Goal: Use online tool/utility: Use online tool/utility

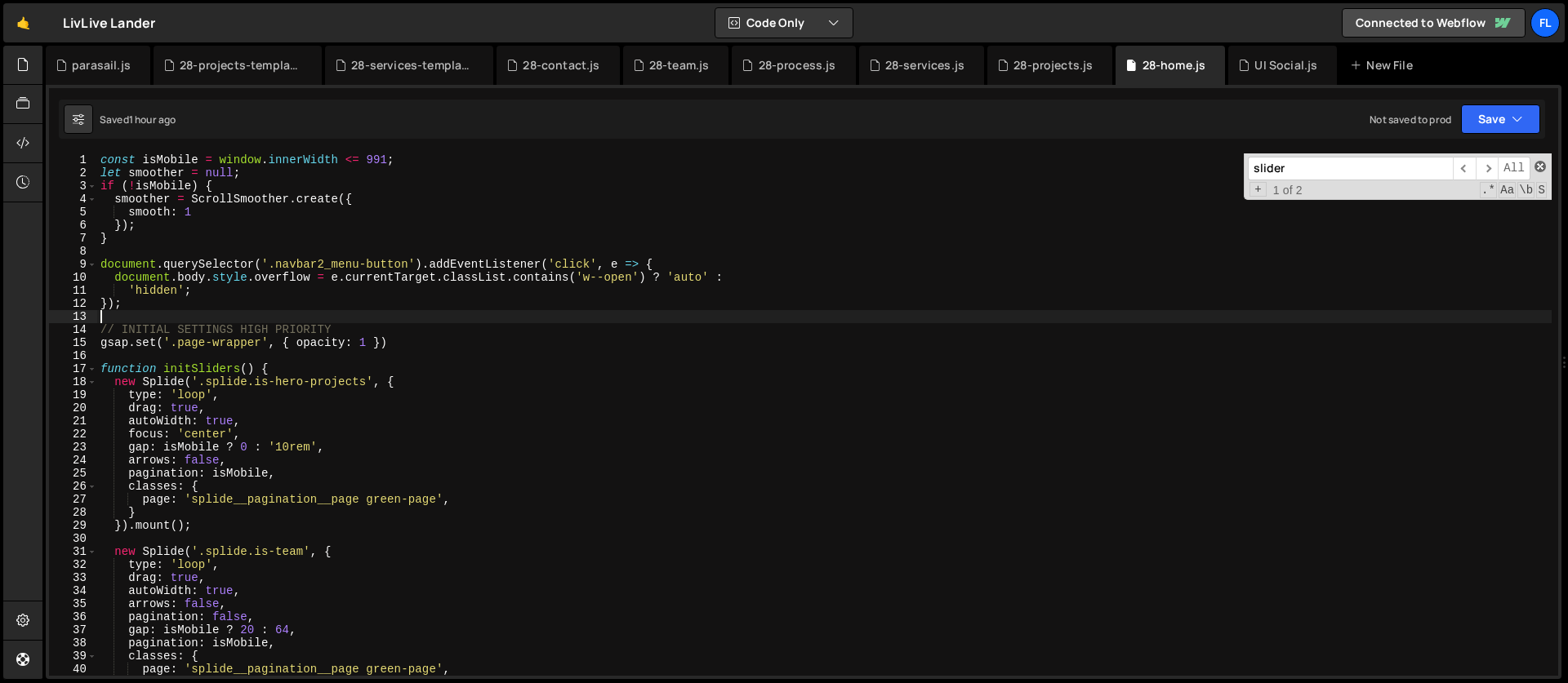
click at [1543, 164] on span at bounding box center [1540, 166] width 12 height 12
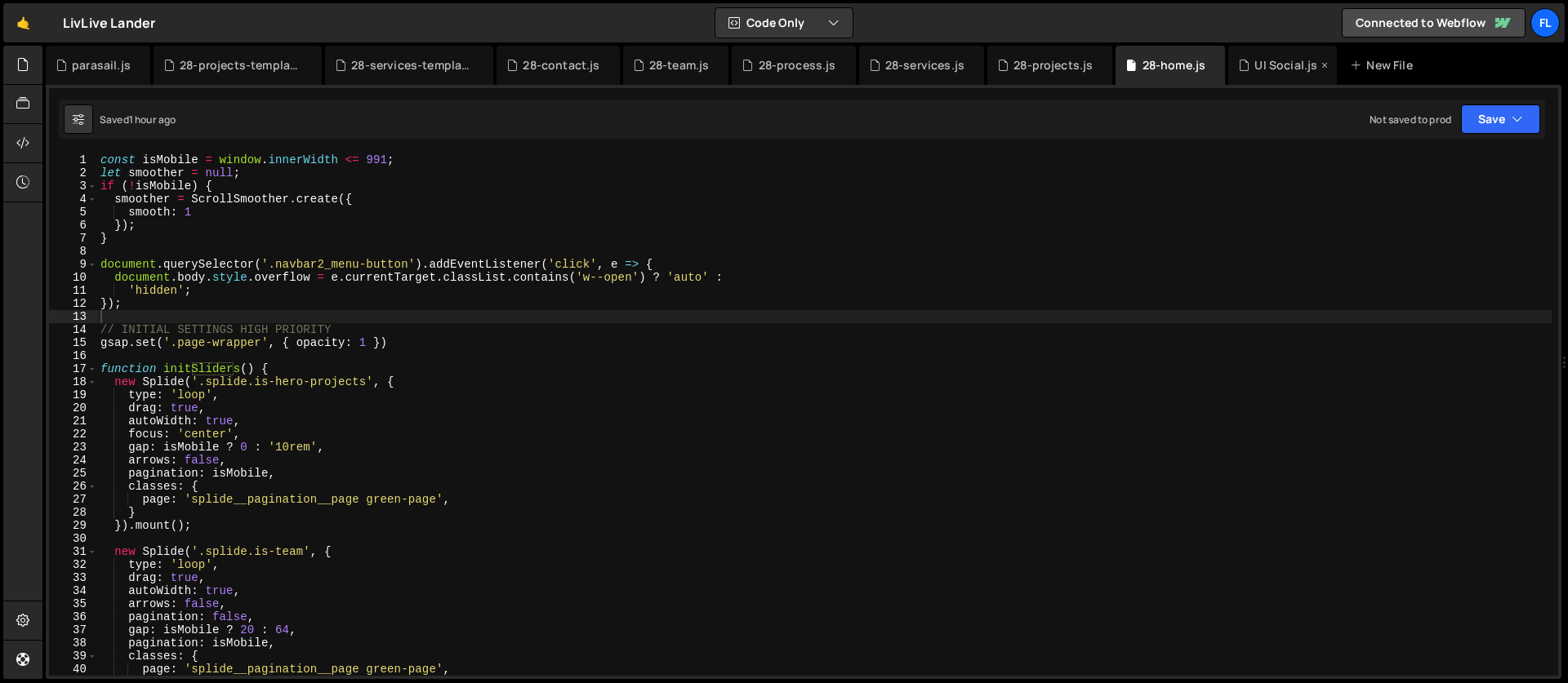
click at [1258, 73] on div "UI Social.js" at bounding box center [1286, 65] width 63 height 16
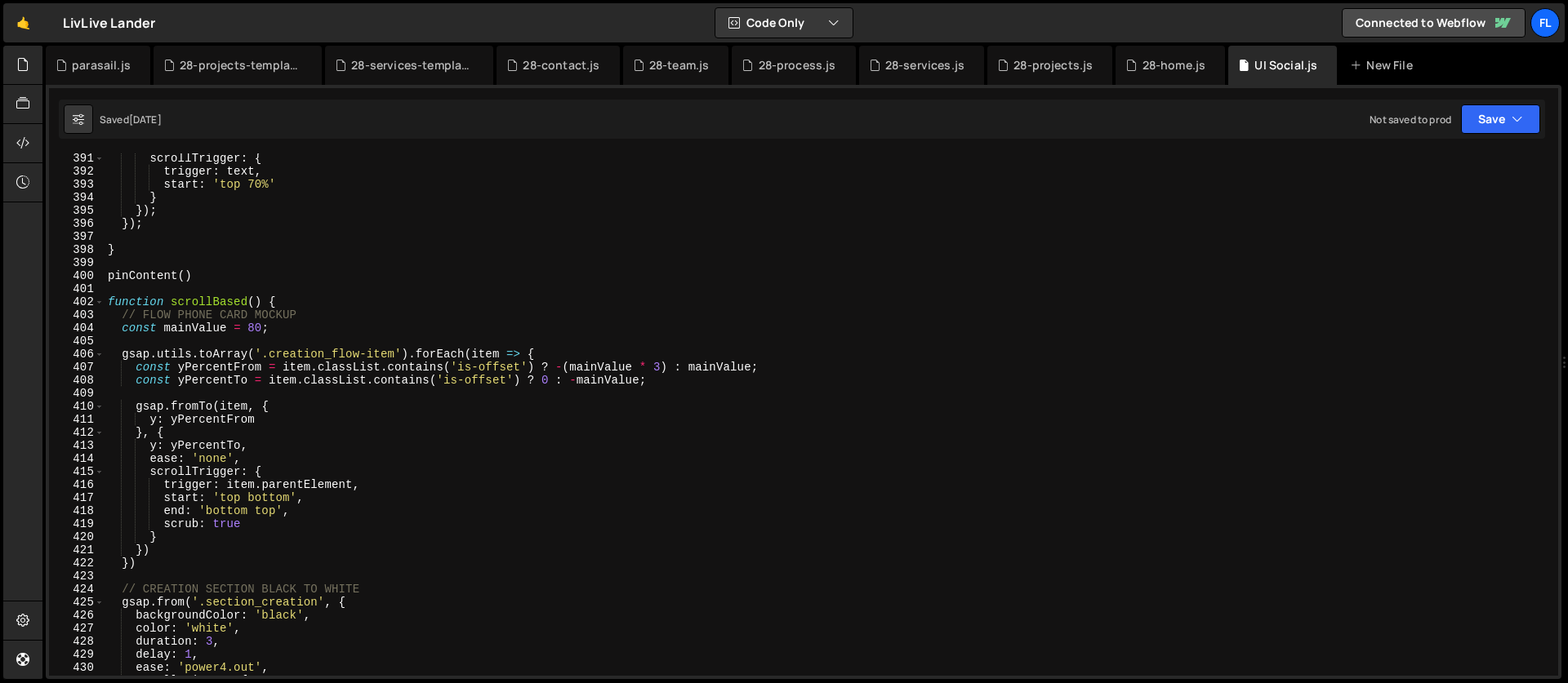
scroll to position [5104, 0]
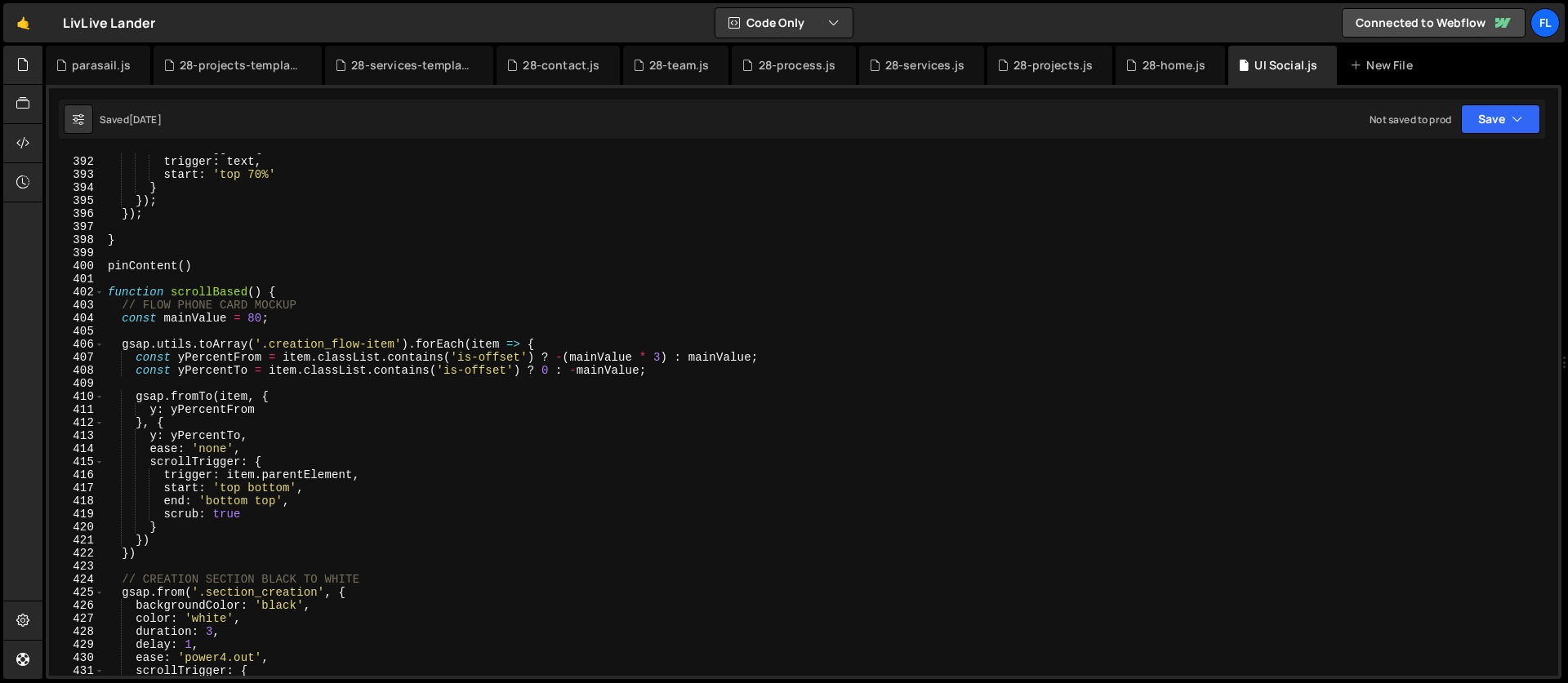
type textarea "gsap.utils.toArray('.creation_flow-item').forEach(item => {"
click at [559, 346] on div "scrollTrigger : { trigger : text , start : 'top 70%' } }) ; }) ; } pinContent (…" at bounding box center [828, 416] width 1447 height 549
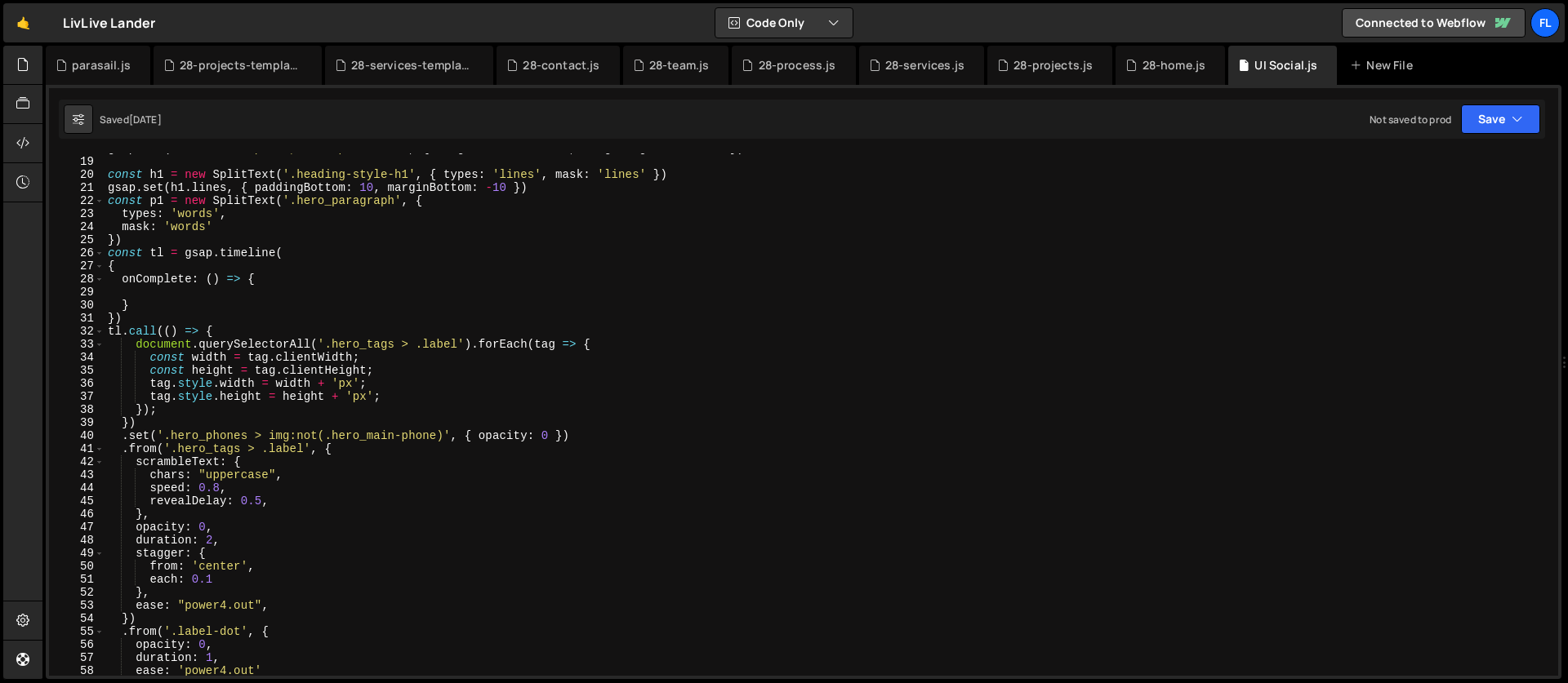
scroll to position [0, 0]
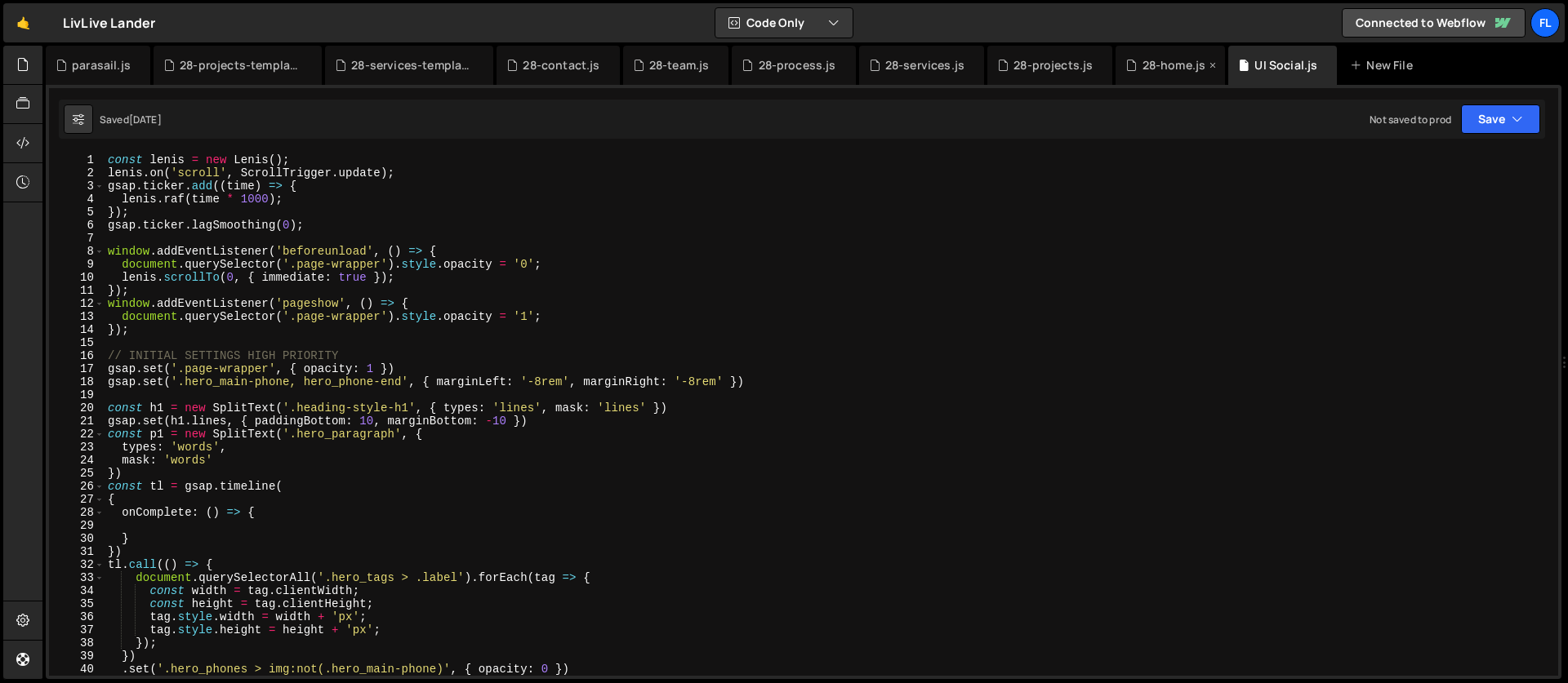
click at [1168, 65] on div "28-home.js" at bounding box center [1173, 65] width 63 height 16
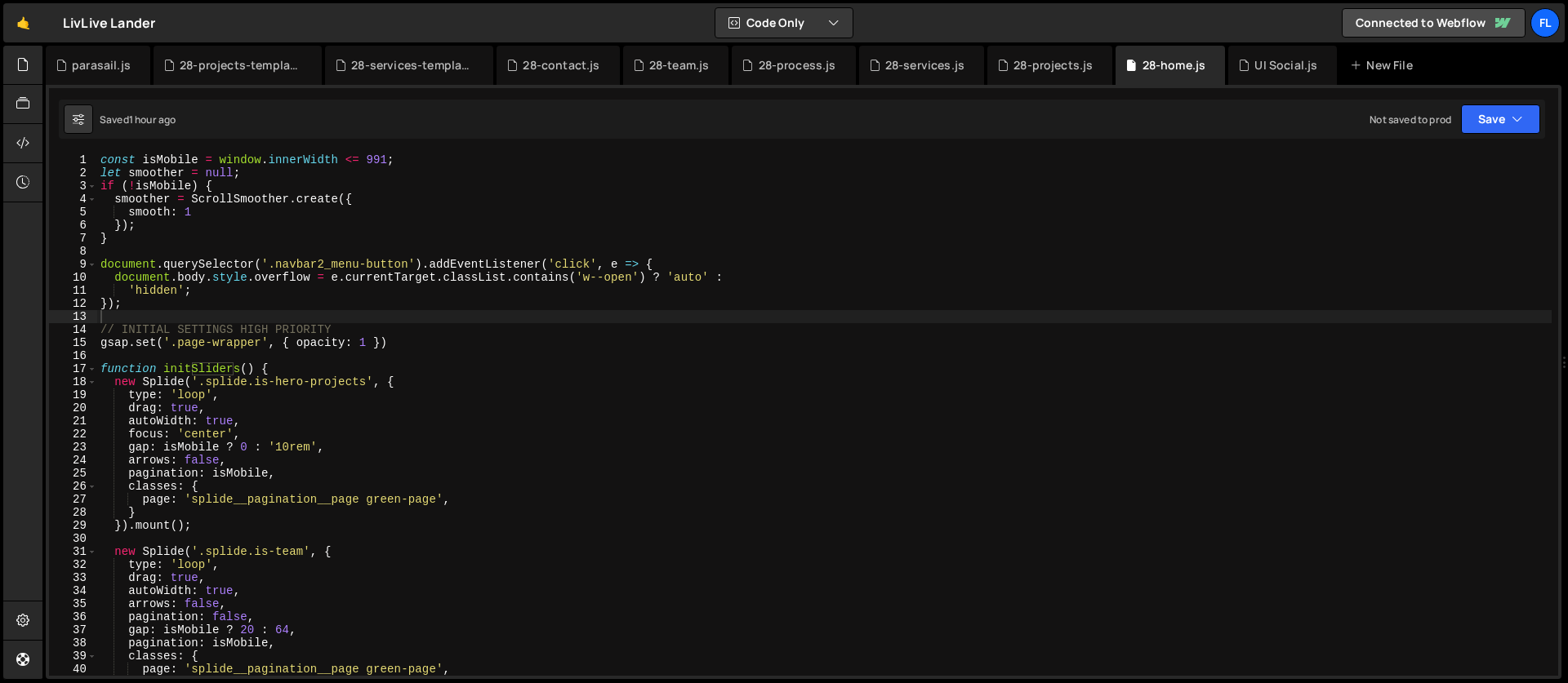
type textarea "const isMobile = window.innerWidth <= 991;"
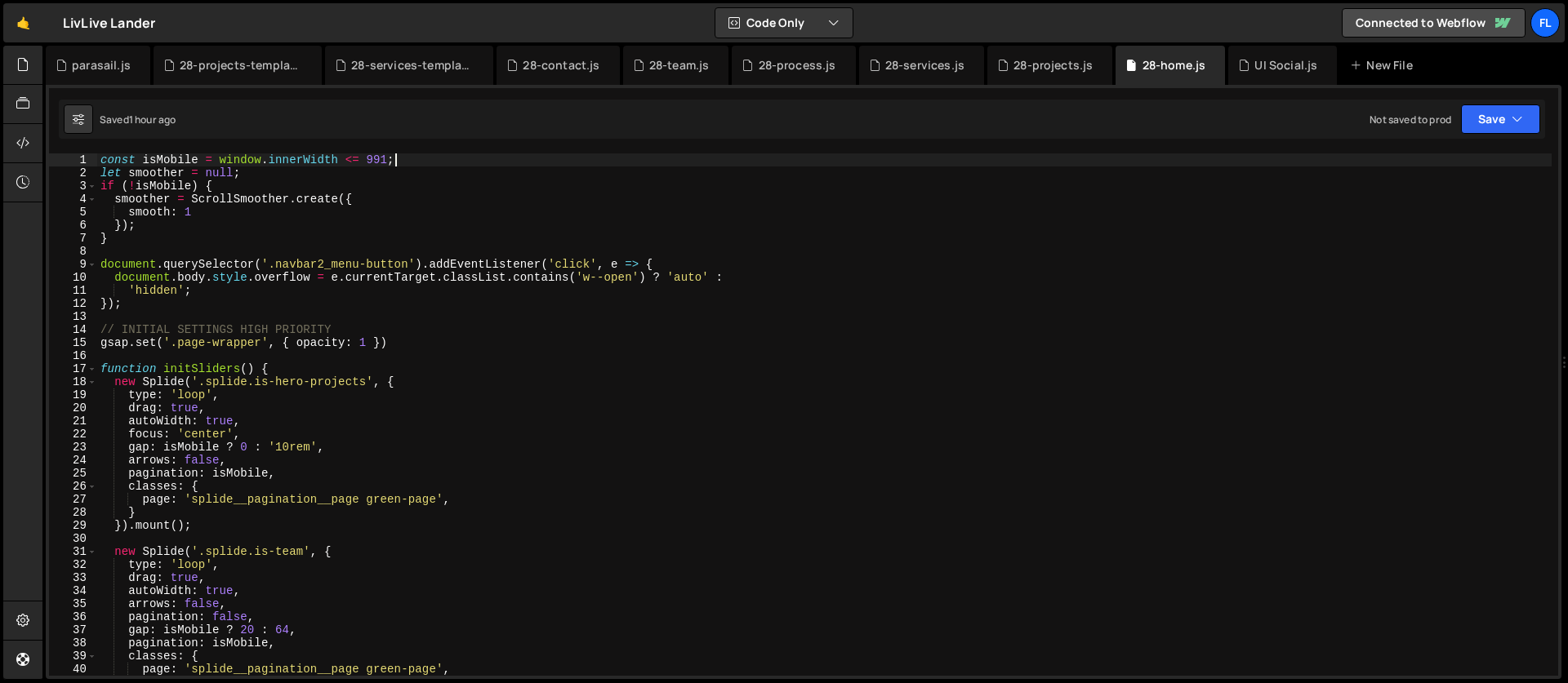
drag, startPoint x: 417, startPoint y: 155, endPoint x: 395, endPoint y: 122, distance: 39.7
click at [395, 122] on div "Debug Explain Copy parasail.js 28-projects-template.js 28-services-template.js …" at bounding box center [803, 362] width 1516 height 634
click at [1255, 65] on div "UI Social.js" at bounding box center [1286, 65] width 63 height 16
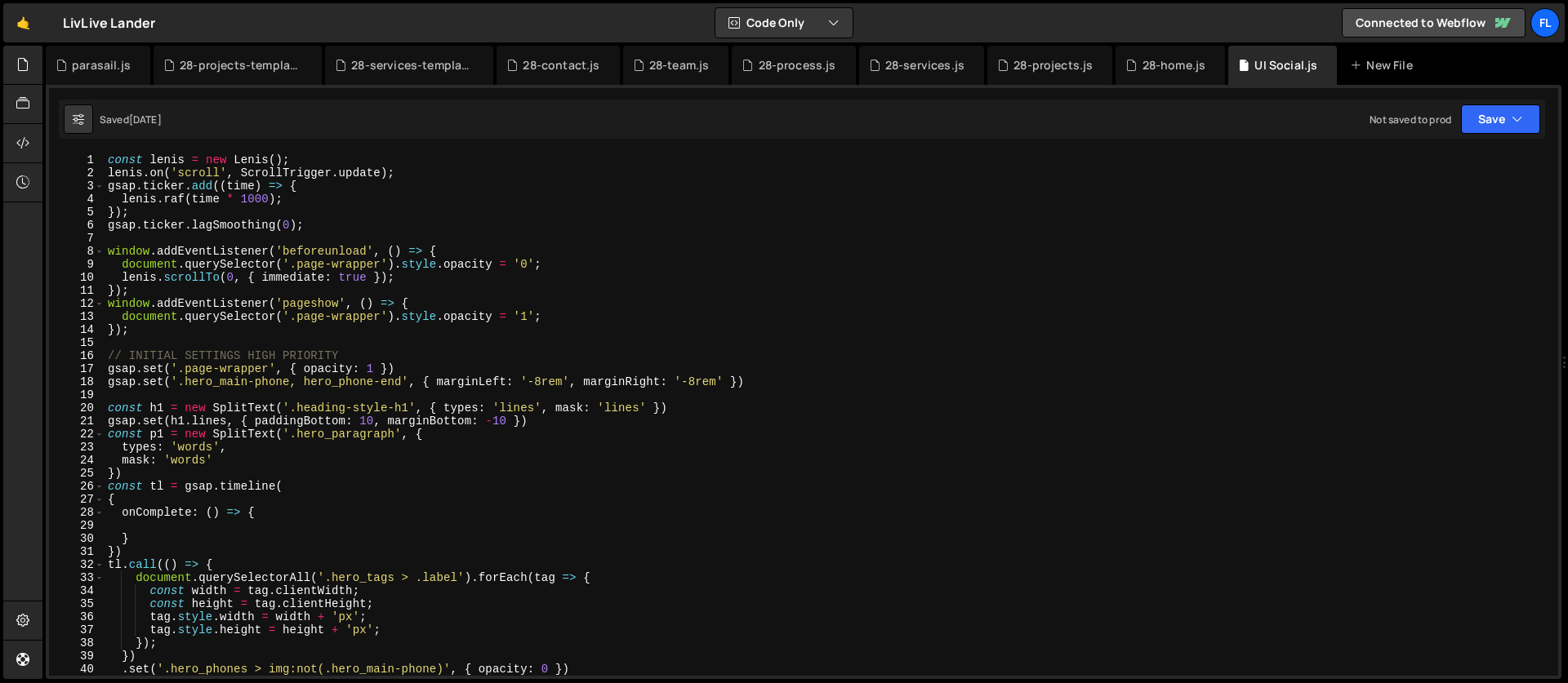
click at [109, 160] on div "const [PERSON_NAME] = new [PERSON_NAME] ( ) ; [PERSON_NAME] . on ( 'scroll' , S…" at bounding box center [828, 428] width 1447 height 549
type textarea "const [PERSON_NAME] = new [PERSON_NAME]();"
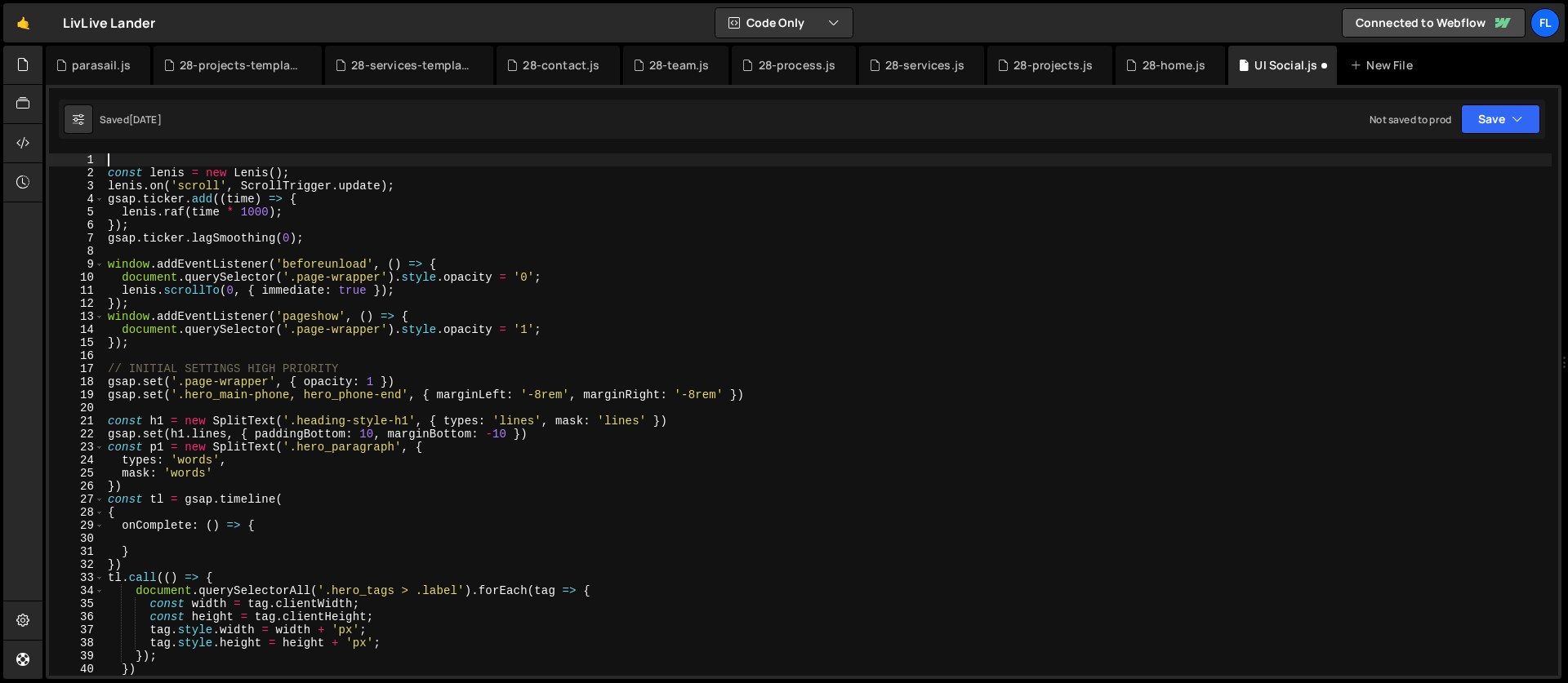
click at [112, 159] on div "const [PERSON_NAME] = new [PERSON_NAME] ( ) ; [PERSON_NAME] . on ( 'scroll' , S…" at bounding box center [828, 428] width 1447 height 549
paste textarea "const isMobile = window.innerWidth <= 991;"
type textarea "const isMobile = window.innerWidth <= 991;"
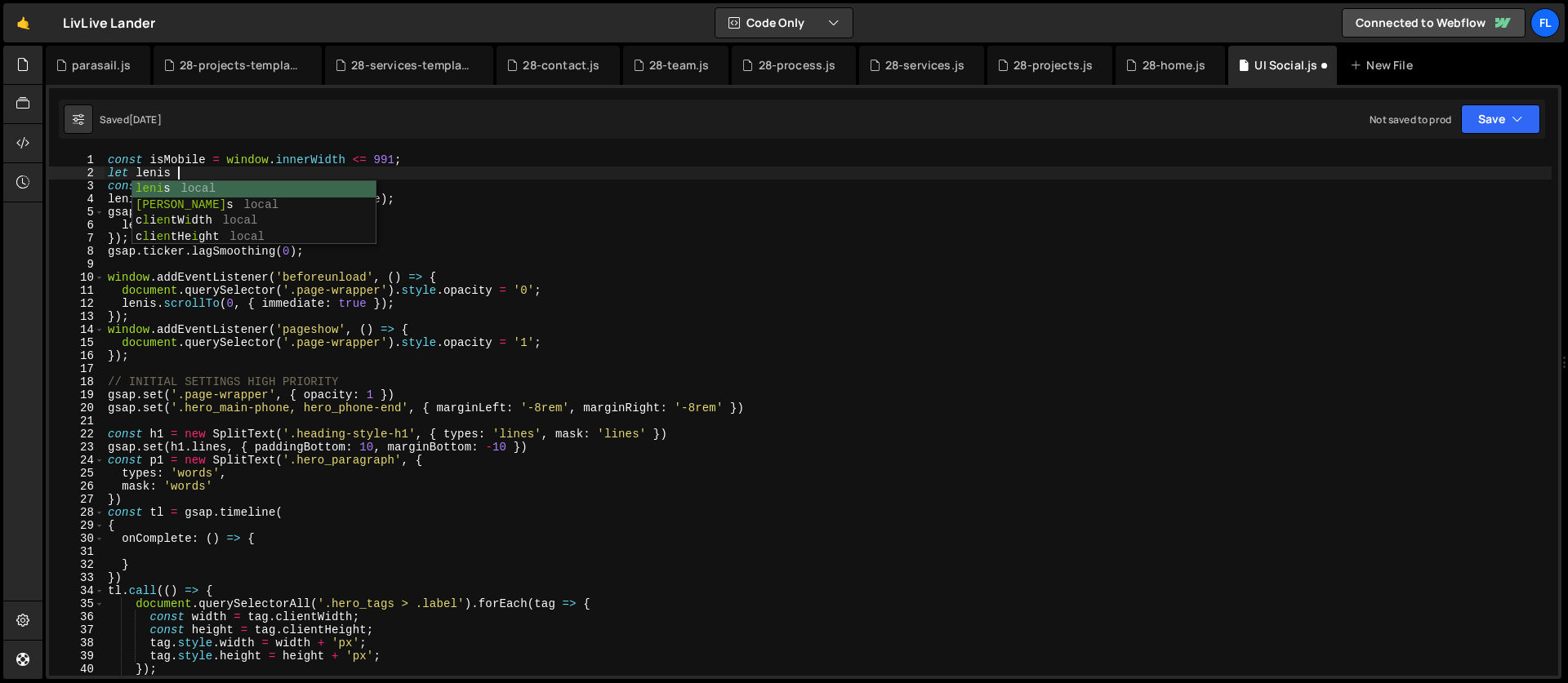
scroll to position [0, 4]
type textarea "let [PERSON_NAME] = null;"
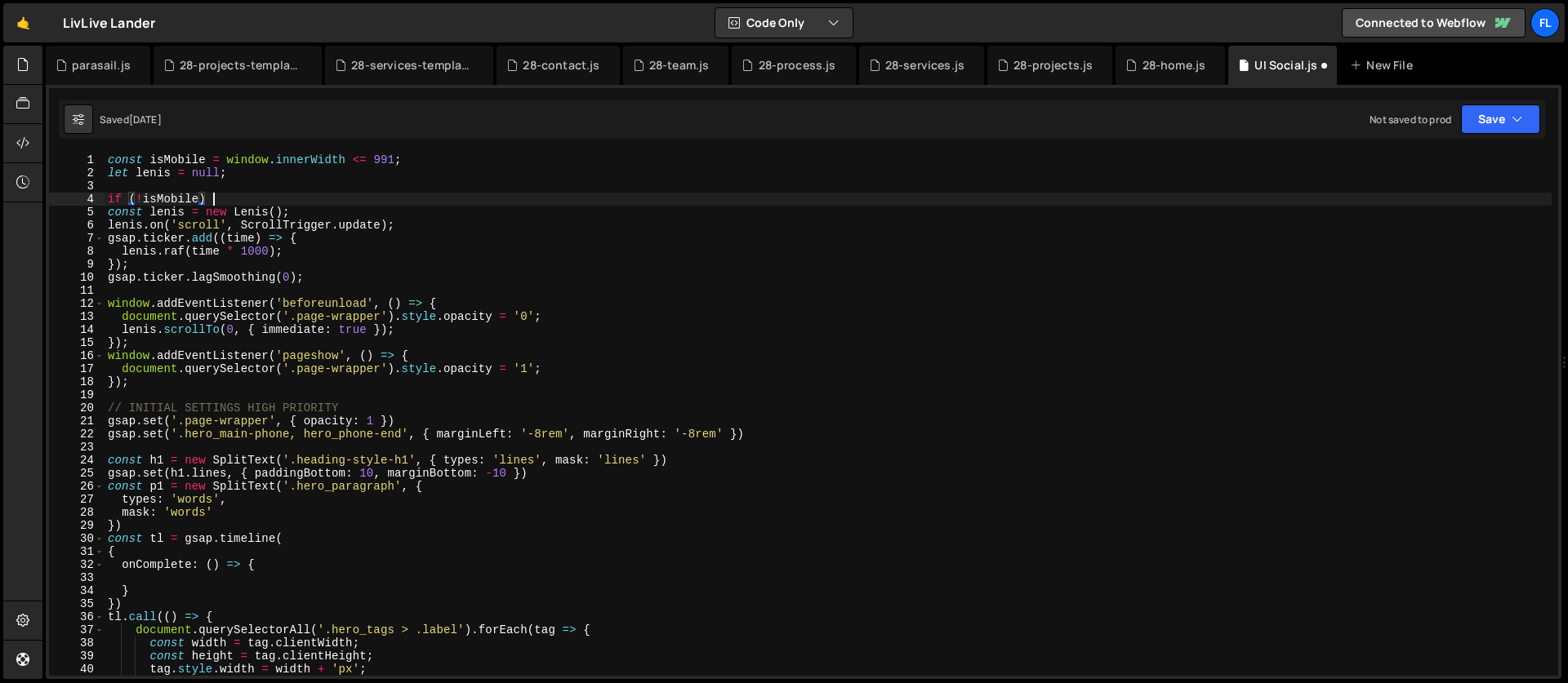
scroll to position [0, 7]
type textarea "if (!isMobile) {"
click at [119, 289] on div "const isMobile = window . innerWidth <= 991 ; let [PERSON_NAME] = null ; if ( !…" at bounding box center [828, 428] width 1447 height 549
click at [126, 216] on div "const isMobile = window . innerWidth <= 991 ; let [PERSON_NAME] = null ; if ( !…" at bounding box center [828, 428] width 1447 height 549
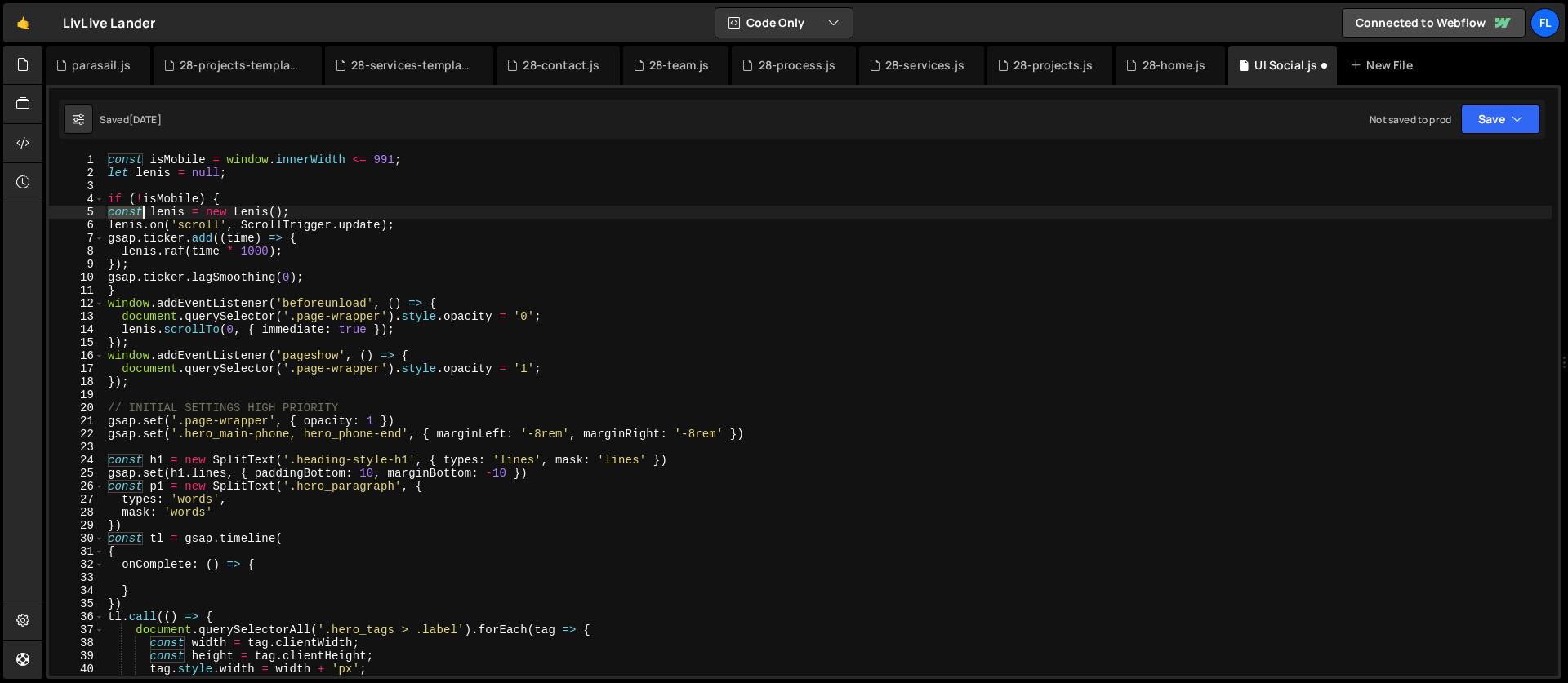
click at [126, 216] on div "const isMobile = window . innerWidth <= 991 ; let [PERSON_NAME] = null ; if ( !…" at bounding box center [828, 428] width 1447 height 549
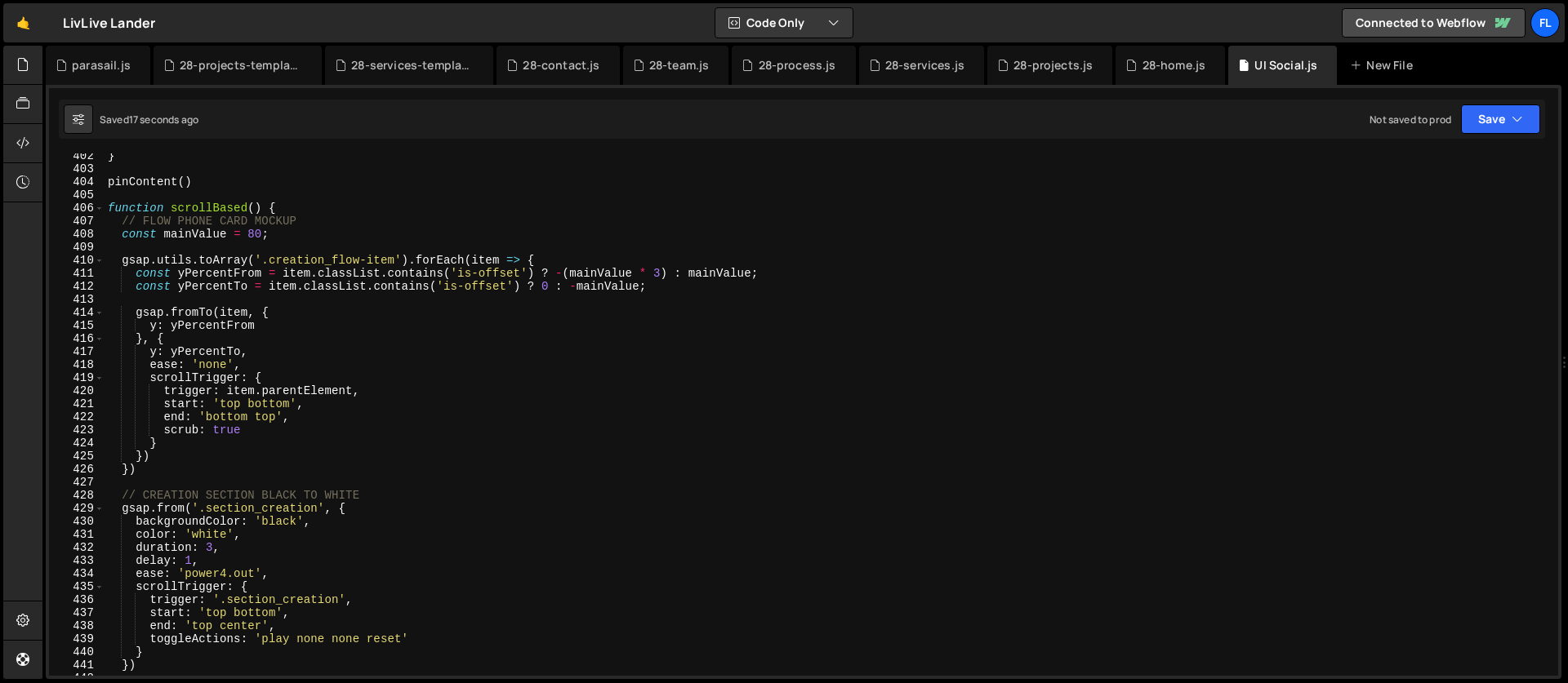
scroll to position [5240, 0]
click at [293, 237] on div "} pinContent ( ) function scrollBased ( ) { // FLOW PHONE CARD MOCKUP const mai…" at bounding box center [828, 424] width 1447 height 549
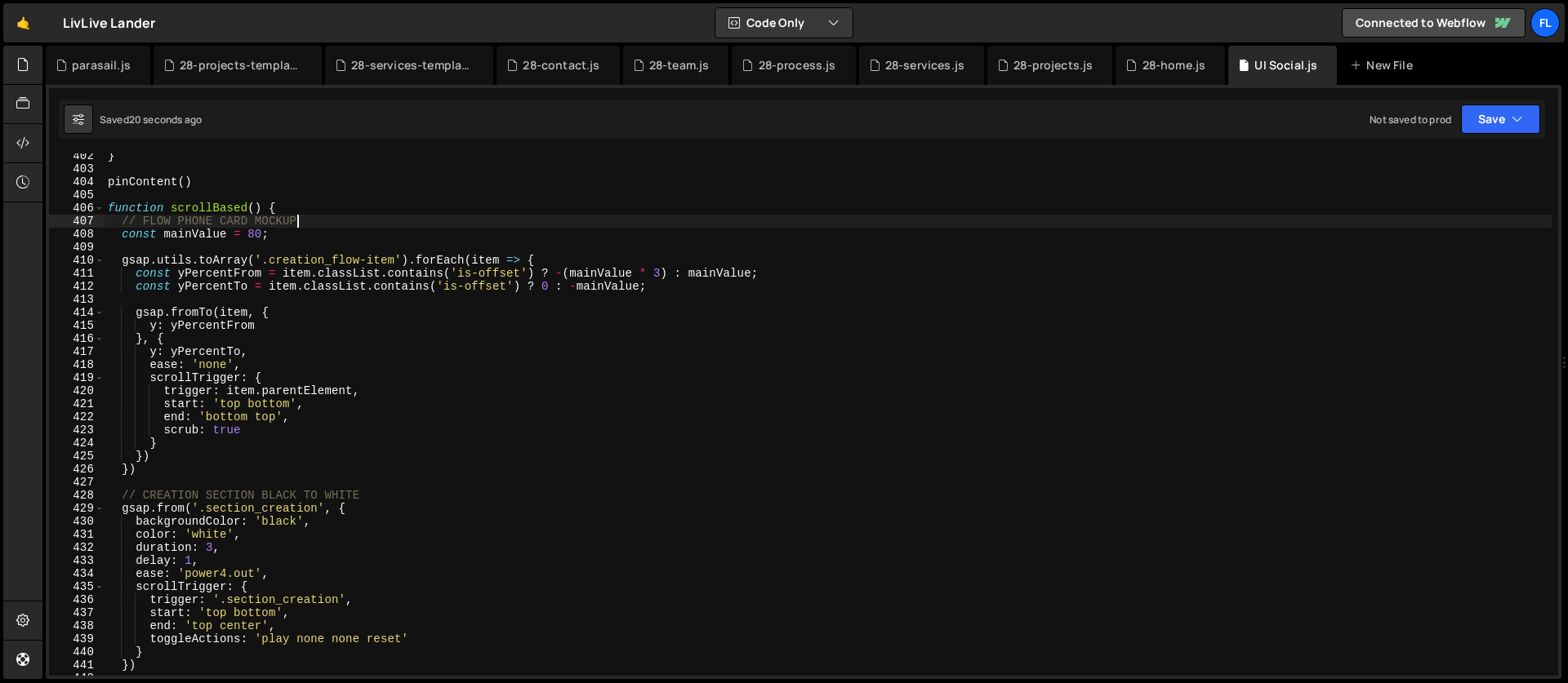
click at [314, 225] on div "} pinContent ( ) function scrollBased ( ) { // FLOW PHONE CARD MOCKUP const mai…" at bounding box center [828, 424] width 1447 height 549
type textarea "// FLOW PHONE CARD MOCKUP"
click at [297, 209] on div "} pinContent ( ) function scrollBased ( ) { // FLOW PHONE CARD MOCKUP const mai…" at bounding box center [828, 424] width 1447 height 549
type textarea "function scrollBased() {"
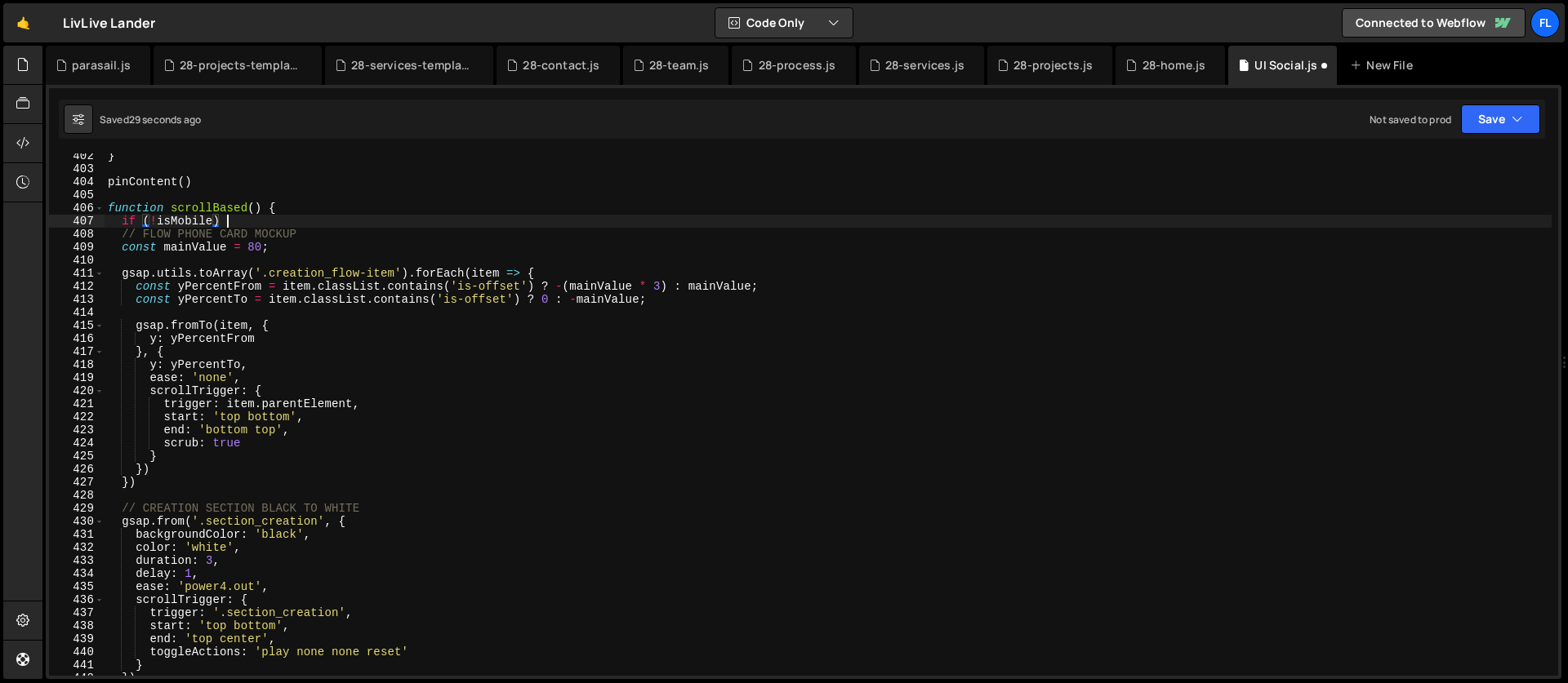
scroll to position [0, 8]
type textarea "if (!isMobile) {"
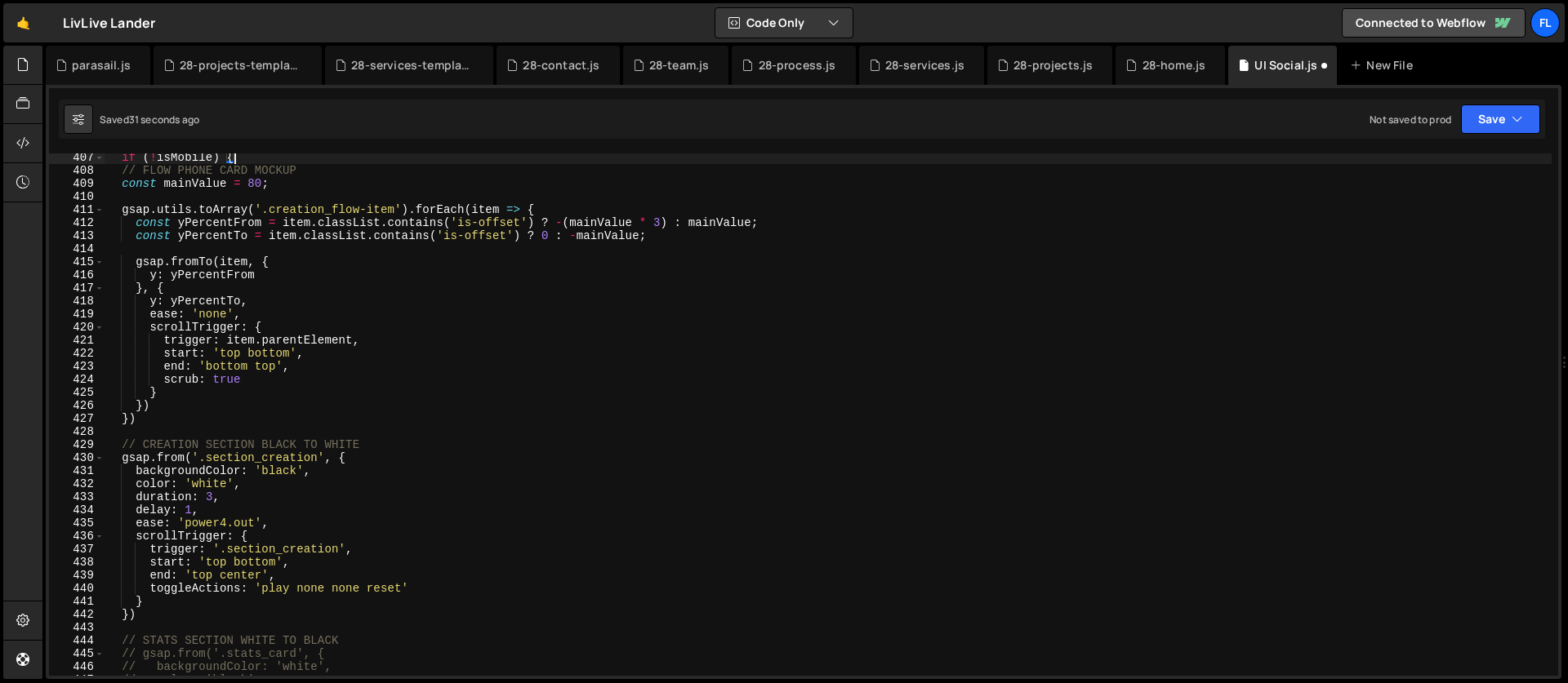
scroll to position [5304, 0]
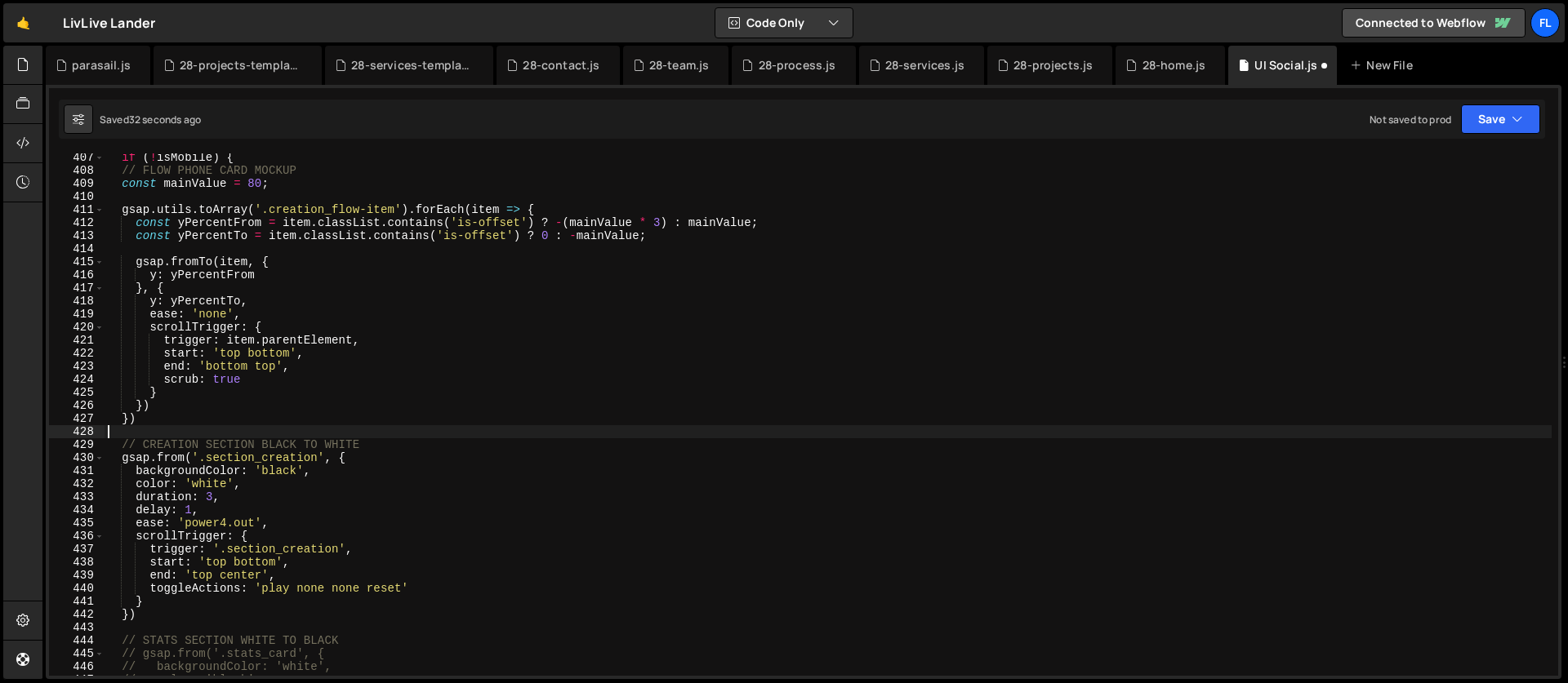
click at [154, 428] on div "if ( ! isMobile ) { // FLOW PHONE CARD MOCKUP const mainValue = 80 ; gsap . uti…" at bounding box center [828, 426] width 1447 height 549
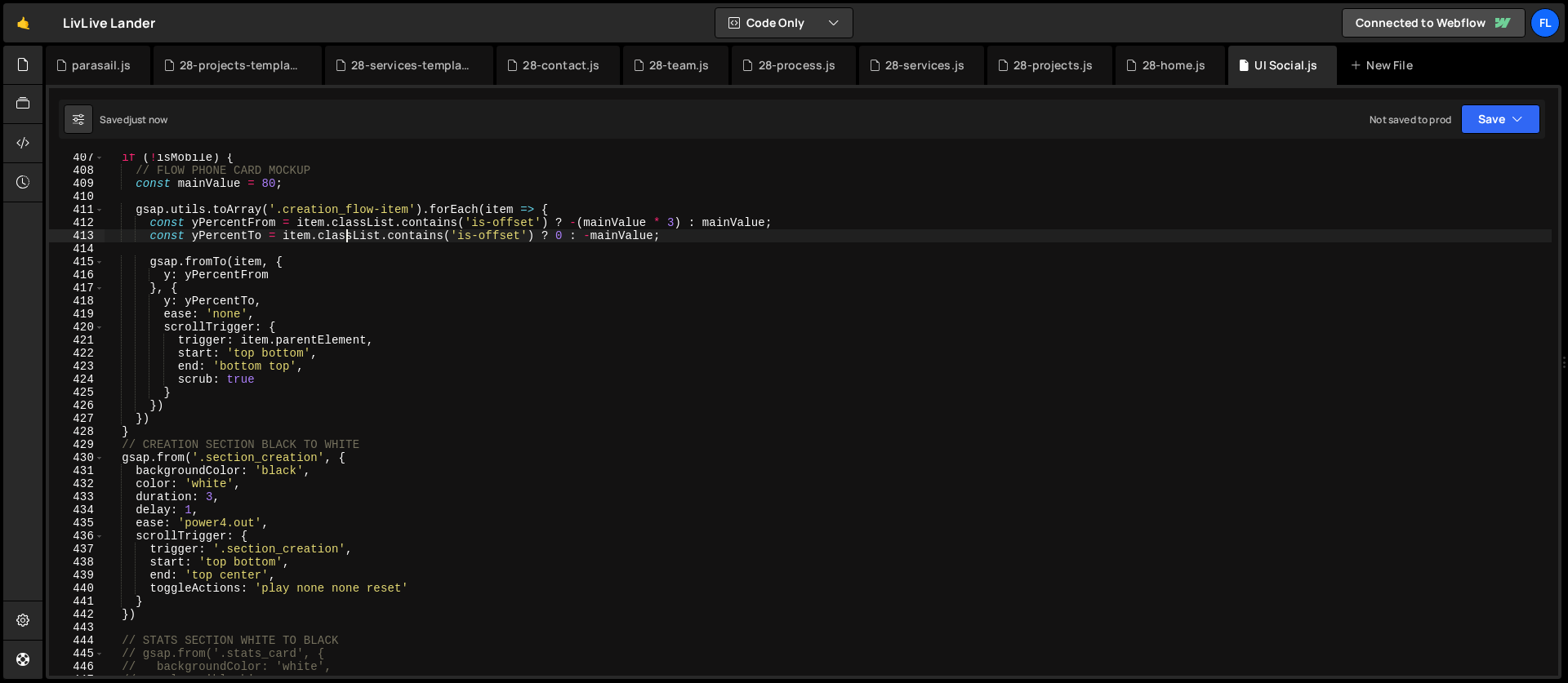
click at [350, 241] on div "if ( ! isMobile ) { // FLOW PHONE CARD MOCKUP const mainValue = 80 ; gsap . uti…" at bounding box center [828, 426] width 1447 height 549
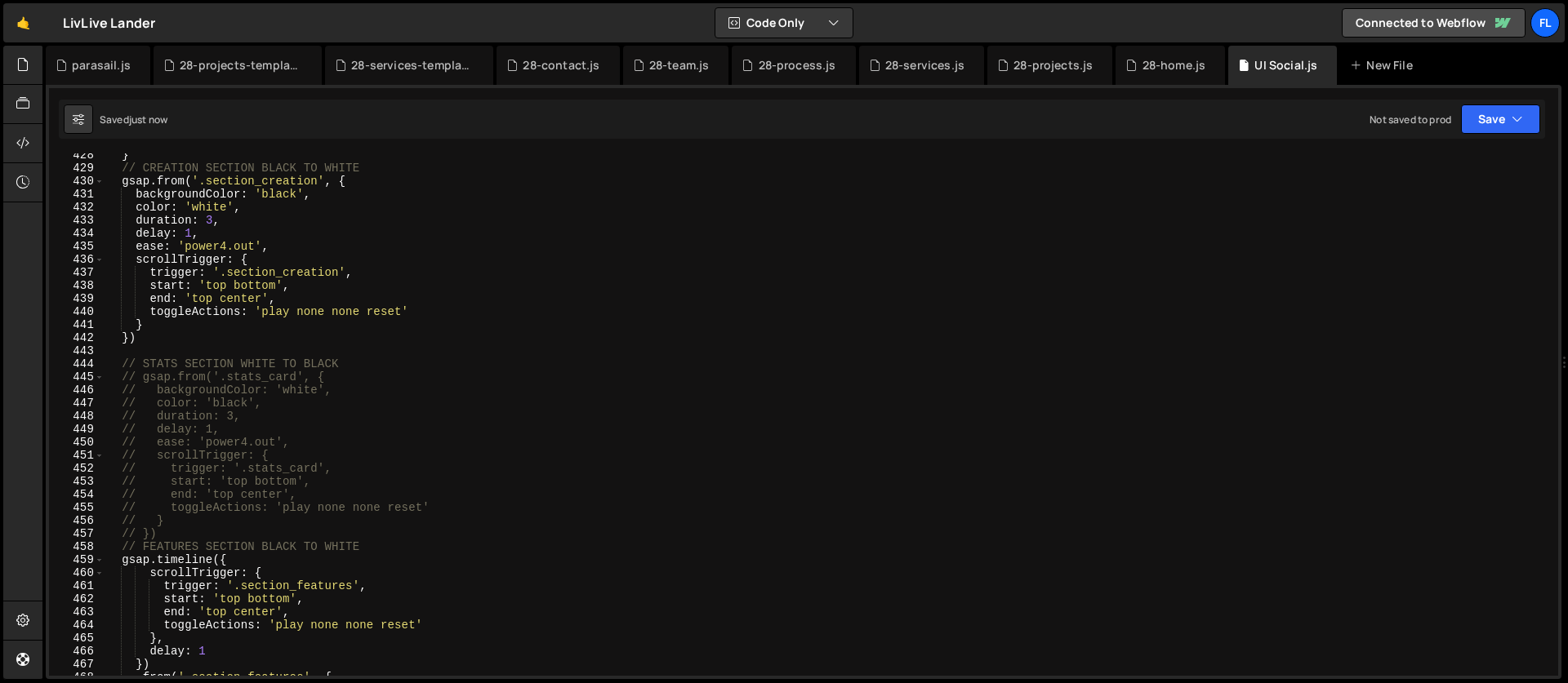
scroll to position [5581, 0]
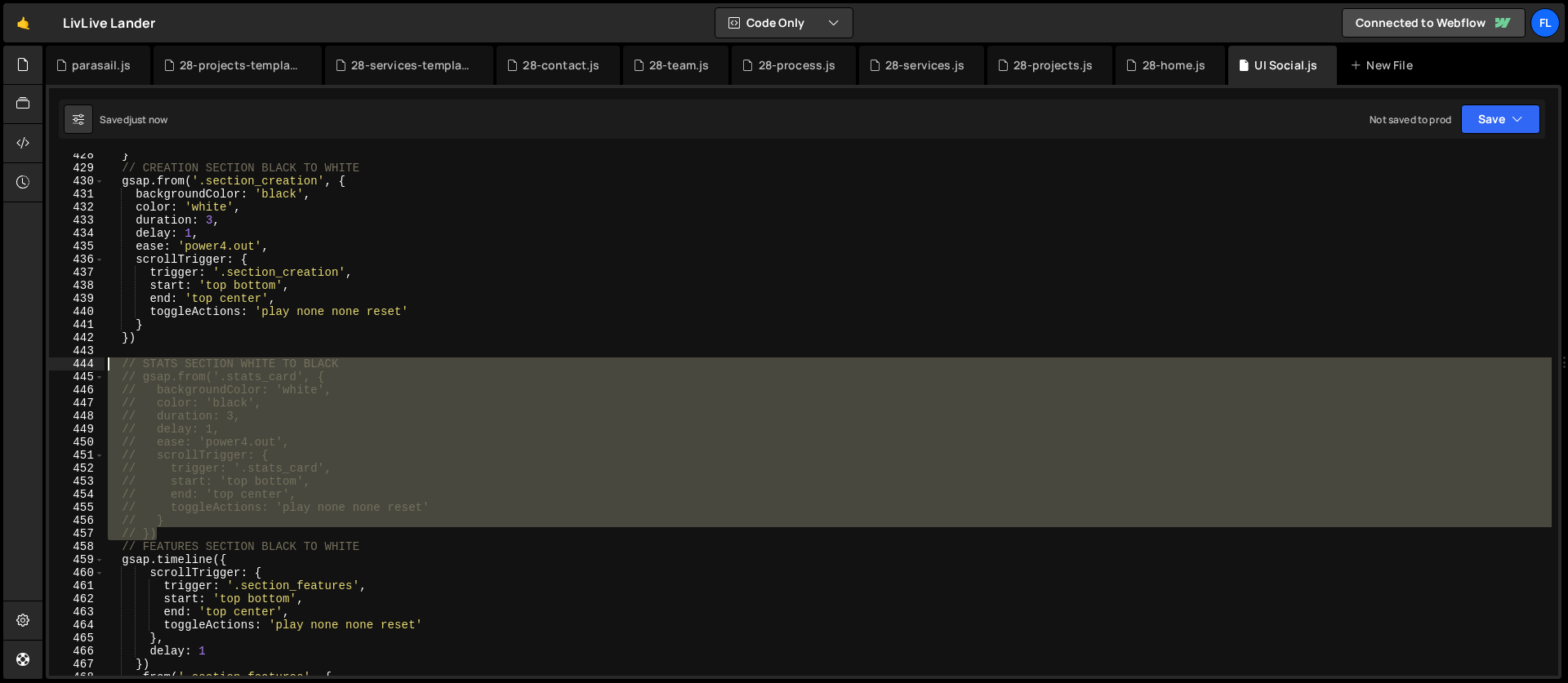
drag, startPoint x: 171, startPoint y: 537, endPoint x: 27, endPoint y: 363, distance: 225.9
click at [27, 363] on div "Hold on a sec... Are you certain you wish to leave this page? Any changes you'v…" at bounding box center [784, 341] width 1568 height 683
type textarea "// STATS SECTION WHITE TO BLACK // gsap.from('.stats_card', {"
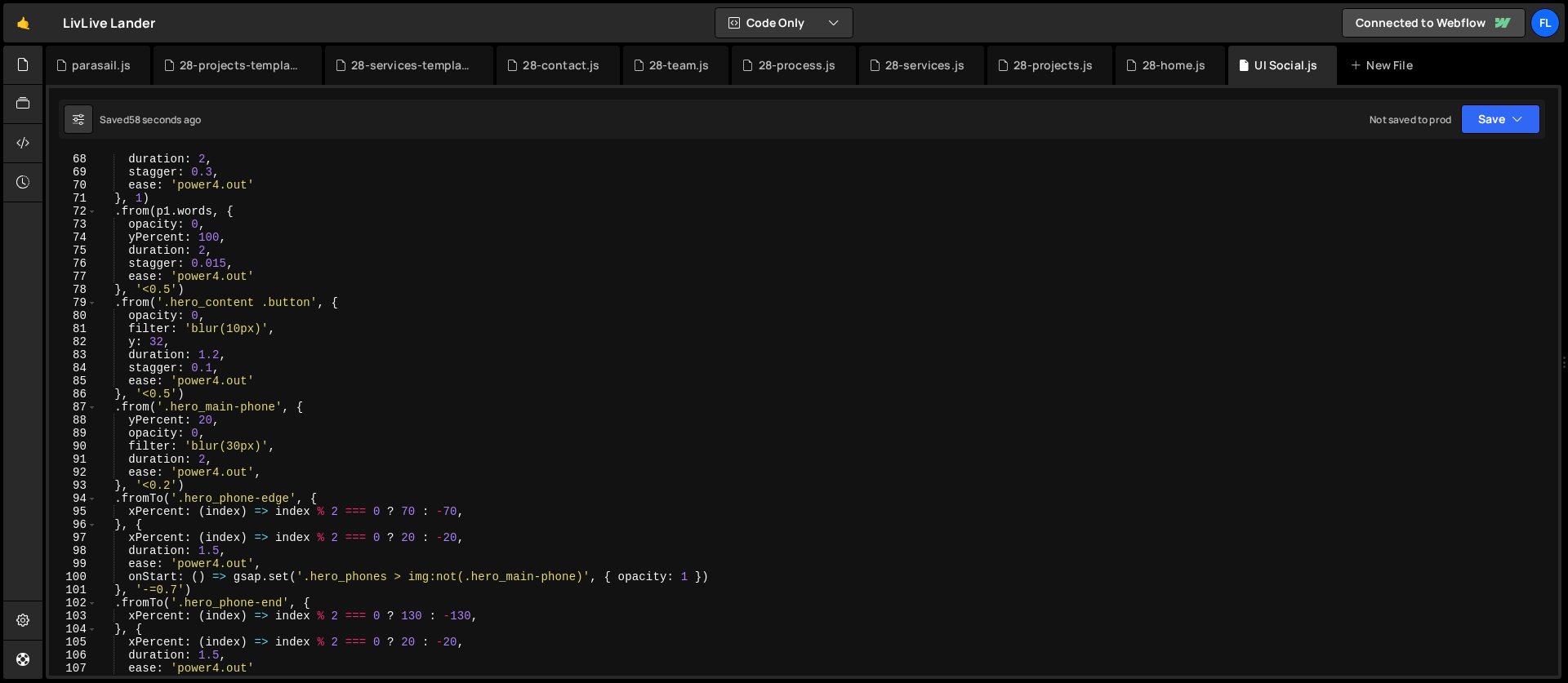
scroll to position [940, 0]
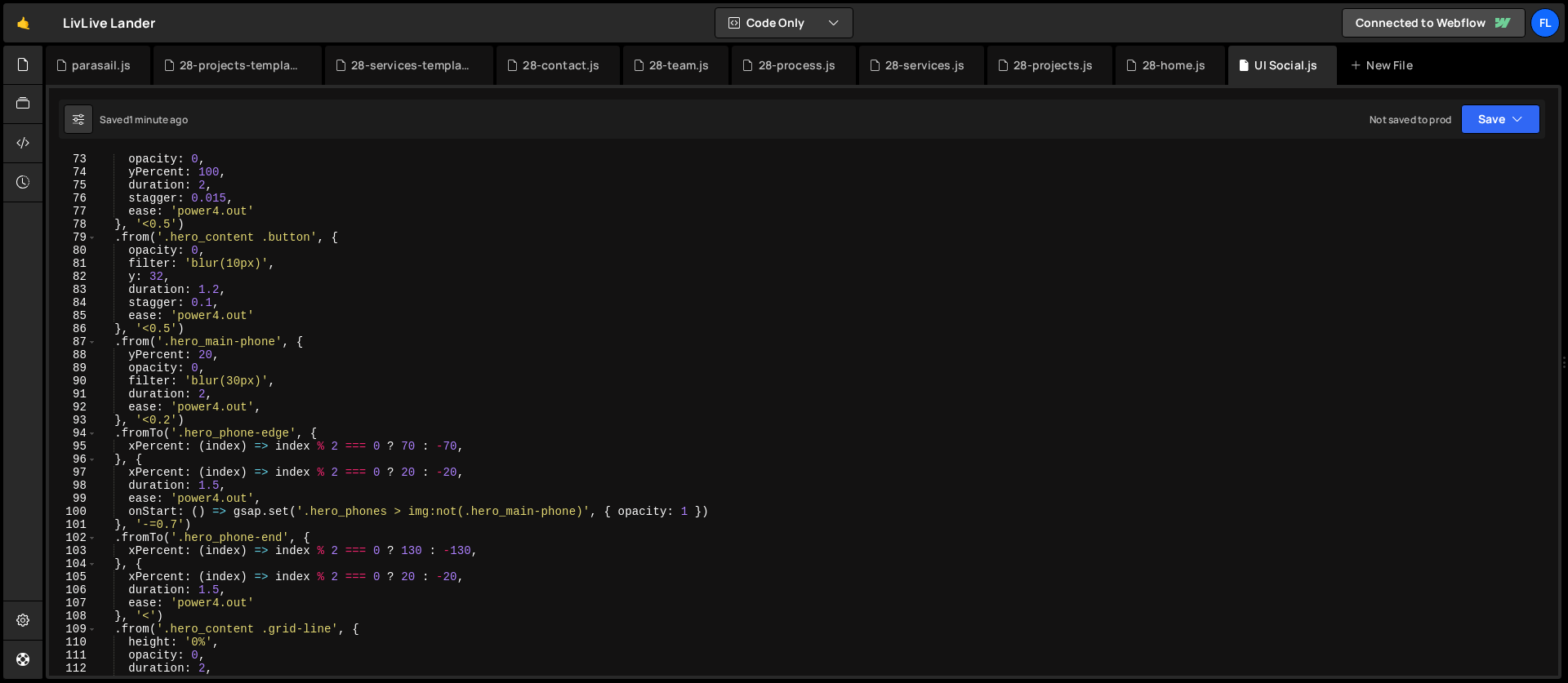
click at [303, 428] on div "opacity : 0 , yPercent : 100 , duration : 2 , stagger : 0.015 , ease : 'power4.…" at bounding box center [825, 427] width 1455 height 549
click at [270, 403] on div "opacity : 0 , yPercent : 100 , duration : 2 , stagger : 0.015 , ease : 'power4.…" at bounding box center [825, 427] width 1455 height 549
click at [302, 408] on div "opacity : 0 , yPercent : 100 , duration : 2 , stagger : 0.015 , ease : 'power4.…" at bounding box center [825, 427] width 1455 height 549
click at [324, 422] on div "opacity : 0 , yPercent : 100 , duration : 2 , stagger : 0.015 , ease : 'power4.…" at bounding box center [825, 427] width 1455 height 549
click at [328, 433] on div "opacity : 0 , yPercent : 100 , duration : 2 , stagger : 0.015 , ease : 'power4.…" at bounding box center [825, 427] width 1455 height 549
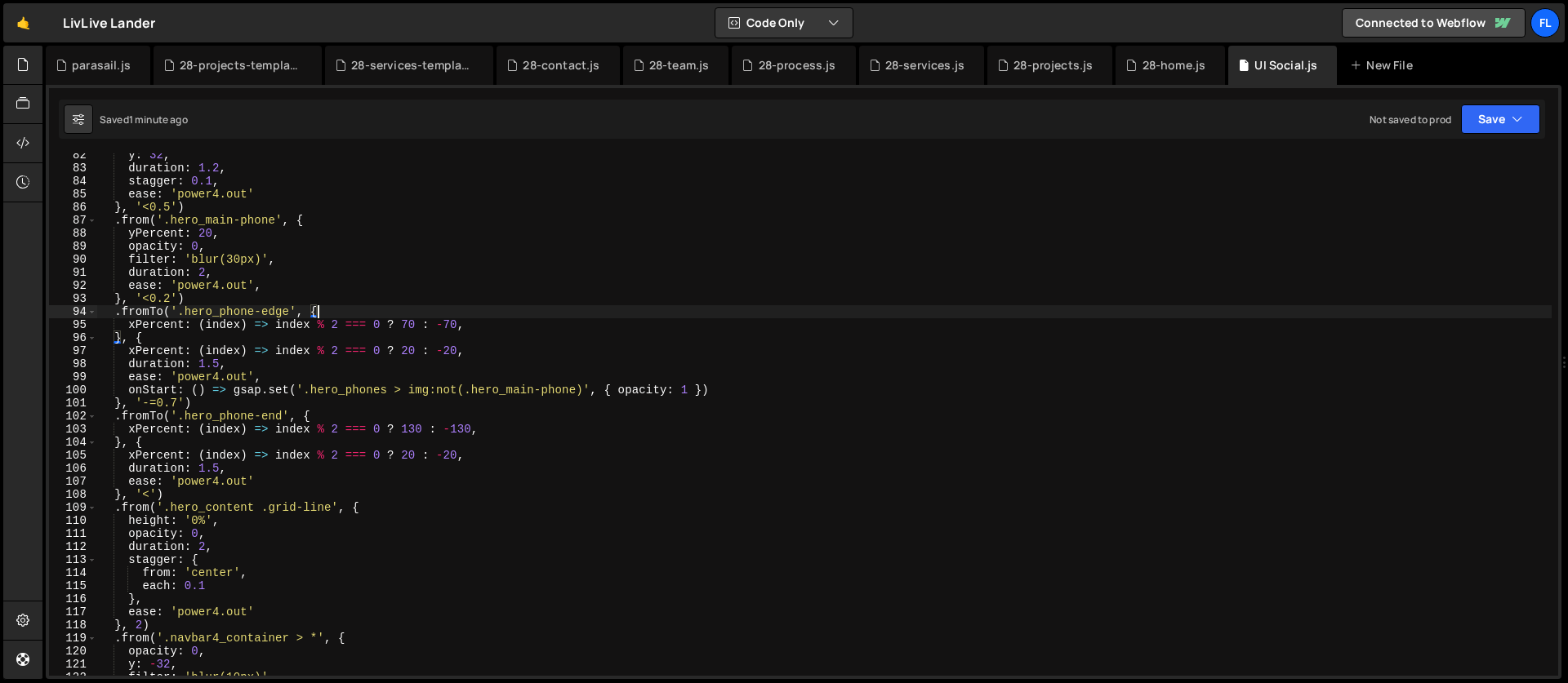
scroll to position [1063, 0]
click at [379, 446] on div "y : 32 , duration : 1.2 , stagger : 0.1 , ease : 'power4.out' } , '<0.5' ) . fr…" at bounding box center [825, 423] width 1455 height 549
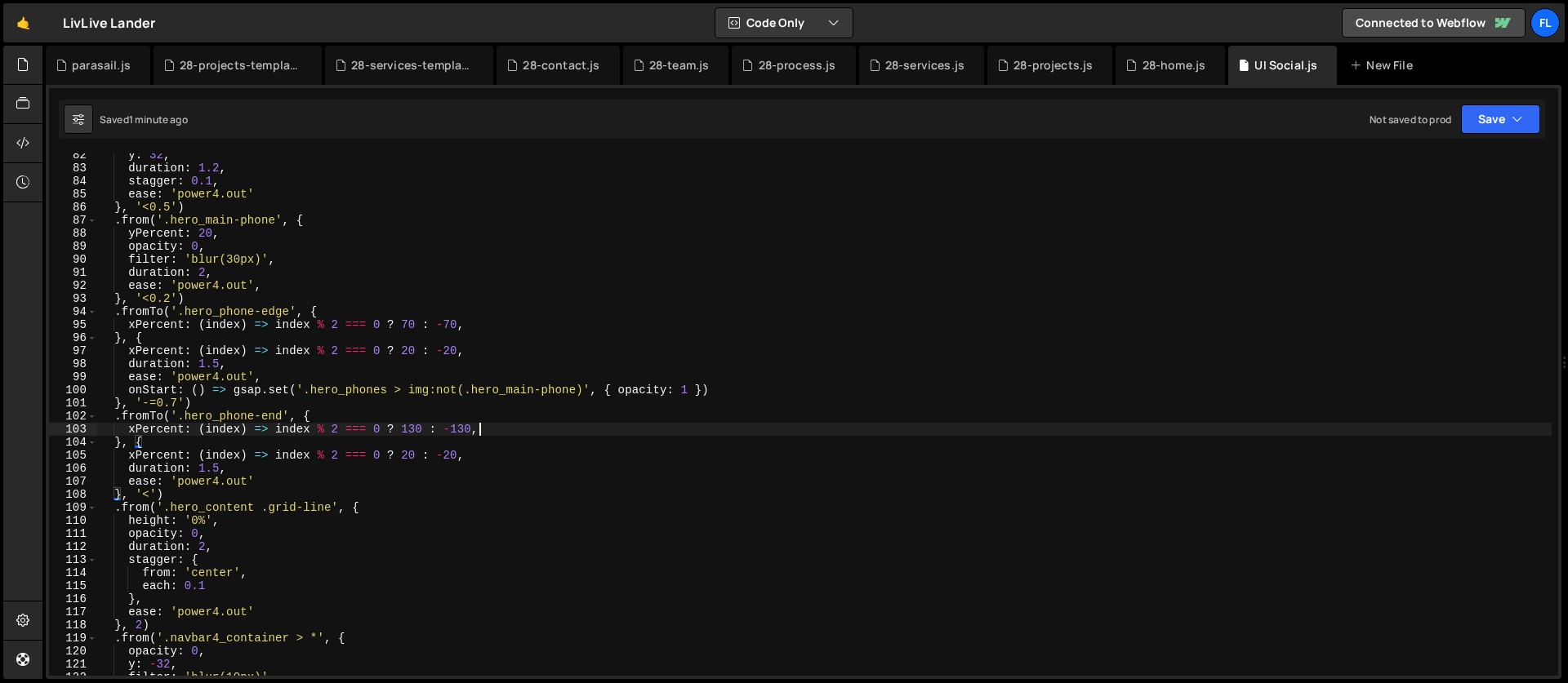
click at [584, 431] on div "y : 32 , duration : 1.2 , stagger : 0.1 , ease : 'power4.out' } , '<0.5' ) . fr…" at bounding box center [825, 423] width 1455 height 549
click at [530, 395] on div "y : 32 , duration : 1.2 , stagger : 0.1 , ease : 'power4.out' } , '<0.5' ) . fr…" at bounding box center [825, 423] width 1455 height 549
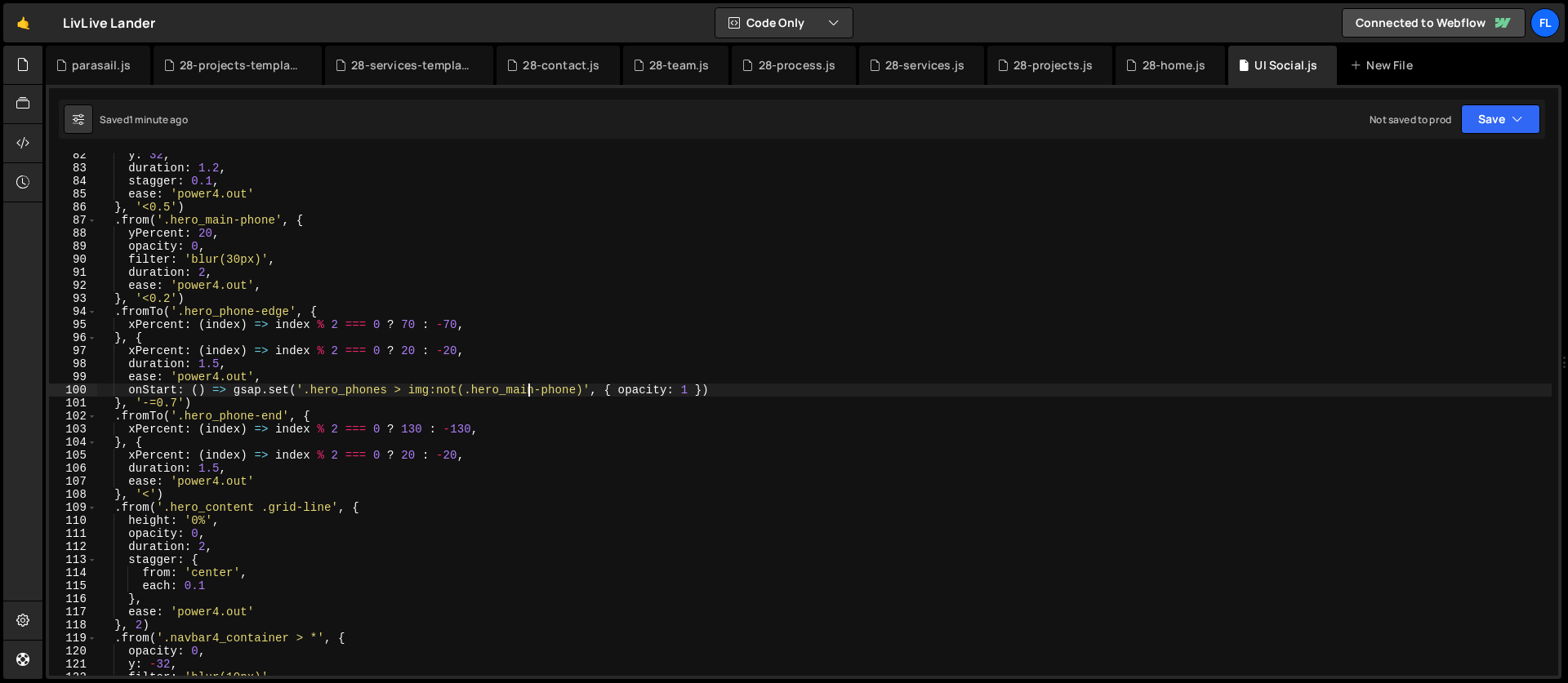
click at [422, 395] on div "y : 32 , duration : 1.2 , stagger : 0.1 , ease : 'power4.out' } , '<0.5' ) . fr…" at bounding box center [825, 423] width 1455 height 549
click at [382, 382] on div "y : 32 , duration : 1.2 , stagger : 0.1 , ease : 'power4.out' } , '<0.5' ) . fr…" at bounding box center [825, 423] width 1455 height 549
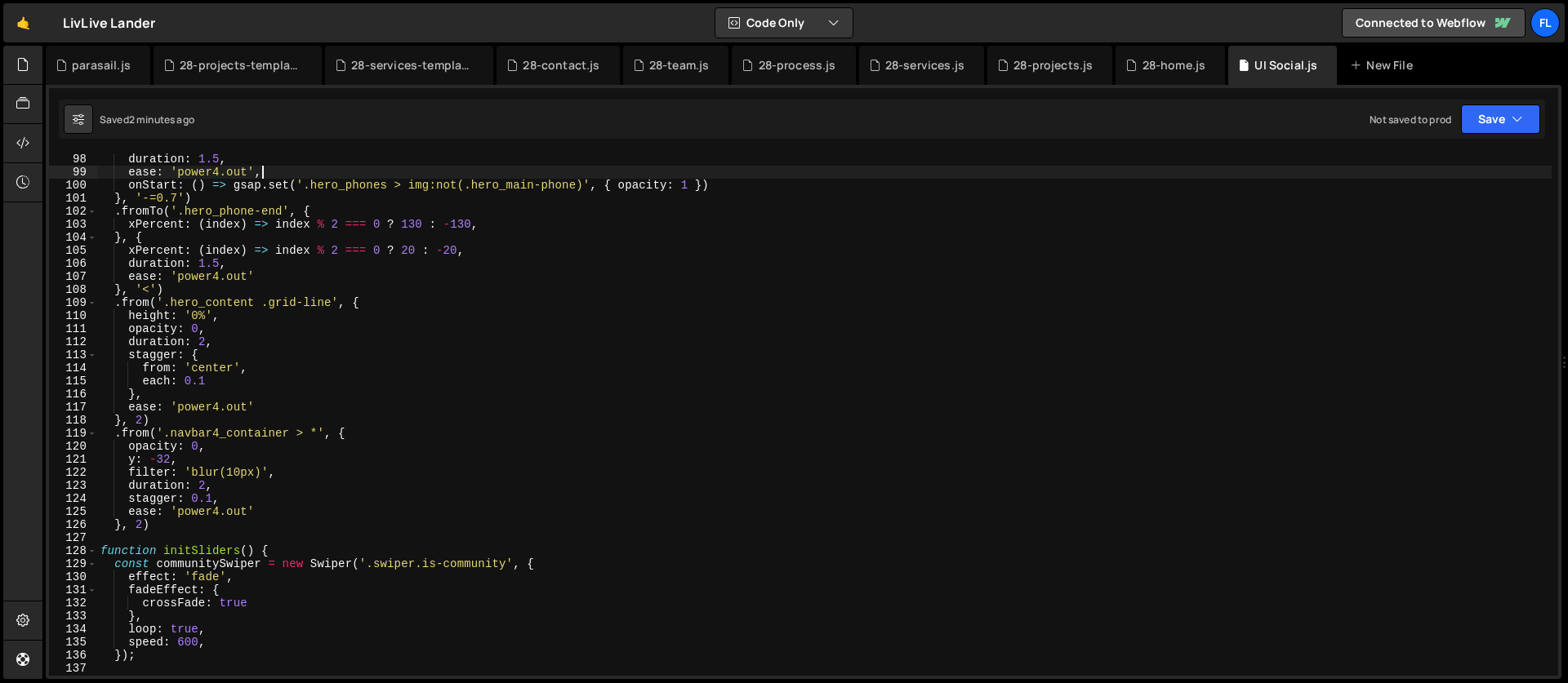
scroll to position [1267, 0]
click at [351, 356] on div "duration : 1.5 , ease : 'power4.out' , onStart : ( ) => gsap . set ( '.hero_pho…" at bounding box center [825, 427] width 1455 height 549
click at [326, 283] on div "duration : 1.5 , ease : 'power4.out' , onStart : ( ) => gsap . set ( '.hero_pho…" at bounding box center [825, 427] width 1455 height 549
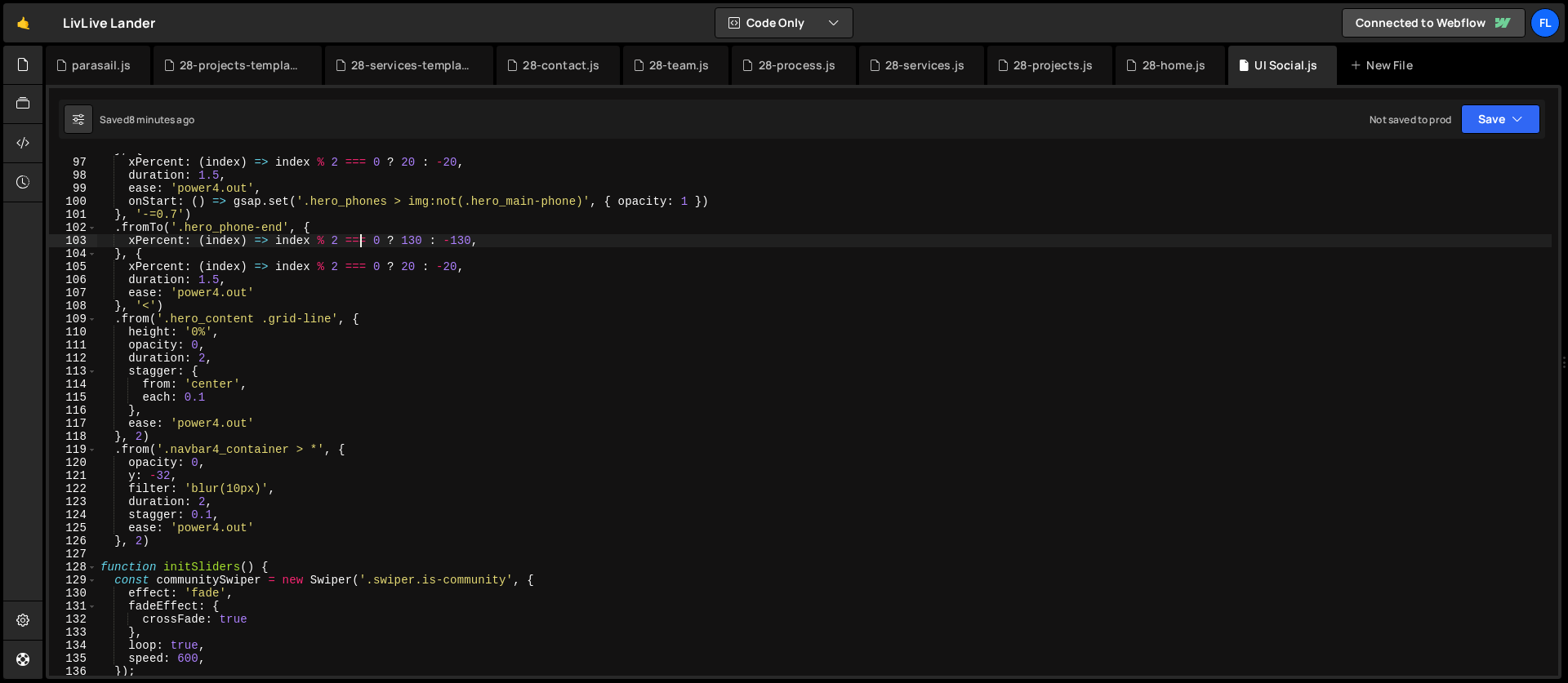
click at [362, 242] on div "} , { xPercent : ( index ) => index % 2 === 0 ? 20 : - 20 , duration : 1.5 , ea…" at bounding box center [825, 417] width 1455 height 549
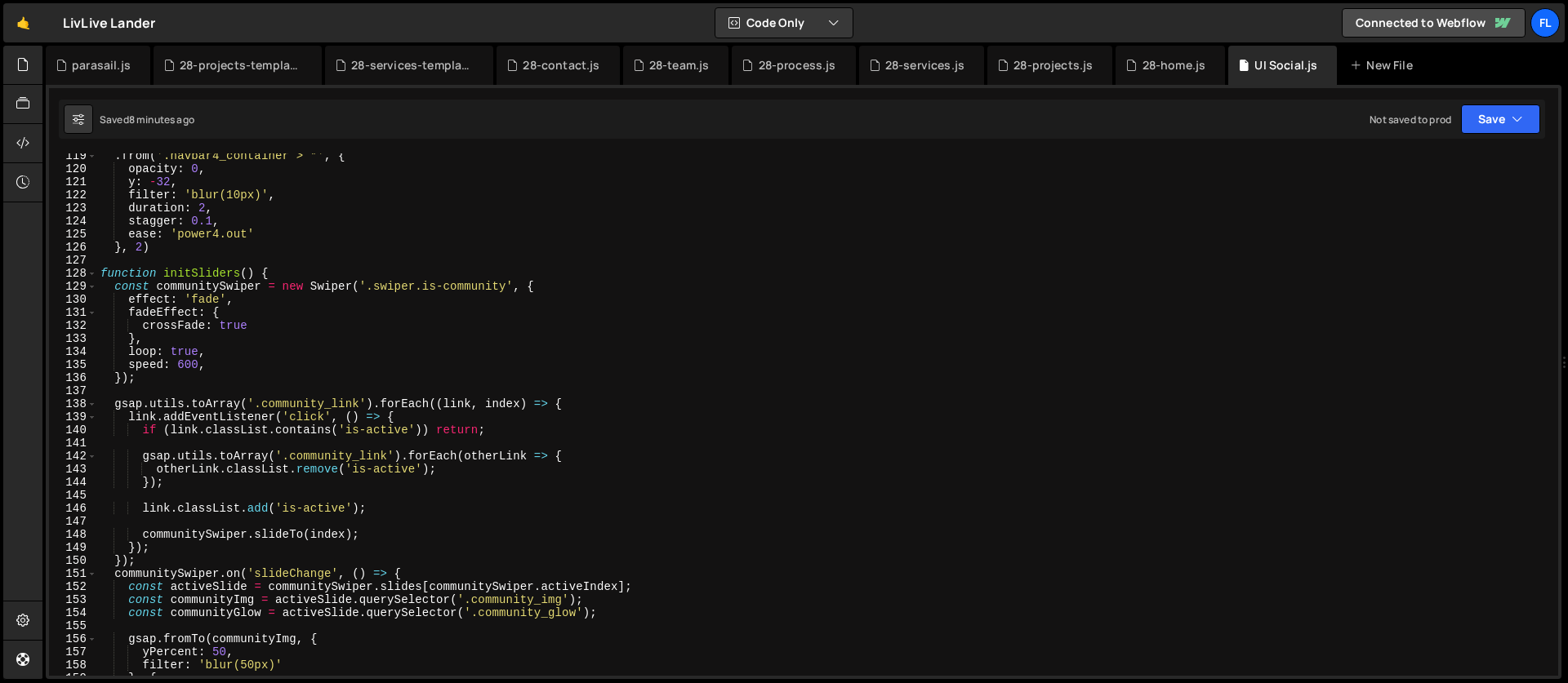
scroll to position [1737, 0]
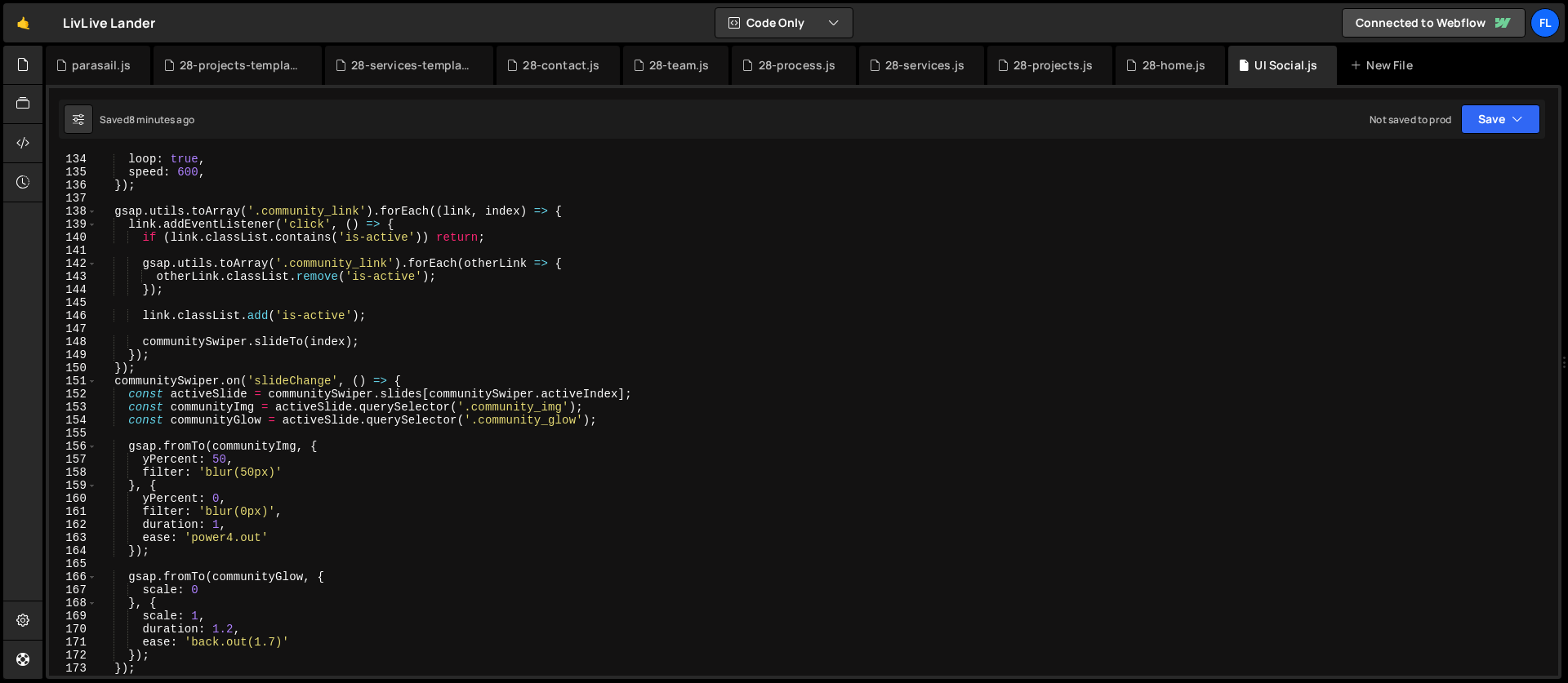
click at [422, 357] on div "loop : true , speed : 600 , }) ; gsap . utils . toArray ( '.community_link' ) .…" at bounding box center [825, 427] width 1455 height 549
type textarea "});"
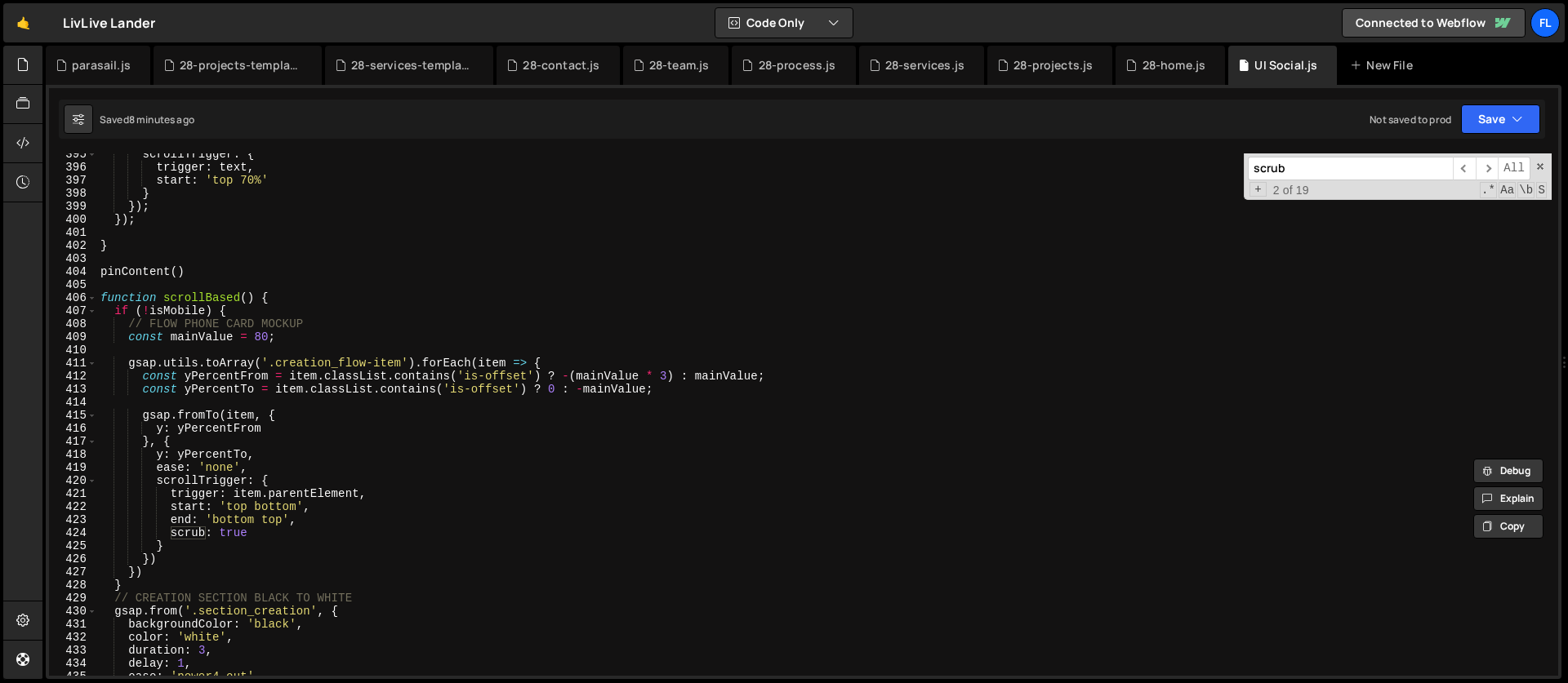
scroll to position [5199, 0]
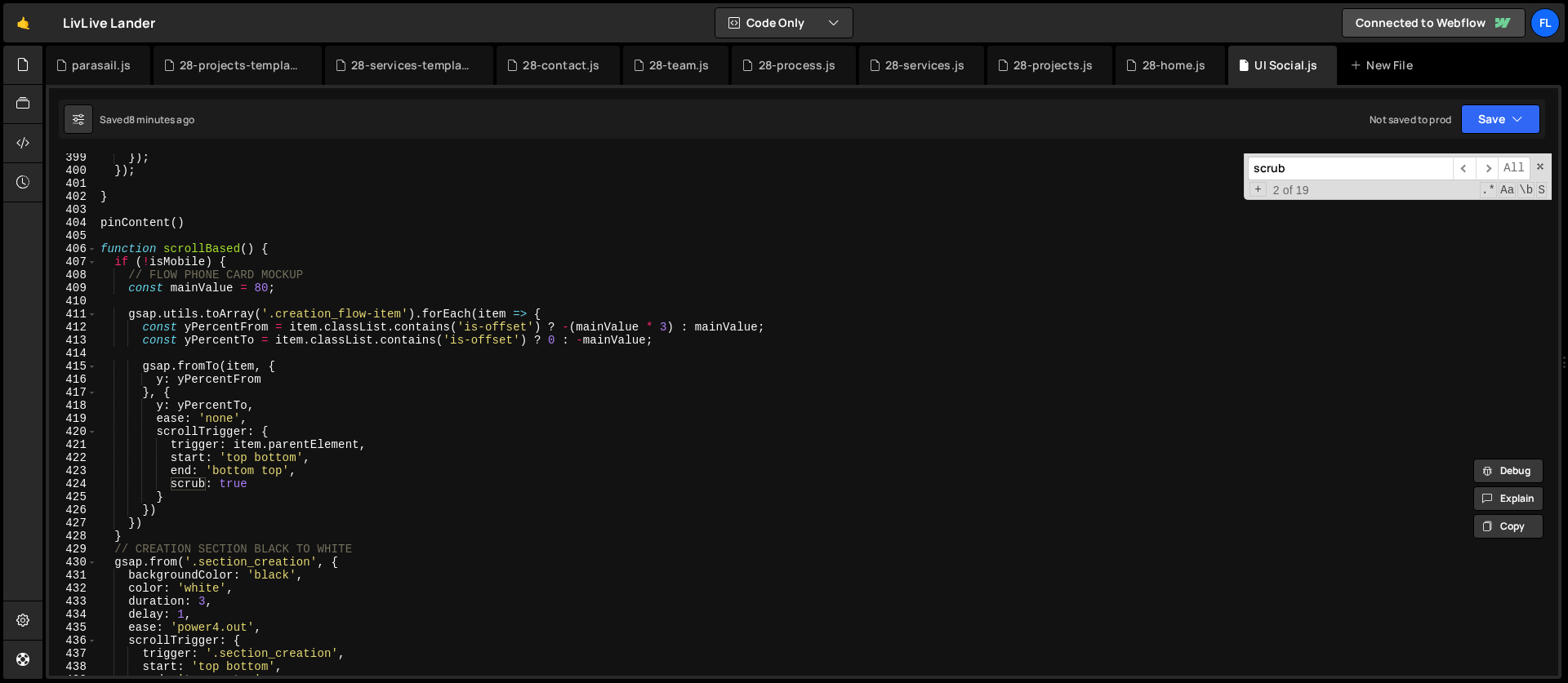
type input "scrub"
click at [248, 274] on div "}) ; }) ; } pinContent ( ) function scrollBased ( ) { if ( ! isMobile ) { // FL…" at bounding box center [825, 426] width 1455 height 549
click at [238, 260] on div "}) ; }) ; } pinContent ( ) function scrollBased ( ) { if ( ! isMobile ) { // FL…" at bounding box center [825, 426] width 1455 height 549
type textarea "if (!isMobile) {"
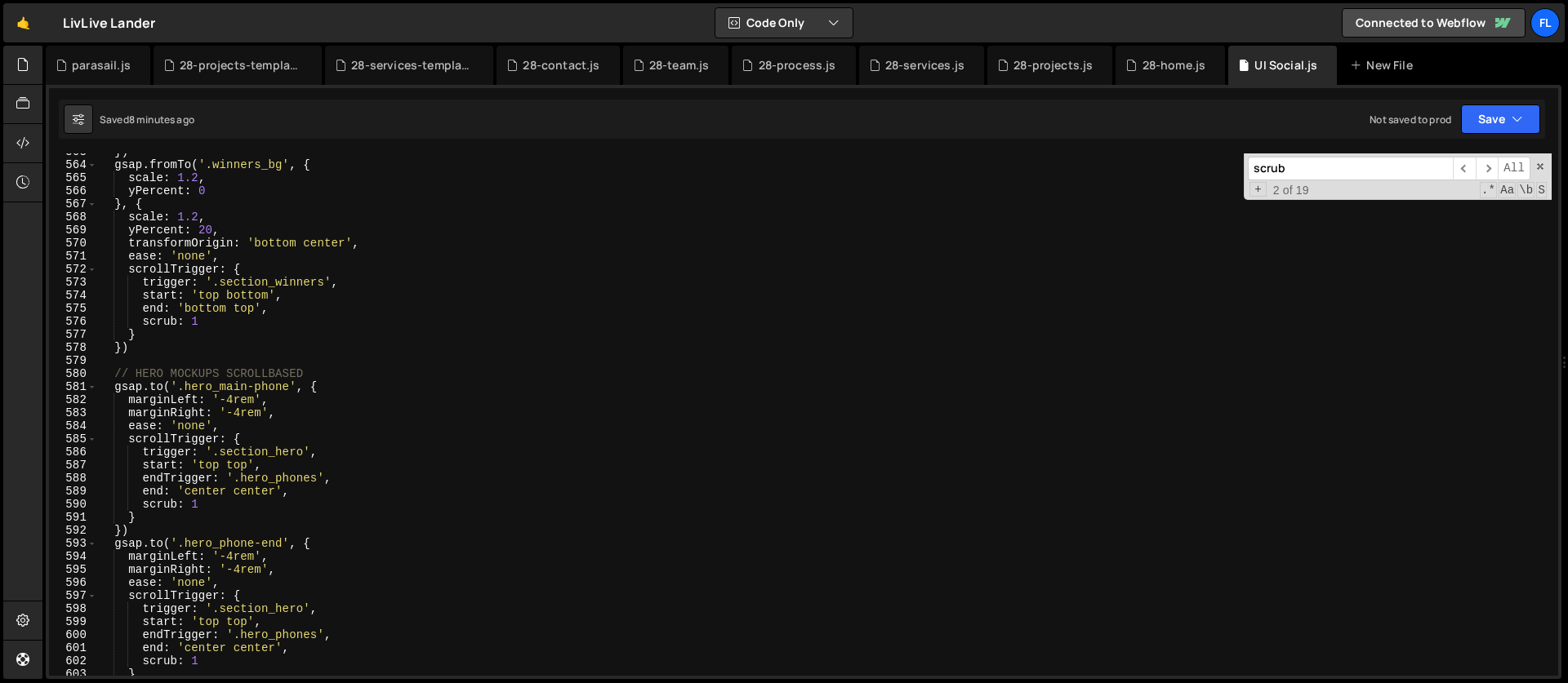
scroll to position [7354, 0]
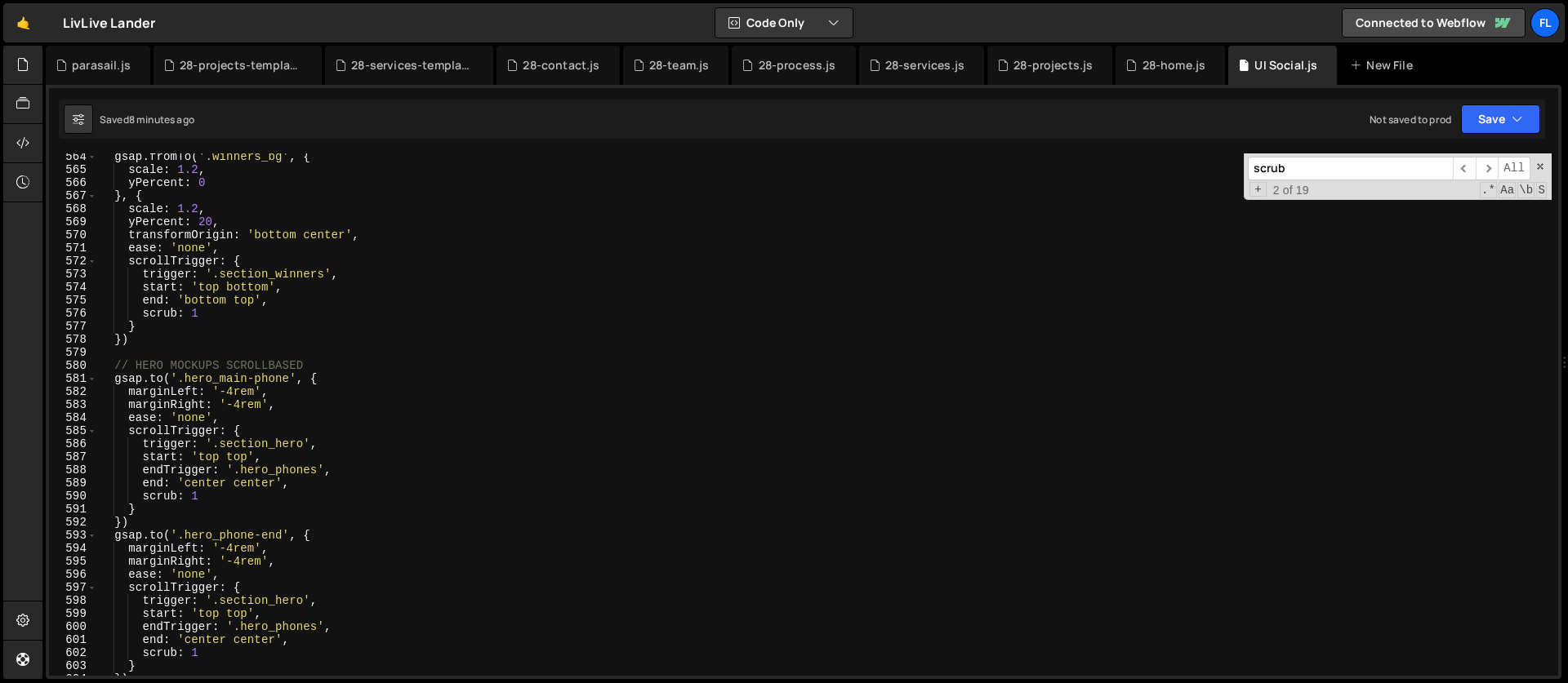
click at [158, 346] on div "gsap . fromTo ( '.winners_bg' , { scale : 1.2 , yPercent : 0 } , { scale : 1.2 …" at bounding box center [825, 425] width 1455 height 549
type textarea "if (!isMobile) {"
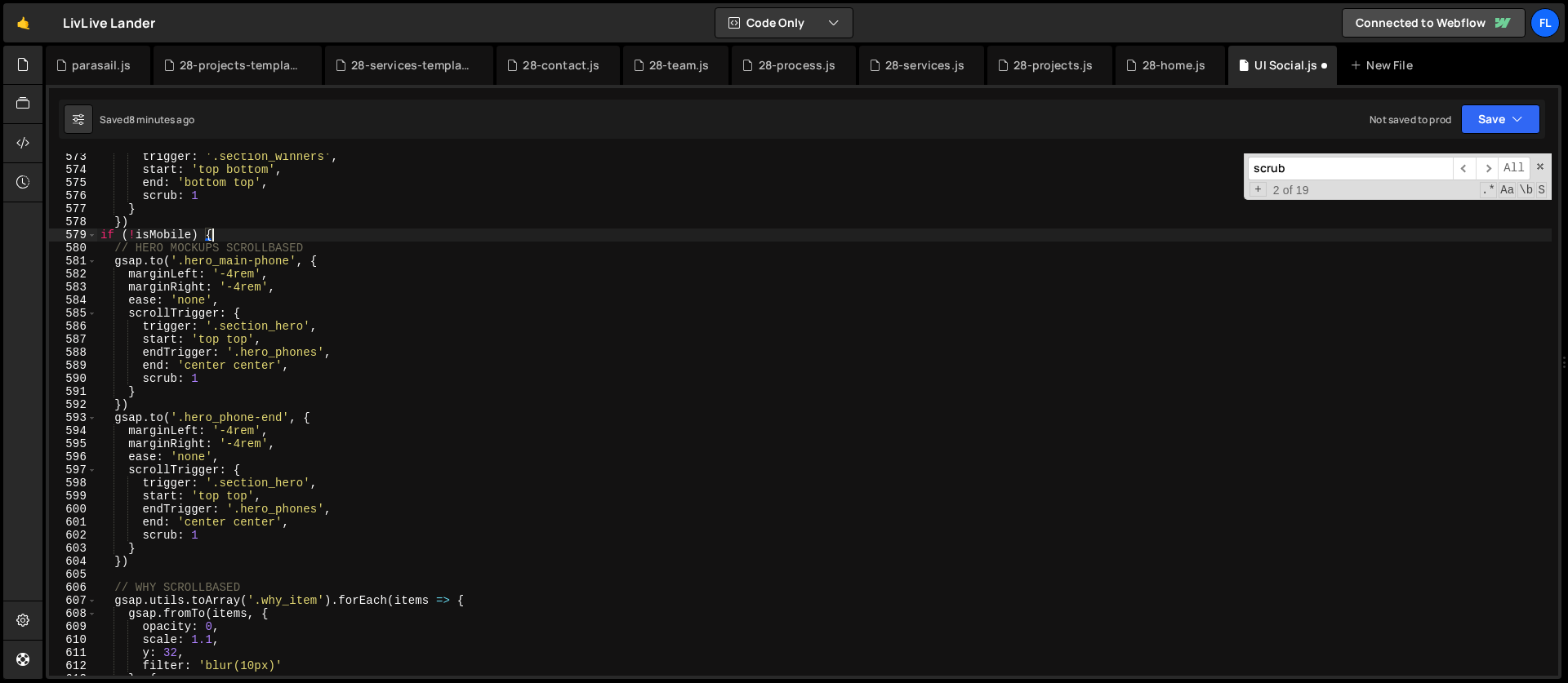
scroll to position [7485, 0]
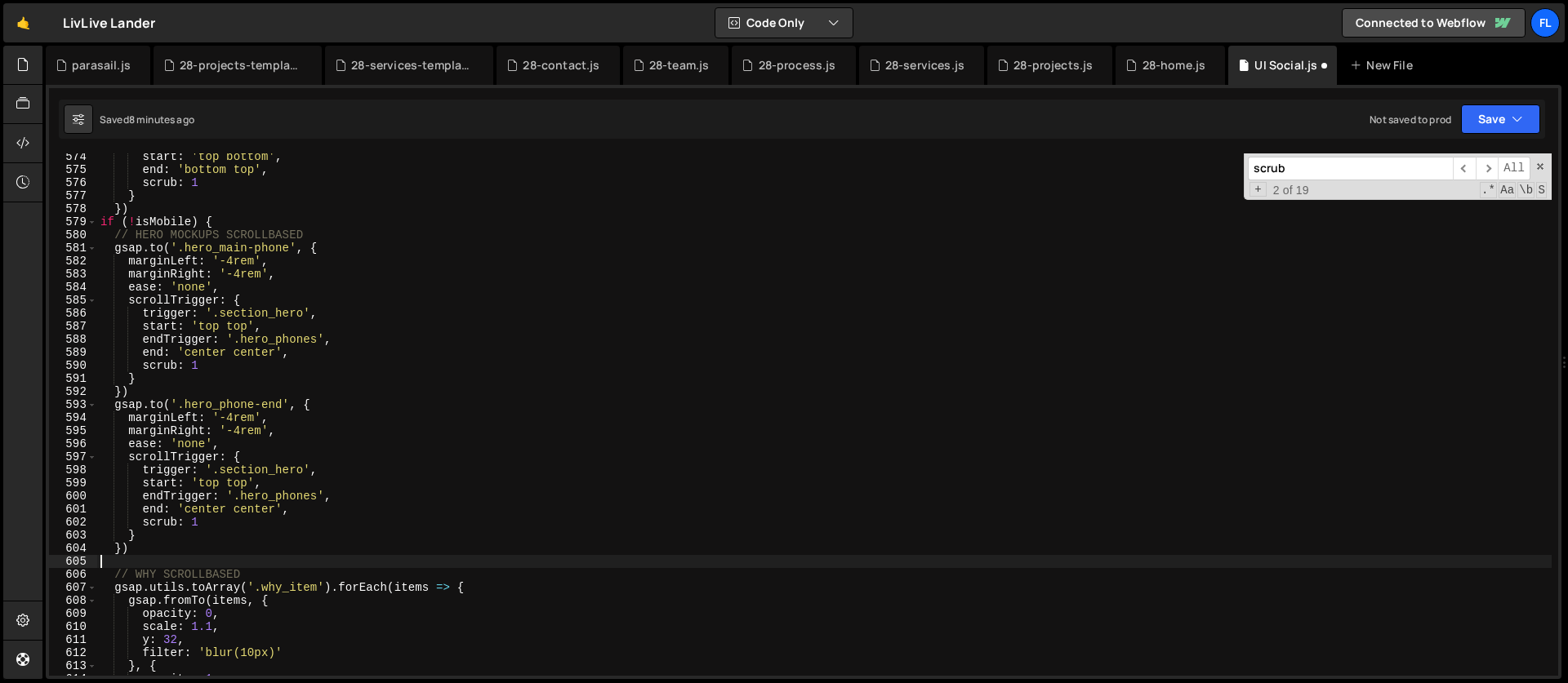
click at [139, 562] on div "start : 'top bottom' , end : 'bottom top' , scrub : 1 } }) if ( ! isMobile ) { …" at bounding box center [825, 425] width 1455 height 549
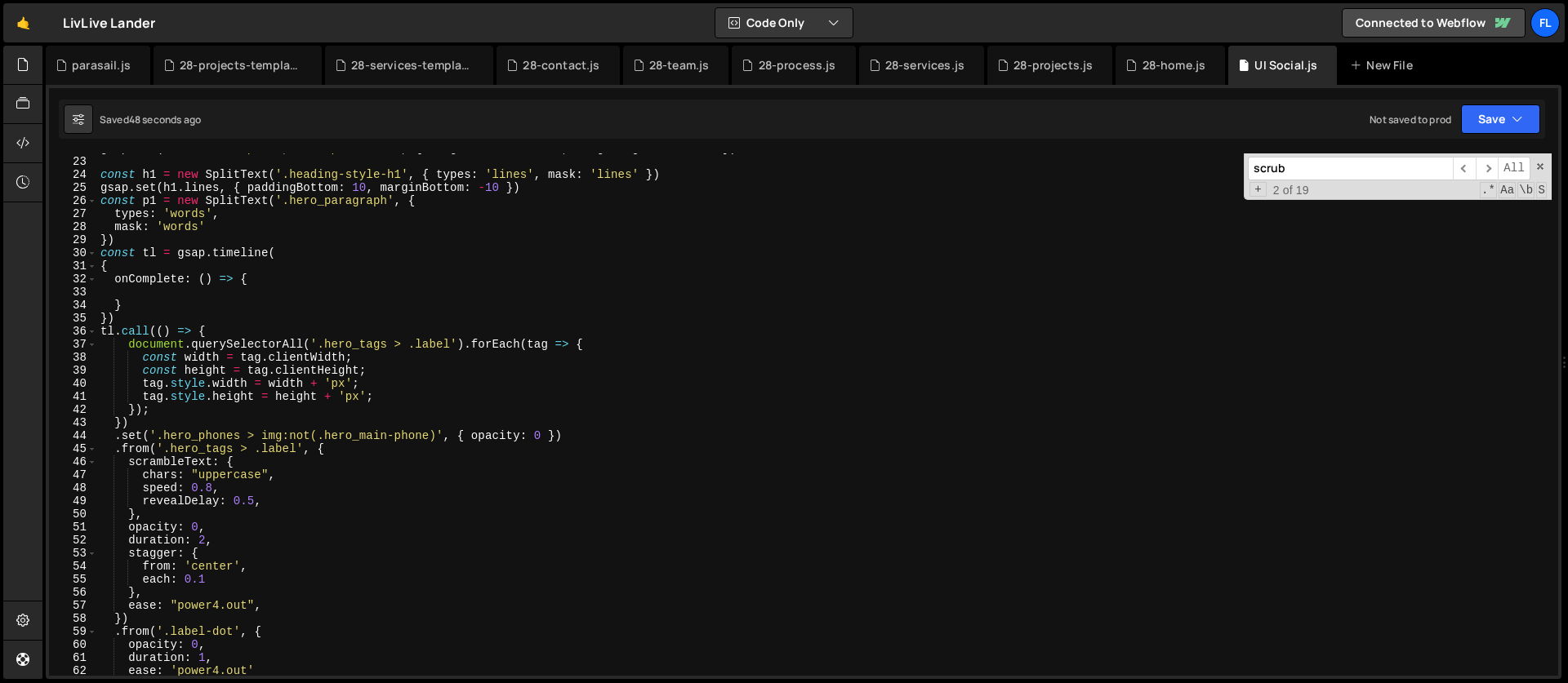
scroll to position [0, 0]
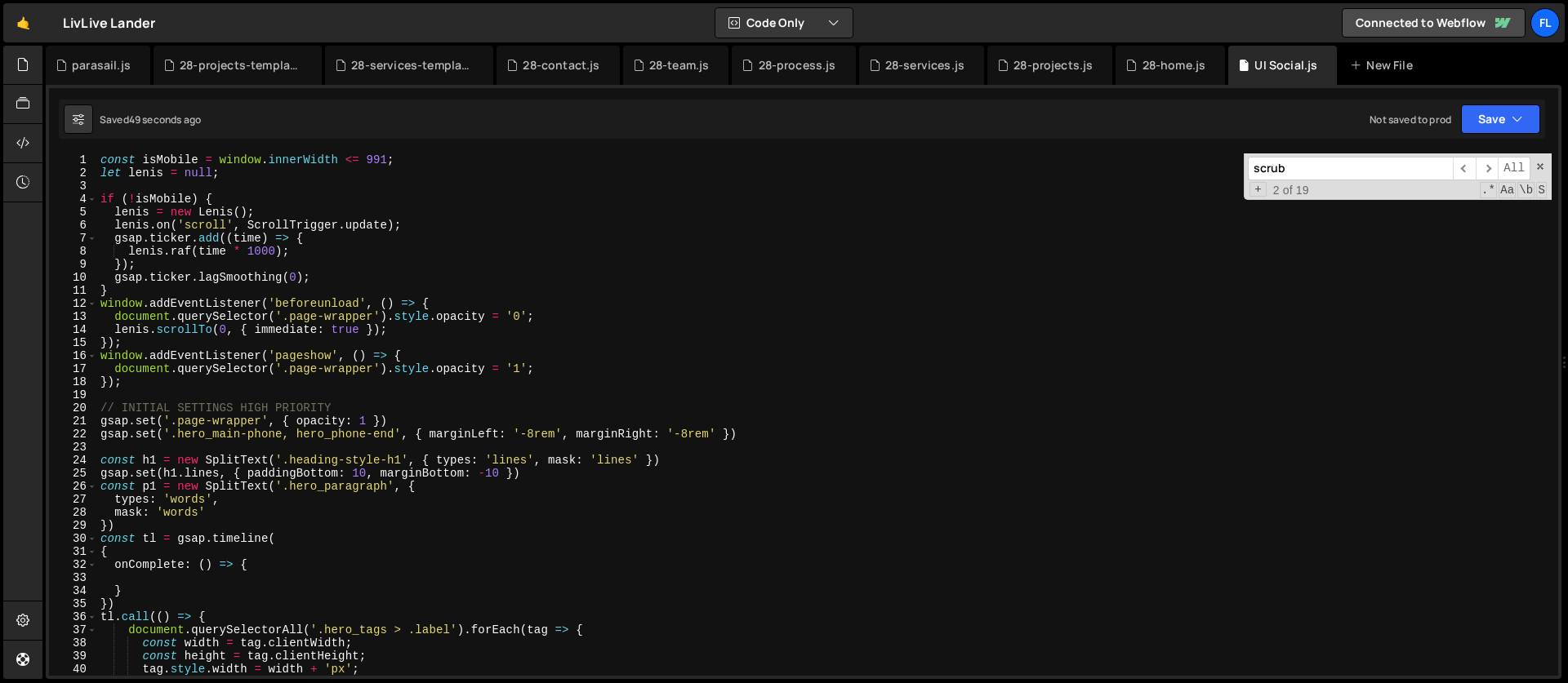
click at [352, 349] on div "const isMobile = window . innerWidth <= 991 ; let [PERSON_NAME] = null ; if ( !…" at bounding box center [825, 428] width 1455 height 549
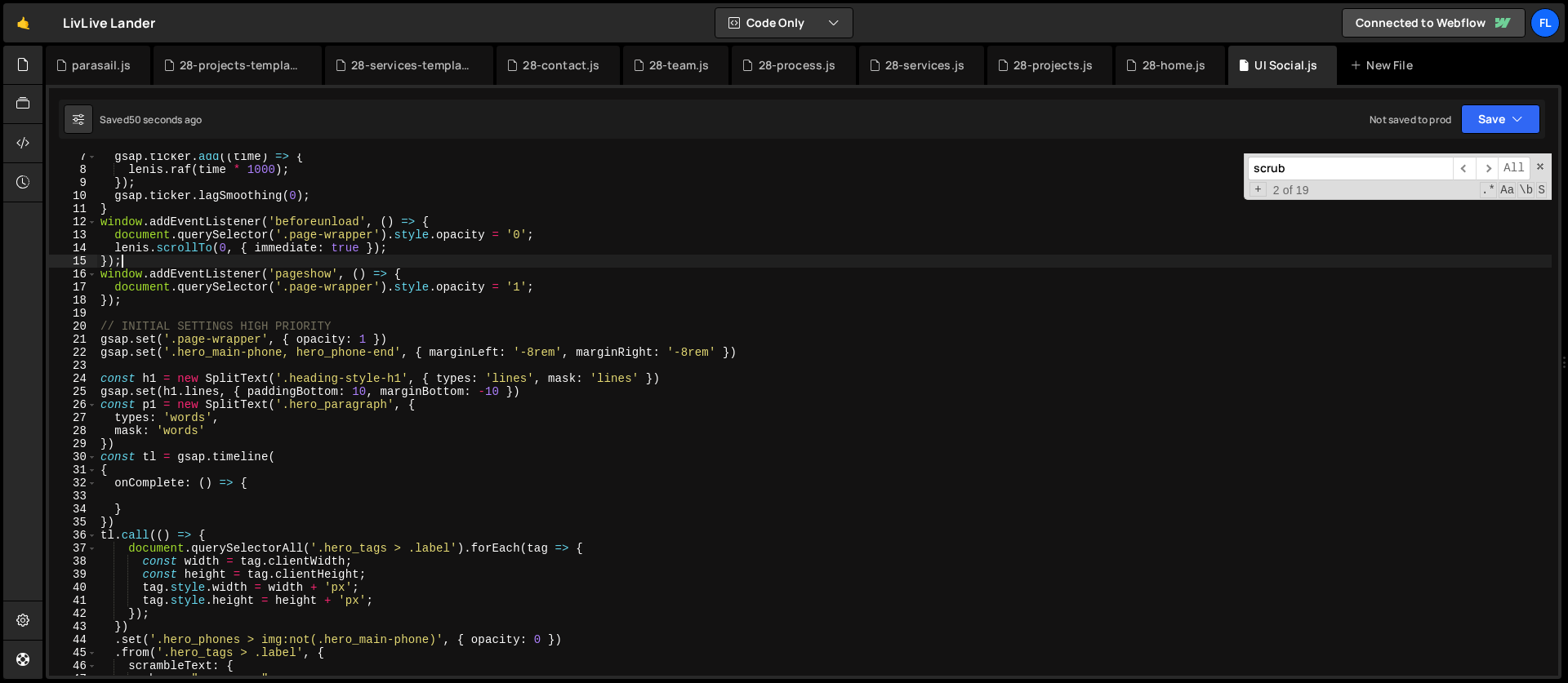
scroll to position [80, 0]
click at [400, 341] on div "gsap . ticker . add (( time ) => { [PERSON_NAME] . raf ( time * 1000 ) ; }) ; g…" at bounding box center [825, 426] width 1455 height 549
type textarea "gsap.set('.page-wrapper', { opacity: 1 })"
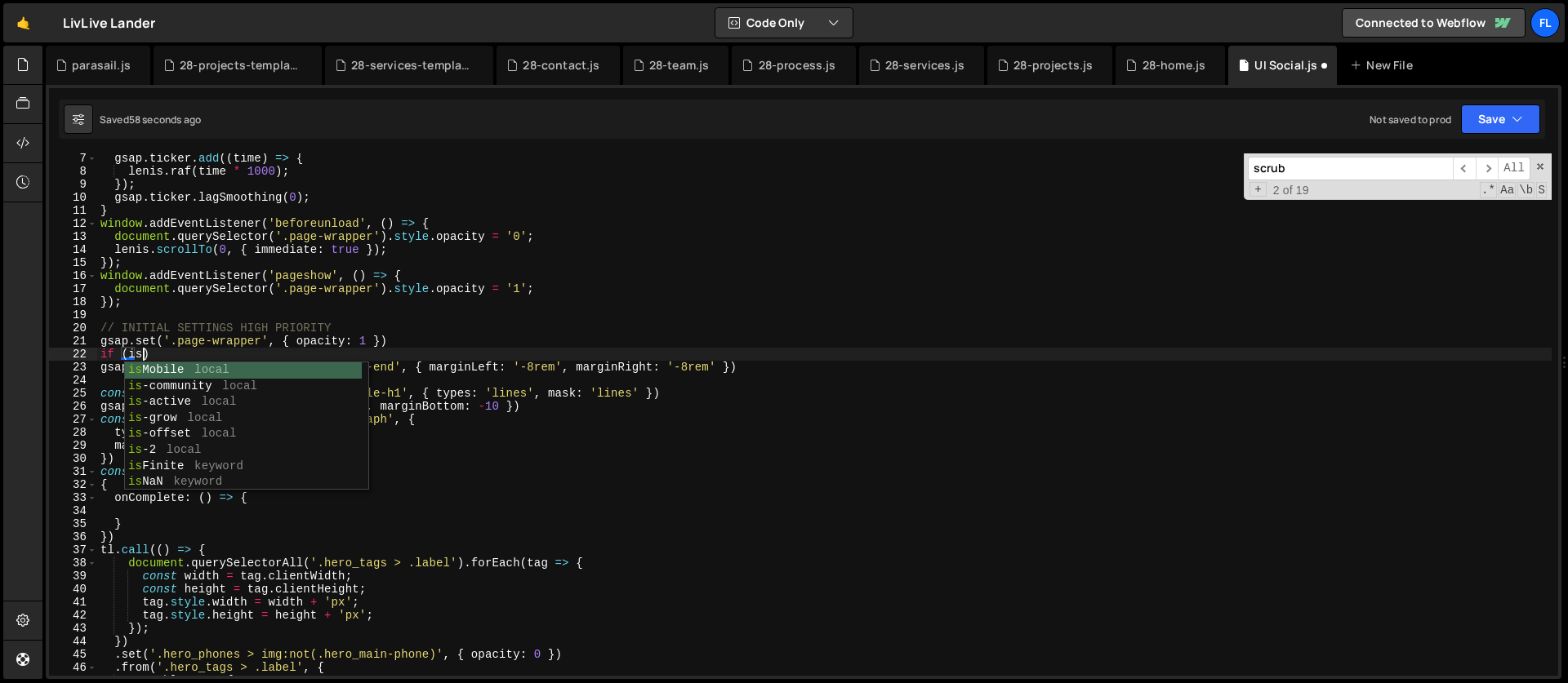
scroll to position [0, 2]
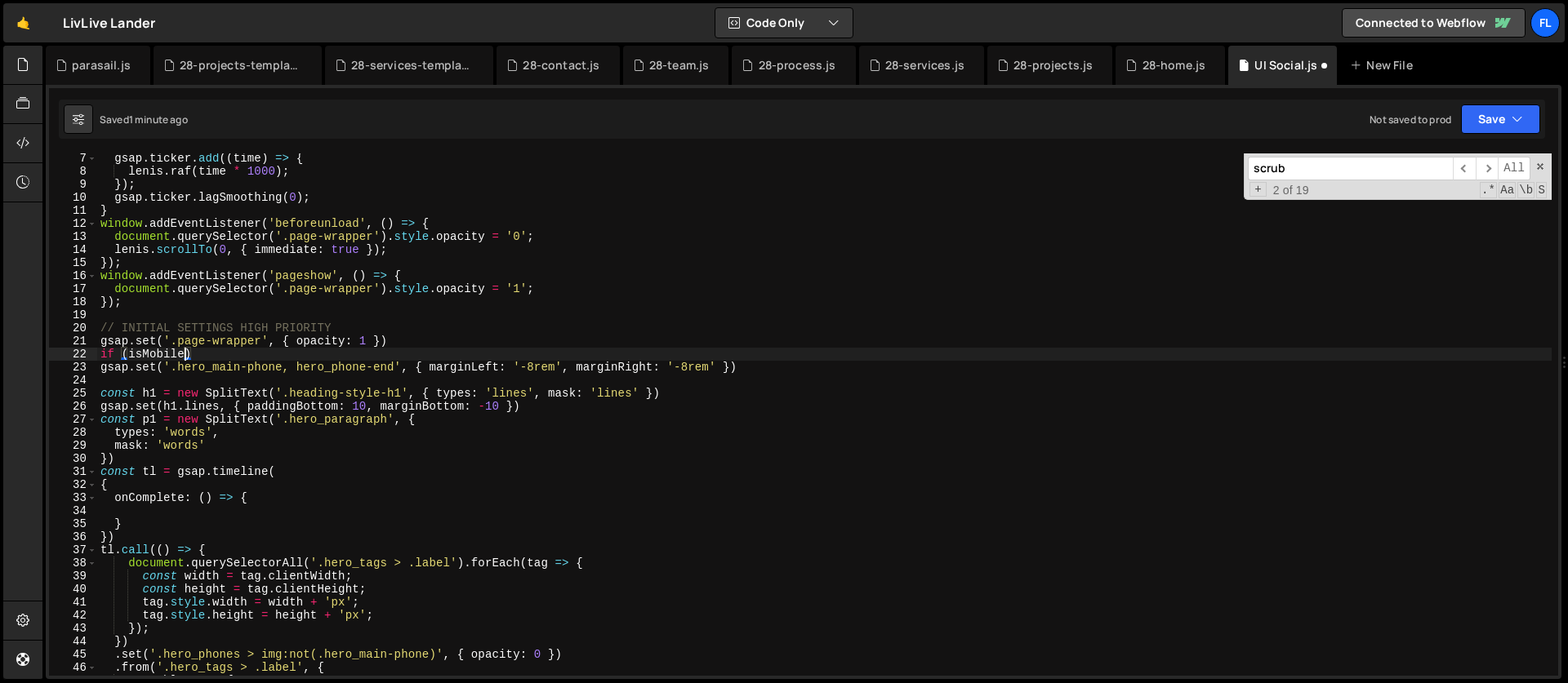
click at [204, 351] on div "gsap . ticker . add (( time ) => { [PERSON_NAME] . raf ( time * 1000 ) ; }) ; g…" at bounding box center [825, 426] width 1455 height 549
click at [178, 390] on div "gsap . ticker . add (( time ) => { [PERSON_NAME] . raf ( time * 1000 ) ; }) ; g…" at bounding box center [825, 426] width 1455 height 549
type textarea "const h1 = new SplitText('.heading-style-h1', { types: 'lines', mask: 'lines' })"
click at [159, 379] on div "gsap . ticker . add (( time ) => { [PERSON_NAME] . raf ( time * 1000 ) ; }) ; g…" at bounding box center [825, 426] width 1455 height 549
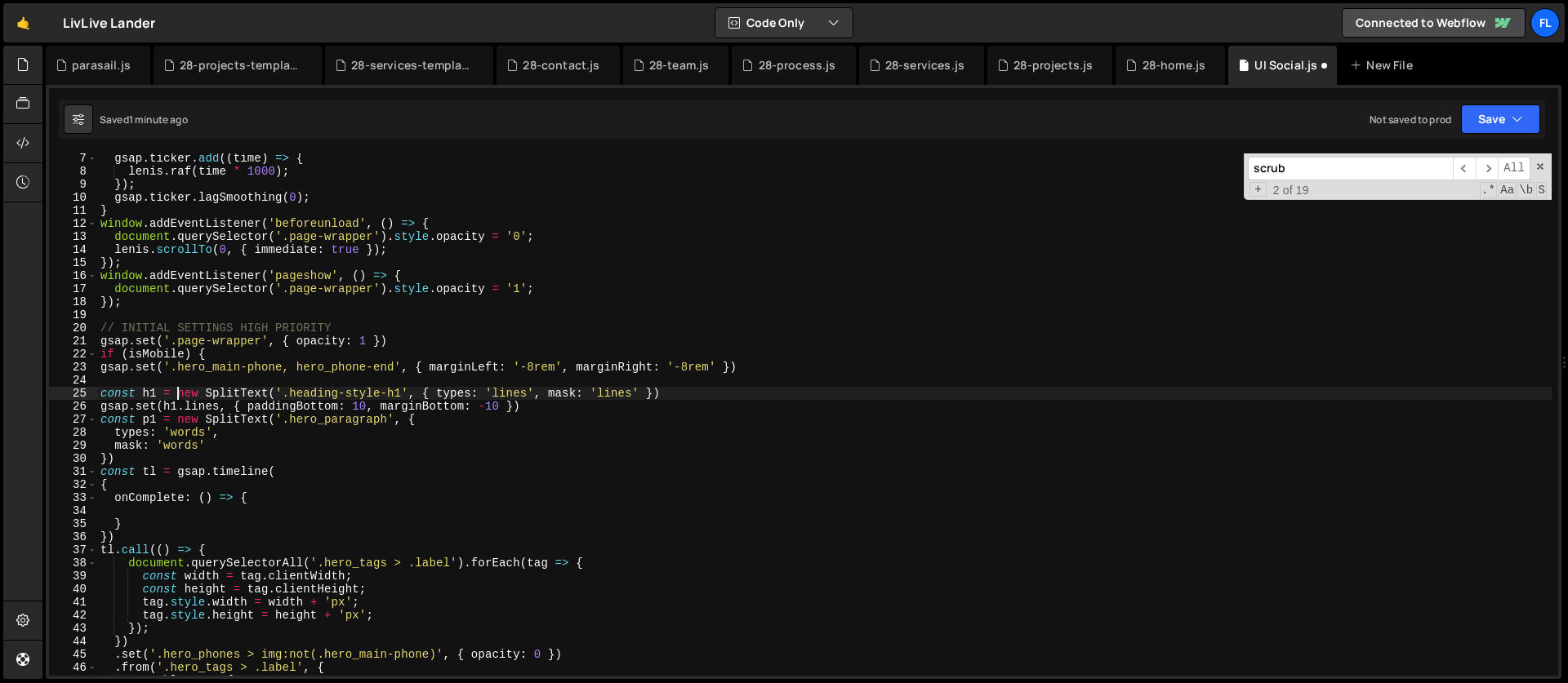
scroll to position [0, 0]
click at [130, 353] on div "gsap . ticker . add (( time ) => { [PERSON_NAME] . raf ( time * 1000 ) ; }) ; g…" at bounding box center [825, 426] width 1455 height 549
type textarea "if (!isMobile) {"
drag, startPoint x: 1294, startPoint y: 167, endPoint x: 1149, endPoint y: 145, distance: 146.7
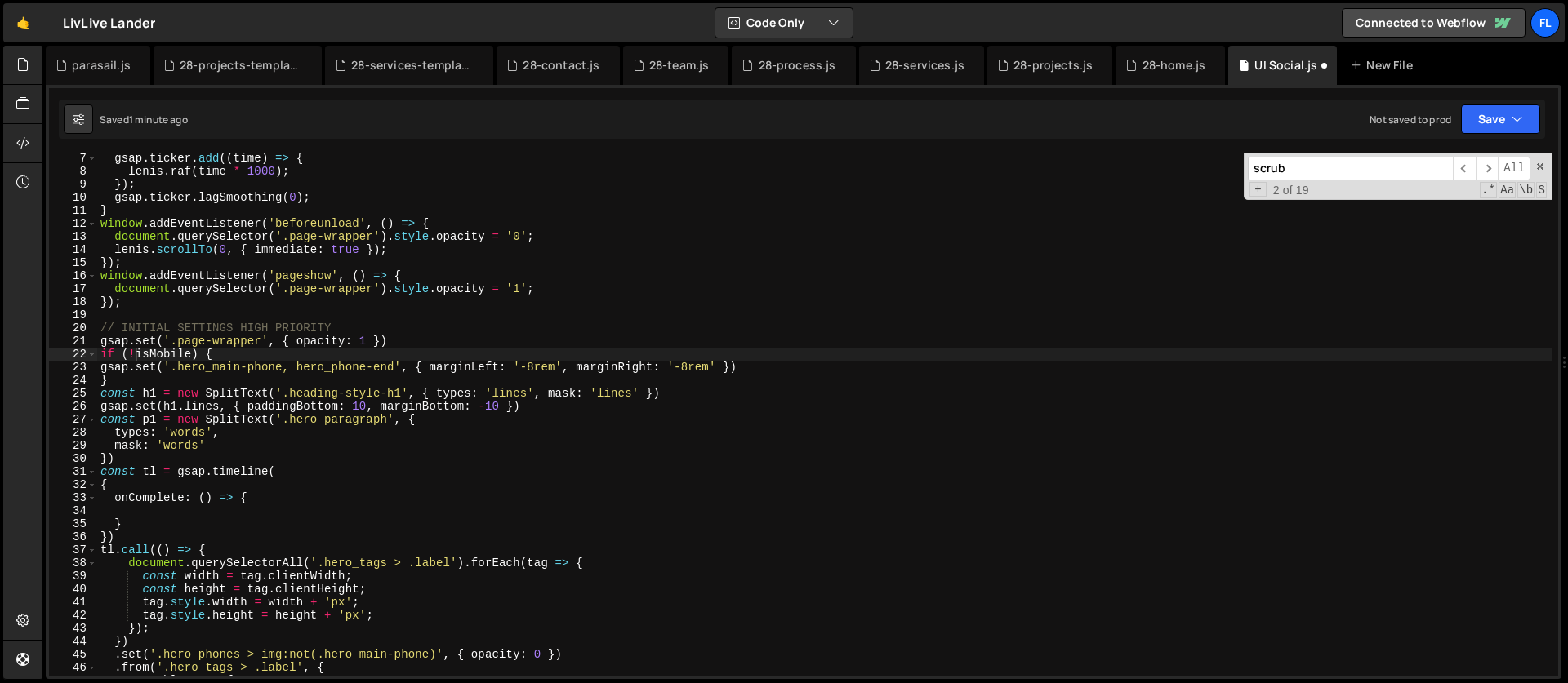
click at [1142, 152] on div "if (!isMobile) { 7 8 9 10 11 12 13 14 15 16 17 18 19 20 21 22 23 24 25 26 27 28…" at bounding box center [803, 382] width 1516 height 594
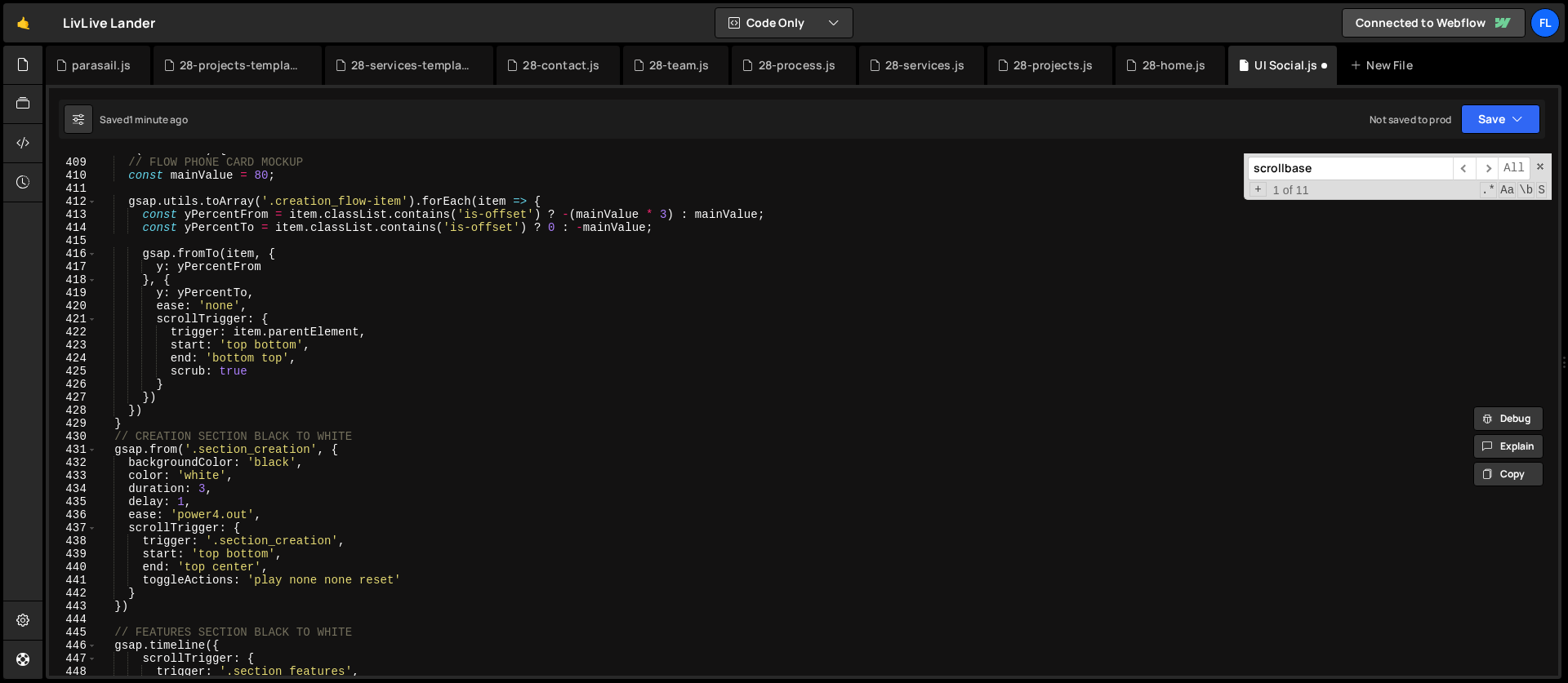
scroll to position [5258, 0]
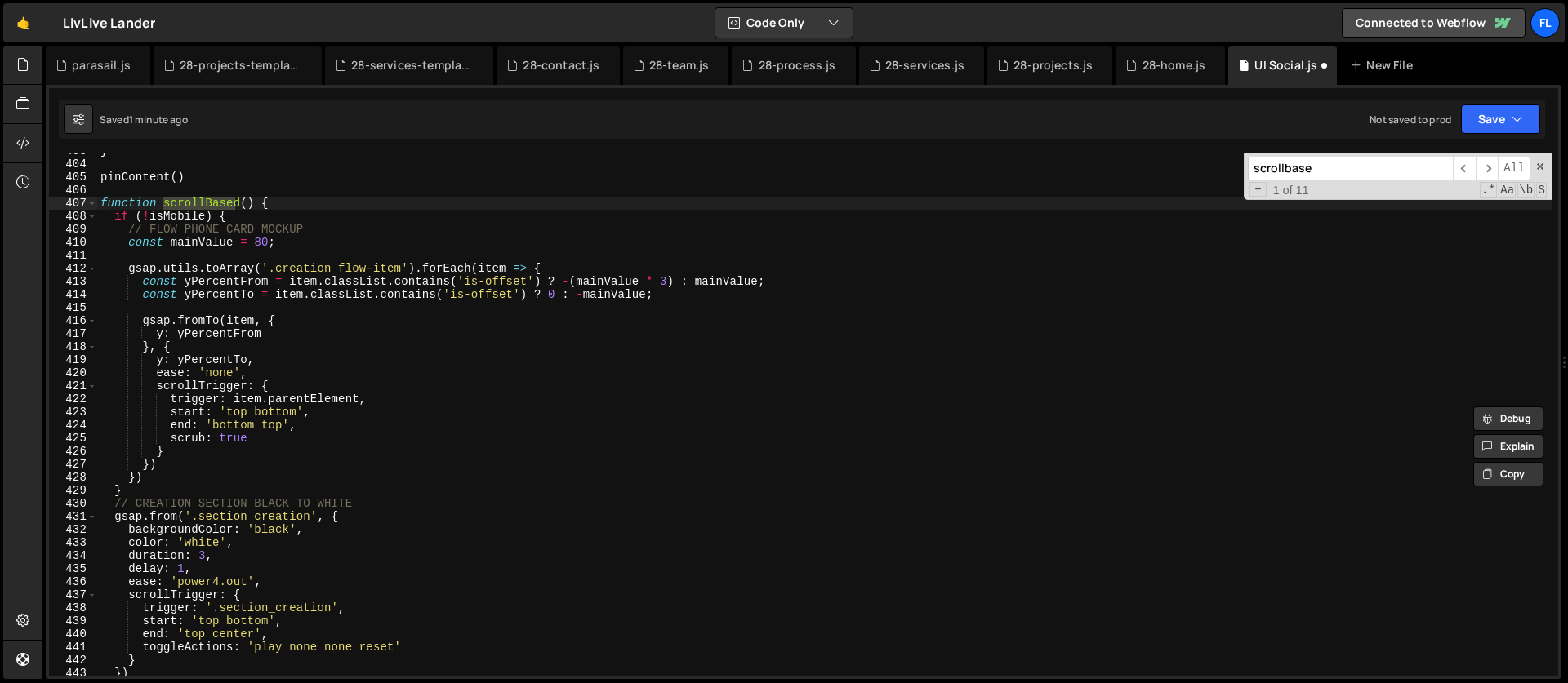
type input "scrollbase"
click at [252, 222] on div "} pinContent ( ) function scrollBased ( ) { if ( ! isMobile ) { // FLOW PHONE C…" at bounding box center [825, 419] width 1455 height 549
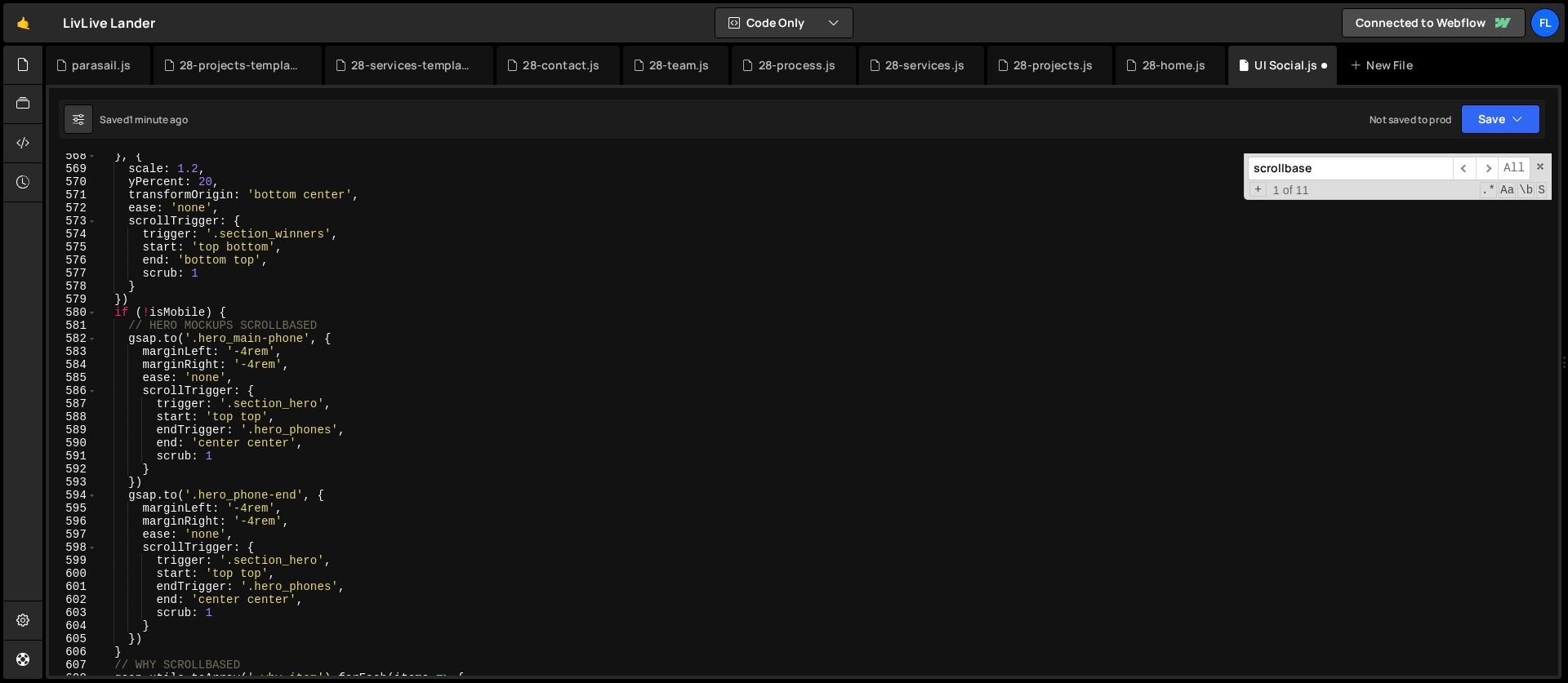
scroll to position [7407, 0]
click at [153, 321] on div "} , { scale : 1.2 , yPercent : 20 , transformOrigin : 'bottom center' , ease : …" at bounding box center [825, 424] width 1455 height 549
click at [232, 312] on div "} , { scale : 1.2 , yPercent : 20 , transformOrigin : 'bottom center' , ease : …" at bounding box center [825, 424] width 1455 height 549
click at [150, 317] on div "} , { scale : 1.2 , yPercent : 20 , transformOrigin : 'bottom center' , ease : …" at bounding box center [825, 424] width 1455 height 549
type textarea "if (isMobile) {"
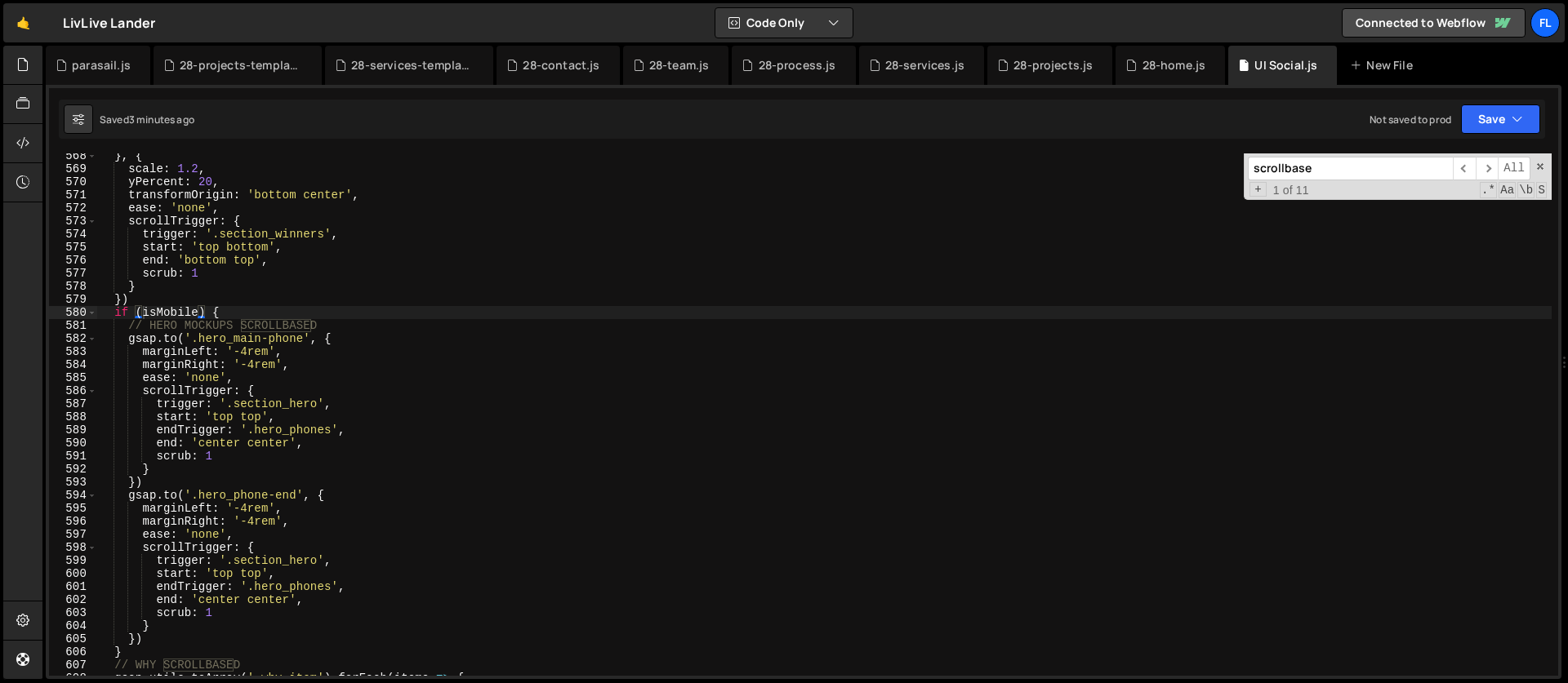
drag, startPoint x: 1333, startPoint y: 167, endPoint x: 1137, endPoint y: 203, distance: 199.3
click at [1137, 203] on div "} , { scale : 1.2 , yPercent : 20 , transformOrigin : 'bottom center' , ease : …" at bounding box center [825, 415] width 1455 height 523
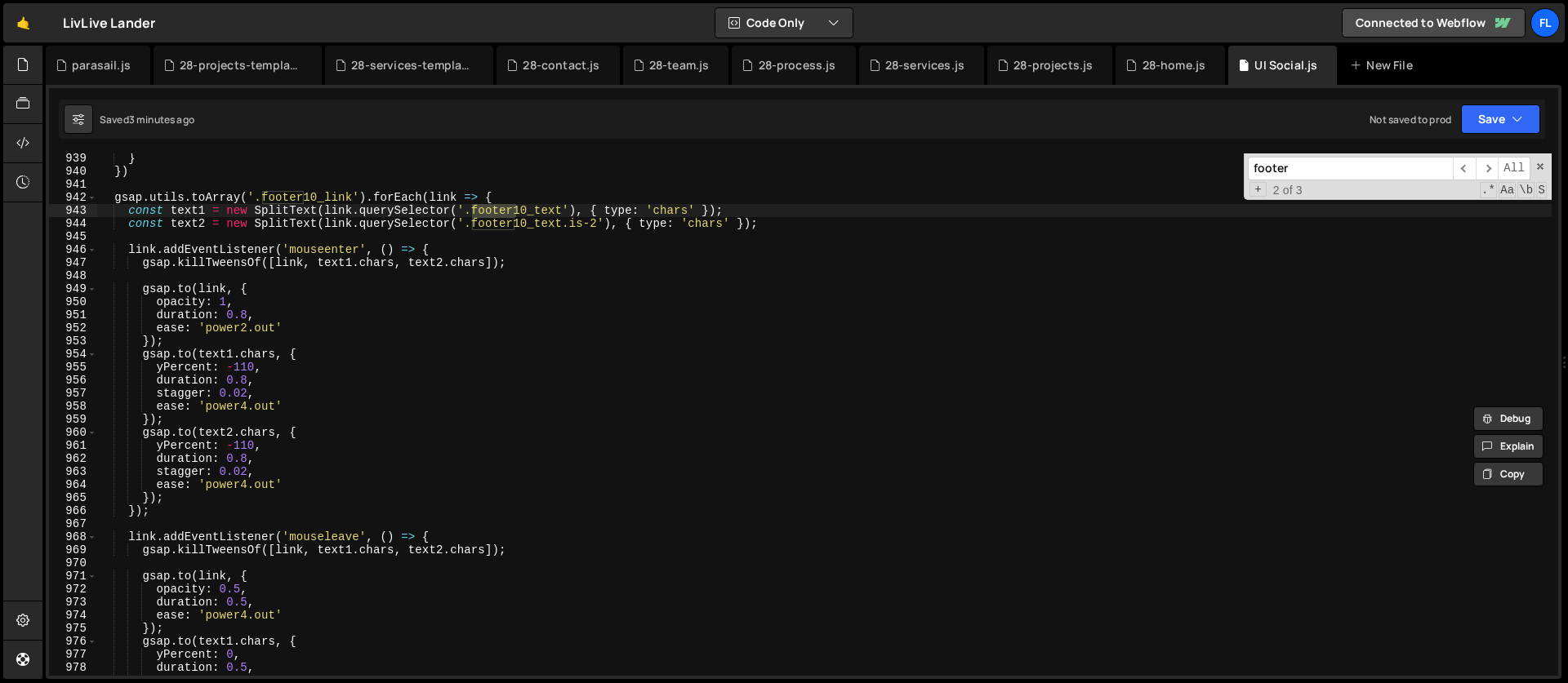
scroll to position [12249, 0]
drag, startPoint x: 1294, startPoint y: 165, endPoint x: 1204, endPoint y: 167, distance: 90.0
click at [1204, 167] on div "} }) gsap . utils . toArray ( '.footer10_link' ) . forEach ( link => { const te…" at bounding box center [825, 415] width 1455 height 523
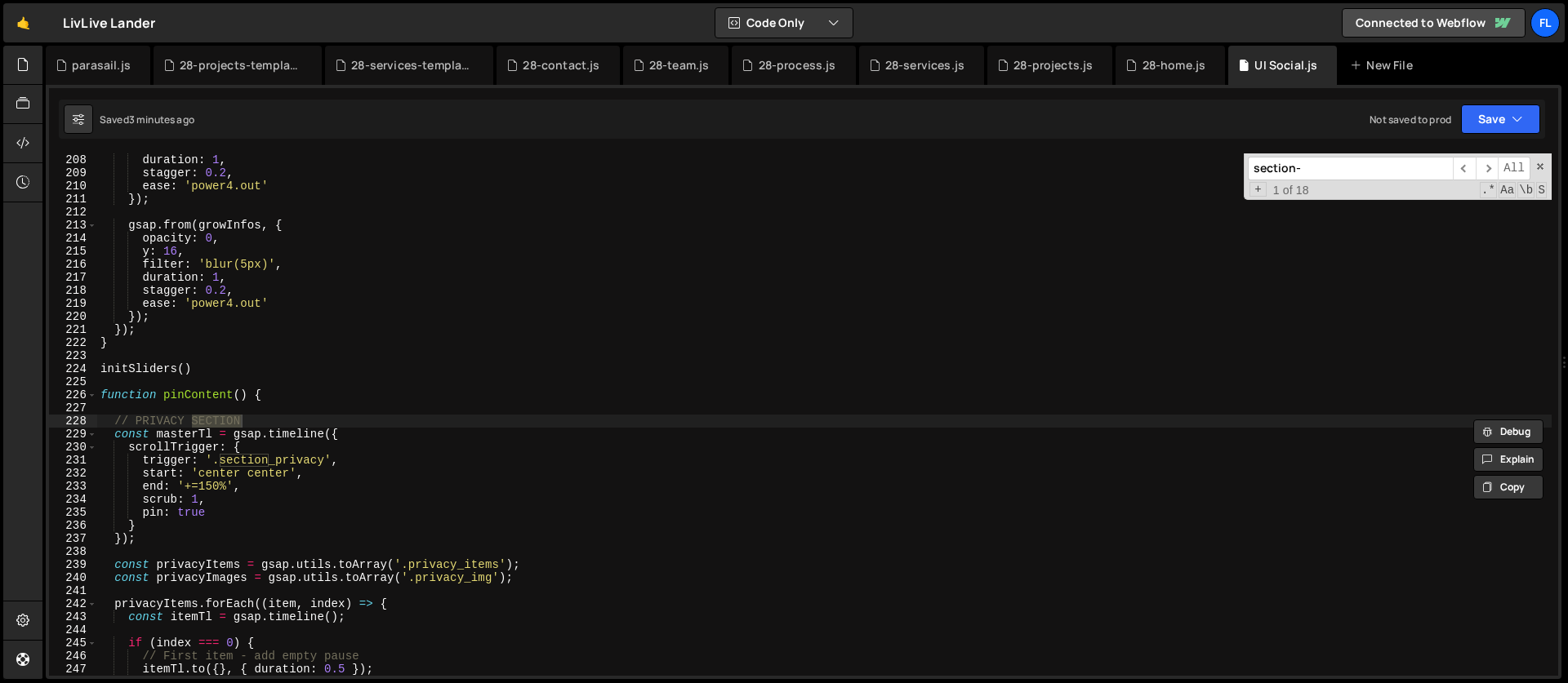
scroll to position [11882, 0]
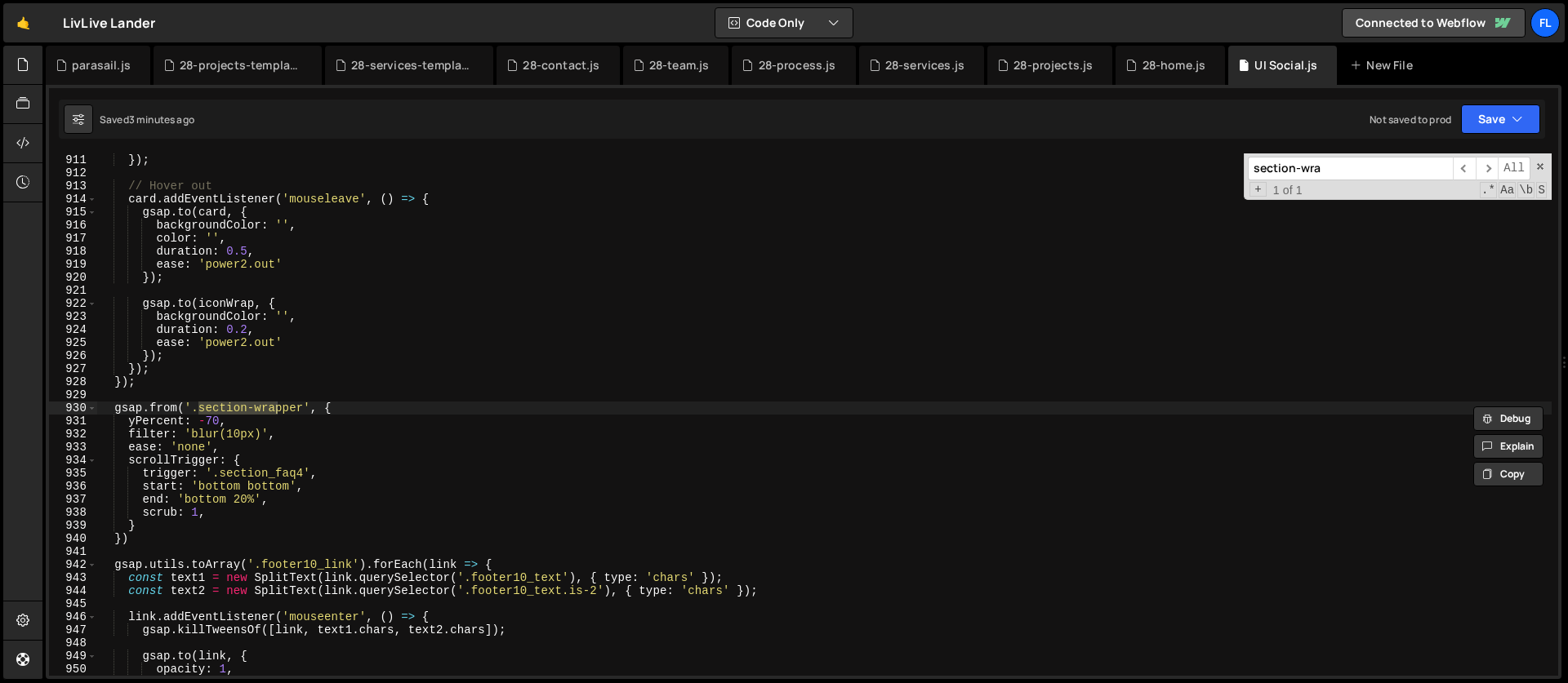
type input "section-wra"
click at [256, 394] on div "}) ; // Hover out card . addEventListener ( 'mouseleave' , ( ) => { gsap . to (…" at bounding box center [825, 428] width 1455 height 549
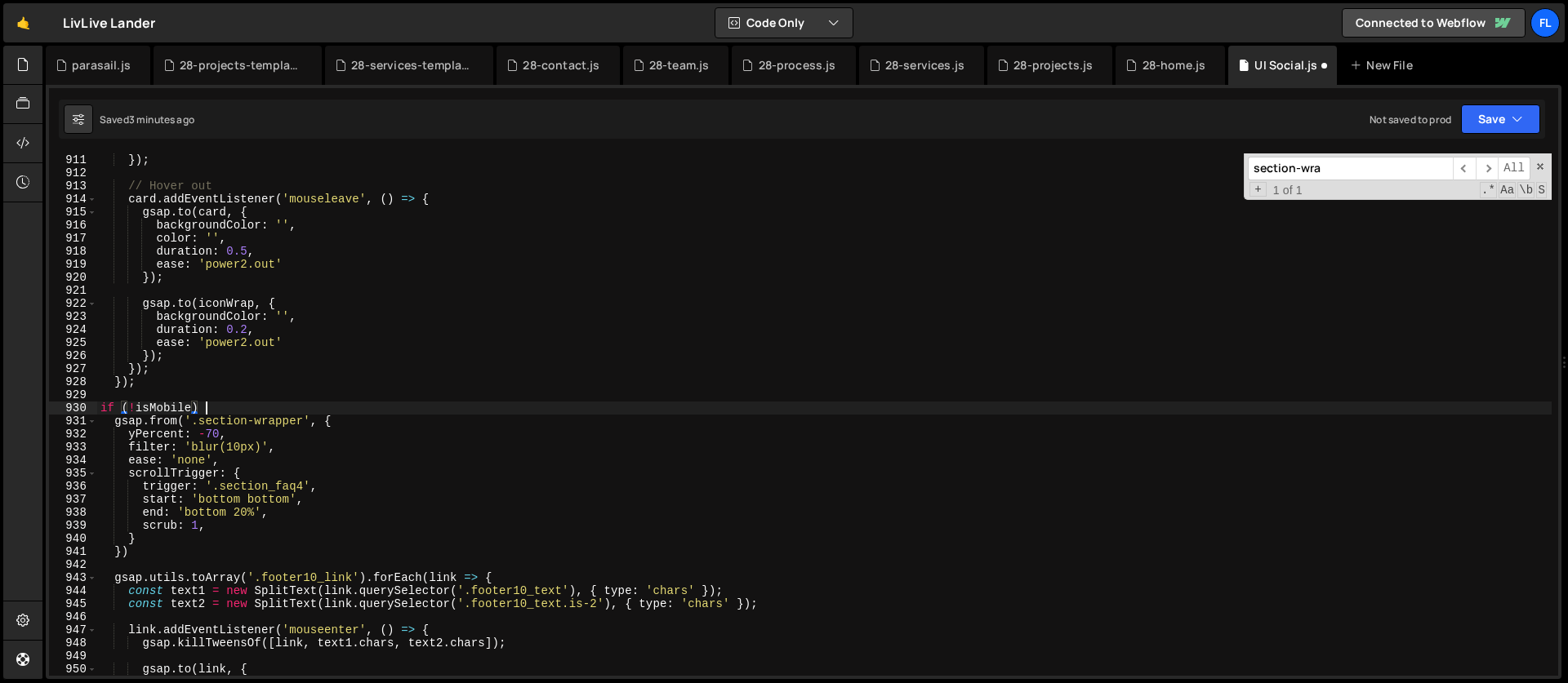
scroll to position [0, 7]
type textarea "if (!isMobile) {"
click at [111, 568] on div "}) ; // Hover out card . addEventListener ( 'mouseleave' , ( ) => { gsap . to (…" at bounding box center [825, 428] width 1455 height 549
type textarea "{"
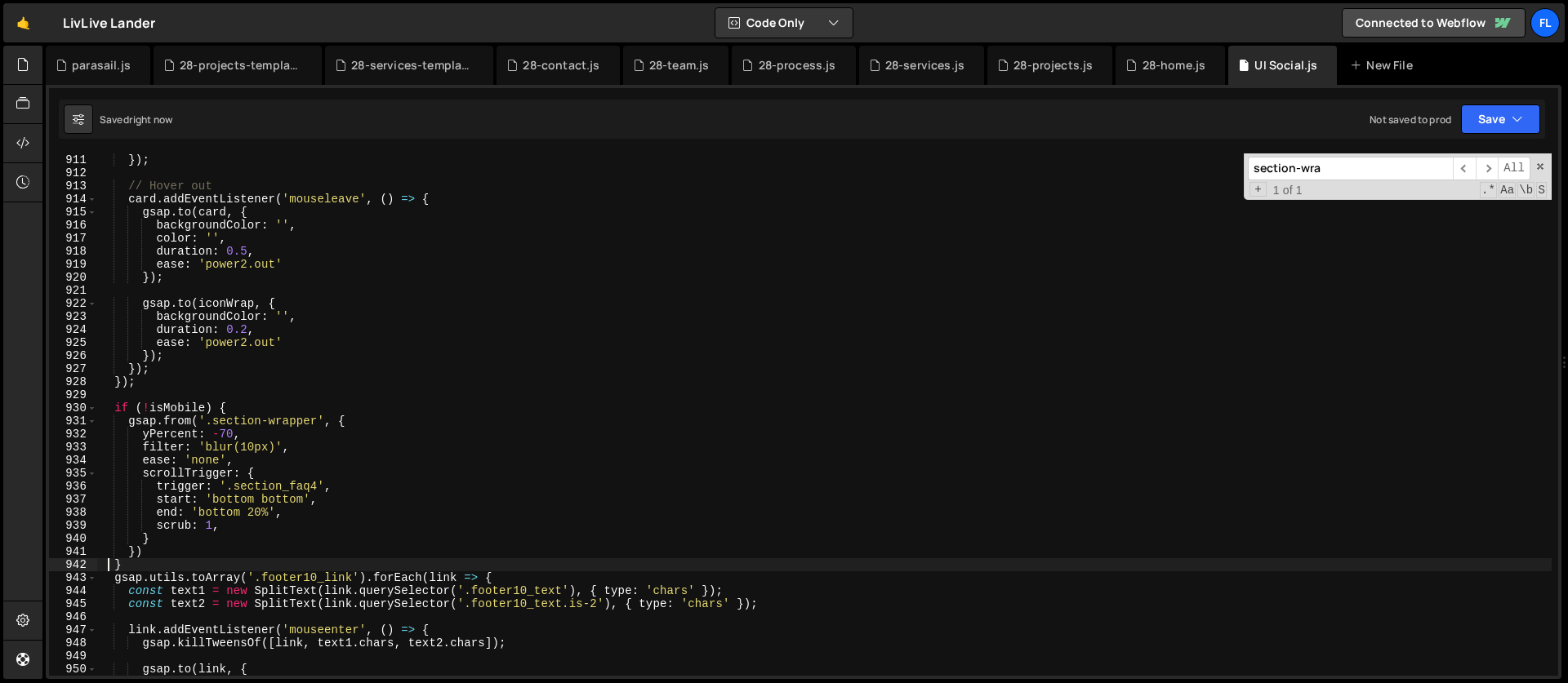
click at [727, 344] on div "}) ; // Hover out card . addEventListener ( 'mouseleave' , ( ) => { gsap . to (…" at bounding box center [825, 428] width 1455 height 549
click at [389, 237] on div "}) ; // Hover out card . addEventListener ( 'mouseleave' , ( ) => { gsap . to (…" at bounding box center [825, 428] width 1455 height 549
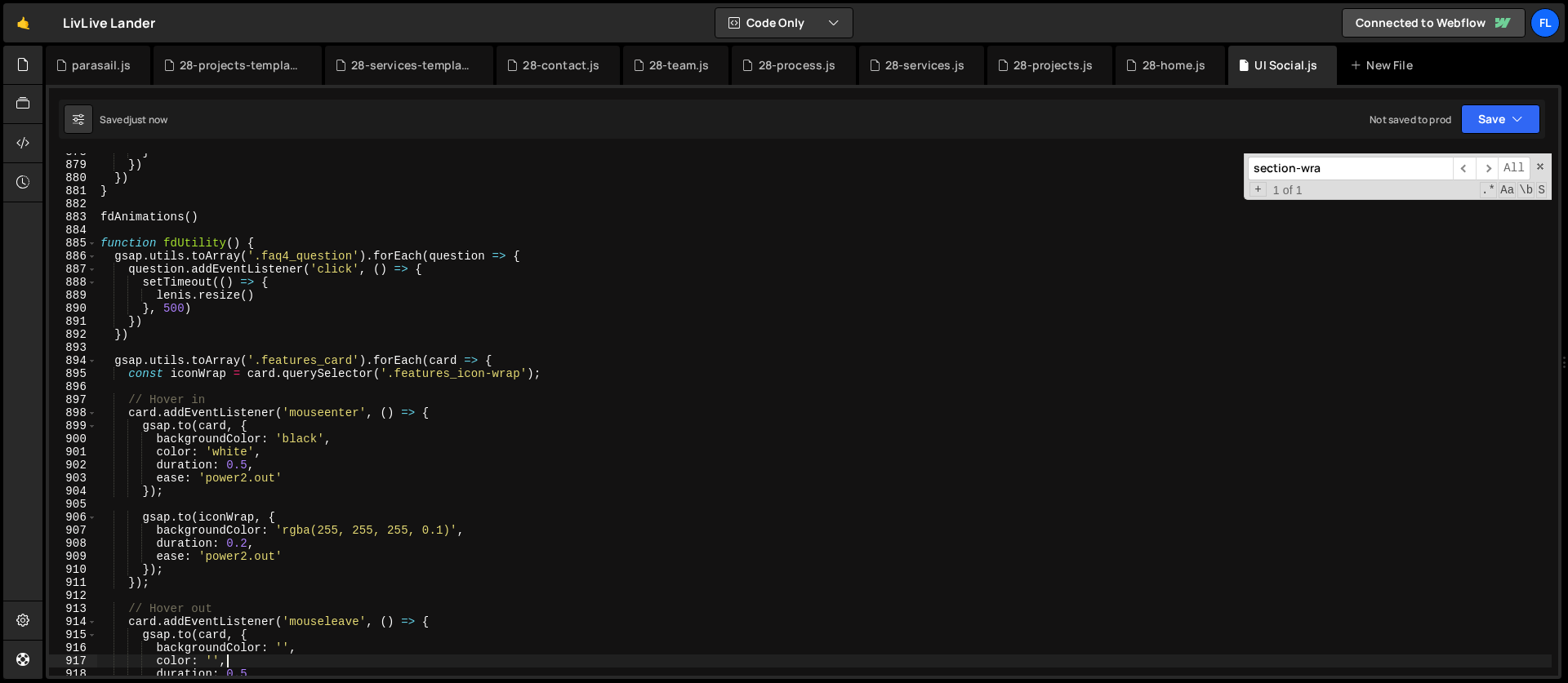
scroll to position [11459, 0]
click at [308, 242] on div "} }) }) } fdAnimations ( ) function fdUtility ( ) { gsap . utils . toArray ( '.…" at bounding box center [825, 420] width 1455 height 549
click at [569, 263] on div "} }) }) } fdAnimations ( ) function fdUtility ( ) { gsap . utils . toArray ( '.…" at bounding box center [825, 420] width 1455 height 549
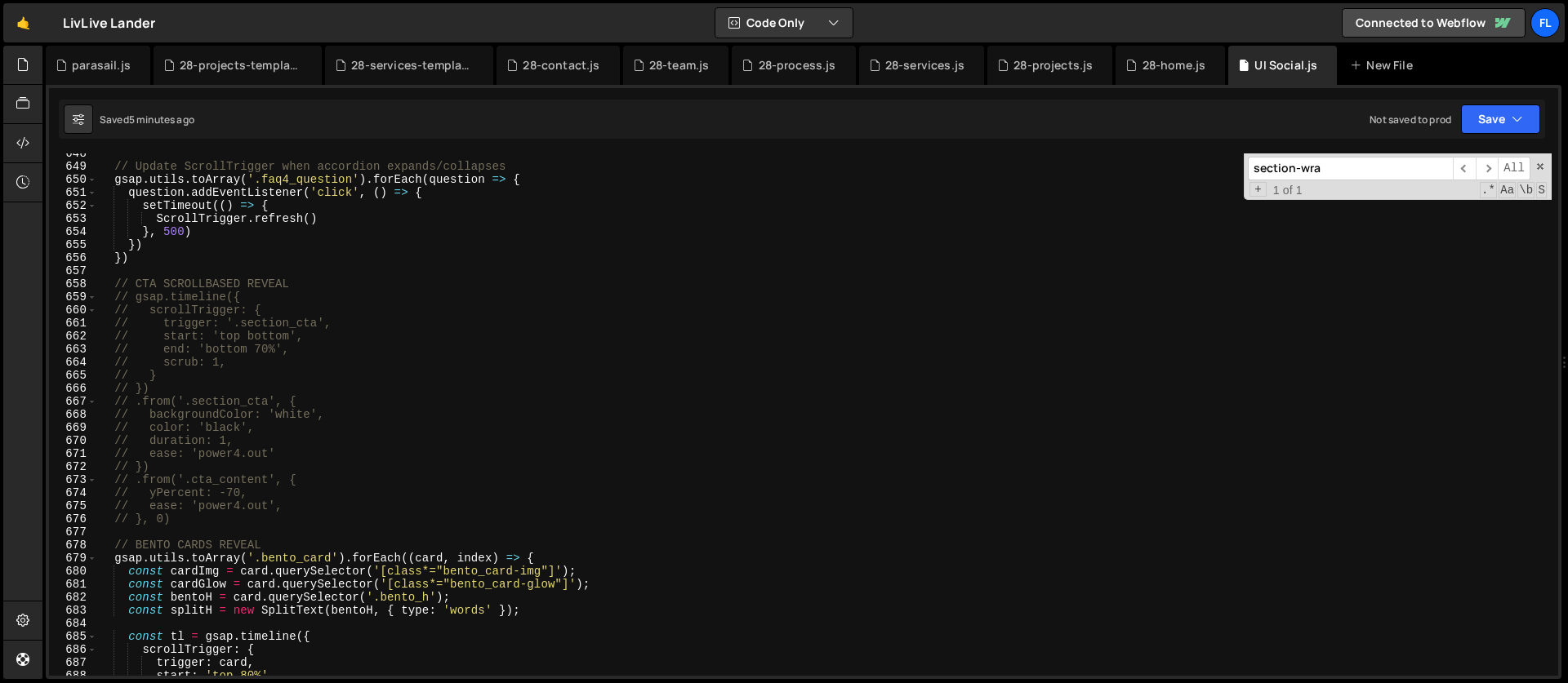
scroll to position [8454, 0]
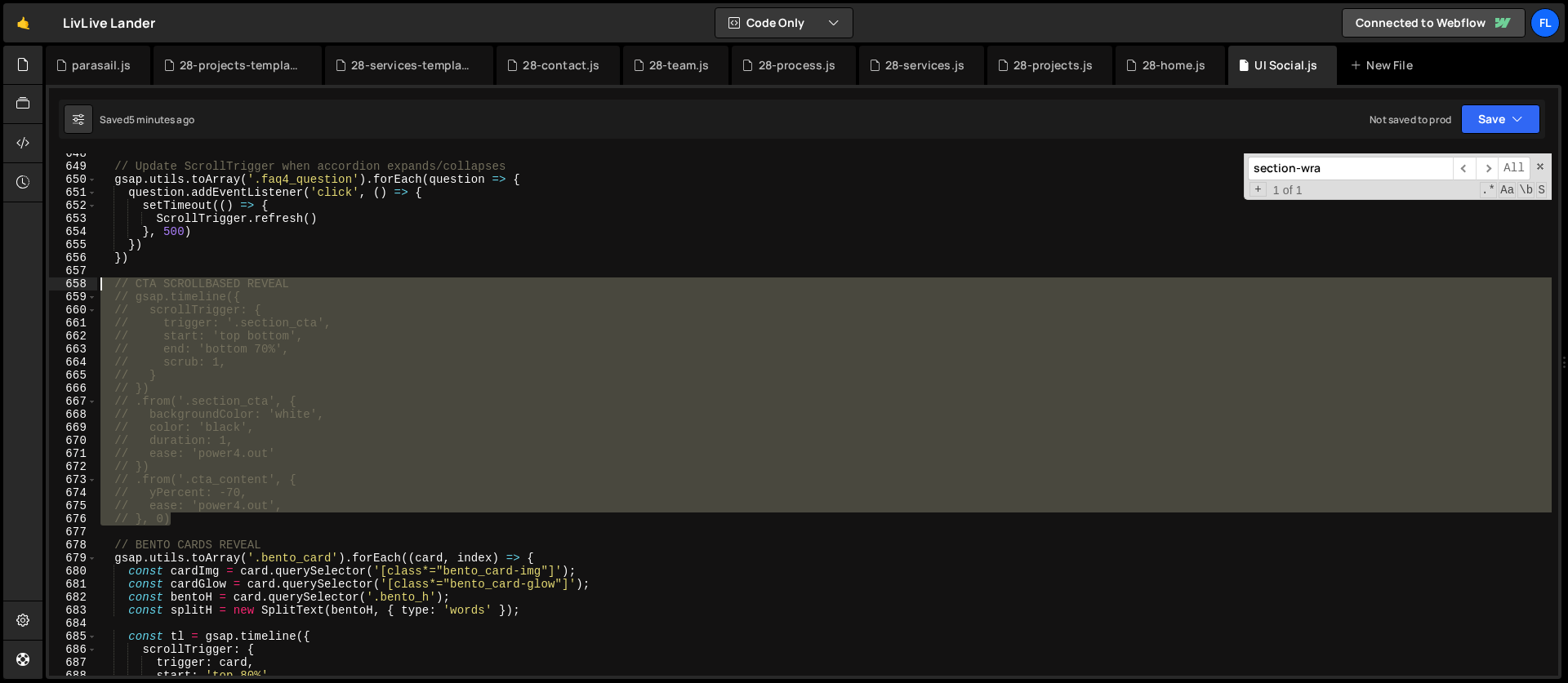
drag, startPoint x: 178, startPoint y: 515, endPoint x: -9, endPoint y: 284, distance: 297.2
click at [0, 284] on html "Projects [GEOGRAPHIC_DATA] Blog Fl Projects Your Teams Account Upgrade Logout" at bounding box center [784, 341] width 1568 height 683
type textarea "// CTA SCROLLBASED REVEAL // gsap.timeline({"
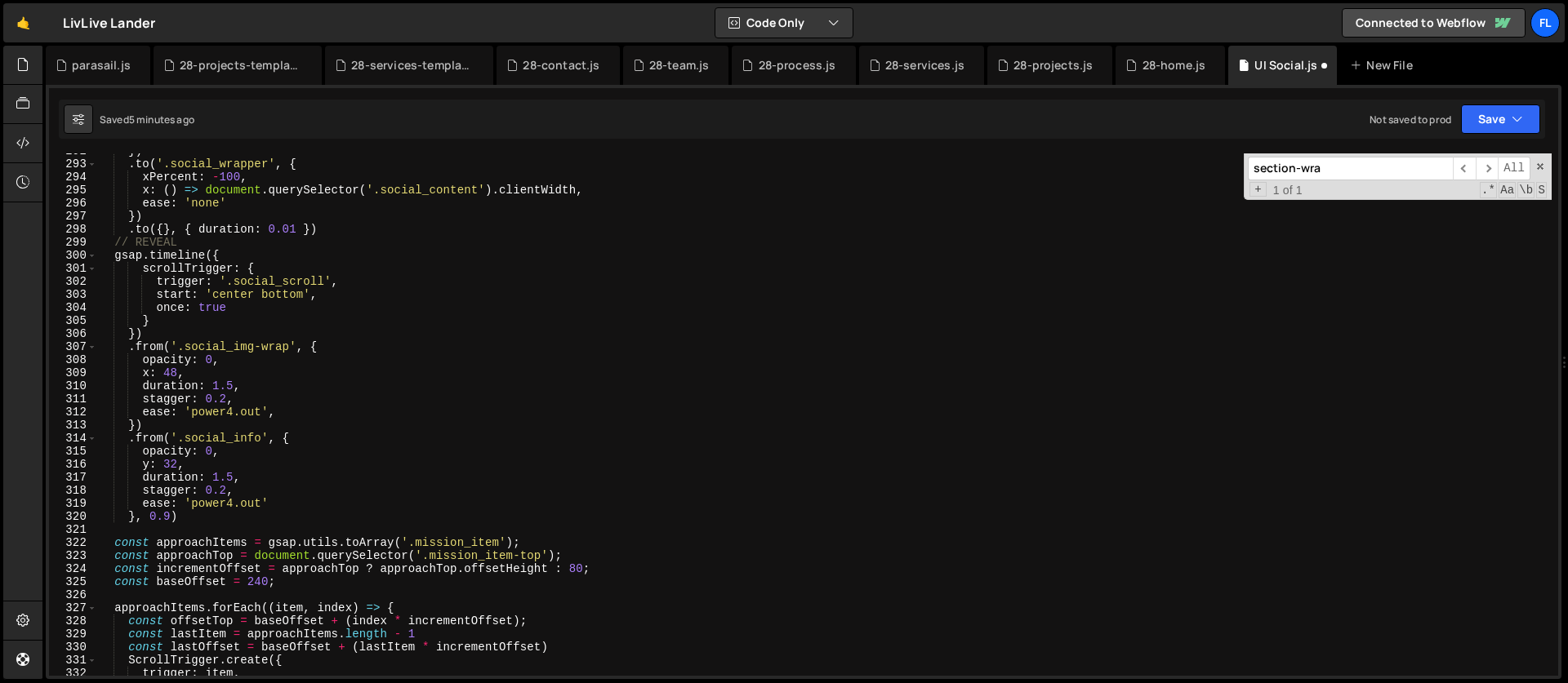
scroll to position [4004, 0]
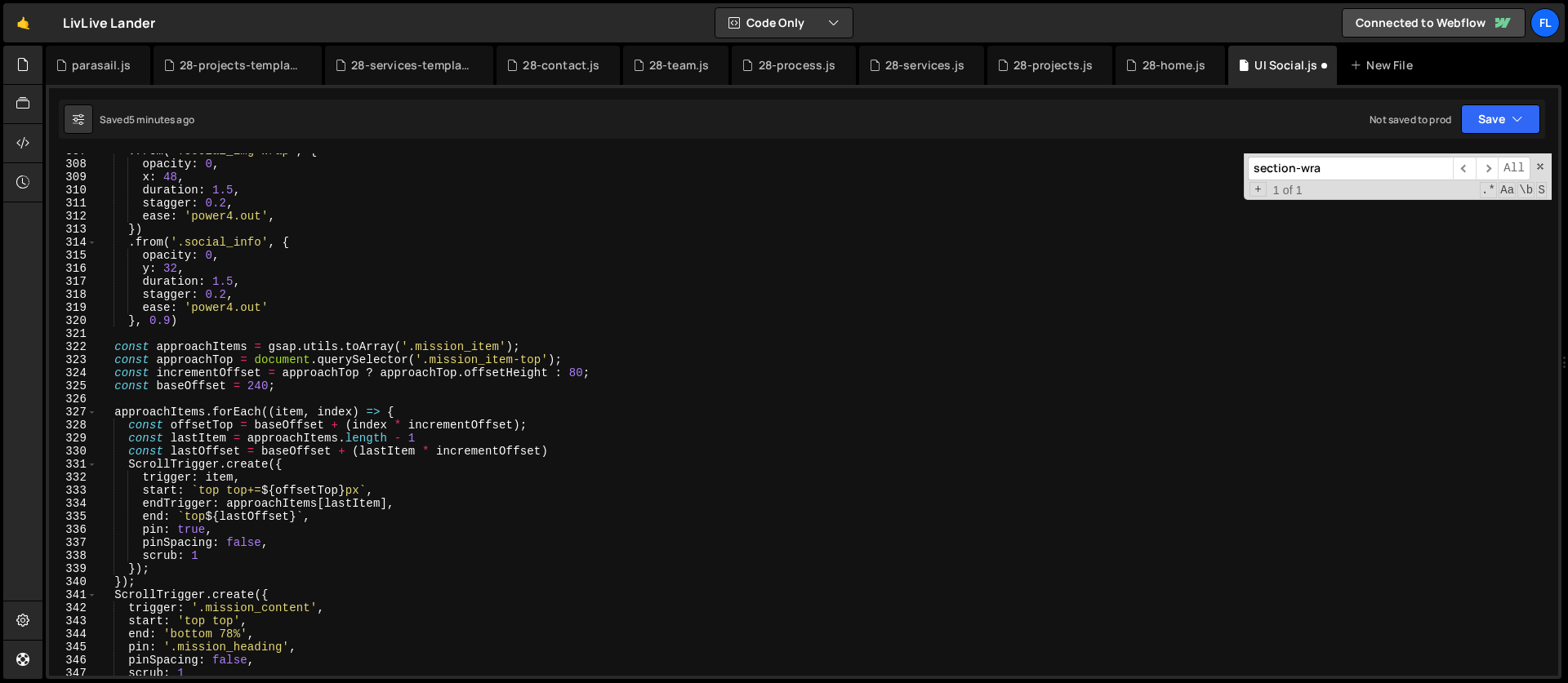
click at [250, 383] on div ". from ( '.social_img-wrap' , { opacity : 0 , x : 48 , duration : 1.5 , stagger…" at bounding box center [825, 419] width 1455 height 549
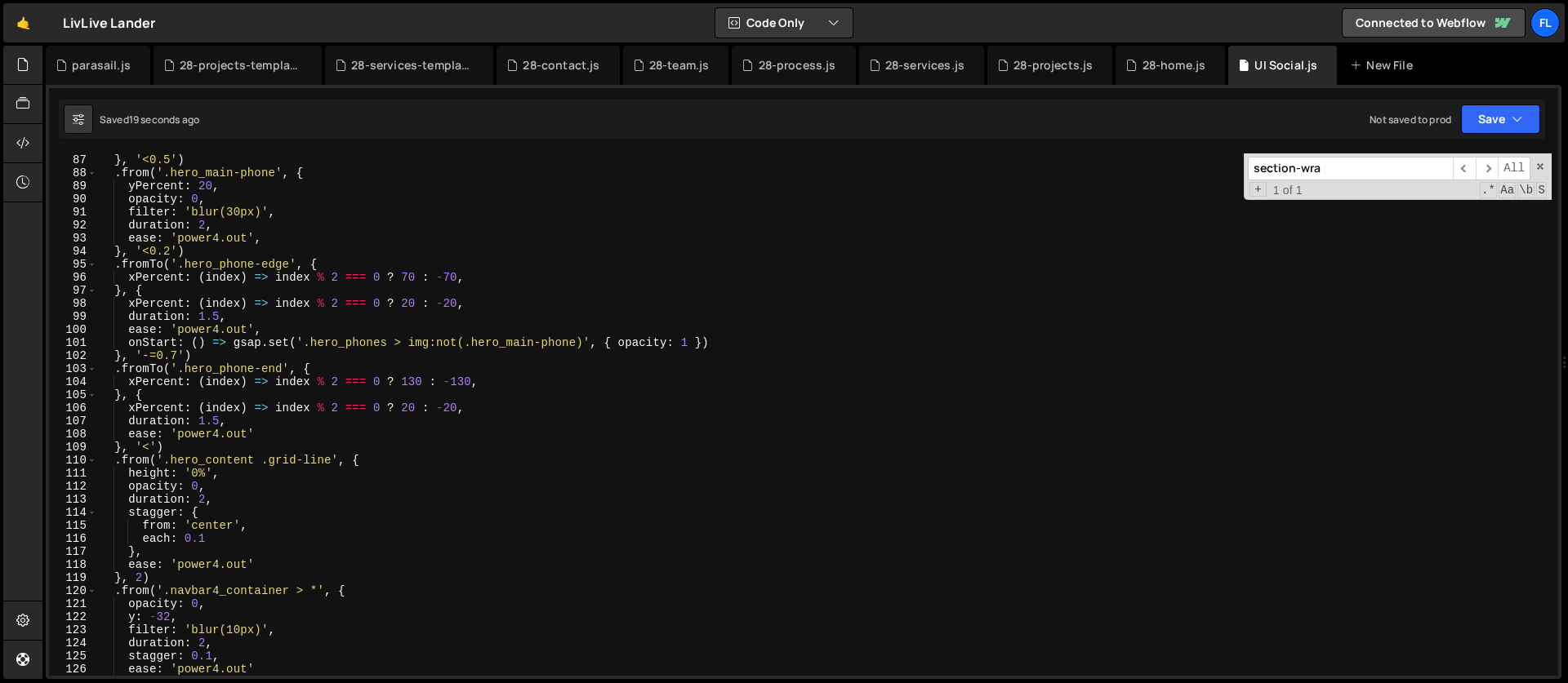
scroll to position [1108, 0]
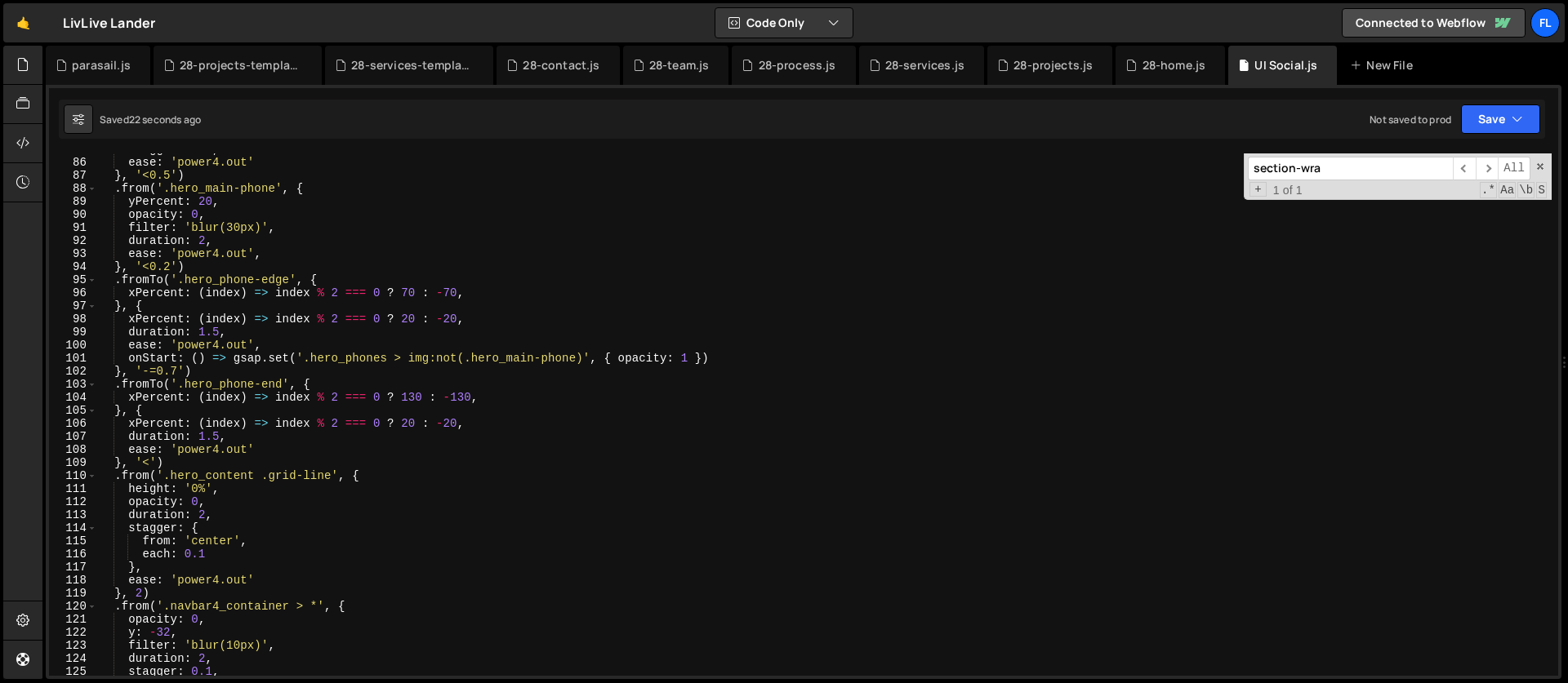
type textarea "const baseOffset = isMobile ? 96 : 240;"
click at [1340, 169] on input "section-wra" at bounding box center [1350, 169] width 205 height 24
drag, startPoint x: 1340, startPoint y: 169, endPoint x: 1165, endPoint y: 171, distance: 175.0
click at [1165, 171] on div "stagger : 0.1 , ease : 'power4.out' } , '<0.5' ) . from ( '.hero_main-phone' , …" at bounding box center [825, 415] width 1455 height 523
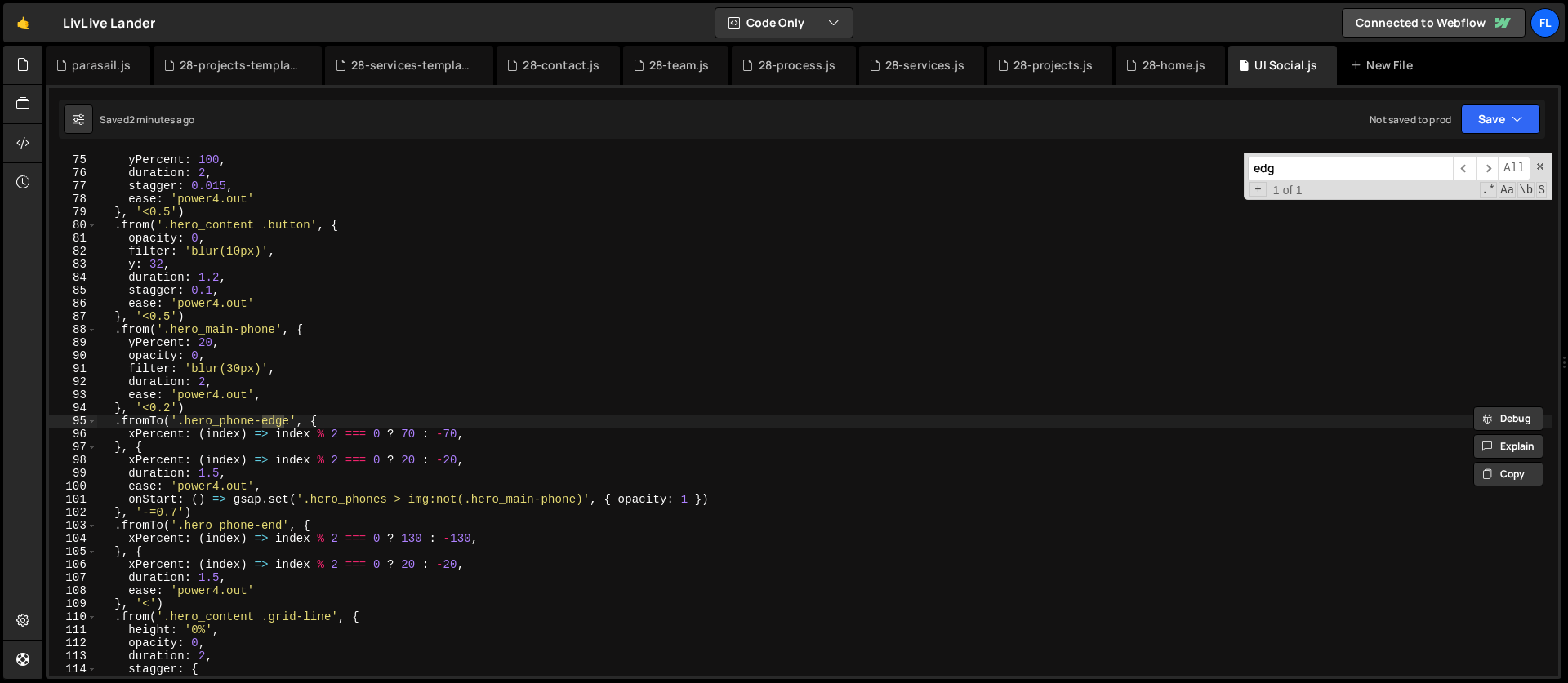
scroll to position [966, 0]
type input "edge"
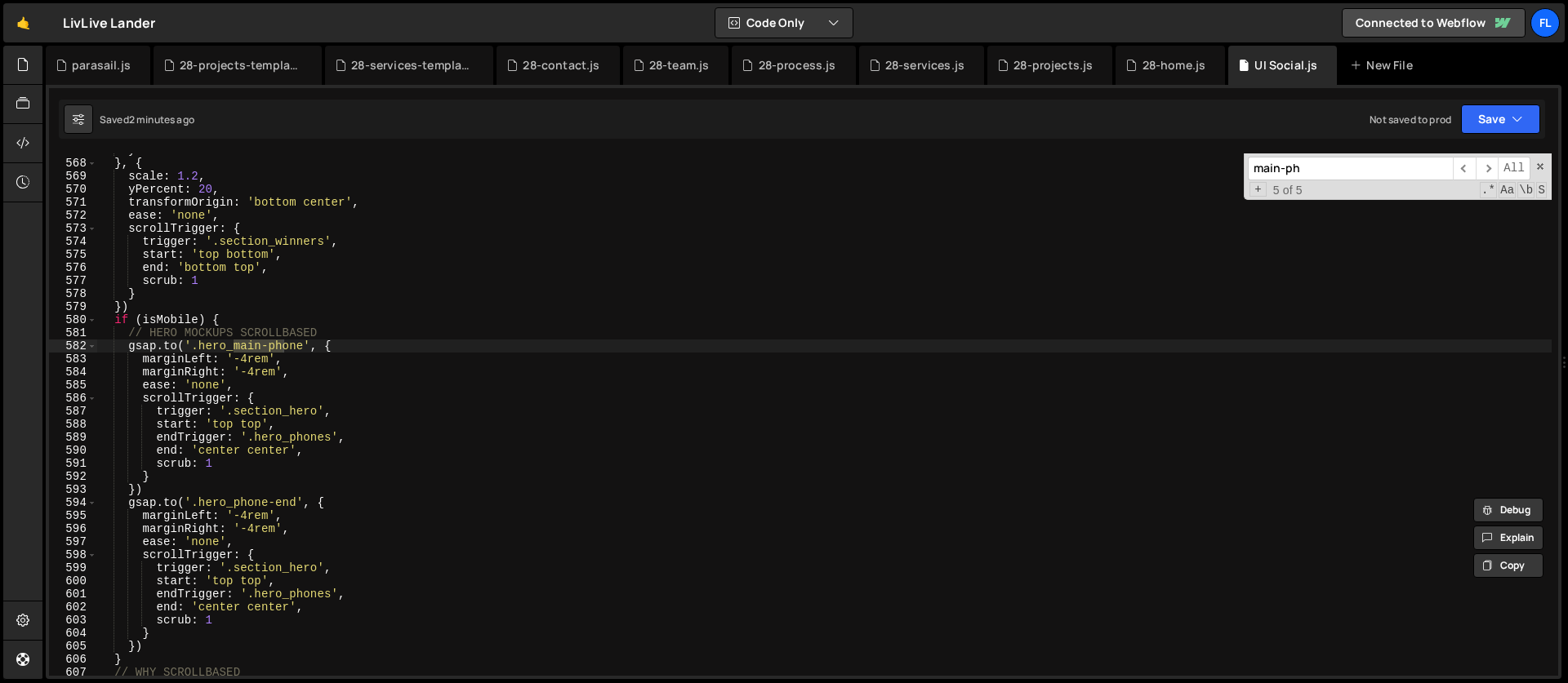
scroll to position [7400, 0]
type input "main-ph"
click at [145, 319] on div "yPercent : 0 } , { scale : 1.2 , yPercent : 20 , transformOrigin : 'bottom cent…" at bounding box center [825, 418] width 1455 height 549
click at [252, 311] on div "yPercent : 0 } , { scale : 1.2 , yPercent : 20 , transformOrigin : 'bottom cent…" at bounding box center [825, 418] width 1455 height 549
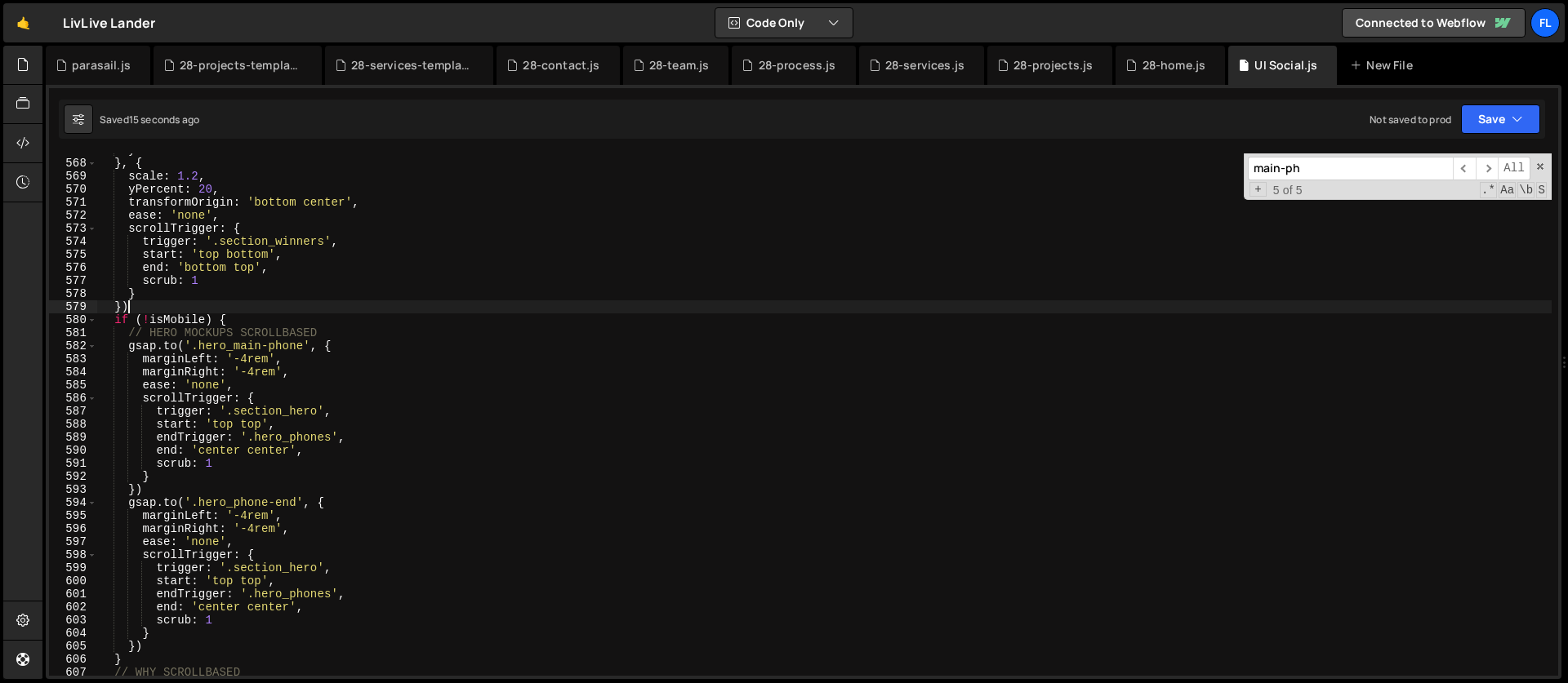
scroll to position [0, 1]
click at [232, 319] on div "yPercent : 0 } , { scale : 1.2 , yPercent : 20 , transformOrigin : 'bottom cent…" at bounding box center [825, 418] width 1455 height 549
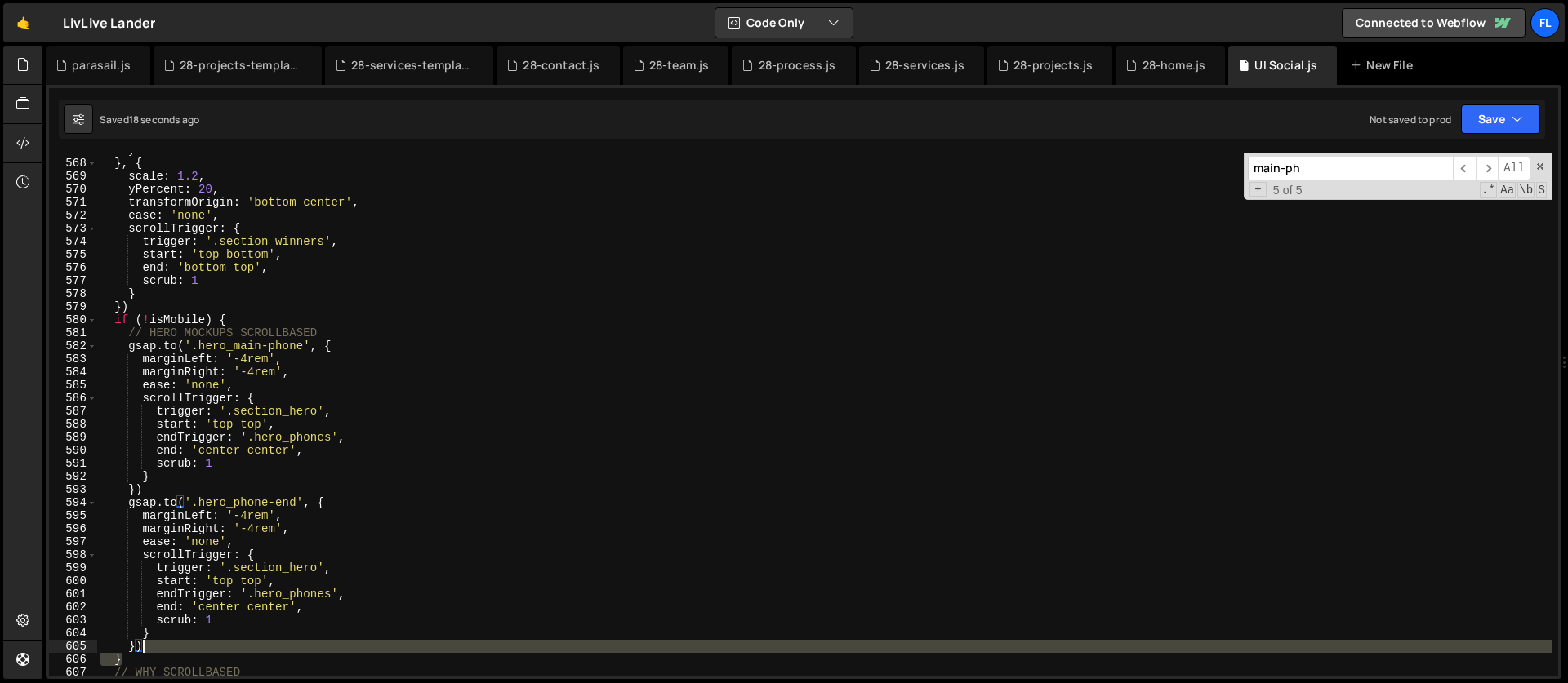
drag, startPoint x: 136, startPoint y: 656, endPoint x: 159, endPoint y: 649, distance: 24.0
click at [159, 649] on div "yPercent : 0 } , { scale : 1.2 , yPercent : 20 , transformOrigin : 'bottom cent…" at bounding box center [825, 418] width 1455 height 549
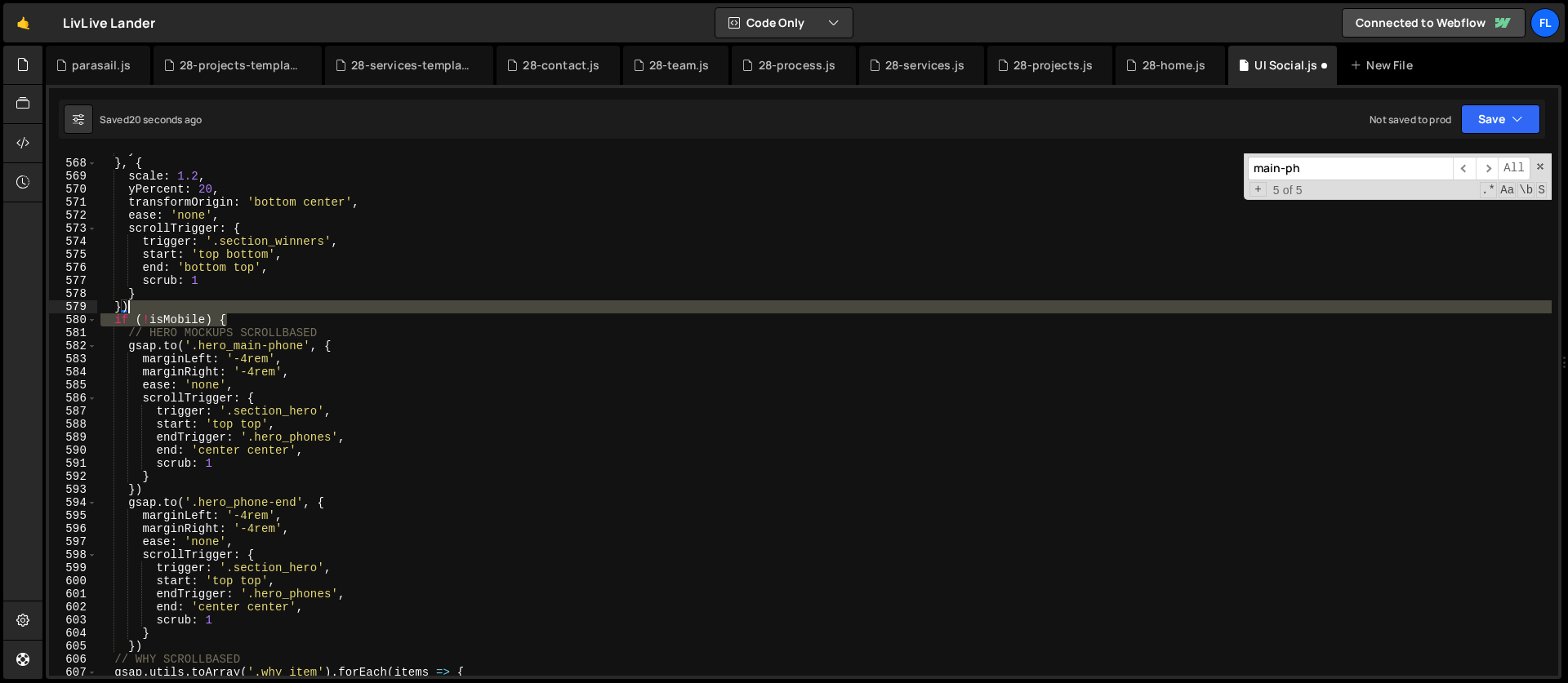
drag, startPoint x: 237, startPoint y: 323, endPoint x: 229, endPoint y: 313, distance: 12.8
click at [229, 313] on div "yPercent : 0 } , { scale : 1.2 , yPercent : 20 , transformOrigin : 'bottom cent…" at bounding box center [825, 418] width 1455 height 549
type textarea "}) if (!isMobile) {"
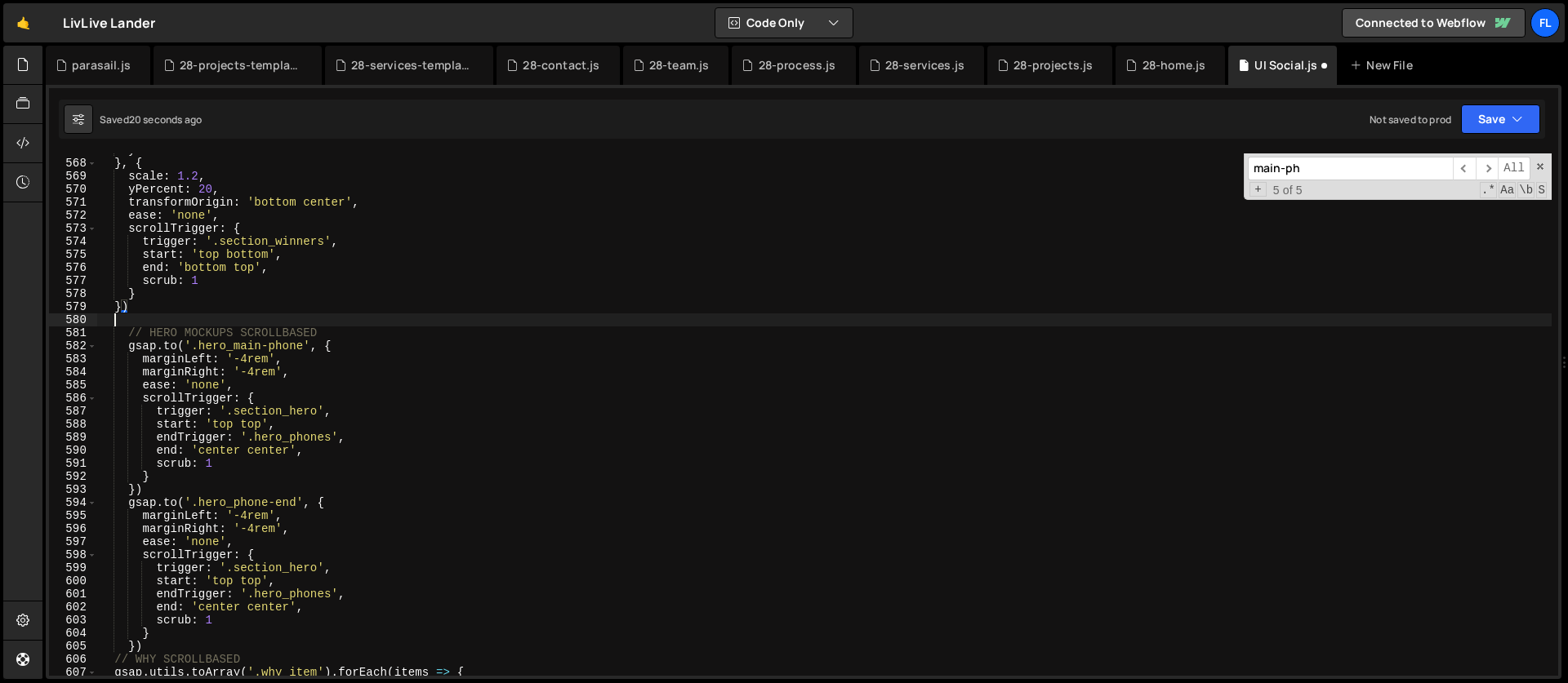
scroll to position [0, 0]
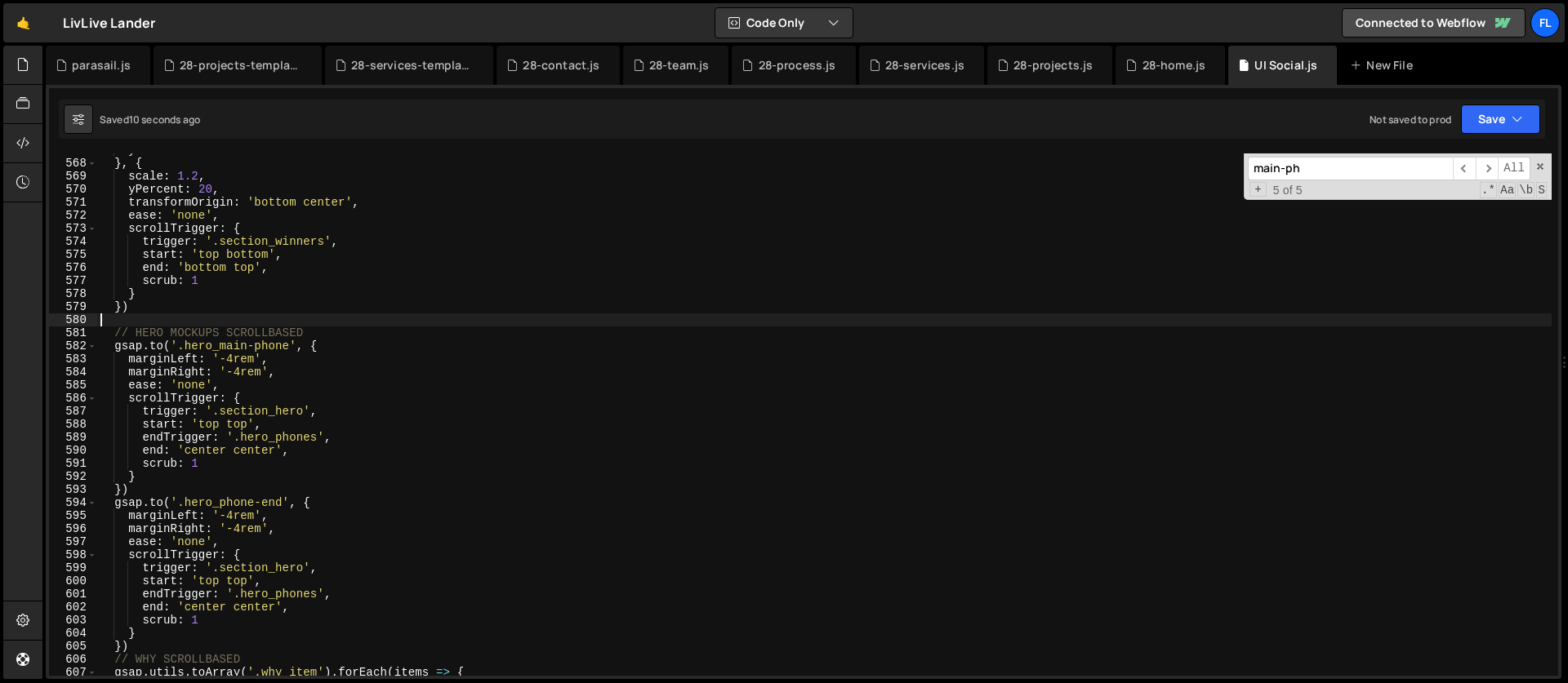
click at [1316, 160] on input "main-ph" at bounding box center [1350, 169] width 205 height 24
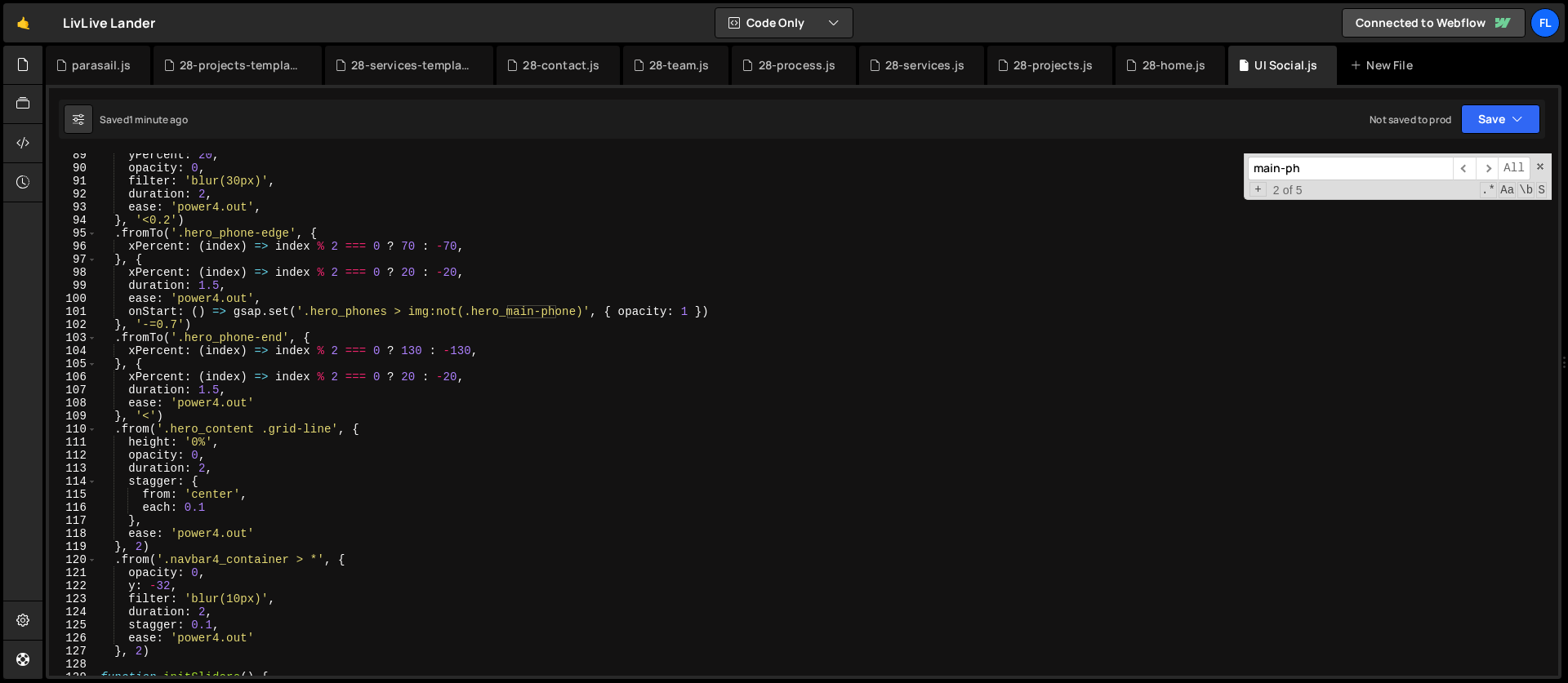
scroll to position [1154, 0]
type textarea "}, '<0.2')"
click at [215, 217] on div "yPercent : 20 , opacity : 0 , filter : 'blur(30px)' , duration : 2 , ease : 'po…" at bounding box center [825, 423] width 1455 height 549
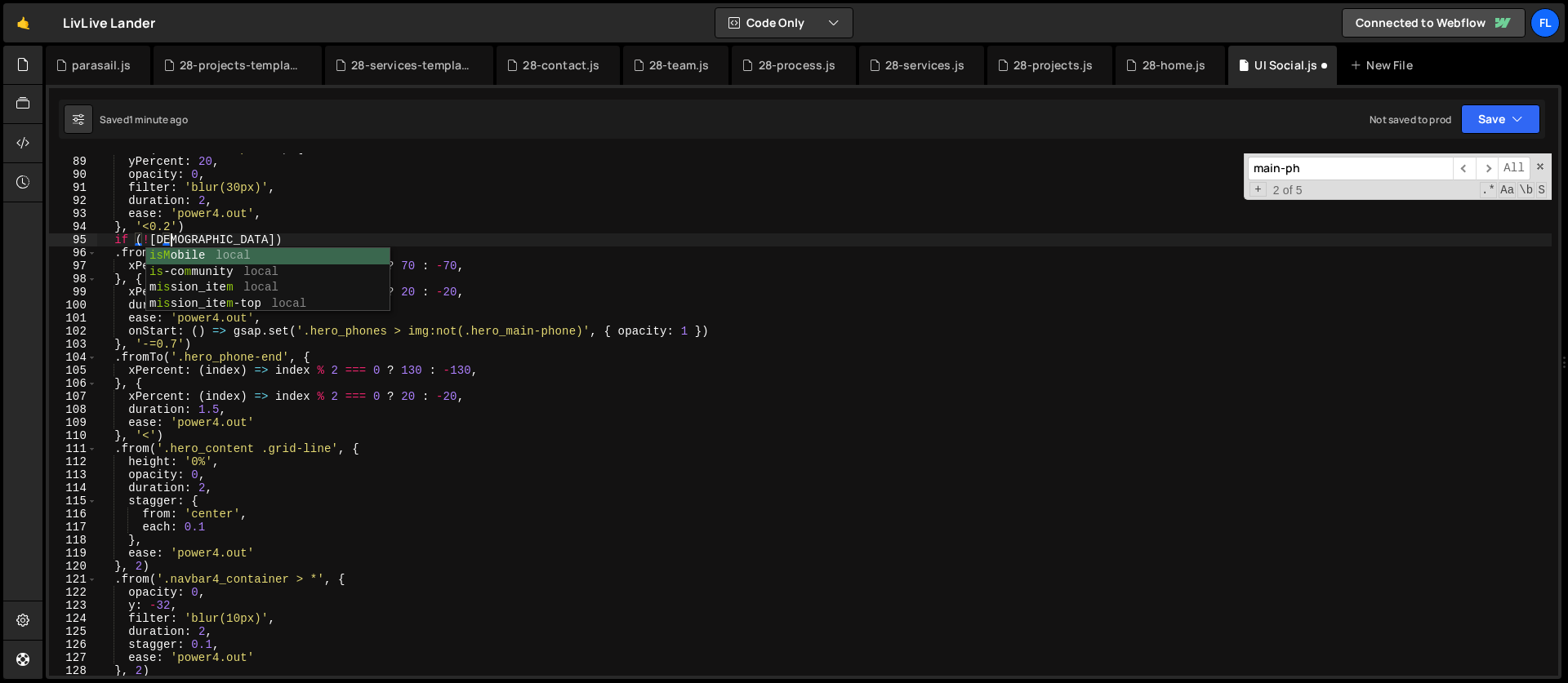
scroll to position [0, 4]
click at [253, 238] on div ". from ( '.hero_main-phone' , { yPercent : 20 , opacity : 0 , filter : 'blur(30…" at bounding box center [825, 416] width 1455 height 549
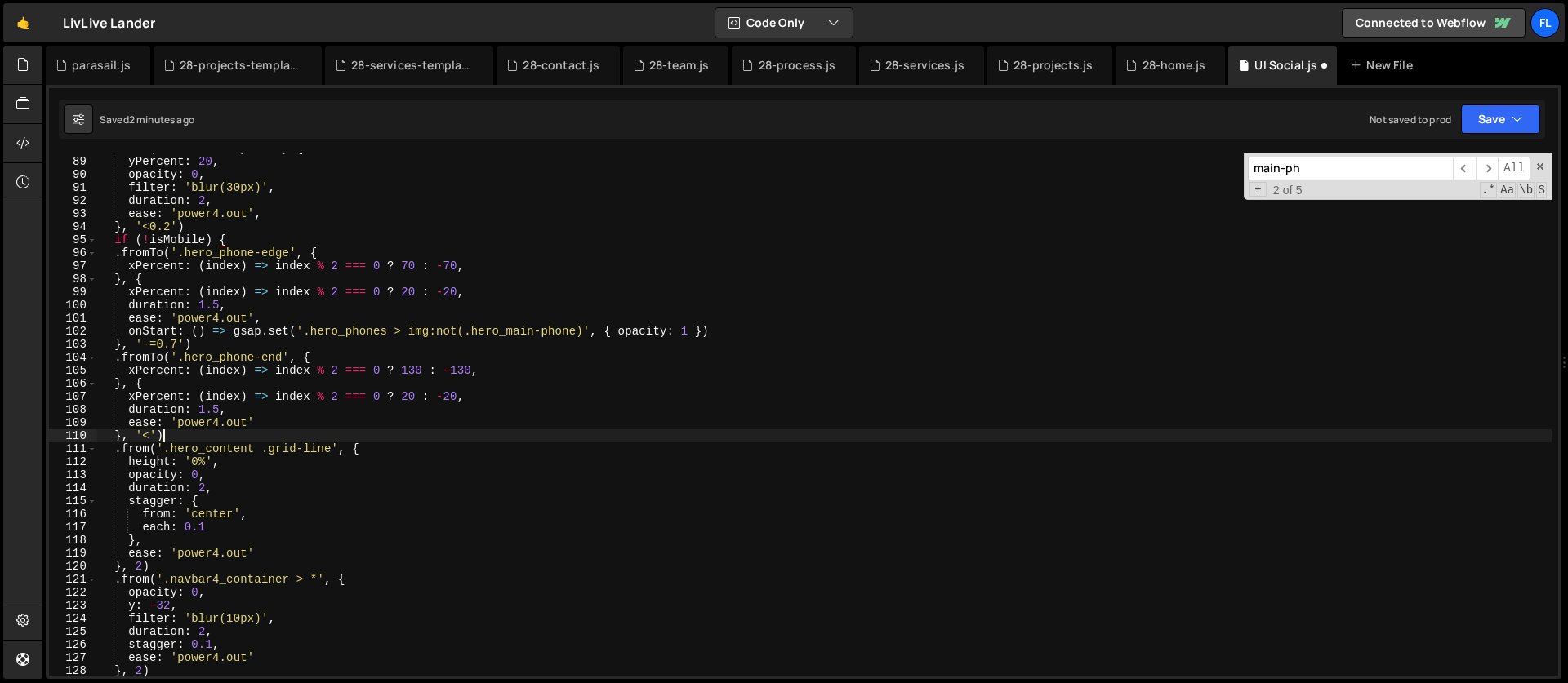
click at [177, 432] on div ". from ( '.hero_main-phone' , { yPercent : 20 , opacity : 0 , filter : 'blur(30…" at bounding box center [825, 416] width 1455 height 549
type textarea "}, '<')"
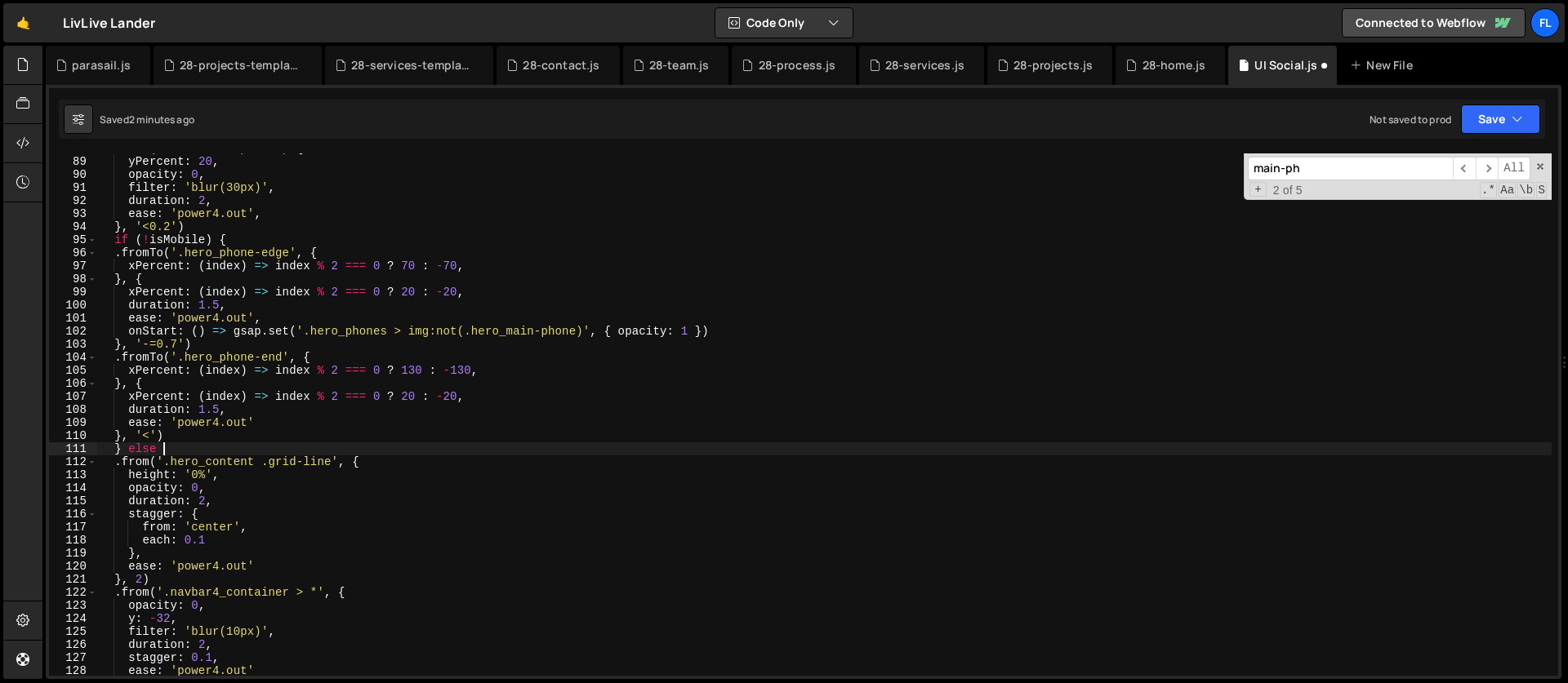
type textarea "} else {"
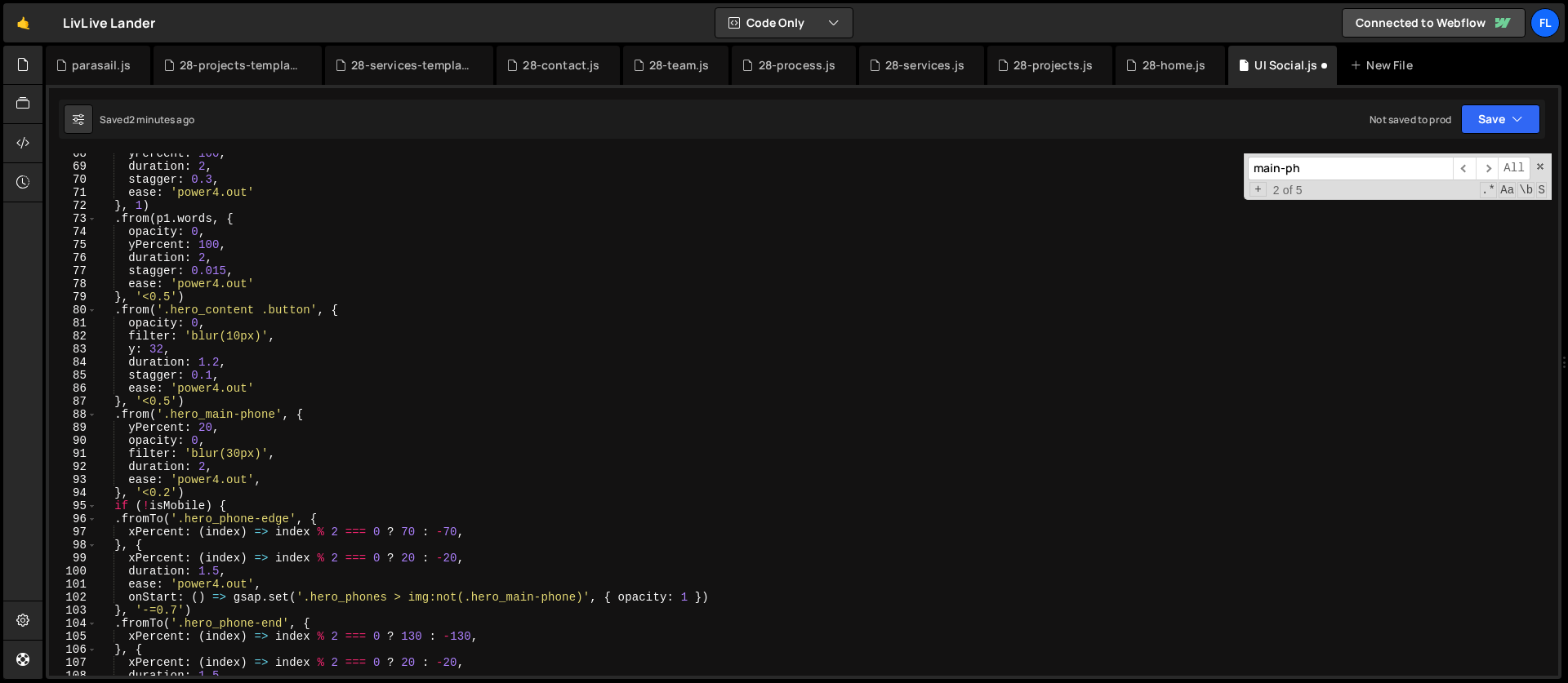
scroll to position [1042, 0]
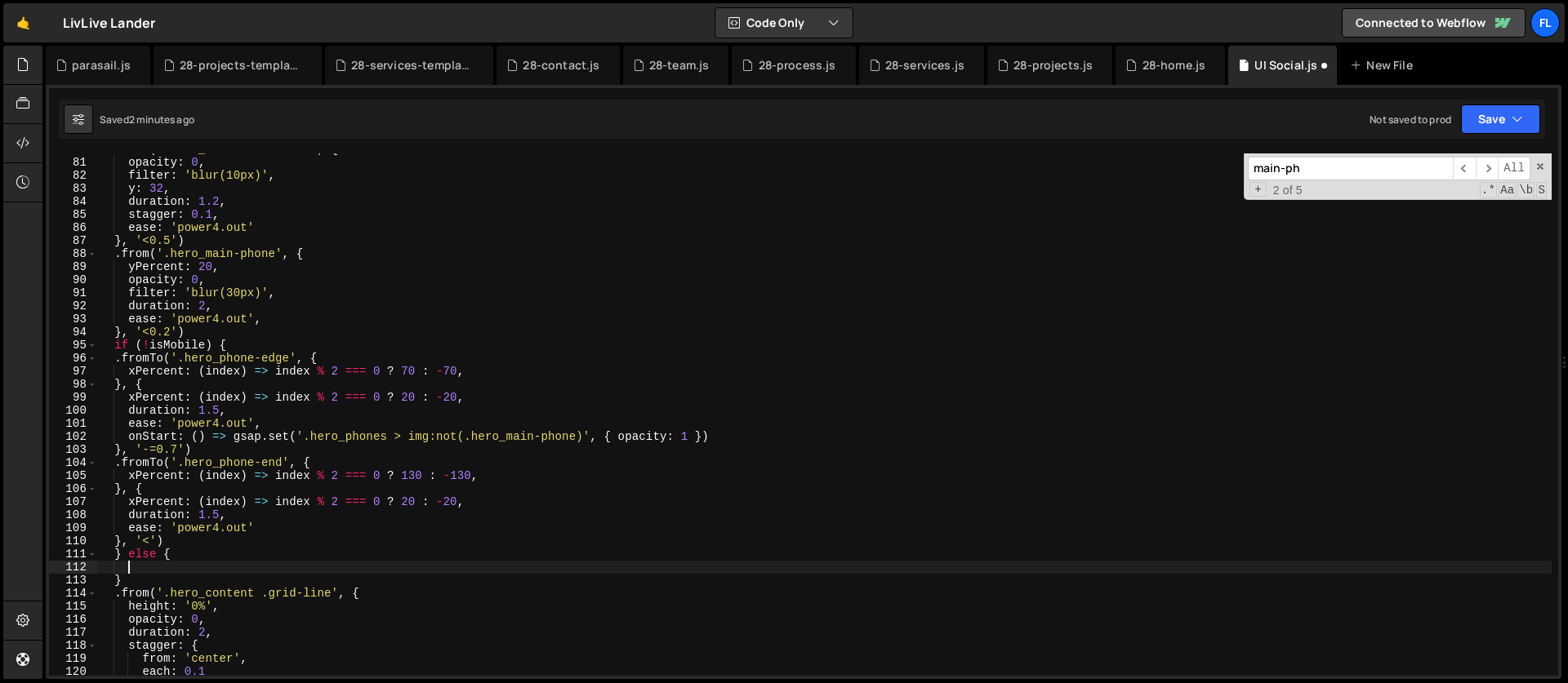
click at [112, 356] on div ". from ( '.hero_content .button' , { opacity : 0 , filter : 'blur(10px)' , y : …" at bounding box center [825, 417] width 1455 height 549
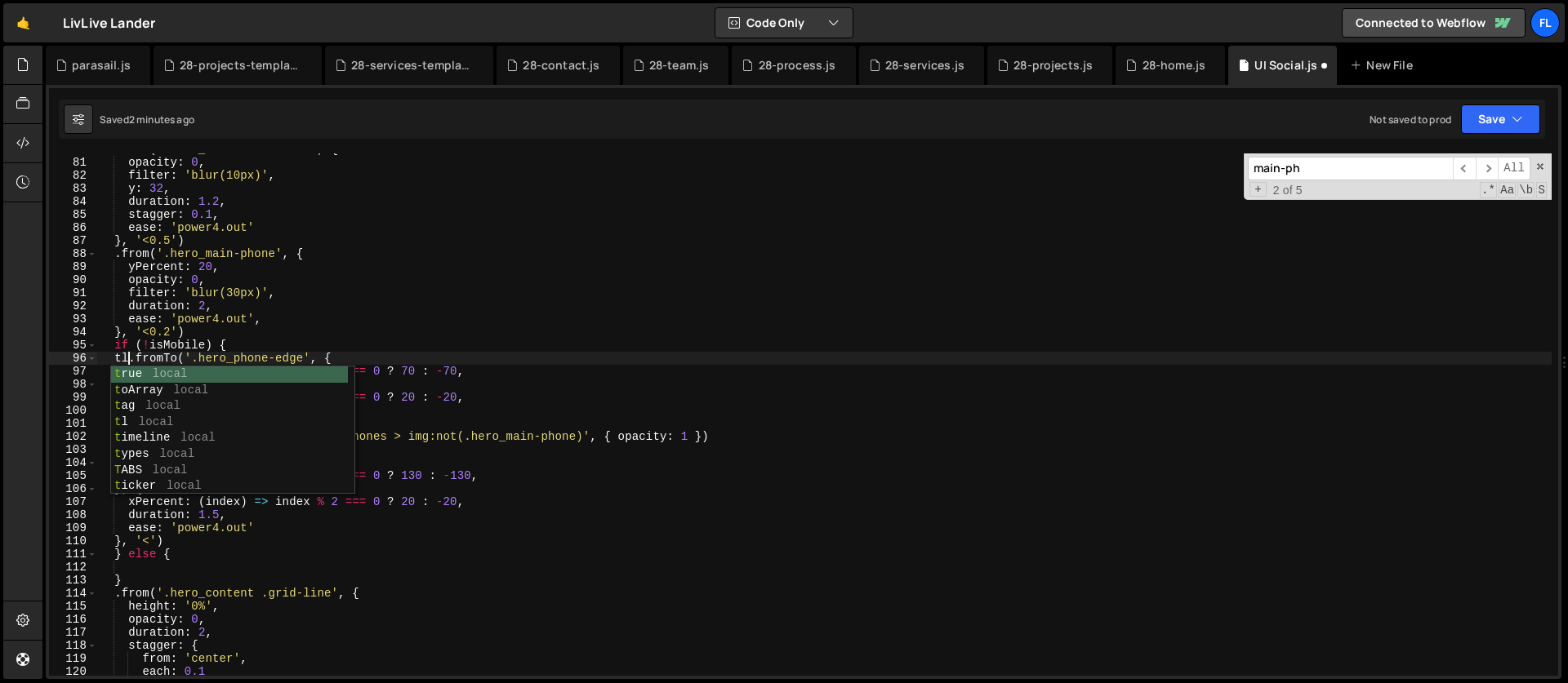
scroll to position [0, 2]
click at [378, 354] on div ". from ( '.hero_content .button' , { opacity : 0 , filter : 'blur(10px)' , y : …" at bounding box center [825, 417] width 1455 height 549
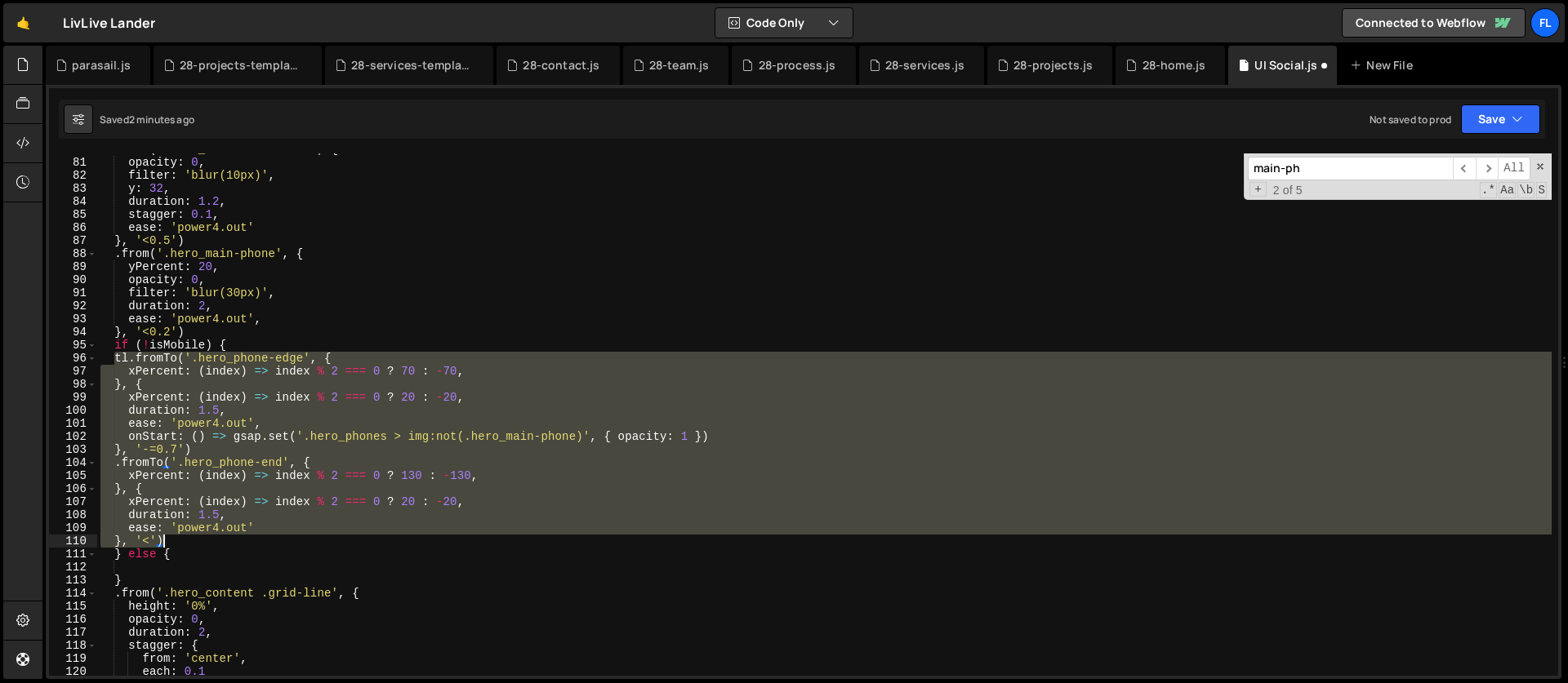
drag, startPoint x: 114, startPoint y: 357, endPoint x: 183, endPoint y: 536, distance: 191.8
click at [183, 536] on div ". from ( '.hero_content .button' , { opacity : 0 , filter : 'blur(10px)' , y : …" at bounding box center [825, 417] width 1455 height 549
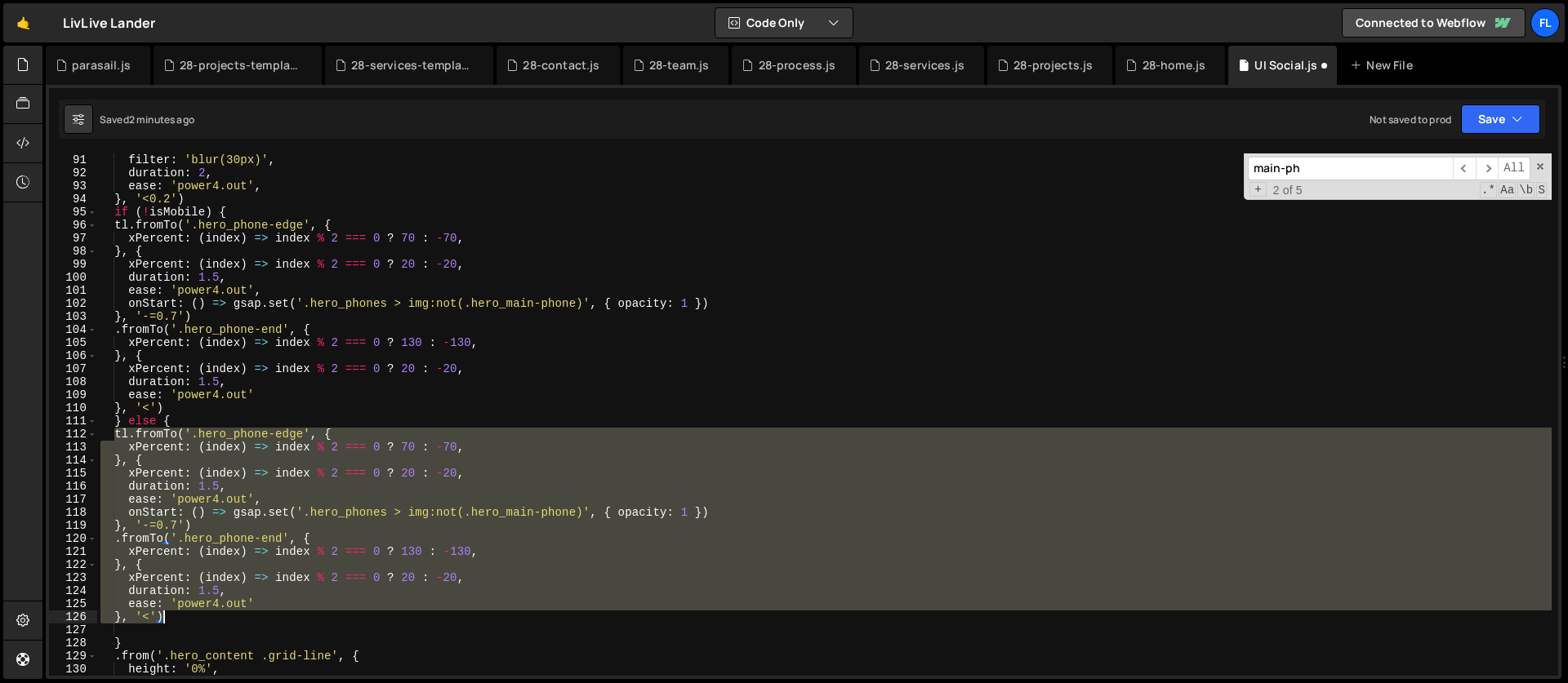
scroll to position [1175, 0]
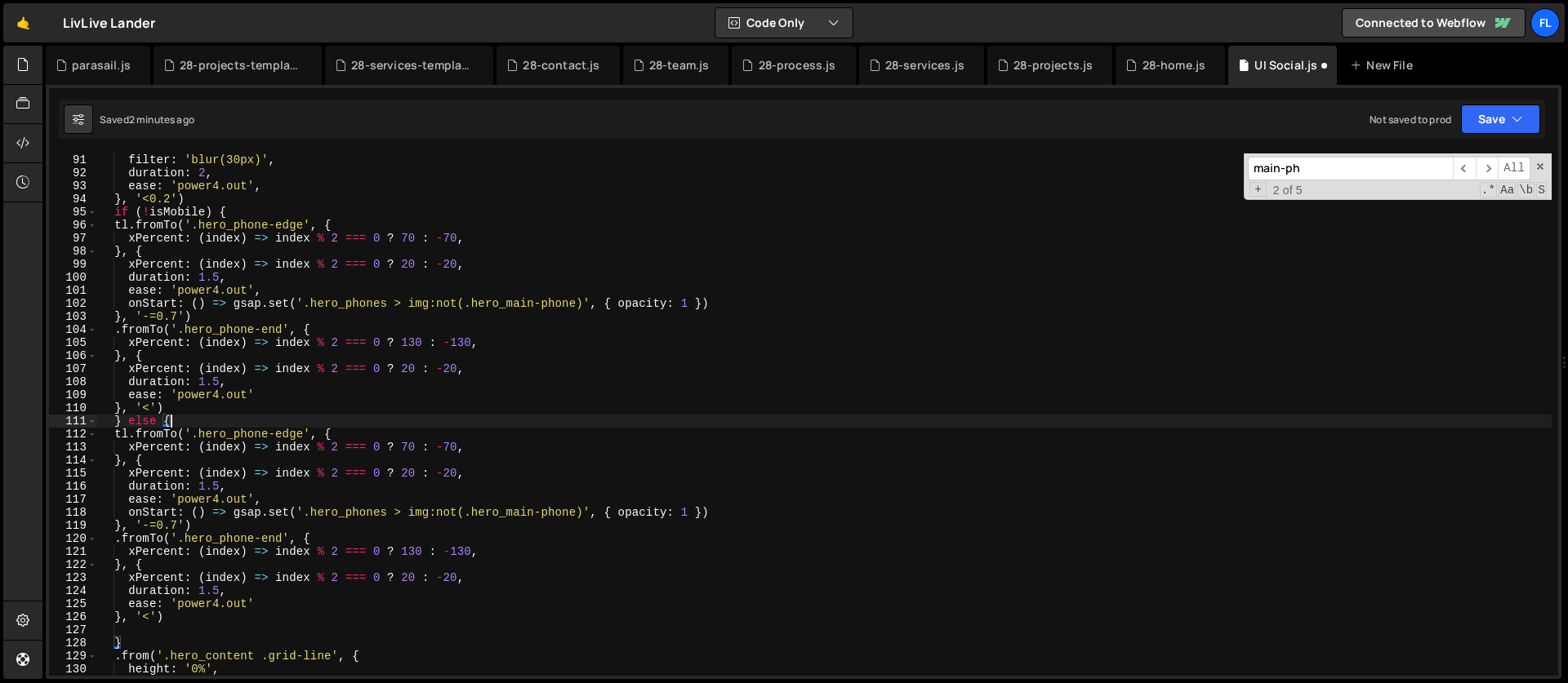
click at [184, 420] on div "opacity : 0 , filter : 'blur(30px)' , duration : 2 , ease : 'power4.out' , } , …" at bounding box center [825, 415] width 1455 height 549
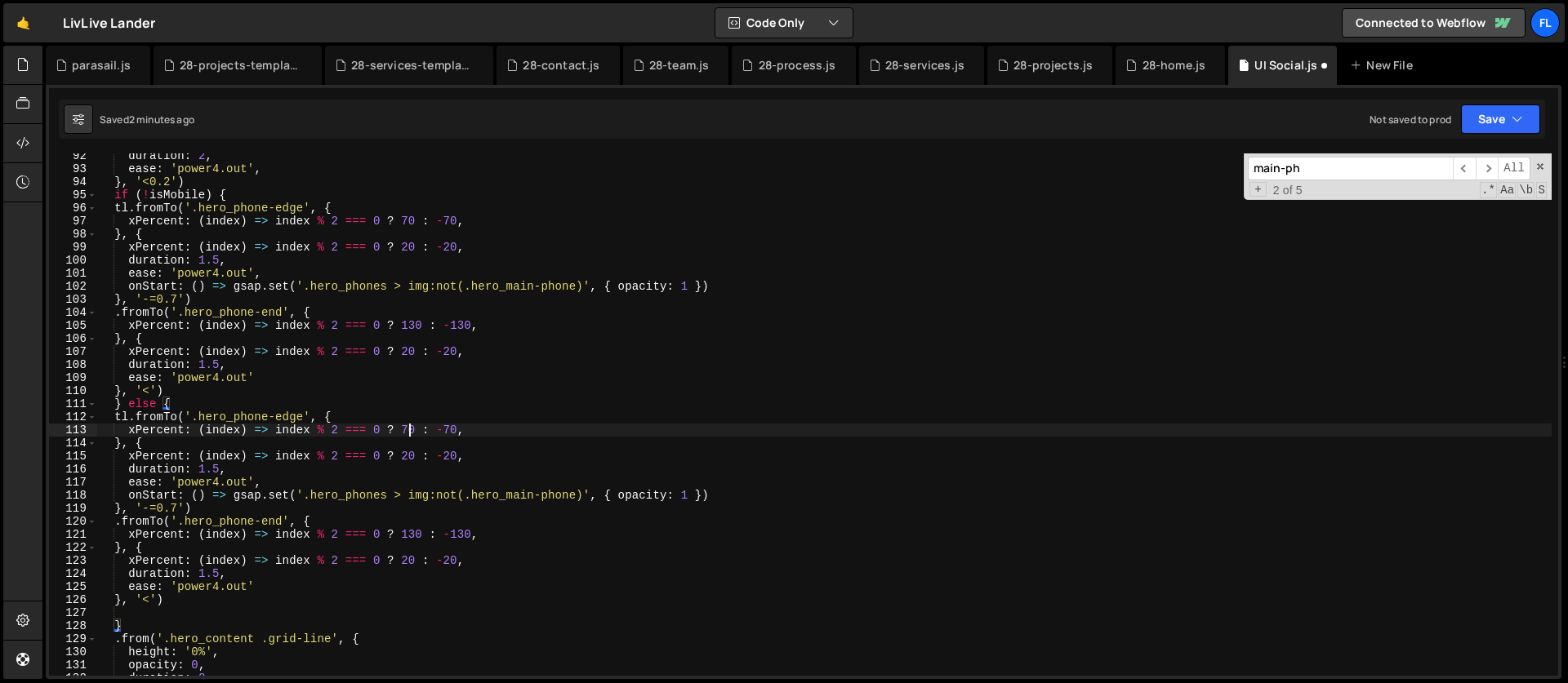
click at [408, 431] on div "duration : 2 , ease : 'power4.out' , } , '<0.2' ) if ( ! isMobile ) { tl . from…" at bounding box center [825, 424] width 1455 height 549
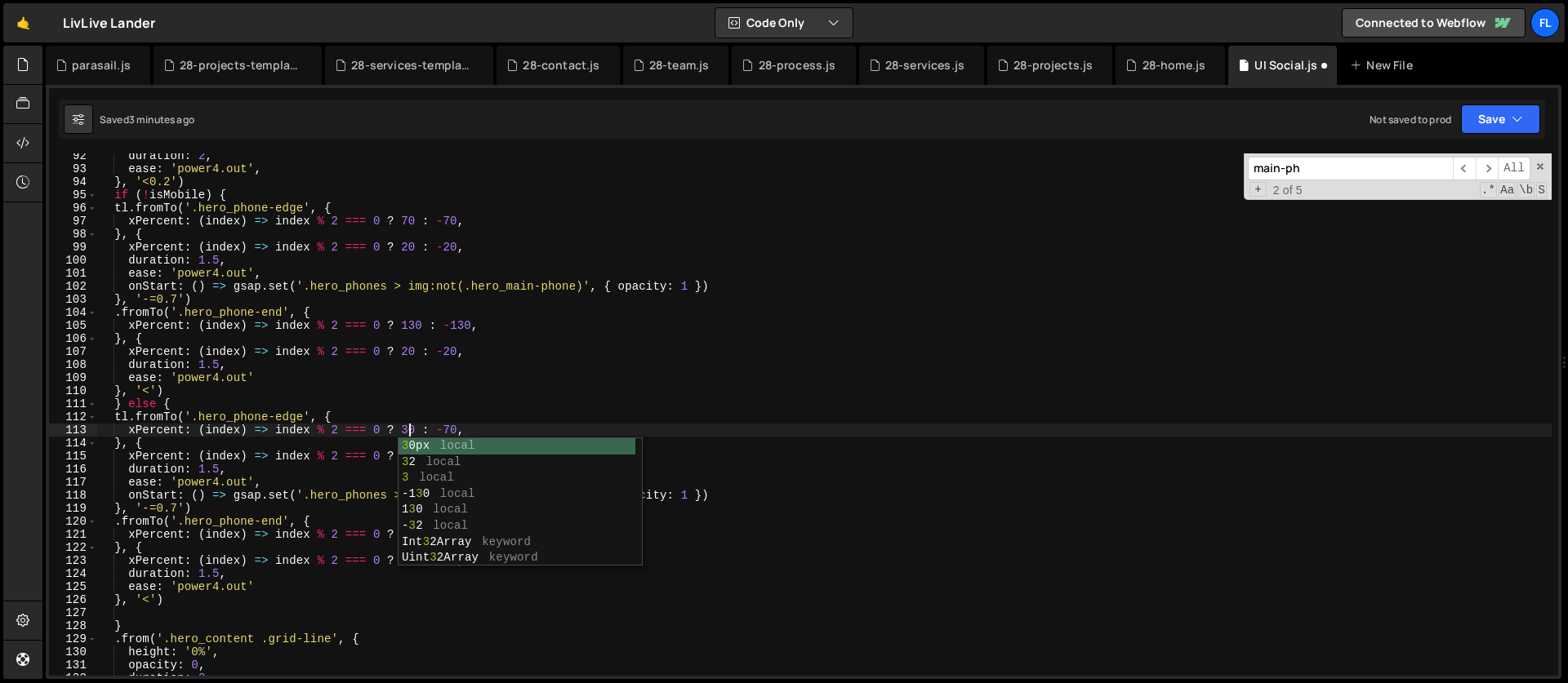
click at [452, 429] on div "duration : 2 , ease : 'power4.out' , } , '<0.2' ) if ( ! isMobile ) { tl . from…" at bounding box center [825, 424] width 1455 height 549
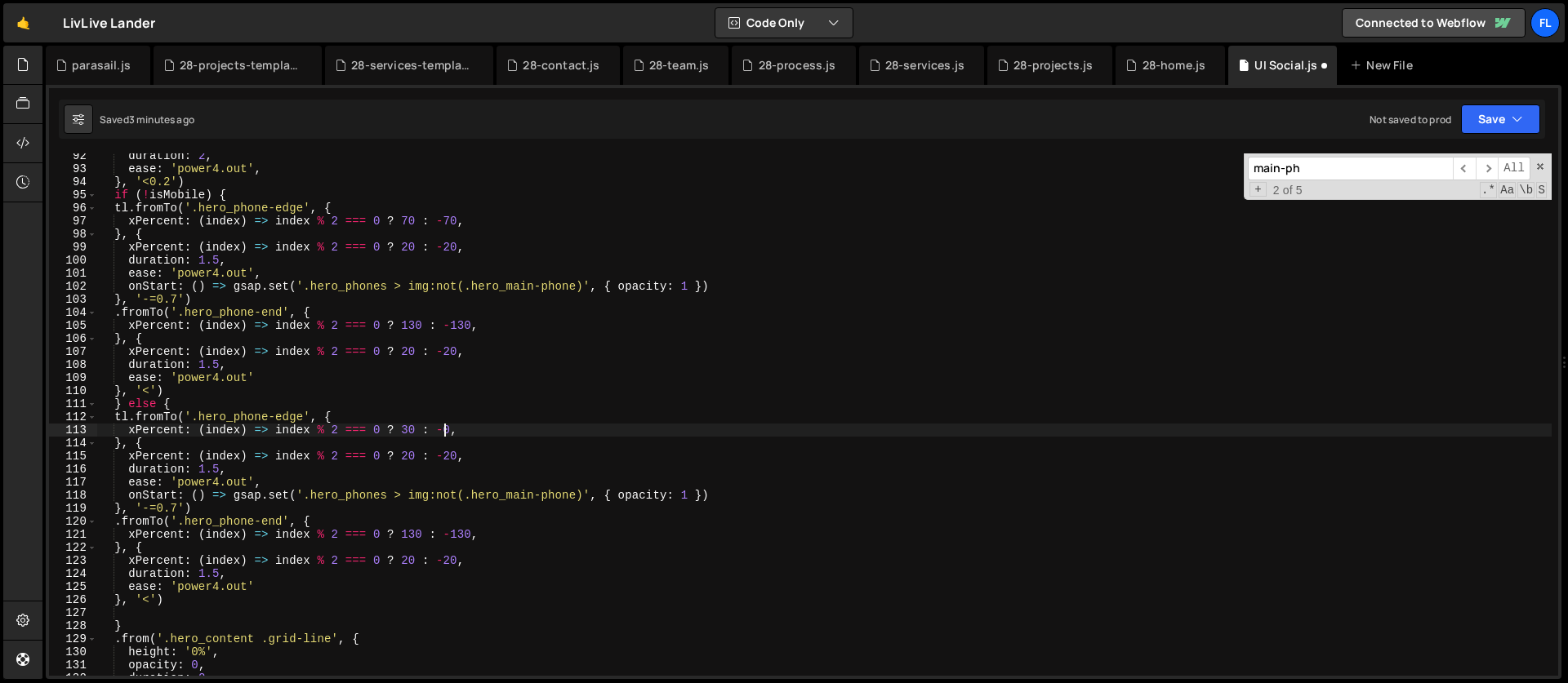
scroll to position [0, 24]
click at [395, 452] on div "duration : 2 , ease : 'power4.out' , } , '<0.2' ) if ( ! isMobile ) { tl . from…" at bounding box center [825, 424] width 1455 height 549
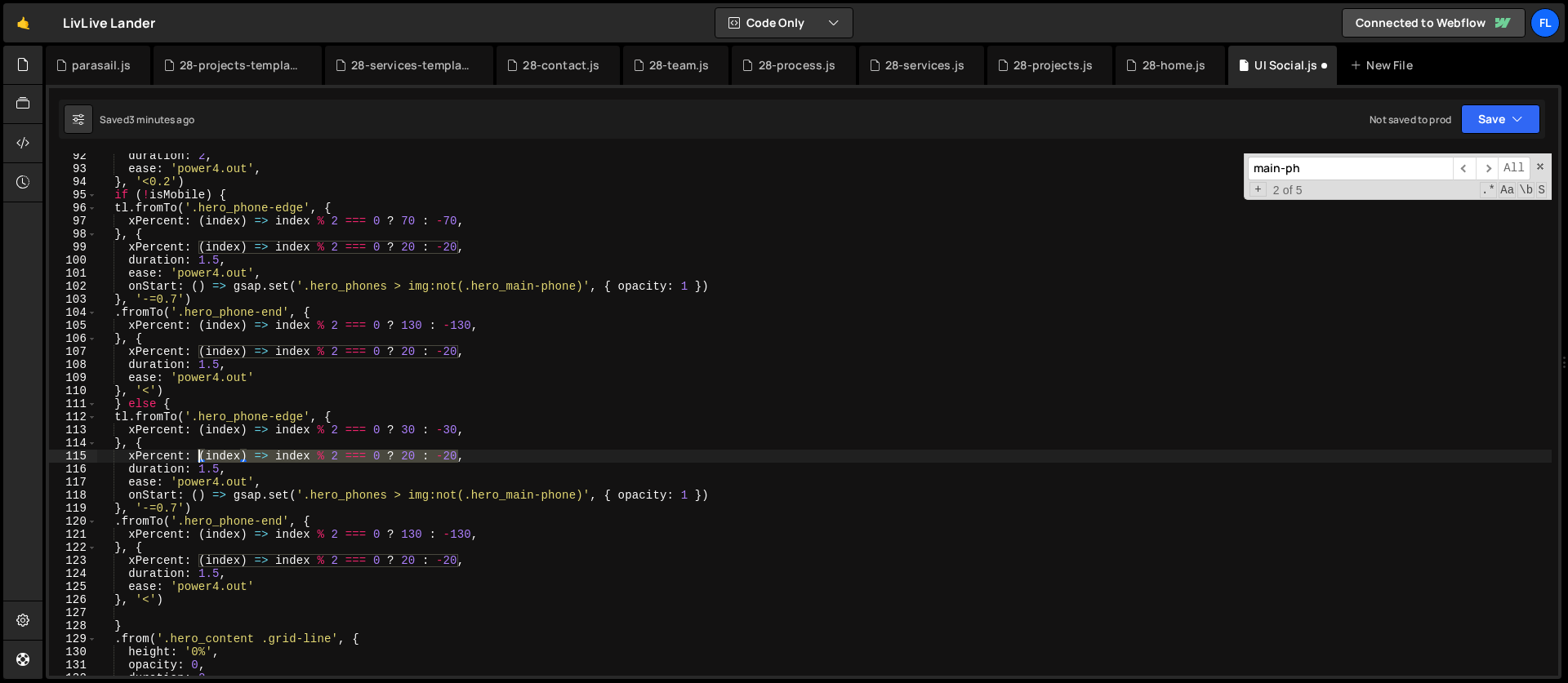
drag, startPoint x: 460, startPoint y: 457, endPoint x: 198, endPoint y: 453, distance: 262.0
click at [198, 453] on div "duration : 2 , ease : 'power4.out' , } , '<0.2' ) if ( ! isMobile ) { tl . from…" at bounding box center [825, 424] width 1455 height 549
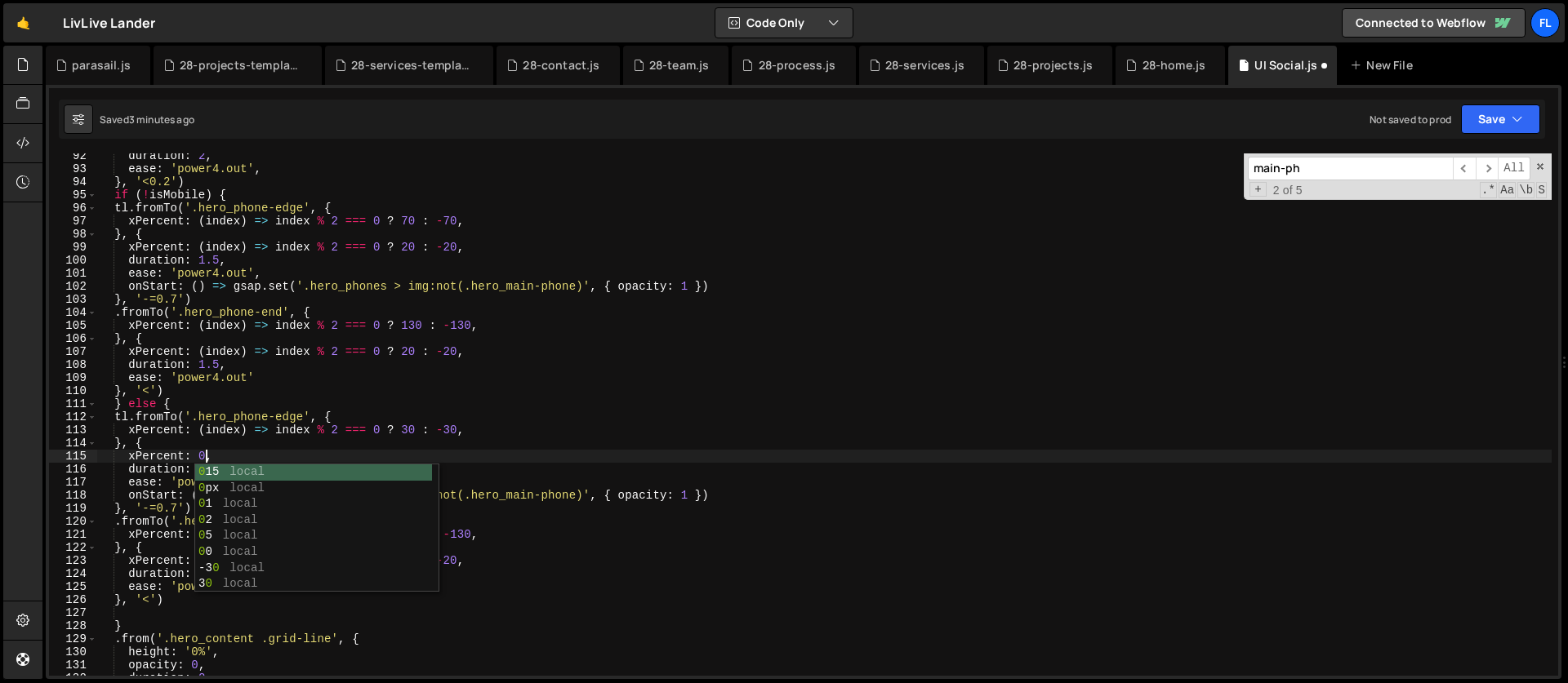
click at [159, 353] on div "duration : 2 , ease : 'power4.out' , } , '<0.2' ) if ( ! isMobile ) { tl . from…" at bounding box center [825, 424] width 1455 height 549
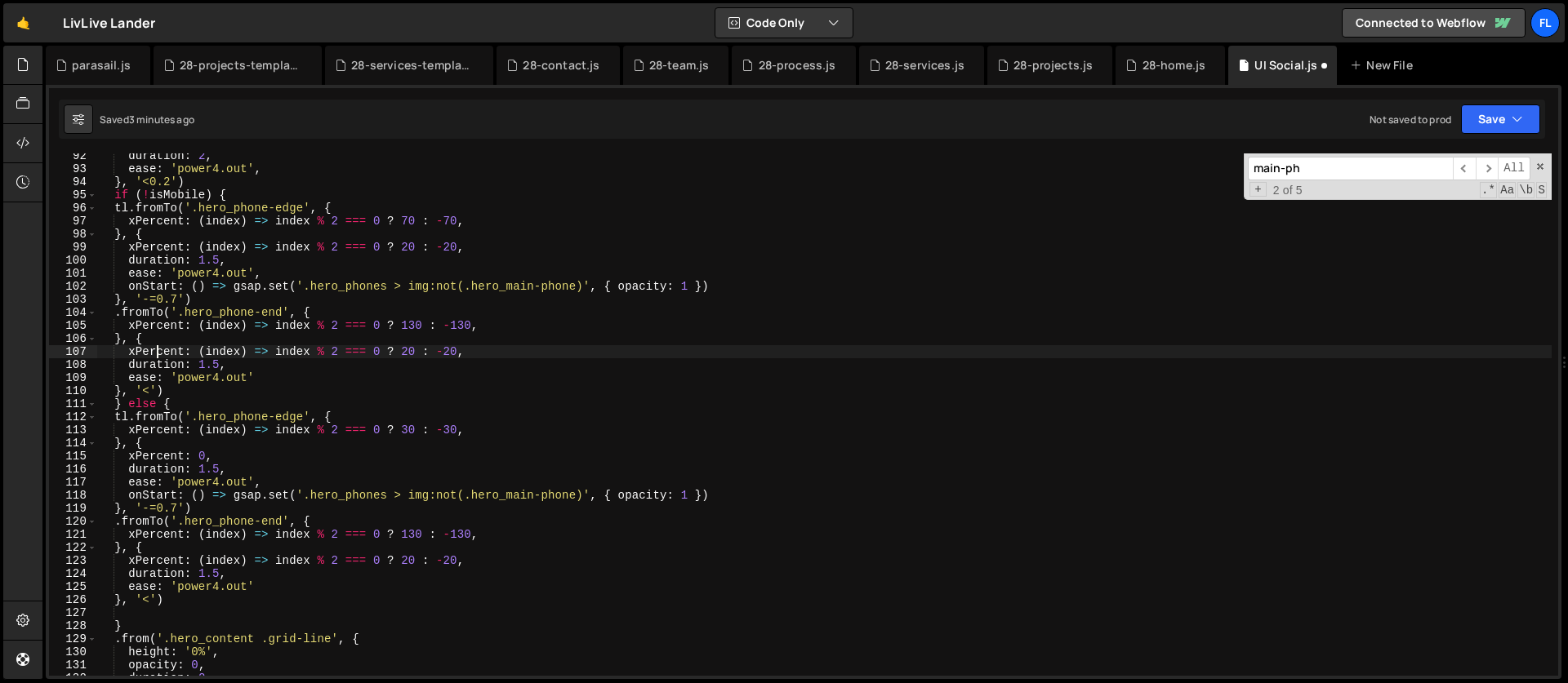
click at [333, 476] on div "duration : 2 , ease : 'power4.out' , } , '<0.2' ) if ( ! isMobile ) { tl . from…" at bounding box center [825, 424] width 1455 height 549
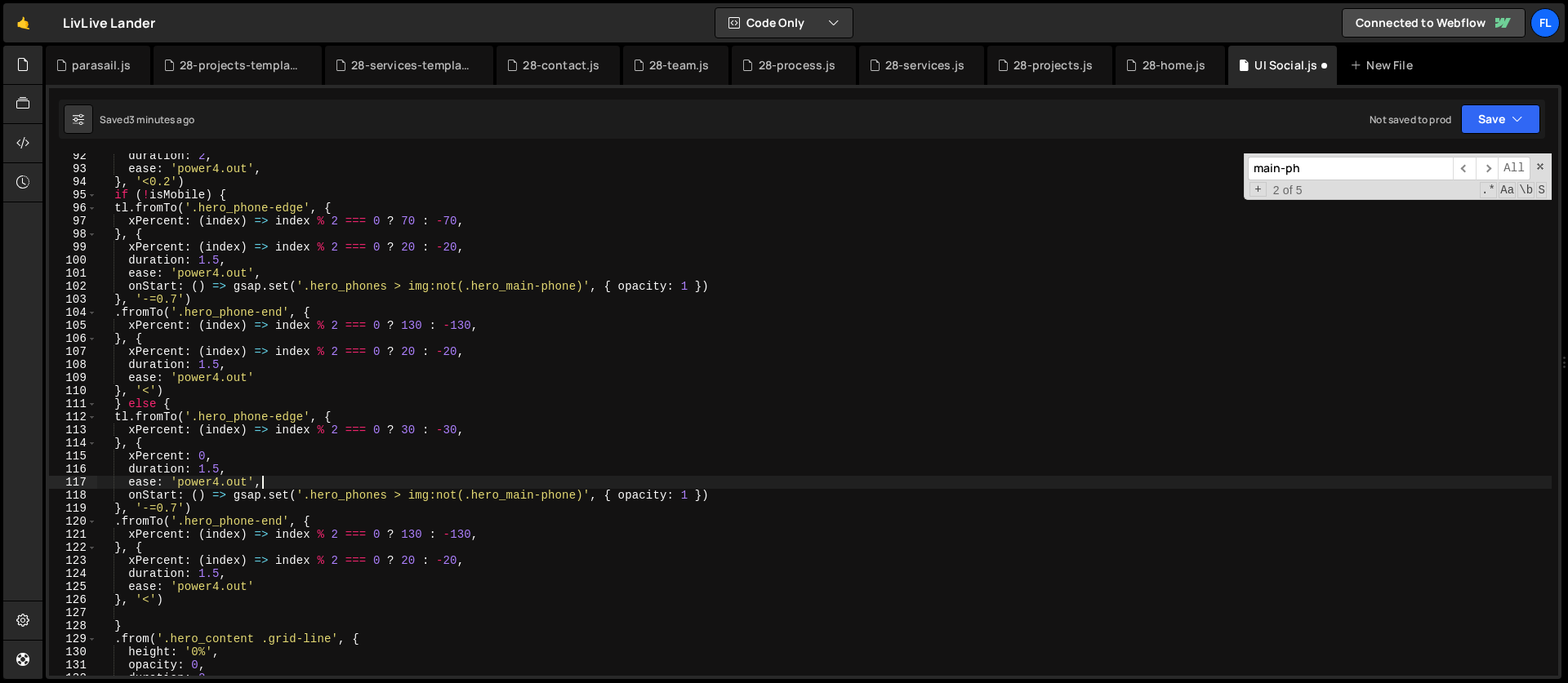
click at [318, 514] on div "duration : 2 , ease : 'power4.out' , } , '<0.2' ) if ( ! isMobile ) { tl . from…" at bounding box center [825, 424] width 1455 height 549
click at [414, 535] on div "duration : 2 , ease : 'power4.out' , } , '<0.2' ) if ( ! isMobile ) { tl . from…" at bounding box center [825, 424] width 1455 height 549
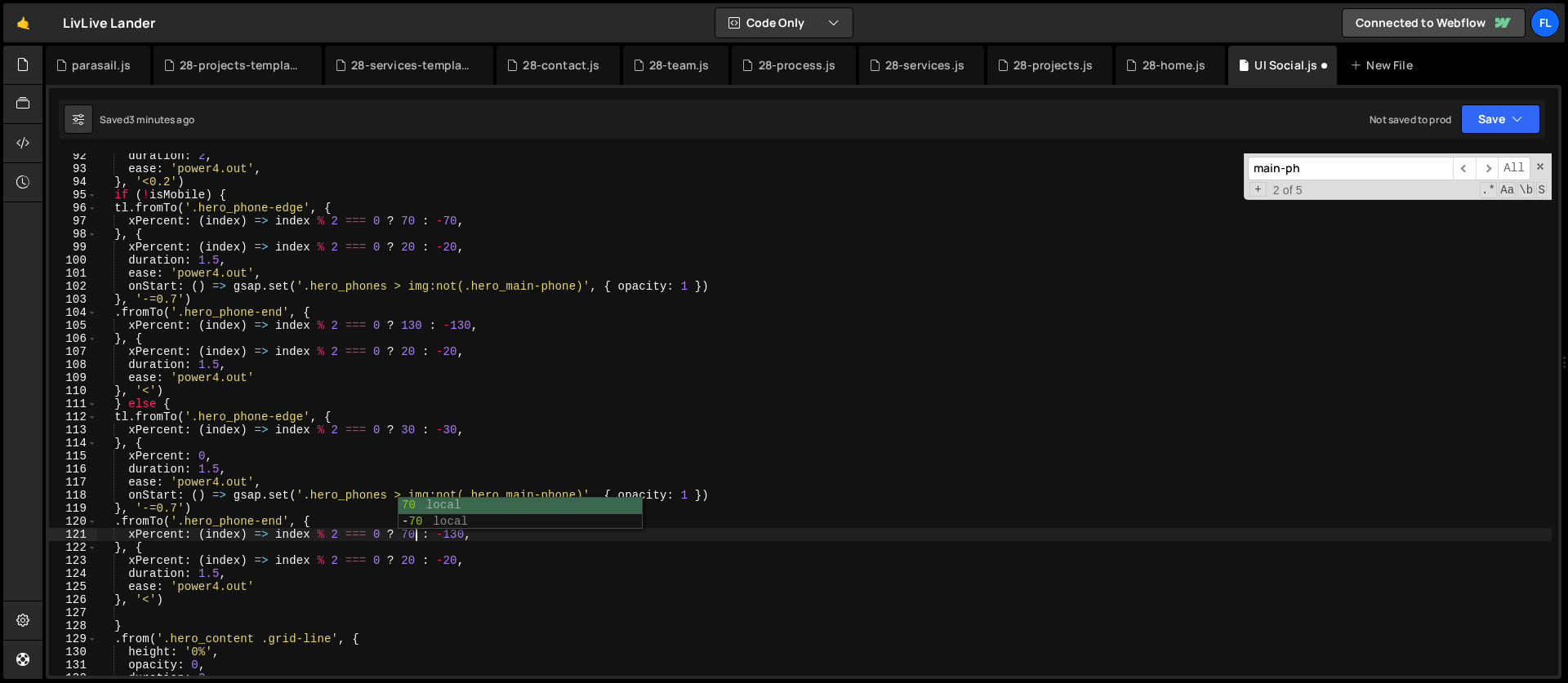
click at [418, 587] on div "duration : 2 , ease : 'power4.out' , } , '<0.2' ) if ( ! isMobile ) { tl . from…" at bounding box center [825, 424] width 1455 height 549
click at [456, 534] on div "duration : 2 , ease : 'power4.out' , } , '<0.2' ) if ( ! isMobile ) { tl . from…" at bounding box center [825, 424] width 1455 height 549
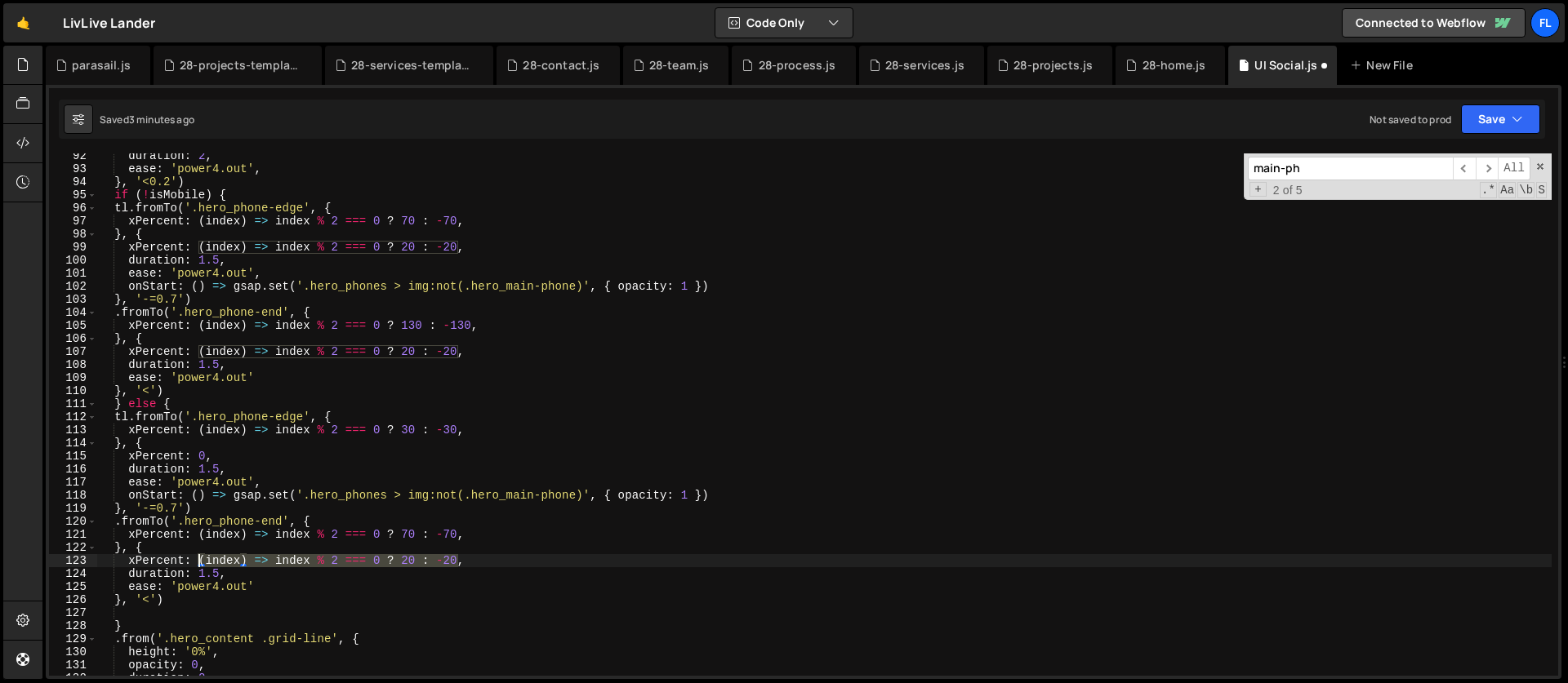
drag, startPoint x: 460, startPoint y: 561, endPoint x: 199, endPoint y: 558, distance: 261.0
click at [199, 558] on div "duration : 2 , ease : 'power4.out' , } , '<0.2' ) if ( ! isMobile ) { tl . from…" at bounding box center [825, 424] width 1455 height 549
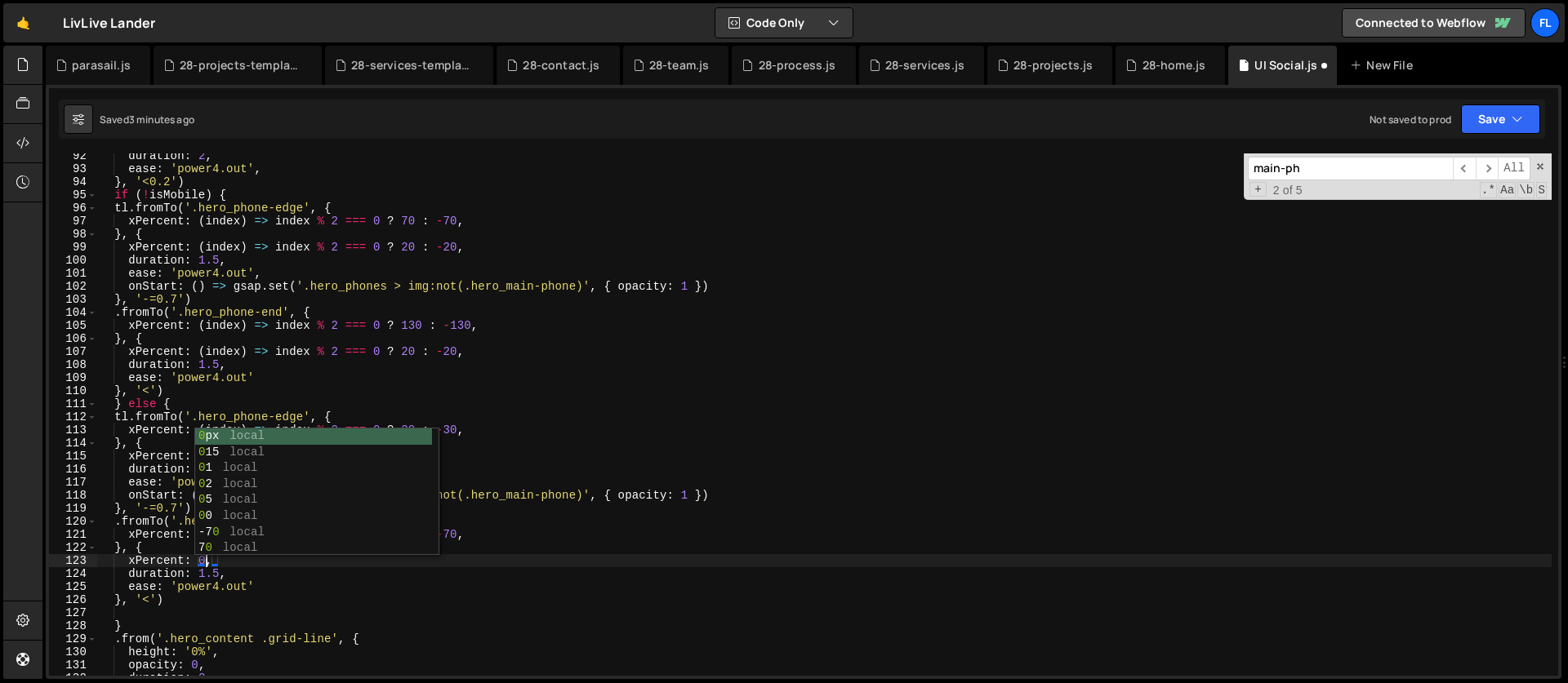
scroll to position [0, 8]
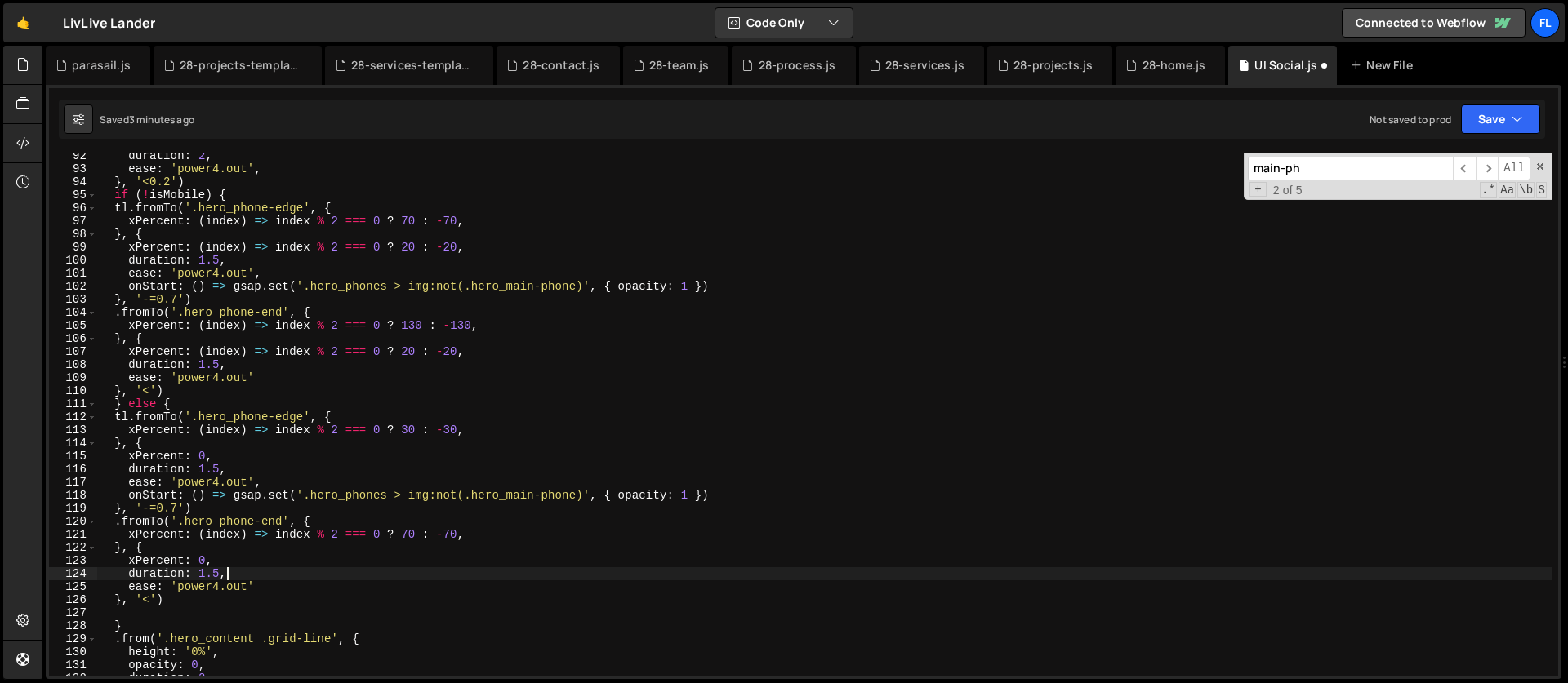
click at [245, 580] on div "duration : 2 , ease : 'power4.out' , } , '<0.2' ) if ( ! isMobile ) { tl . from…" at bounding box center [825, 424] width 1455 height 549
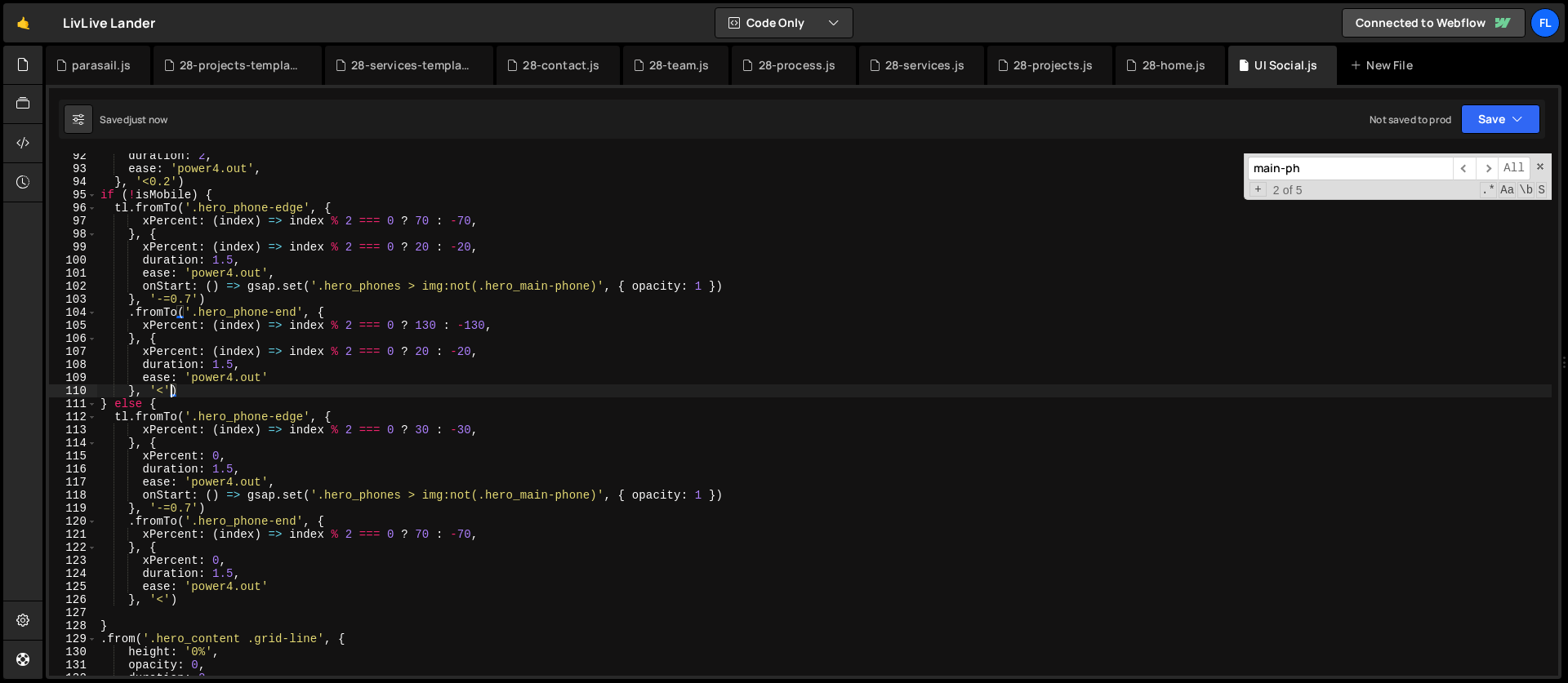
click at [172, 395] on div "duration : 2 , ease : 'power4.out' , } , '<0.2' ) if ( ! isMobile ) { tl . from…" at bounding box center [825, 424] width 1455 height 549
click at [182, 411] on div "duration : 2 , ease : 'power4.out' , } , '<0.2' ) if ( ! isMobile ) { tl . from…" at bounding box center [825, 424] width 1455 height 549
click at [127, 602] on div "duration : 2 , ease : 'power4.out' , } , '<0.2' ) if ( ! isMobile ) { tl . from…" at bounding box center [825, 424] width 1455 height 549
type textarea "}, '<')"
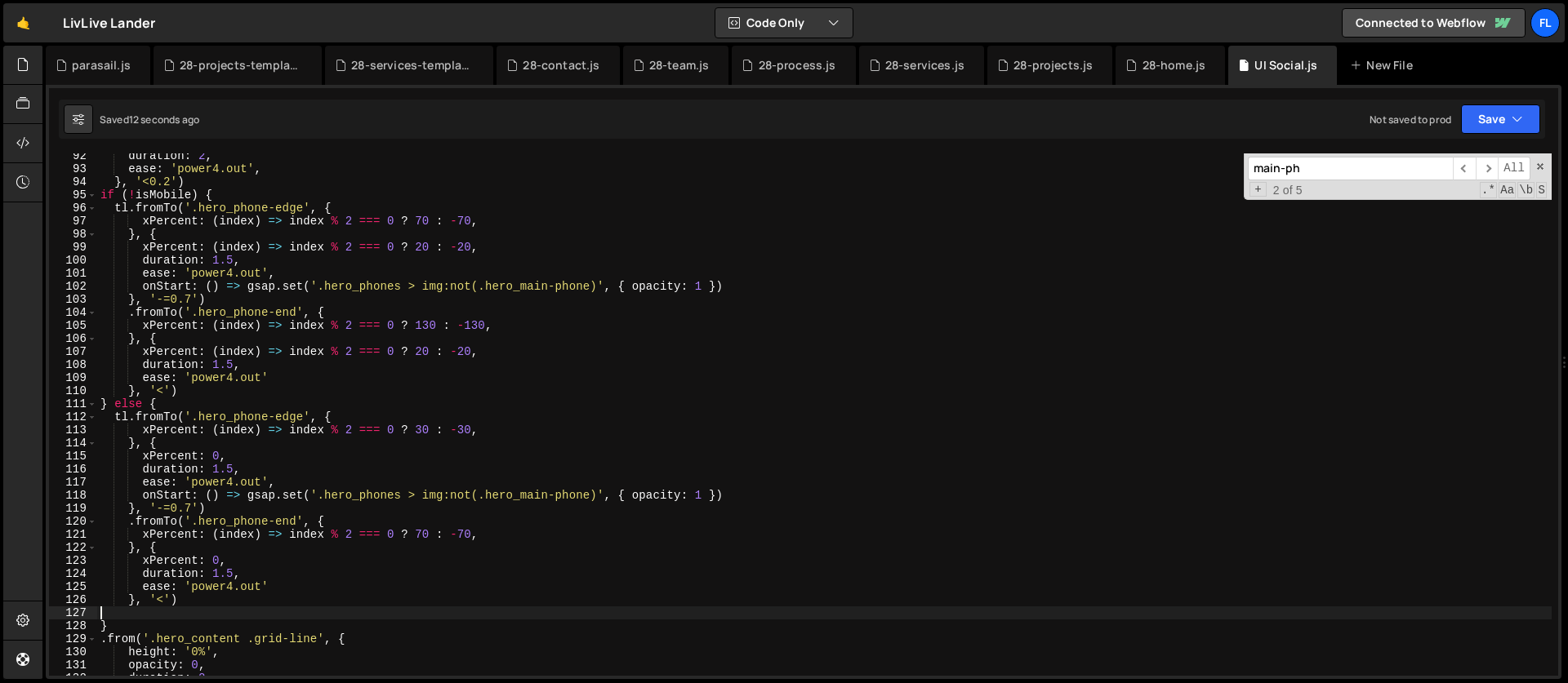
click at [116, 615] on div "duration : 2 , ease : 'power4.out' , } , '<0.2' ) if ( ! isMobile ) { tl . from…" at bounding box center [825, 424] width 1455 height 549
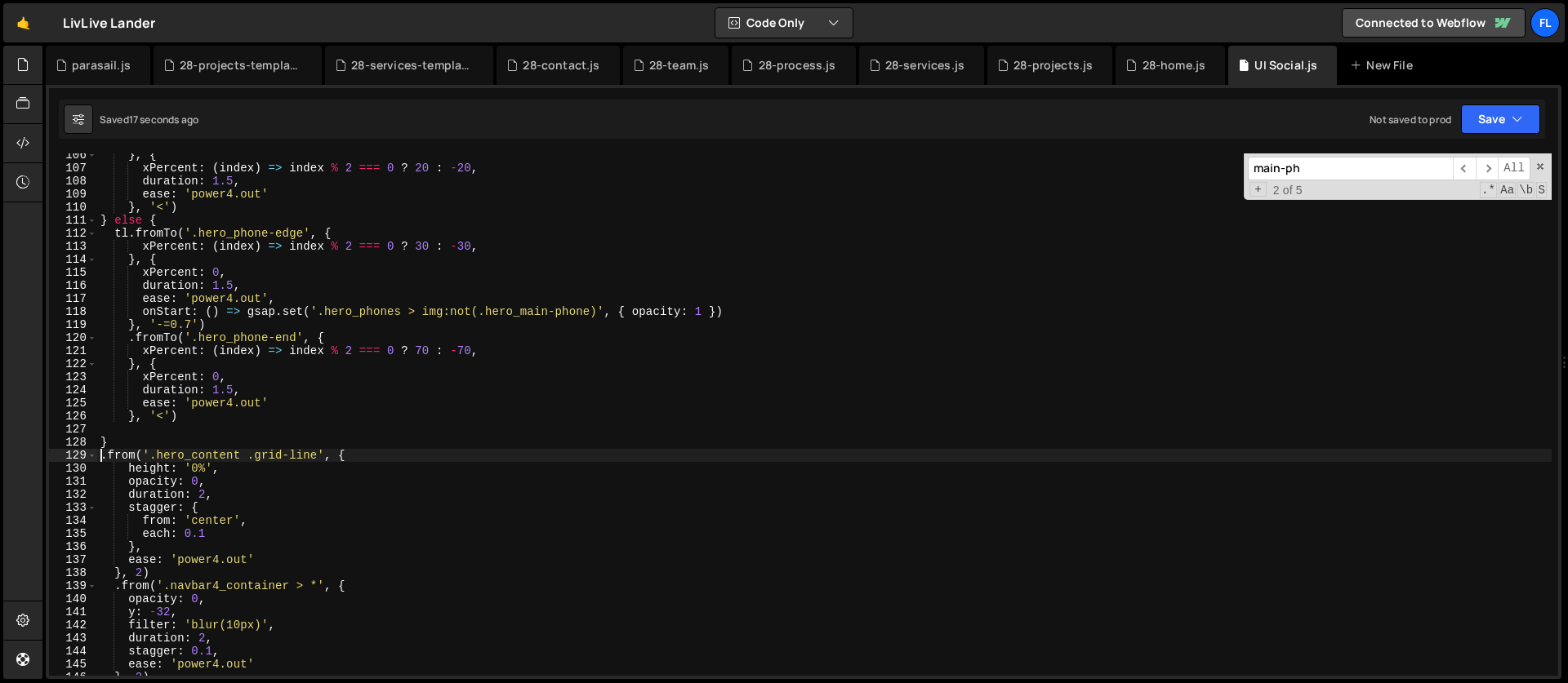
click at [103, 457] on div "} , { xPercent : ( index ) => index % 2 === 0 ? 20 : - 20 , duration : 1.5 , ea…" at bounding box center [825, 423] width 1455 height 549
type textarea "tl.from('.hero_content .grid-line', {"
click at [113, 431] on div "} , { xPercent : ( index ) => index % 2 === 0 ? 20 : - 20 , duration : 1.5 , ea…" at bounding box center [825, 423] width 1455 height 549
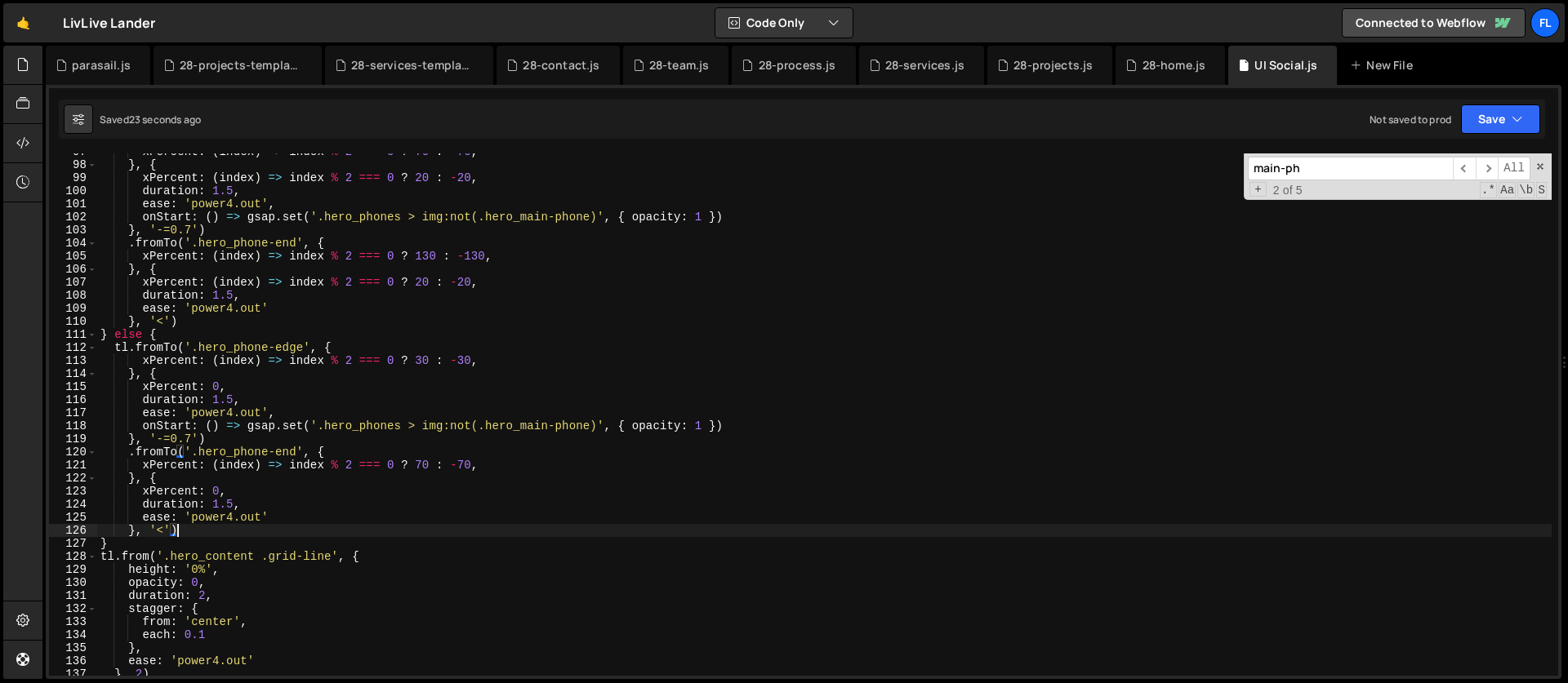
scroll to position [1195, 0]
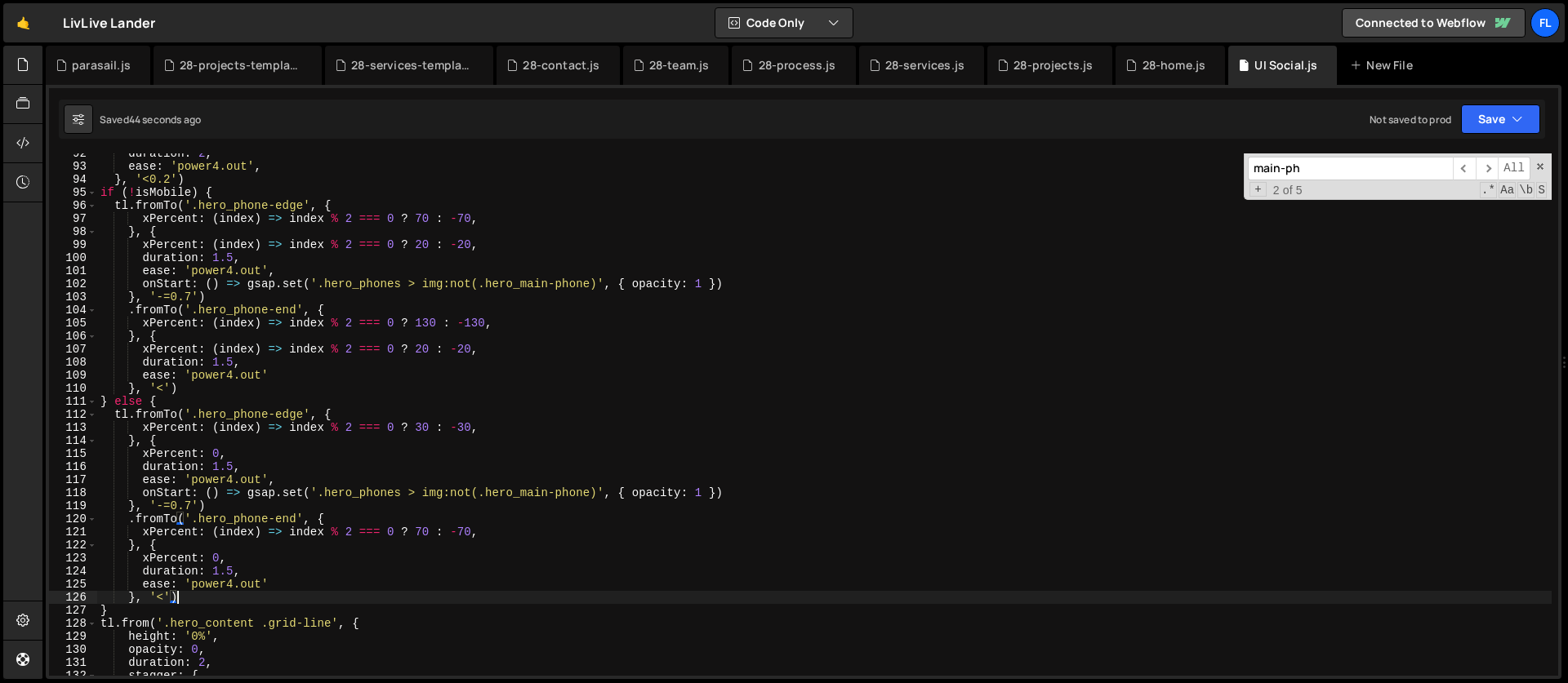
click at [471, 248] on div "duration : 2 , ease : 'power4.out' , } , '<0.2' ) if ( ! isMobile ) { tl . from…" at bounding box center [825, 421] width 1455 height 549
drag, startPoint x: 212, startPoint y: 248, endPoint x: 218, endPoint y: 263, distance: 16.2
click at [212, 248] on div "duration : 2 , ease : 'power4.out' , } , '<0.2' ) if ( ! isMobile ) { tl . from…" at bounding box center [825, 421] width 1455 height 549
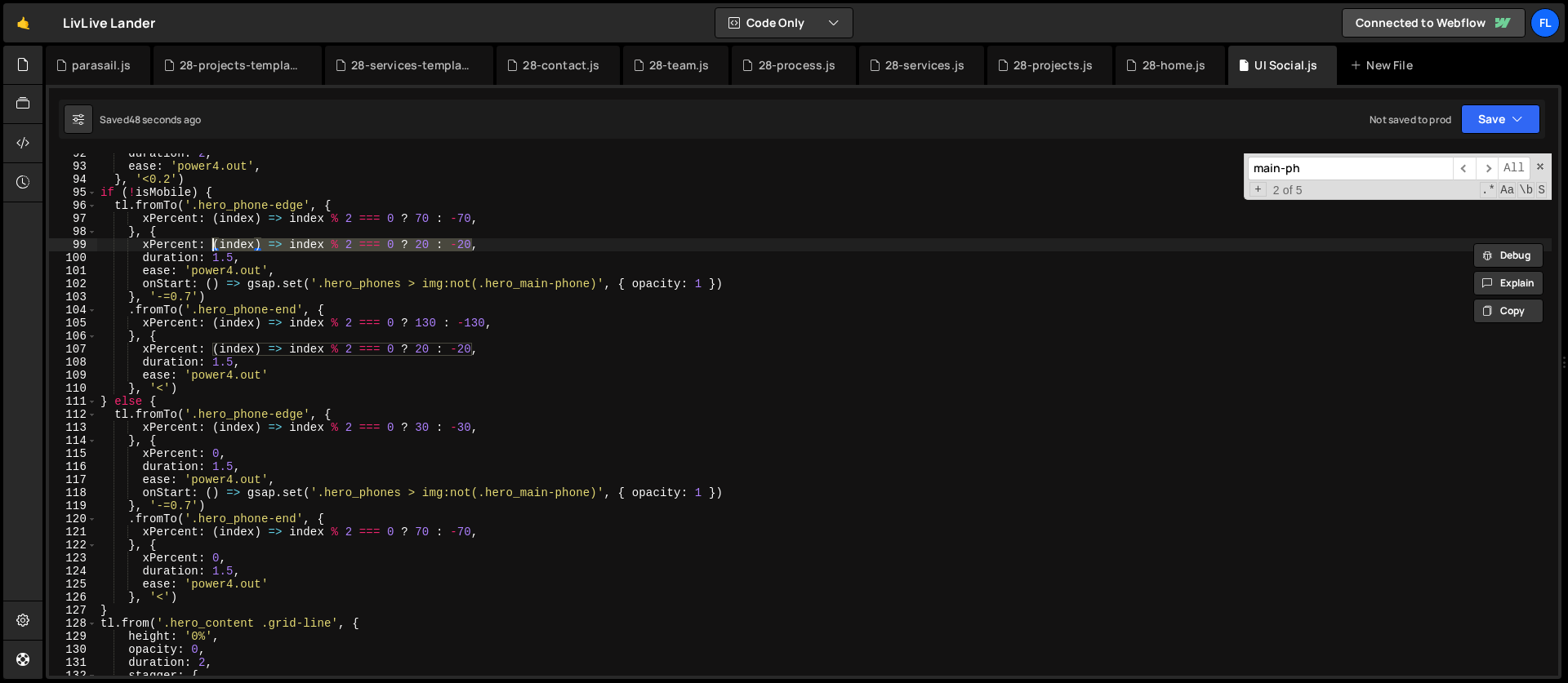
click at [289, 423] on div "duration : 2 , ease : 'power4.out' , } , '<0.2' ) if ( ! isMobile ) { tl . from…" at bounding box center [825, 421] width 1455 height 549
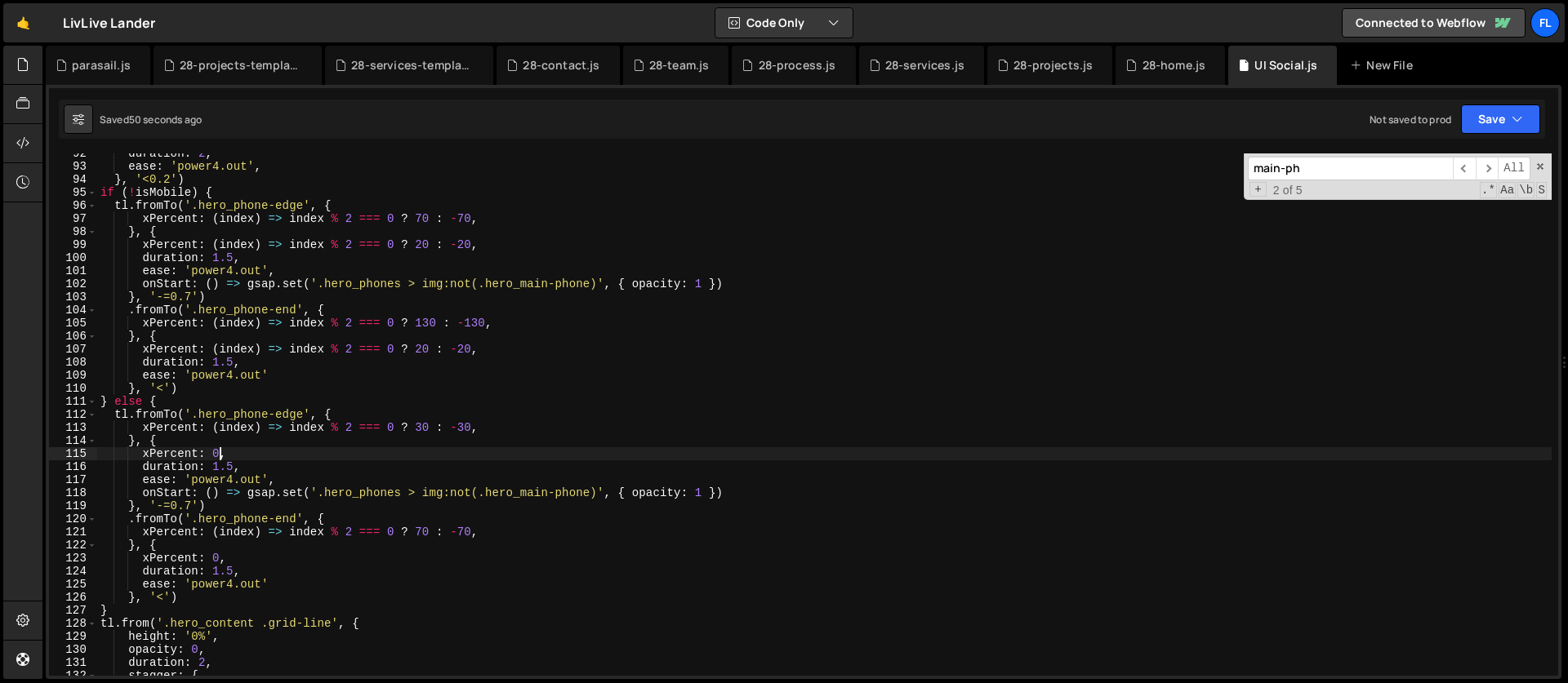
click at [217, 455] on div "duration : 2 , ease : 'power4.out' , } , '<0.2' ) if ( ! isMobile ) { tl . from…" at bounding box center [825, 421] width 1455 height 549
paste textarea "(index) => index % 2 === 0 ? 20 : -20"
click at [425, 448] on div "duration : 2 , ease : 'power4.out' , } , '<0.2' ) if ( ! isMobile ) { tl . from…" at bounding box center [825, 421] width 1455 height 549
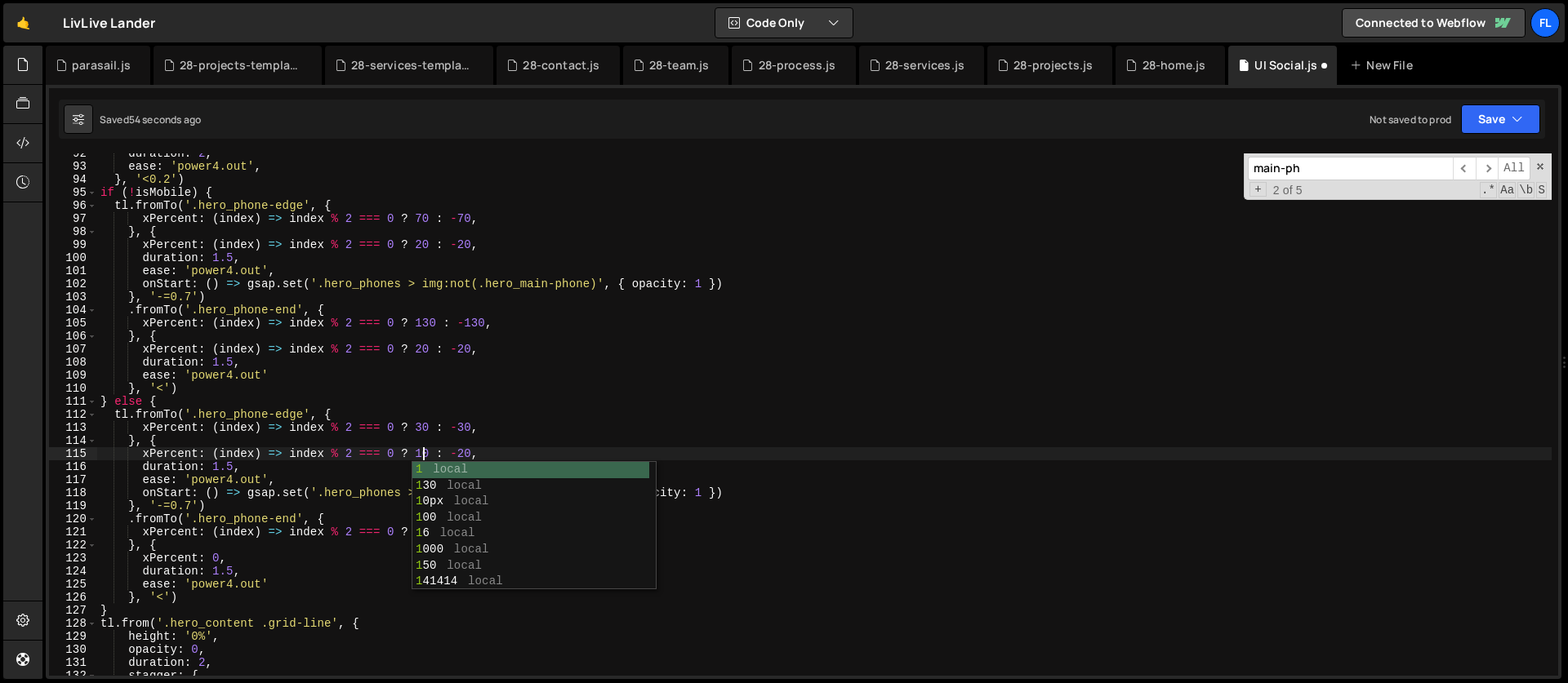
click at [465, 455] on div "duration : 2 , ease : 'power4.out' , } , '<0.2' ) if ( ! isMobile ) { tl . from…" at bounding box center [825, 421] width 1455 height 549
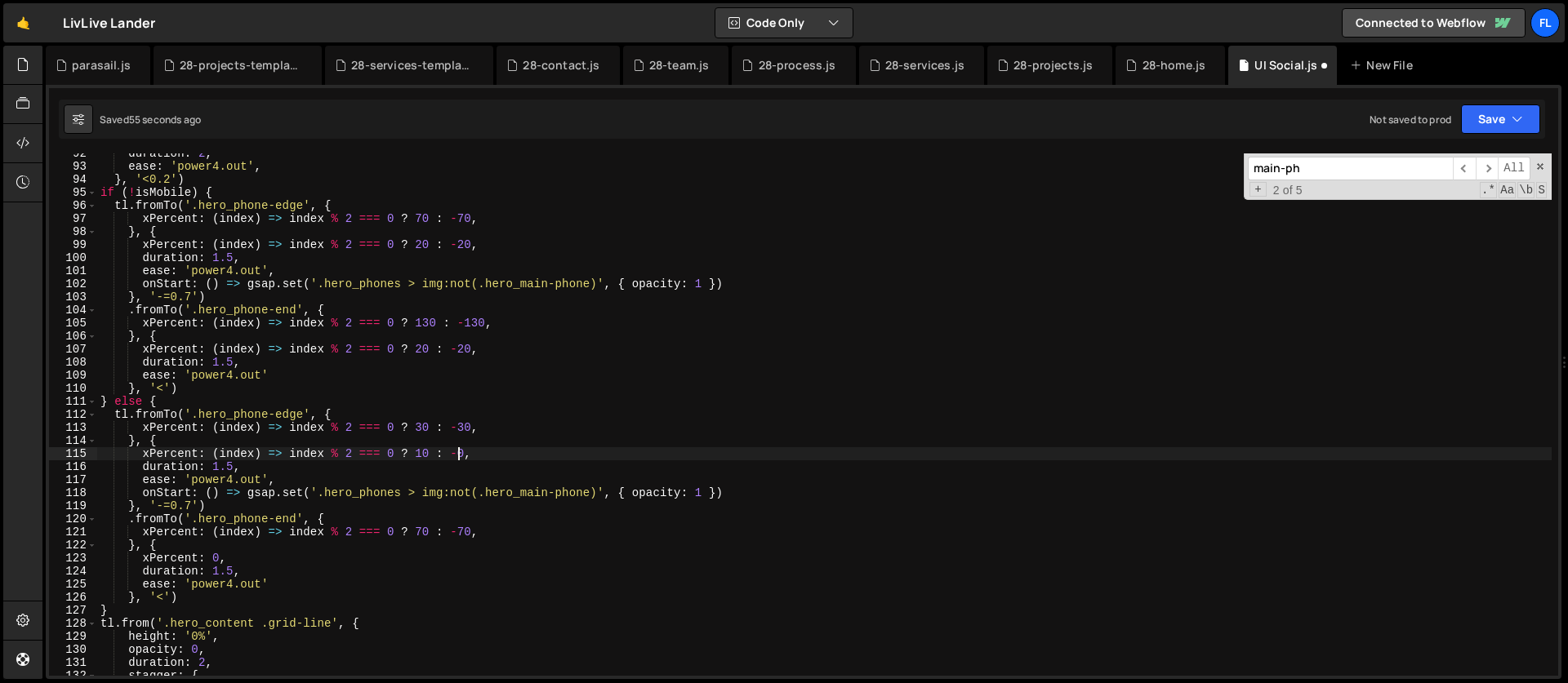
scroll to position [0, 25]
click at [423, 429] on div "duration : 2 , ease : 'power4.out' , } , '<0.2' ) if ( ! isMobile ) { tl . from…" at bounding box center [825, 421] width 1455 height 549
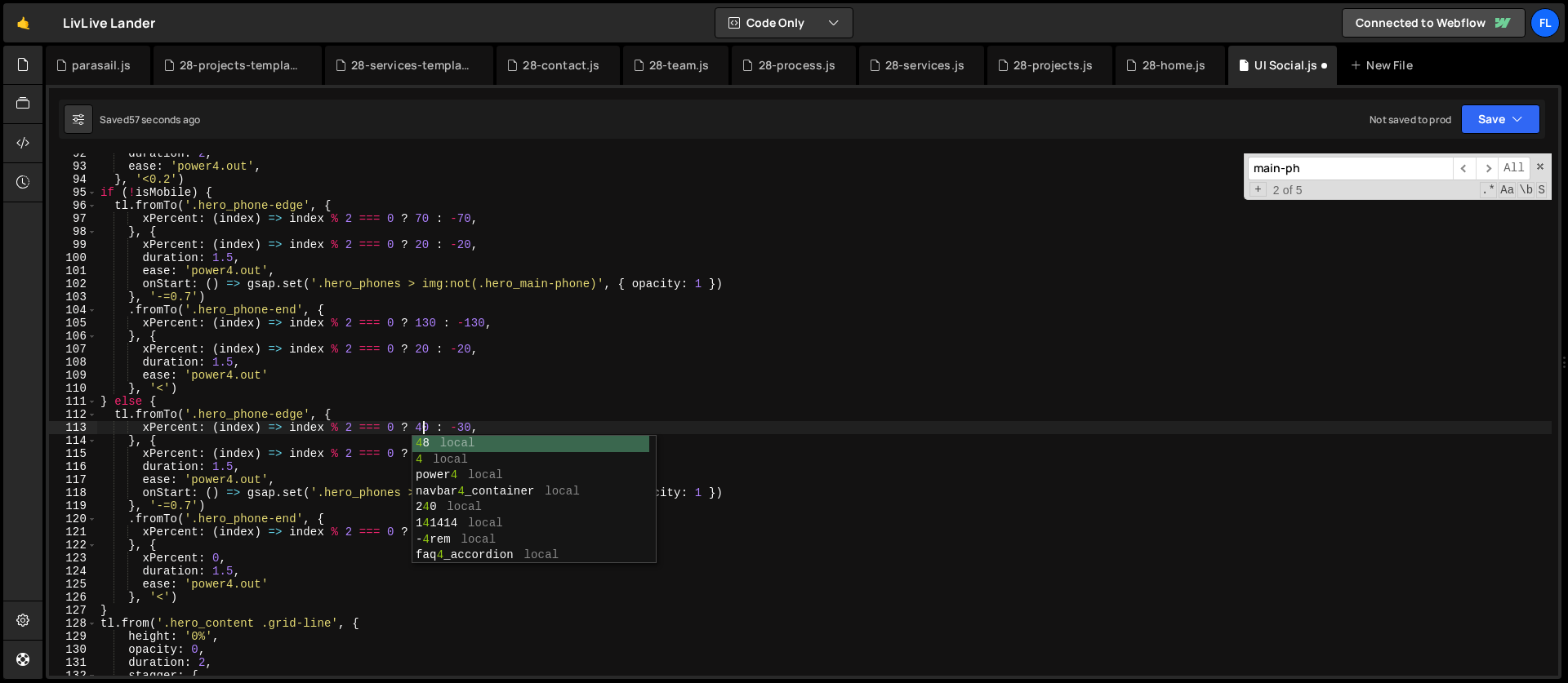
scroll to position [0, 23]
click at [465, 426] on div "duration : 2 , ease : 'power4.out' , } , '<0.2' ) if ( ! isMobile ) { tl . from…" at bounding box center [825, 421] width 1455 height 549
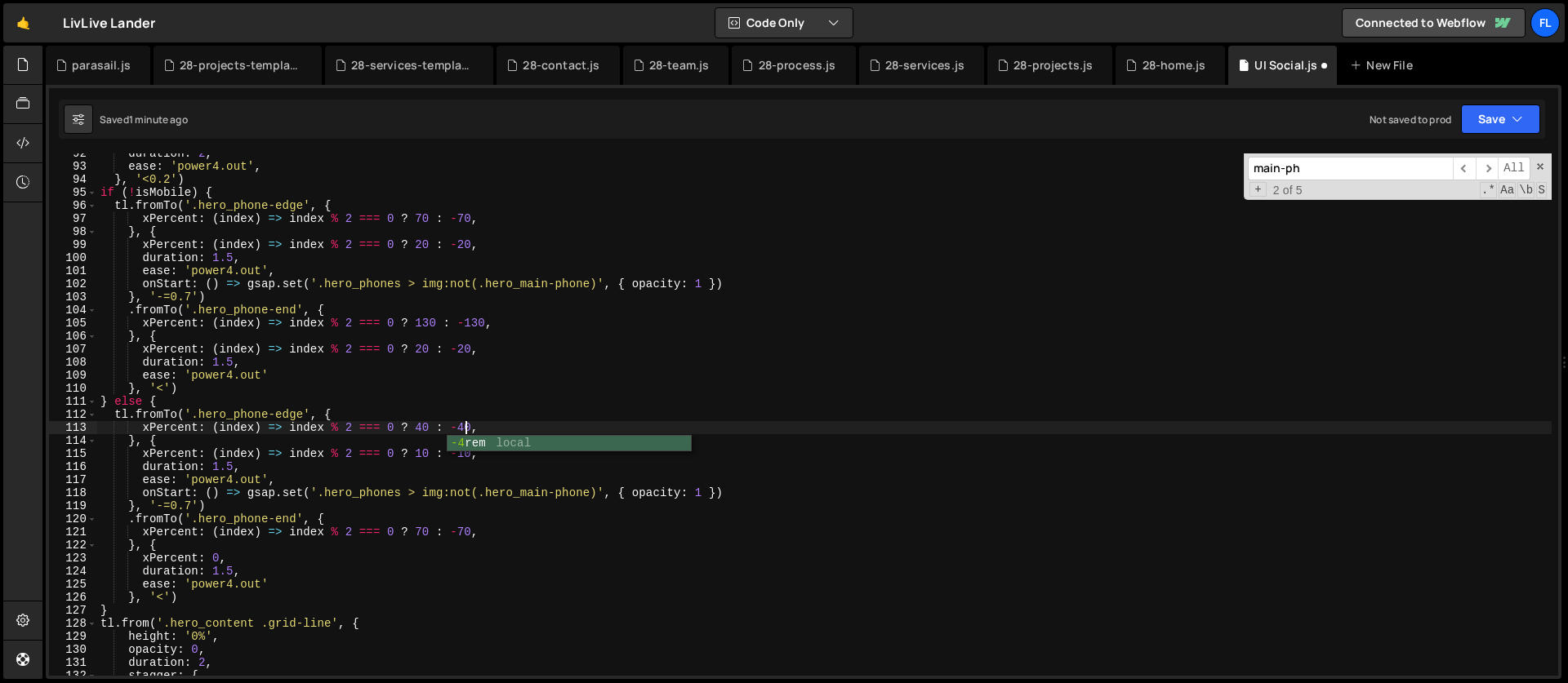
scroll to position [0, 25]
click at [404, 537] on div "duration : 2 , ease : 'power4.out' , } , '<0.2' ) if ( ! isMobile ) { tl . from…" at bounding box center [825, 421] width 1455 height 549
click at [215, 556] on div "duration : 2 , ease : 'power4.out' , } , '<0.2' ) if ( ! isMobile ) { tl . from…" at bounding box center [825, 421] width 1455 height 549
click at [220, 558] on div "duration : 2 , ease : 'power4.out' , } , '<0.2' ) if ( ! isMobile ) { tl . from…" at bounding box center [825, 421] width 1455 height 549
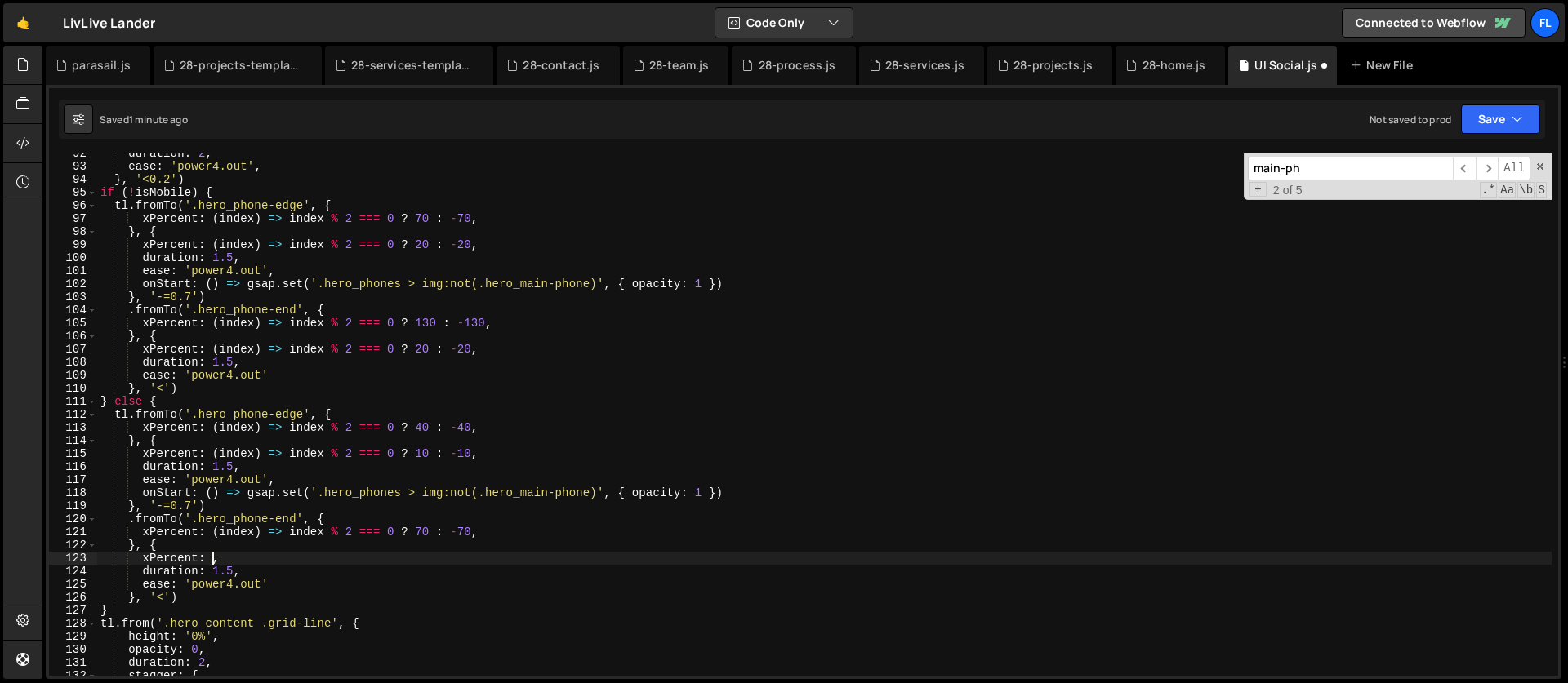
scroll to position [0, 8]
paste textarea "(index) => index % 2 === 0 ? 20 : -20"
click at [428, 561] on div "duration : 2 , ease : 'power4.out' , } , '<0.2' ) if ( ! isMobile ) { tl . from…" at bounding box center [825, 421] width 1455 height 549
click at [425, 561] on div "duration : 2 , ease : 'power4.out' , } , '<0.2' ) if ( ! isMobile ) { tl . from…" at bounding box center [825, 421] width 1455 height 549
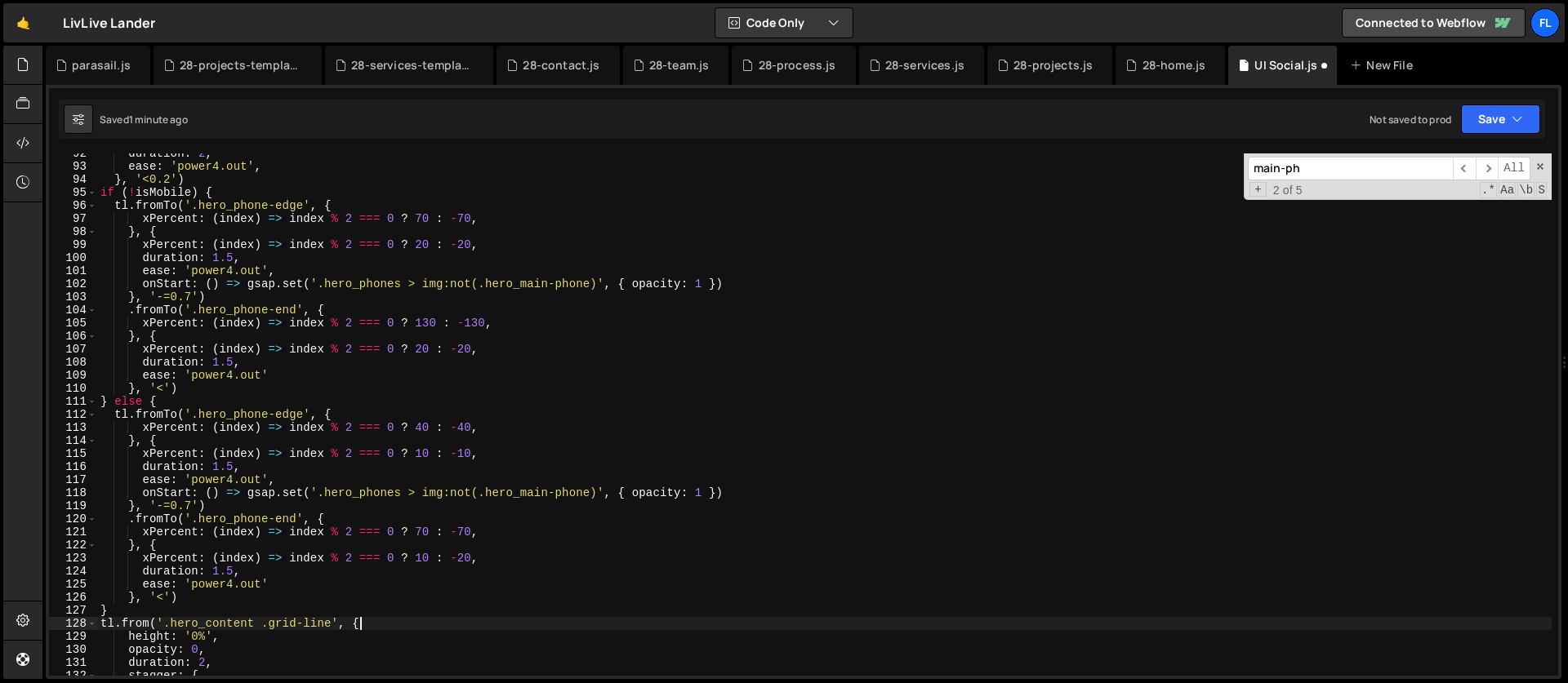
click at [431, 623] on div "duration : 2 , ease : 'power4.out' , } , '<0.2' ) if ( ! isMobile ) { tl . from…" at bounding box center [825, 421] width 1455 height 549
click at [465, 554] on div "duration : 2 , ease : 'power4.out' , } , '<0.2' ) if ( ! isMobile ) { tl . from…" at bounding box center [825, 421] width 1455 height 549
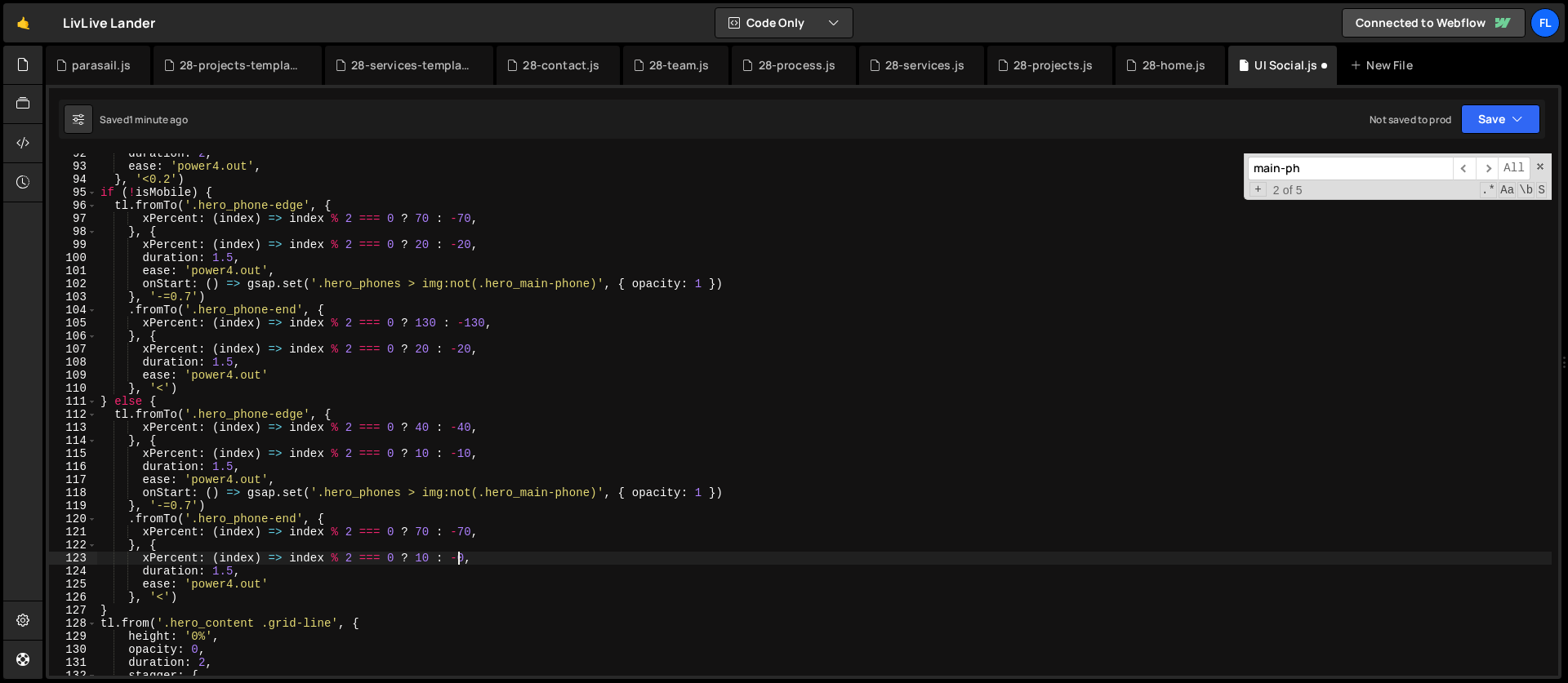
scroll to position [0, 25]
click at [1309, 165] on input "main-ph" at bounding box center [1350, 169] width 205 height 24
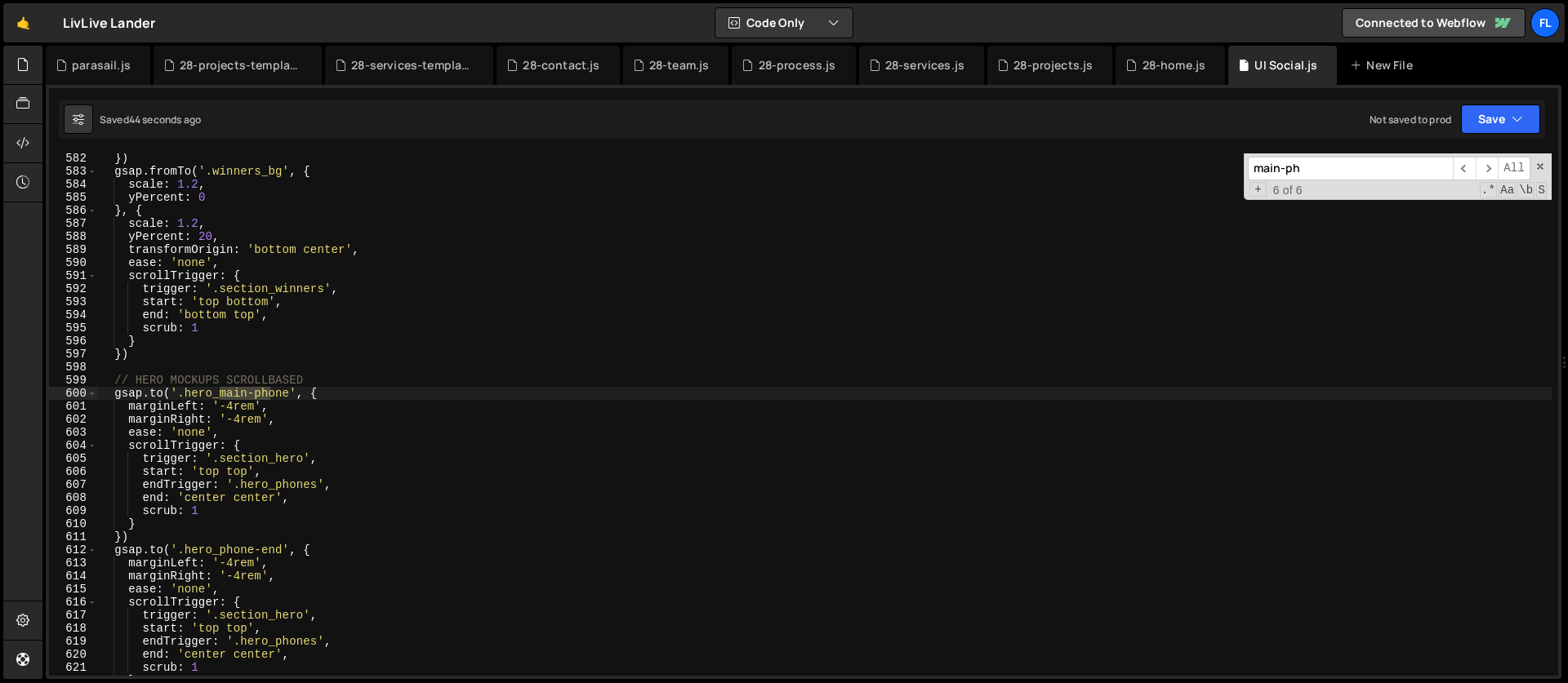
scroll to position [7602, 0]
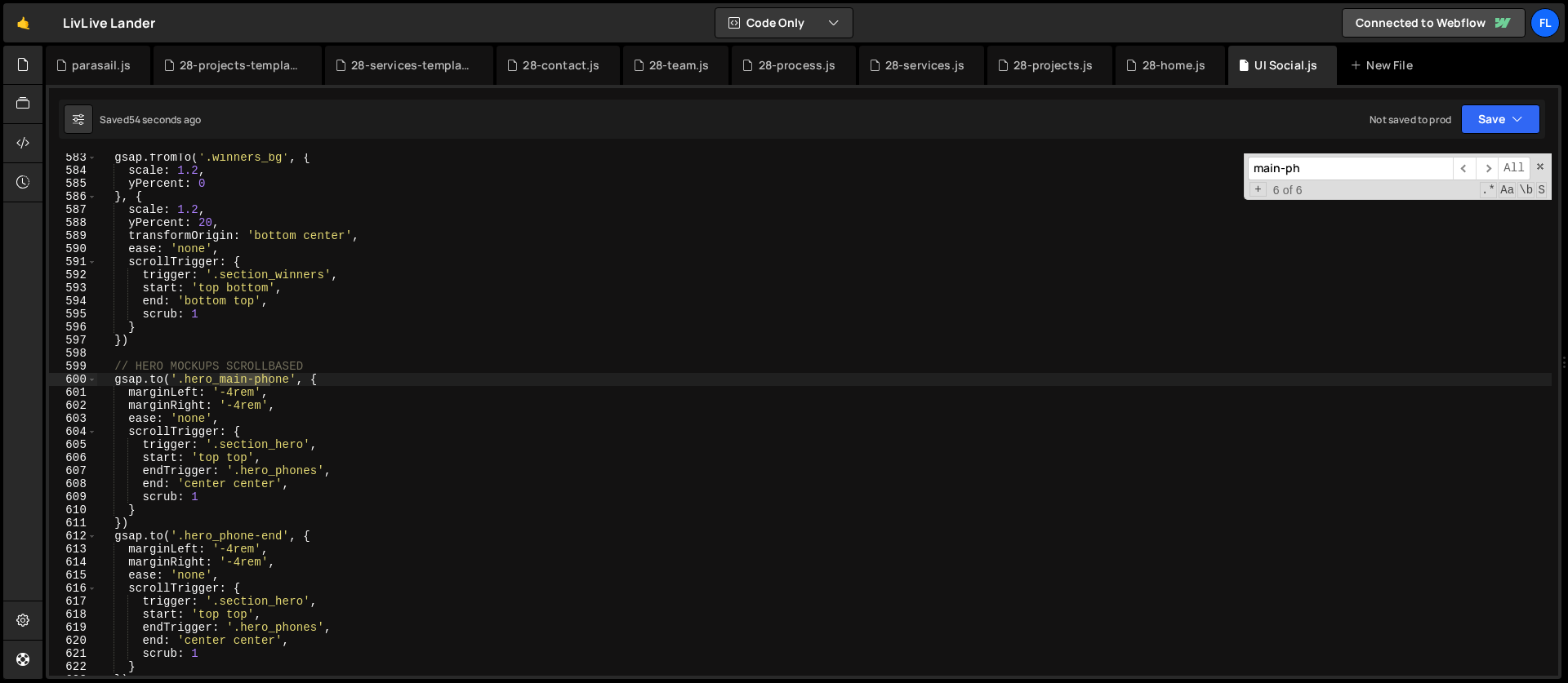
click at [205, 393] on div "gsap . fromTo ( '.winners_bg' , { scale : 1.2 , yPercent : 0 } , { scale : 1.2 …" at bounding box center [825, 426] width 1455 height 549
click at [213, 406] on div "gsap . fromTo ( '.winners_bg' , { scale : 1.2 , yPercent : 0 } , { scale : 1.2 …" at bounding box center [825, 426] width 1455 height 549
click at [206, 550] on div "gsap . fromTo ( '.winners_bg' , { scale : 1.2 , yPercent : 0 } , { scale : 1.2 …" at bounding box center [825, 426] width 1455 height 549
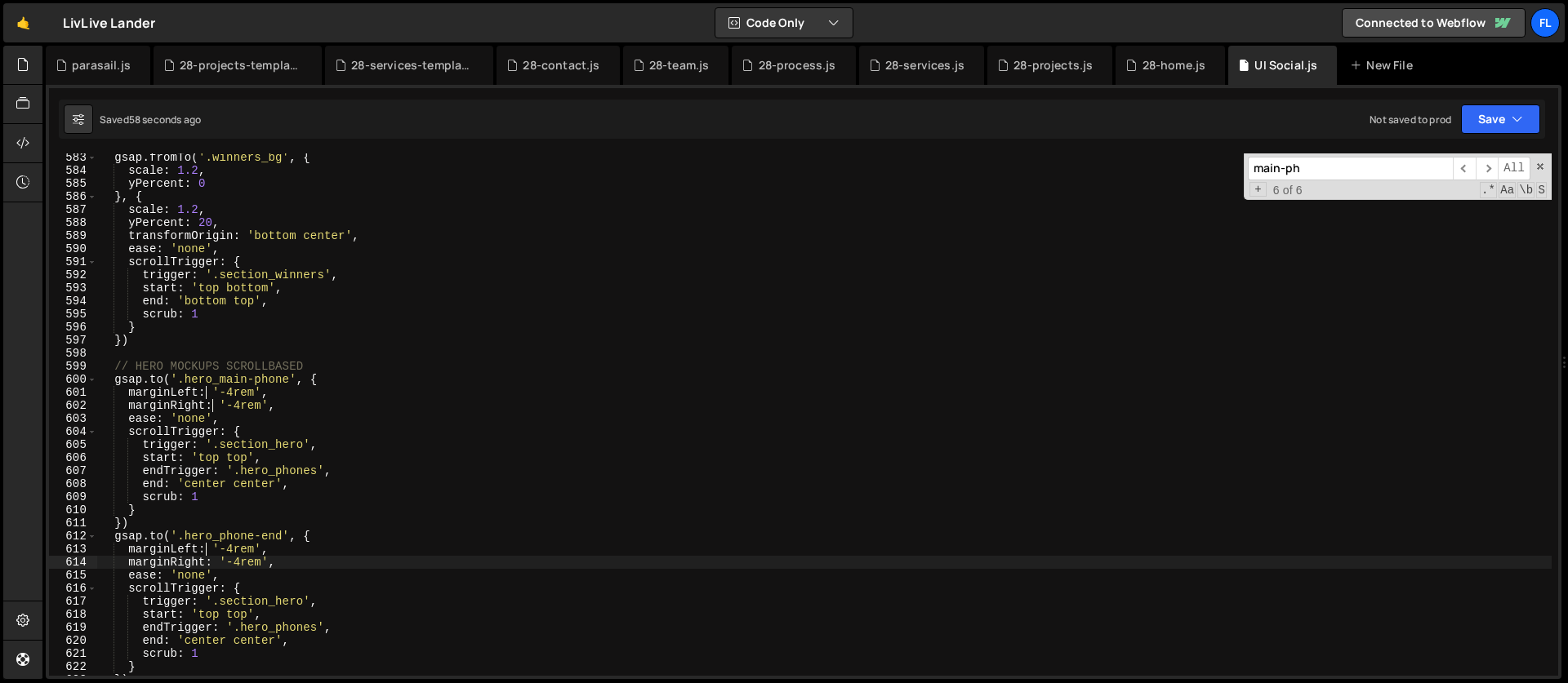
click at [211, 560] on div "gsap . fromTo ( '.winners_bg' , { scale : 1.2 , yPercent : 0 } , { scale : 1.2 …" at bounding box center [825, 426] width 1455 height 549
click at [280, 435] on div "gsap . fromTo ( '.winners_bg' , { scale : 1.2 , yPercent : 0 } , { scale : 1.2 …" at bounding box center [825, 426] width 1455 height 549
type textarea "scrollTrigger: {"
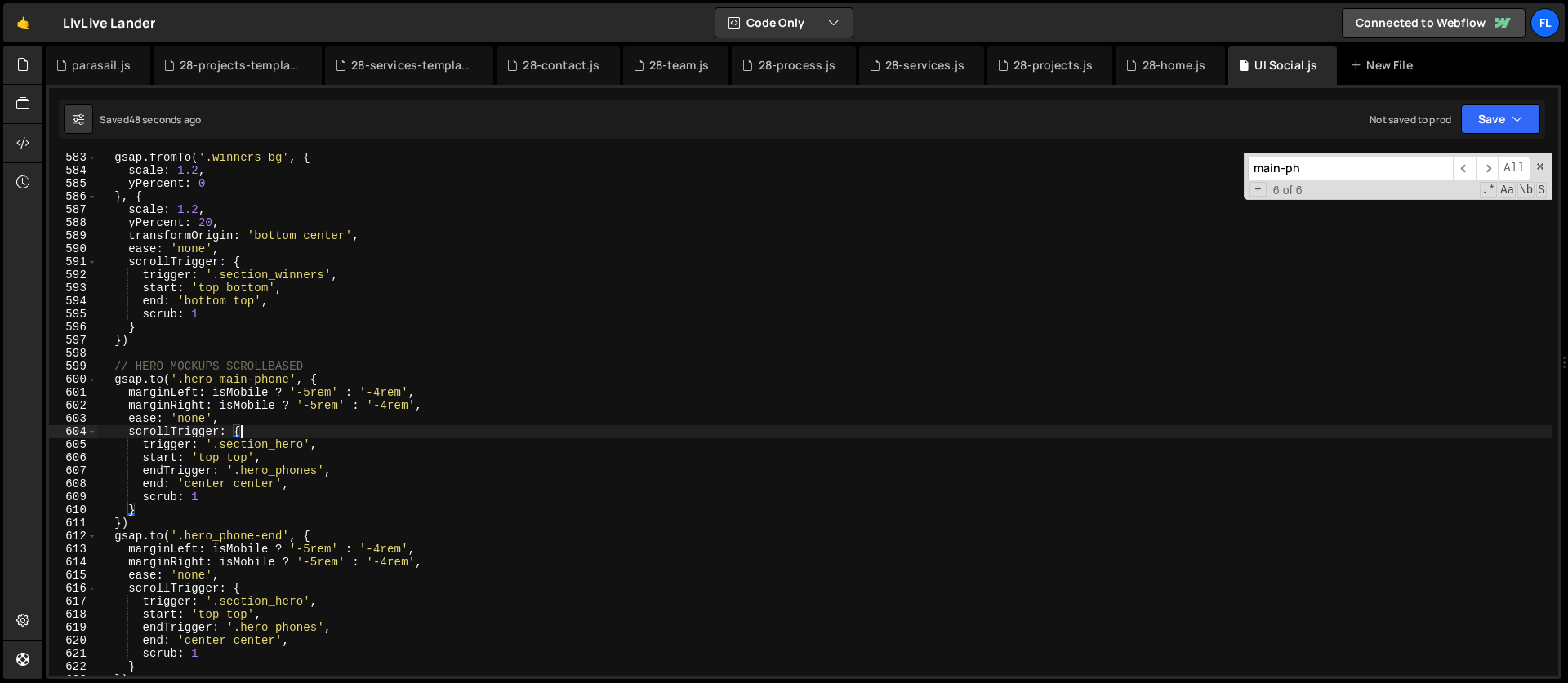
scroll to position [0, 9]
drag, startPoint x: 1316, startPoint y: 169, endPoint x: 1172, endPoint y: 168, distance: 144.0
click at [1172, 168] on div "gsap . fromTo ( '.winners_bg' , { scale : 1.2 , yPercent : 0 } , { scale : 1.2 …" at bounding box center [825, 415] width 1455 height 523
paste input "winners_card"
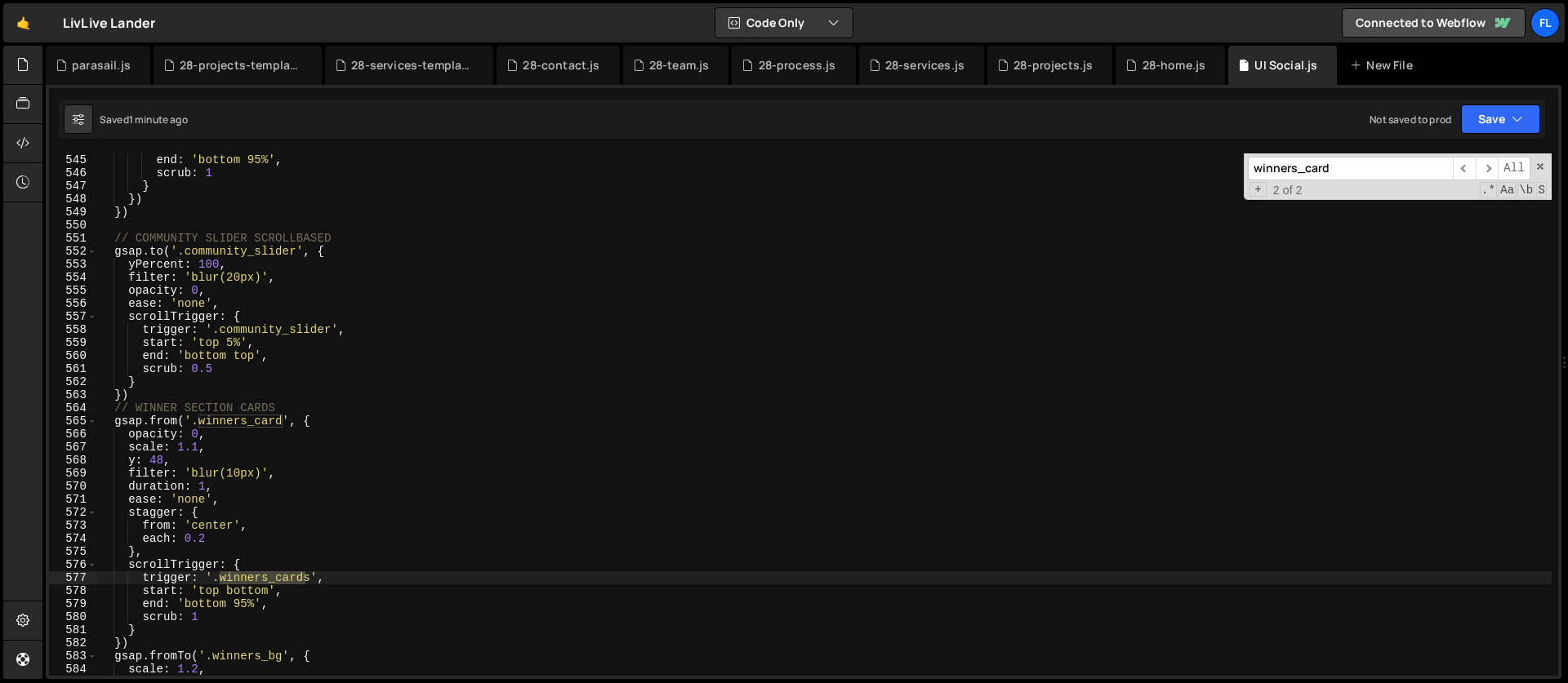
scroll to position [7119, 0]
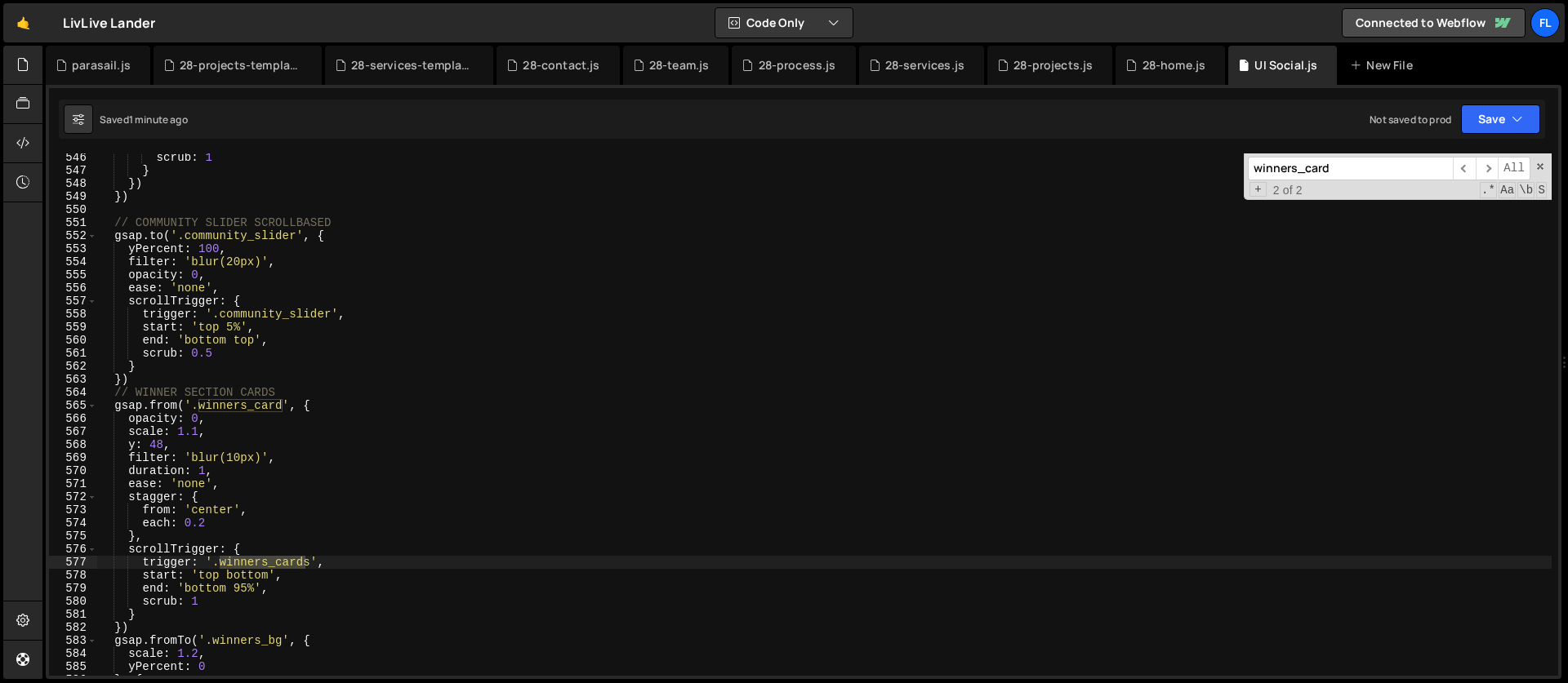
type input "winners_card"
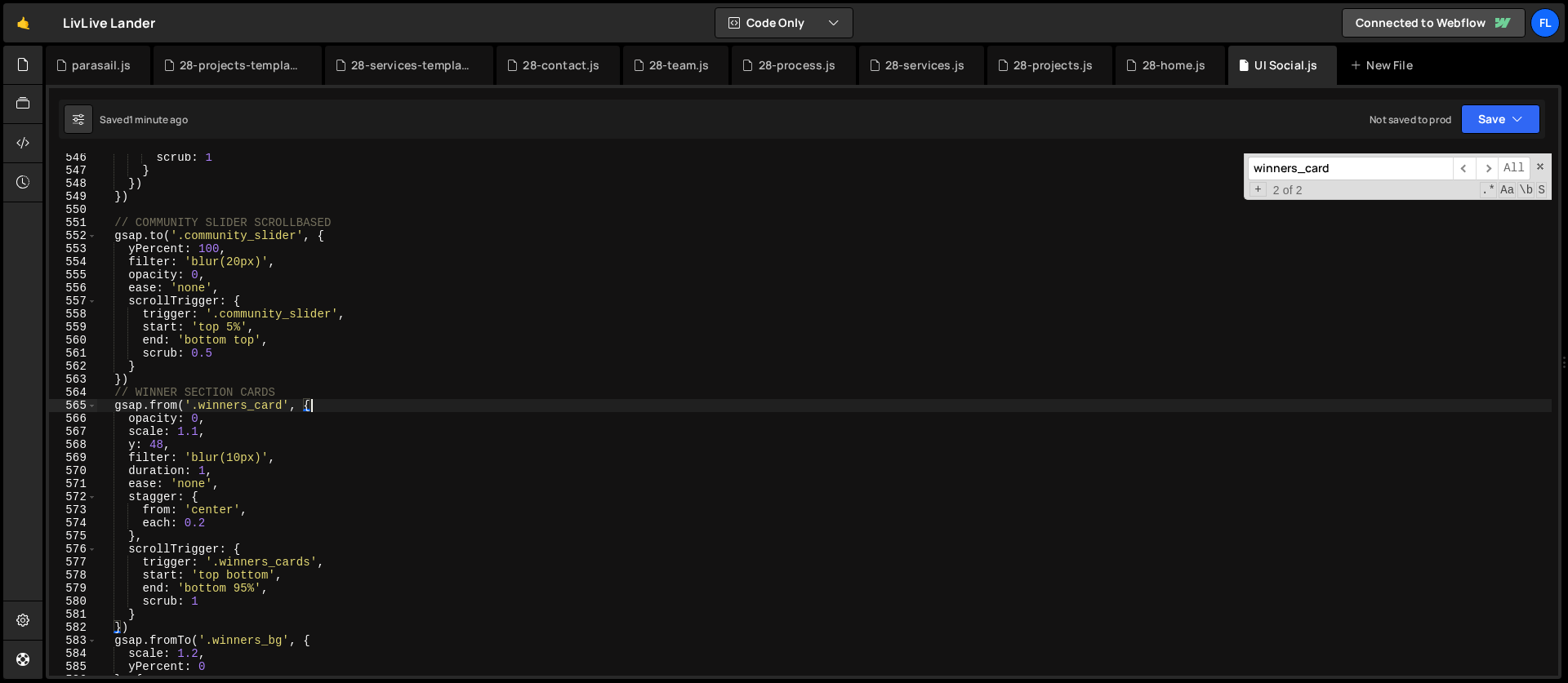
click at [325, 406] on div "scrub : 1 } }) }) // COMMUNITY SLIDER SCROLLBASED gsap . to ( '.community_slide…" at bounding box center [825, 426] width 1455 height 549
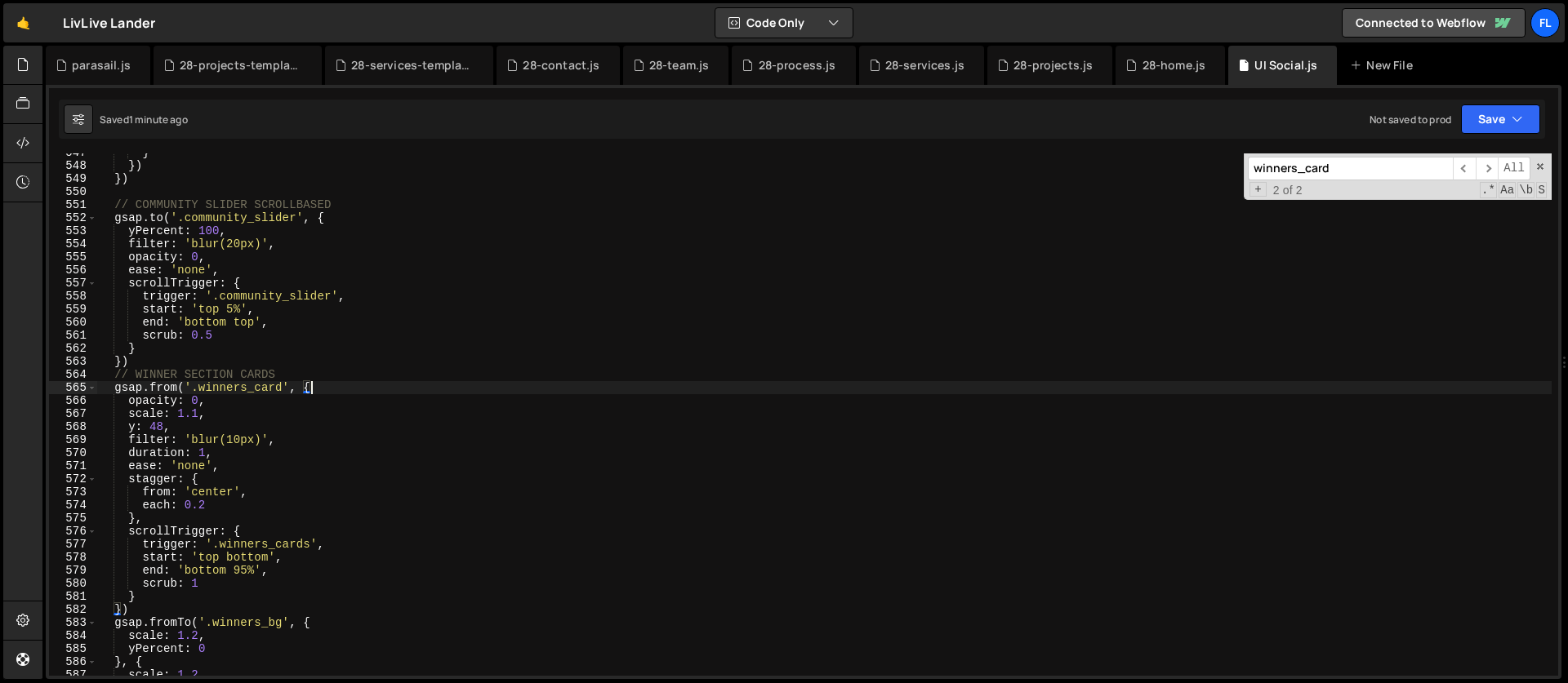
click at [209, 355] on div "} }) }) // COMMUNITY SLIDER SCROLLBASED gsap . to ( '.community_slider' , { yPe…" at bounding box center [825, 420] width 1455 height 549
click at [199, 364] on div "} }) }) // COMMUNITY SLIDER SCROLLBASED gsap . to ( '.community_slider' , { yPe…" at bounding box center [825, 420] width 1455 height 549
click at [294, 376] on div "} }) }) // COMMUNITY SLIDER SCROLLBASED gsap . to ( '.community_slider' , { yPe…" at bounding box center [825, 420] width 1455 height 549
type textarea "// WINNER SECTION CARDS"
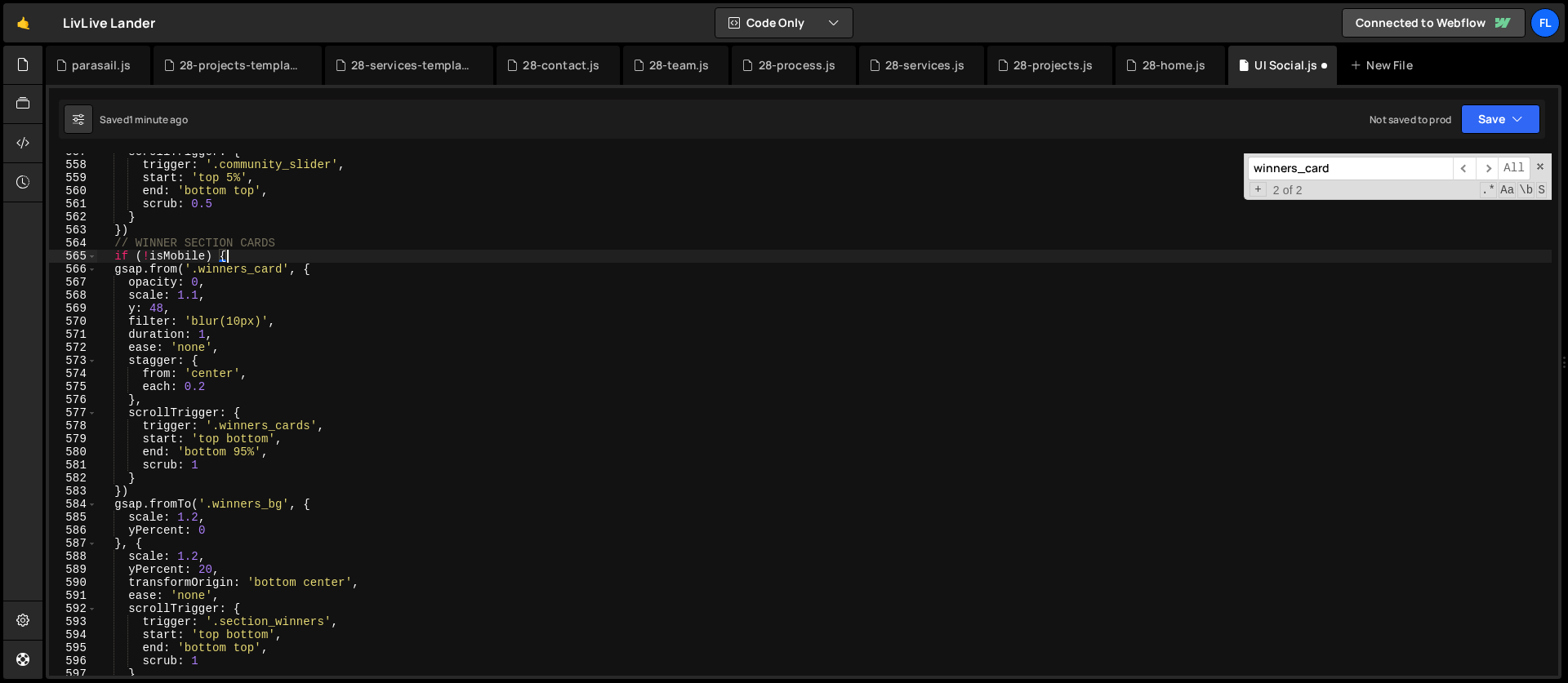
scroll to position [7279, 0]
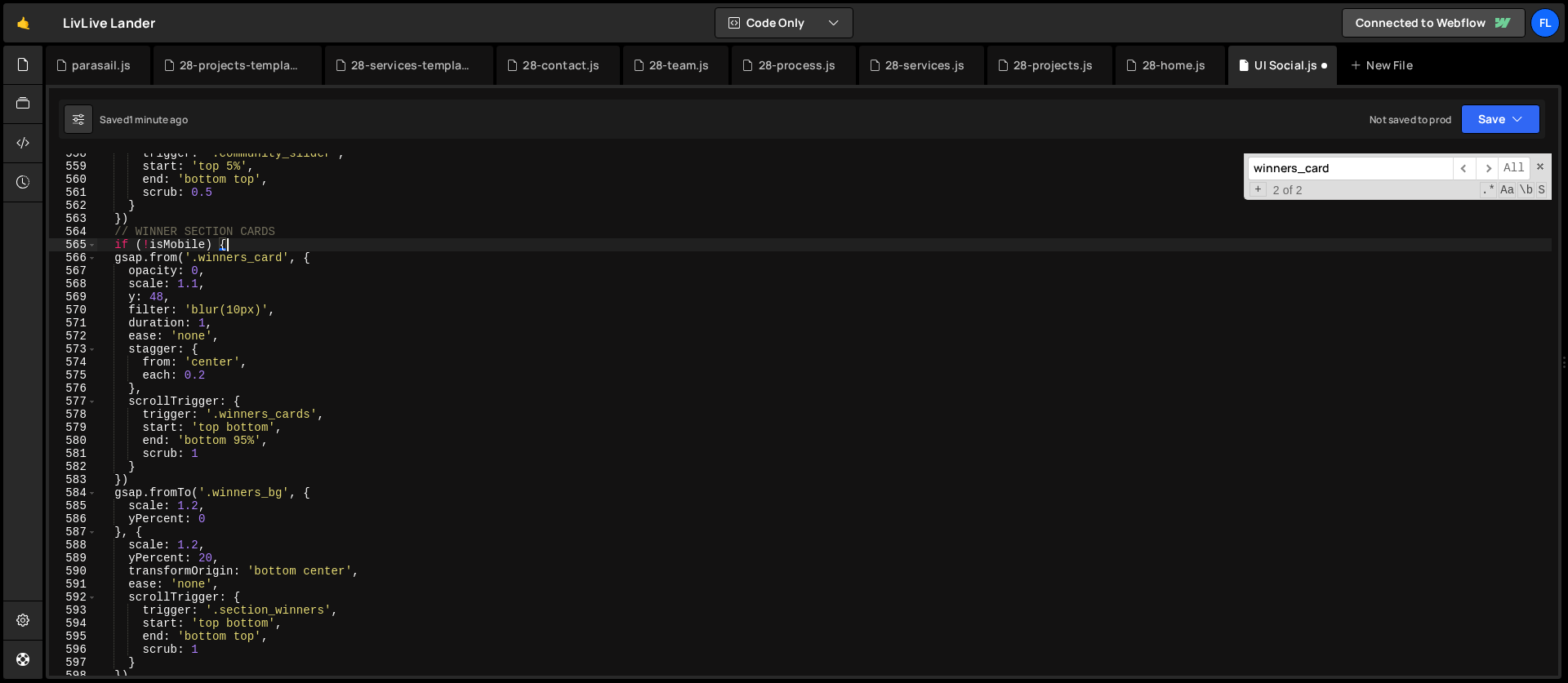
click at [150, 482] on div "trigger : '.community_slider' , start : 'top 5%' , end : 'bottom top' , scrub :…" at bounding box center [825, 421] width 1455 height 549
type textarea "})"
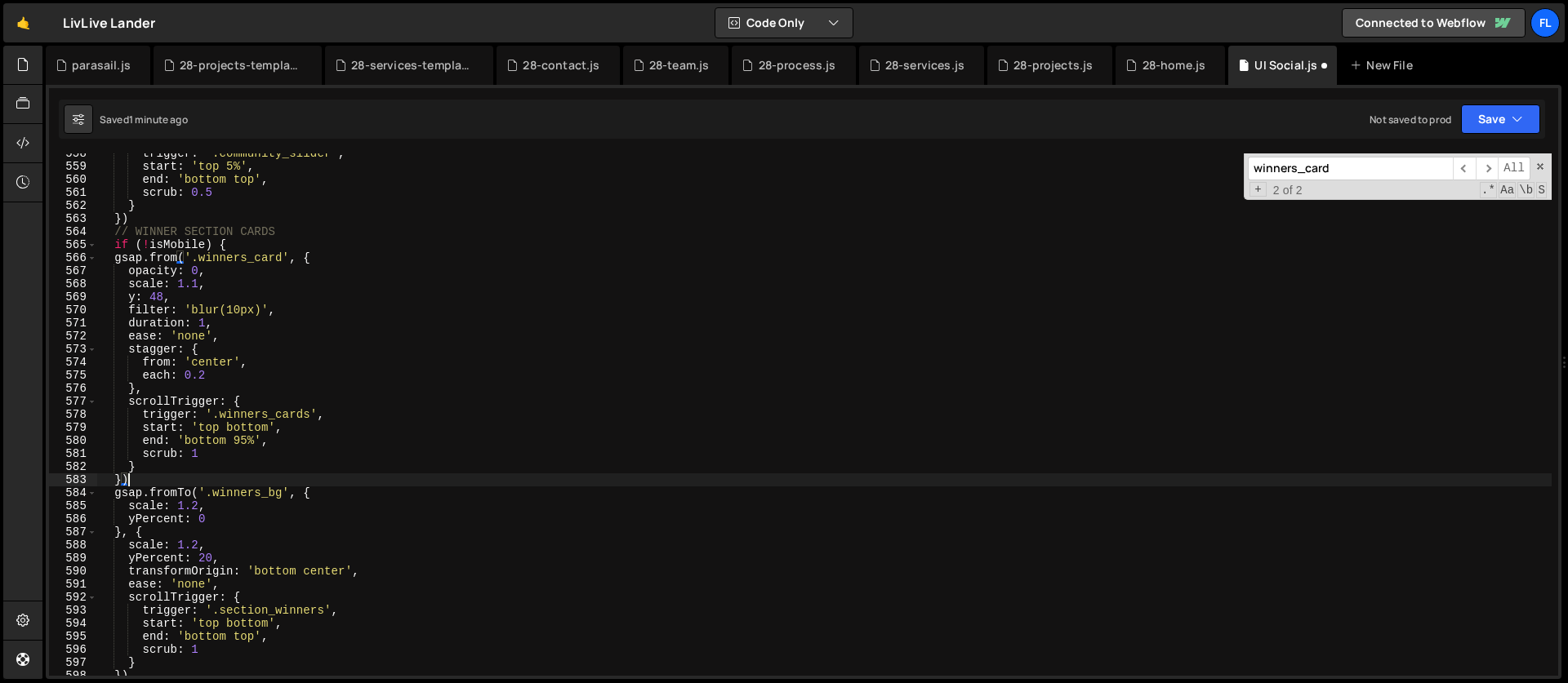
scroll to position [0, 0]
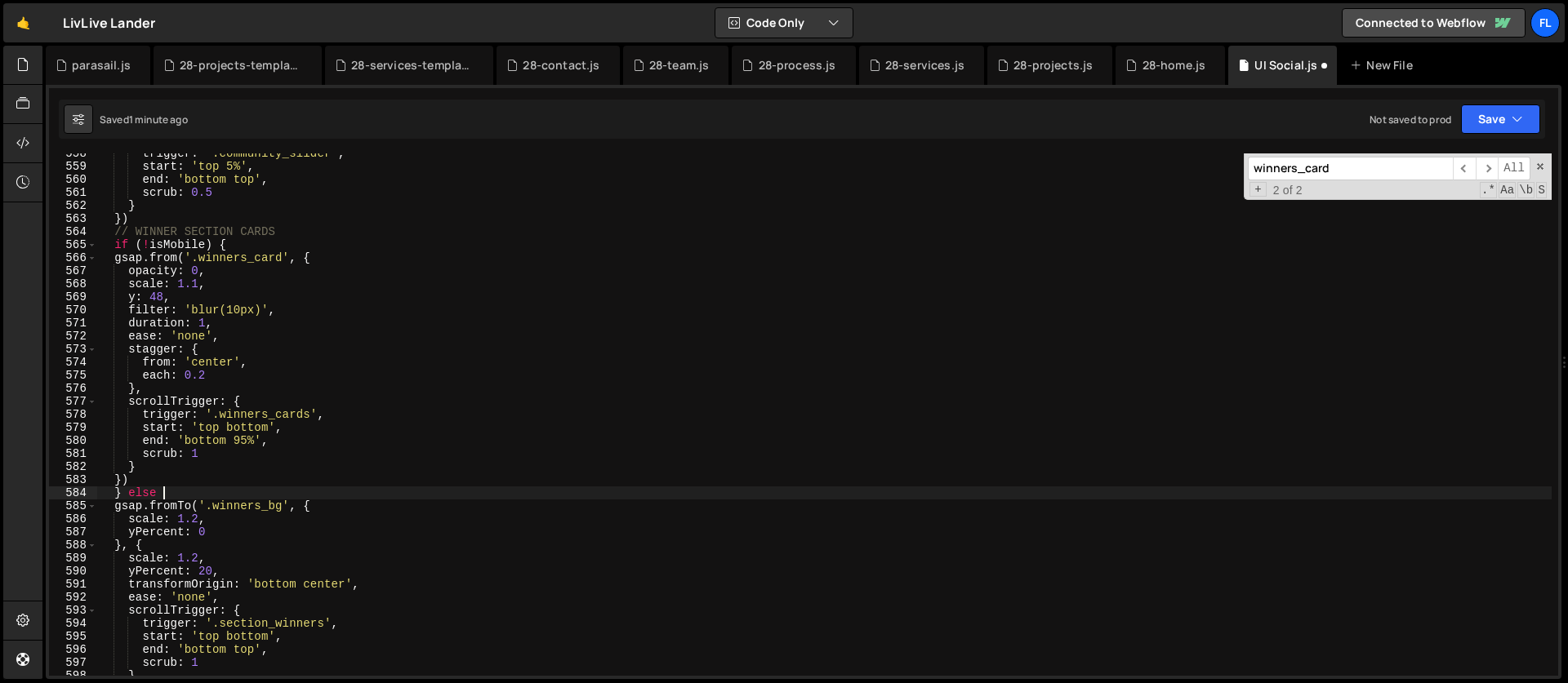
type textarea "} else {"
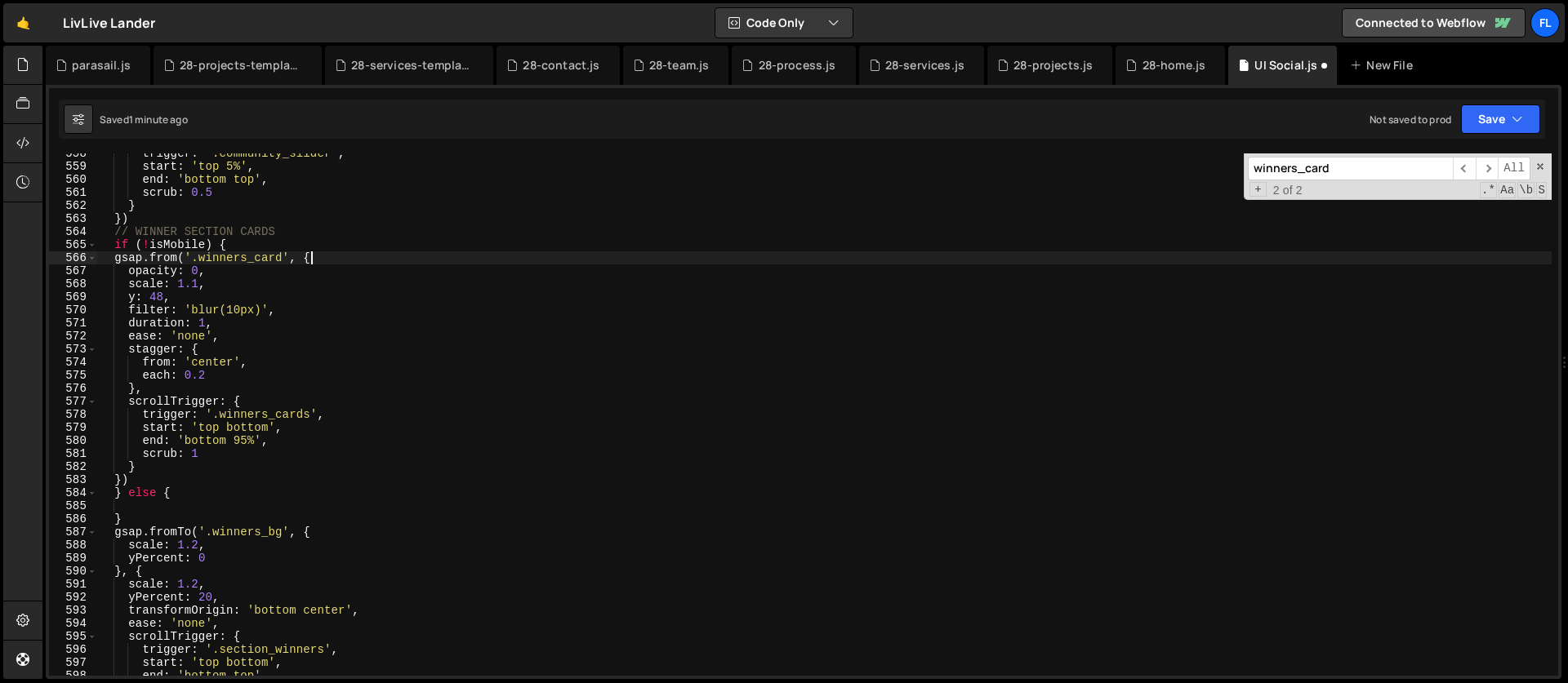
click at [320, 256] on div "trigger : '.community_slider' , start : 'top 5%' , end : 'bottom top' , scrub :…" at bounding box center [825, 421] width 1455 height 549
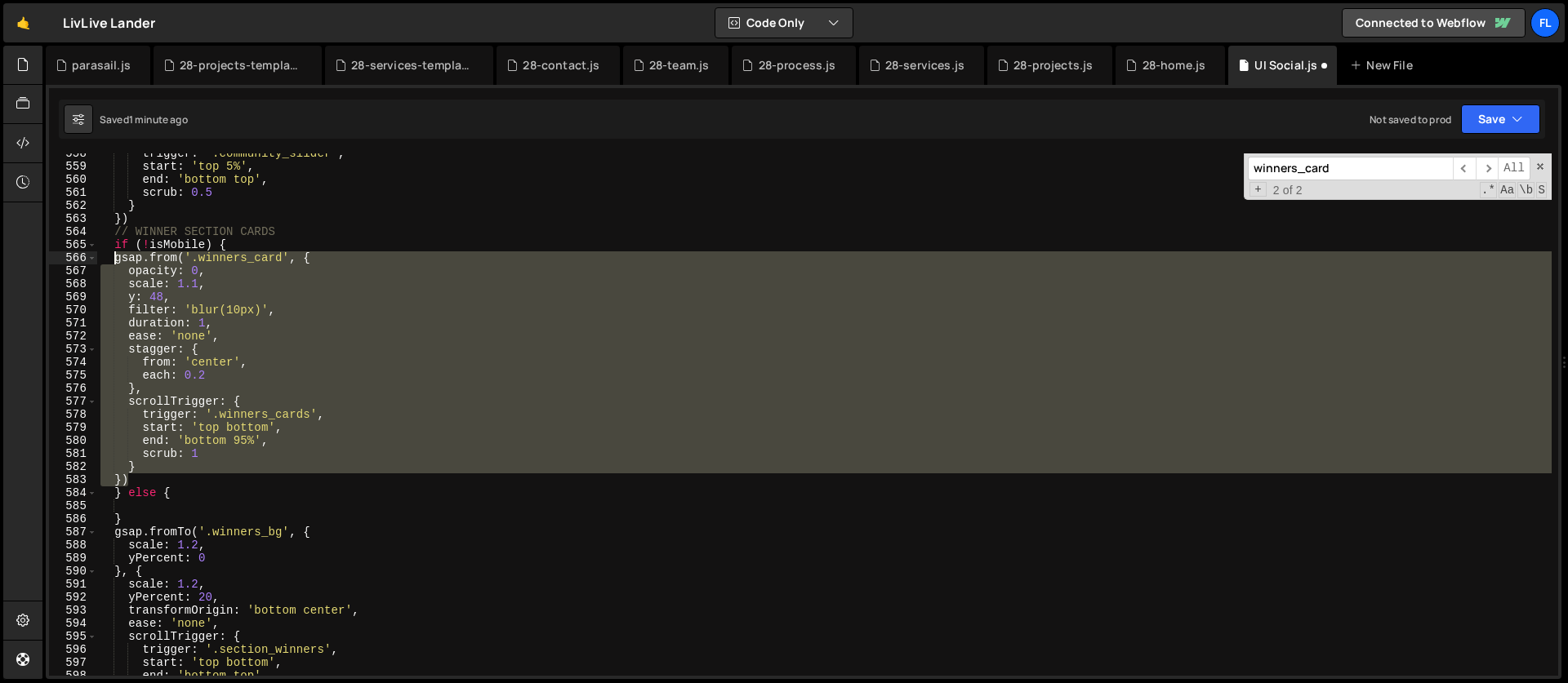
drag, startPoint x: 136, startPoint y: 479, endPoint x: 111, endPoint y: 263, distance: 217.4
click at [111, 263] on div "trigger : '.community_slider' , start : 'top 5%' , end : 'bottom top' , scrub :…" at bounding box center [825, 421] width 1455 height 549
type textarea "gsap.from('.winners_card', { opacity: 0,"
click at [152, 507] on div "trigger : '.community_slider' , start : 'top 5%' , end : 'bottom top' , scrub :…" at bounding box center [825, 421] width 1455 height 549
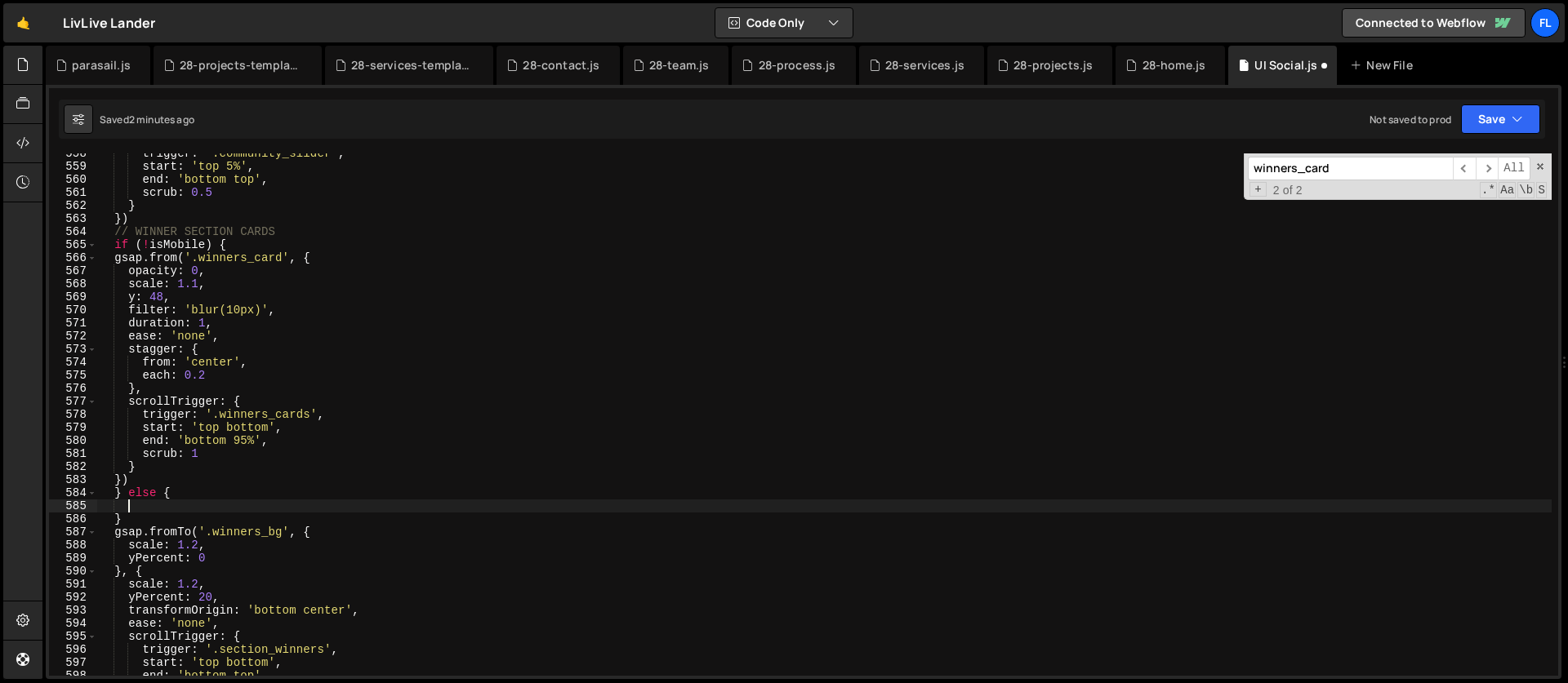
paste textarea "});"
type textarea "});"
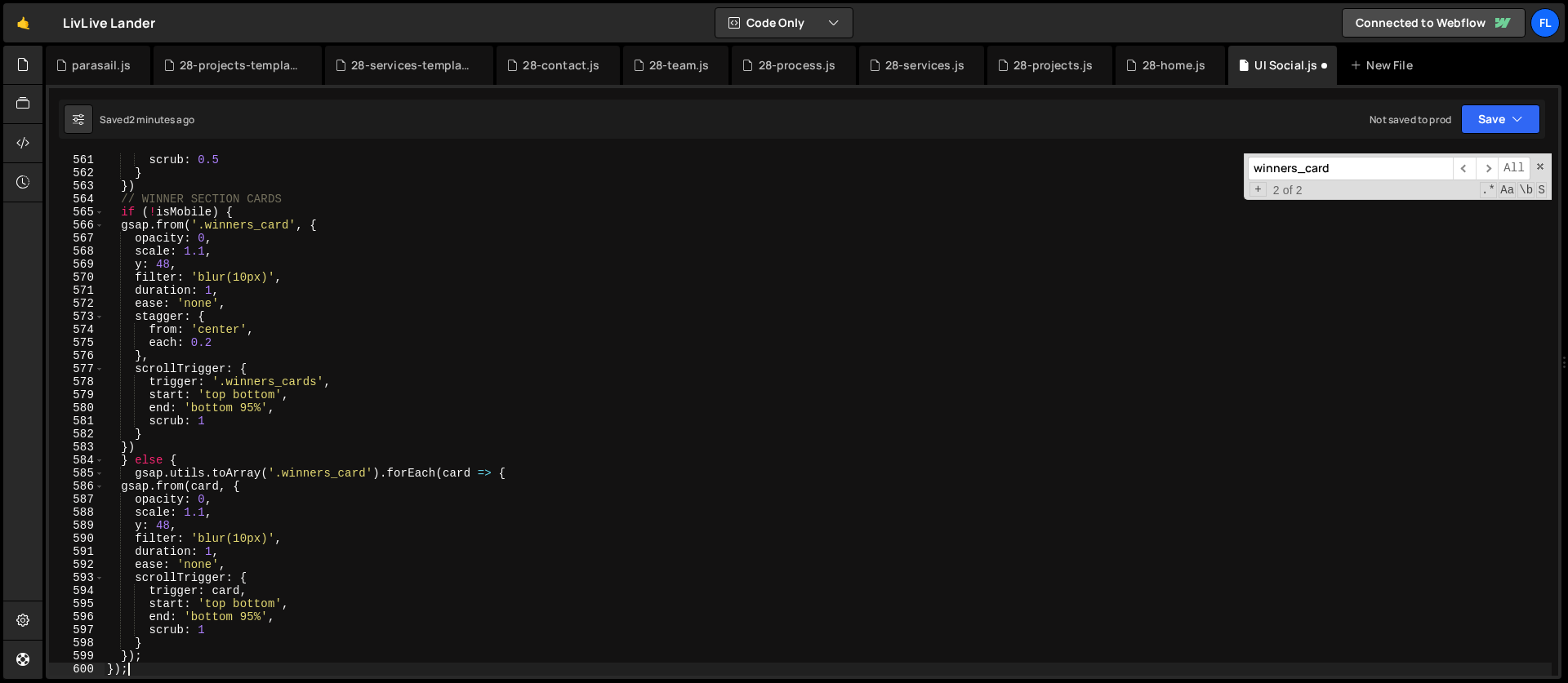
scroll to position [7312, 0]
drag, startPoint x: 1340, startPoint y: 169, endPoint x: 1146, endPoint y: 177, distance: 194.2
click at [1146, 177] on div "scrub : 0.5 } }) // WINNER SECTION CARDS if ( ! isMobile ) { gsap . from ( '.wi…" at bounding box center [828, 415] width 1448 height 523
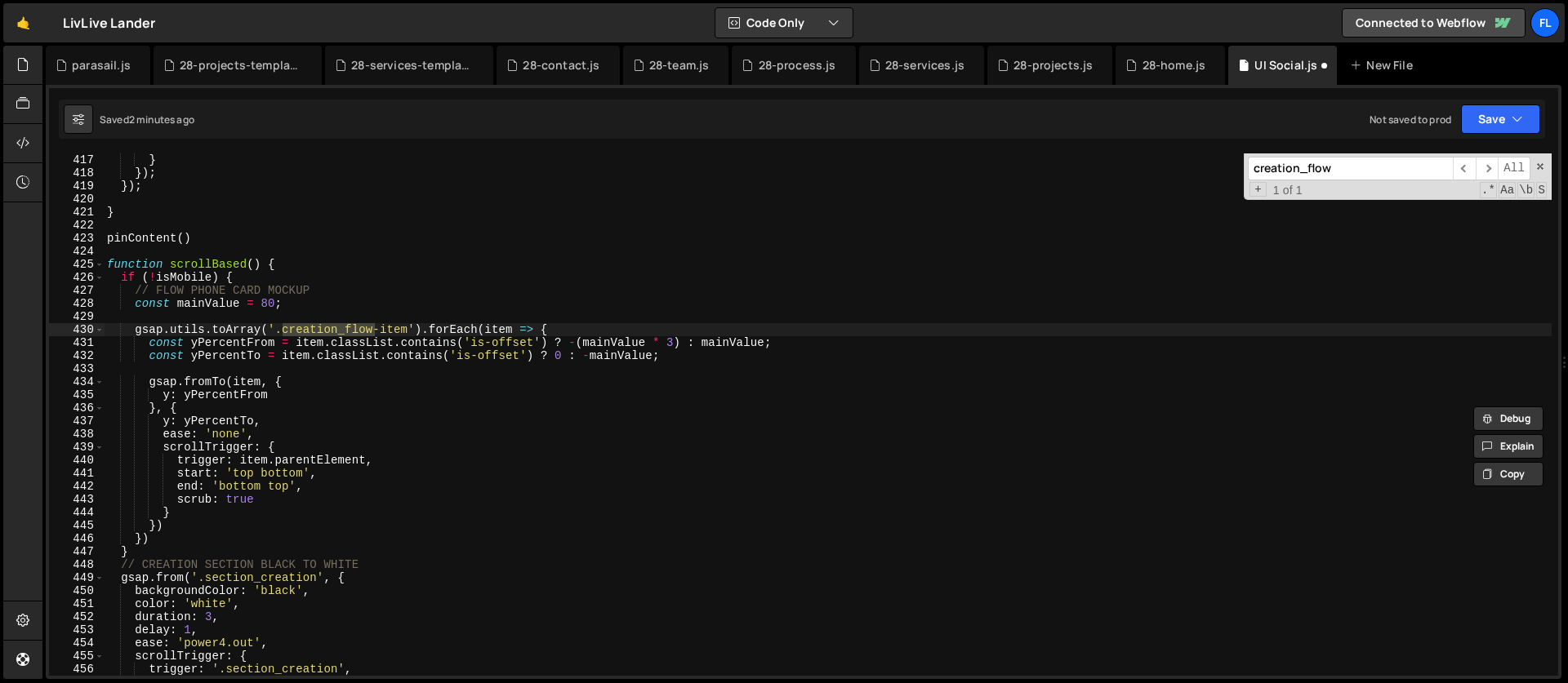
scroll to position [5488, 0]
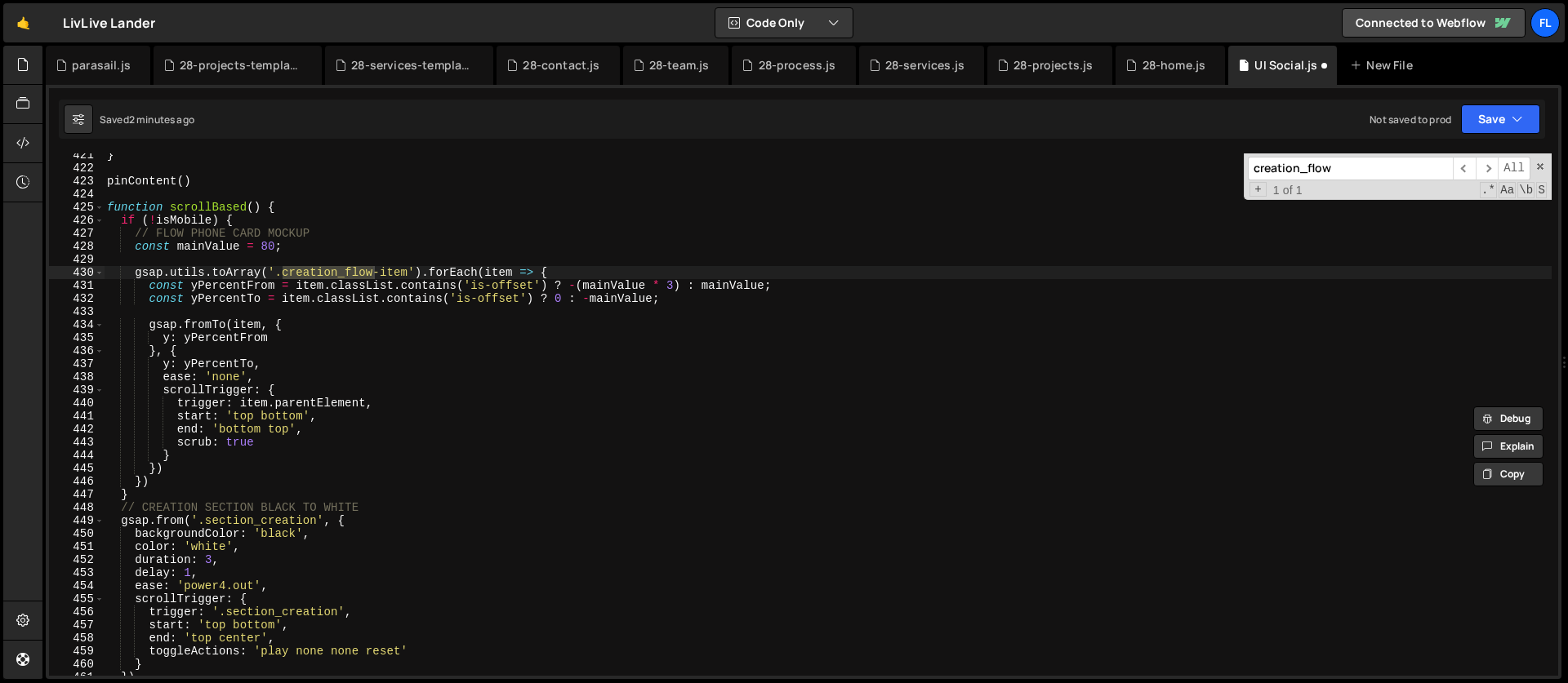
click at [1347, 165] on input "creation_flow" at bounding box center [1350, 169] width 205 height 24
type input "creation_flow"
type textarea "gsap.utils.toArray('.creation_flow-item').forEach(item => {"
click at [545, 268] on div "} pinContent ( ) function scrollBased ( ) { if ( ! isMobile ) { // FLOW PHONE C…" at bounding box center [828, 423] width 1448 height 549
drag, startPoint x: 1347, startPoint y: 173, endPoint x: 1186, endPoint y: 174, distance: 161.0
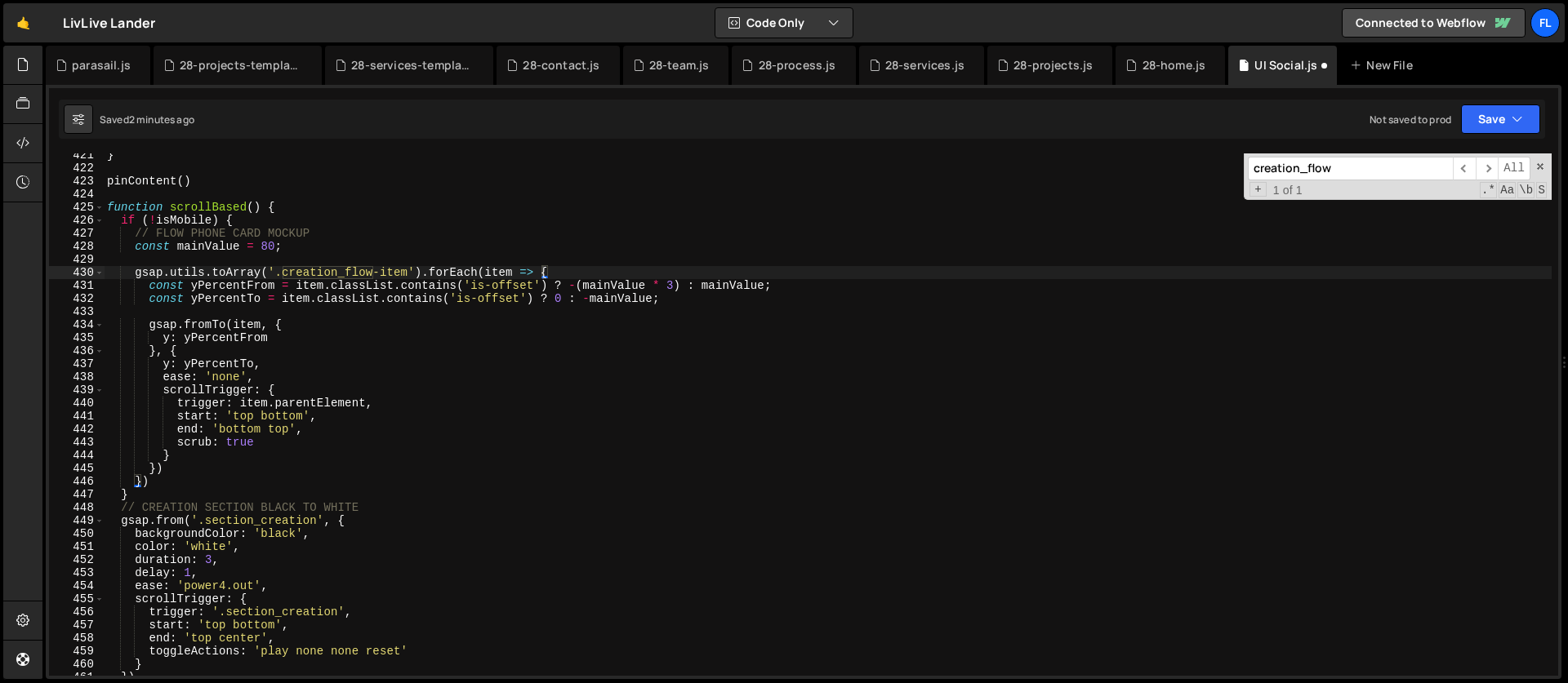
click at [1186, 174] on div "} pinContent ( ) function scrollBased ( ) { if ( ! isMobile ) { // FLOW PHONE C…" at bounding box center [828, 415] width 1448 height 523
drag, startPoint x: 1291, startPoint y: 158, endPoint x: 1233, endPoint y: 171, distance: 59.4
click at [1233, 171] on div "} pinContent ( ) function scrollBased ( ) { if ( ! isMobile ) { // FLOW PHONE C…" at bounding box center [828, 415] width 1448 height 523
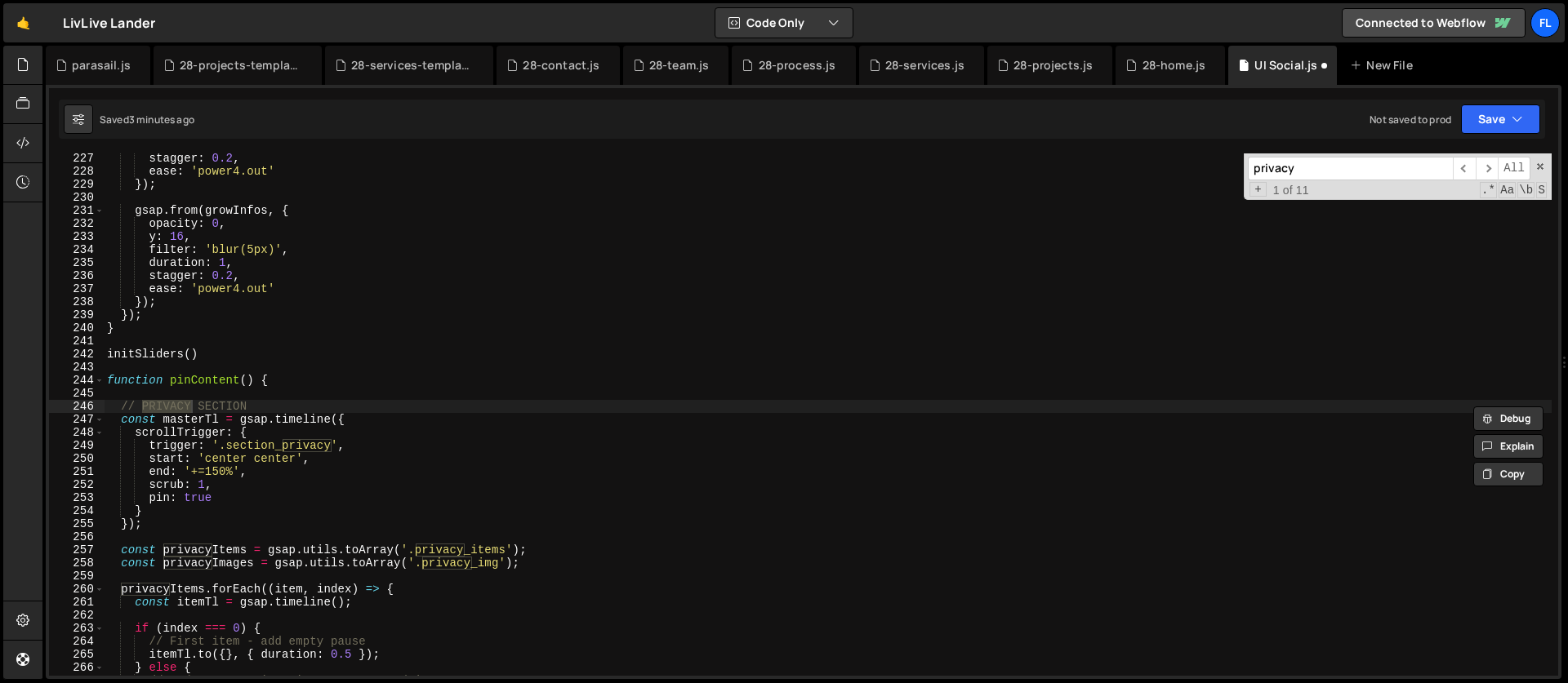
scroll to position [3026, 0]
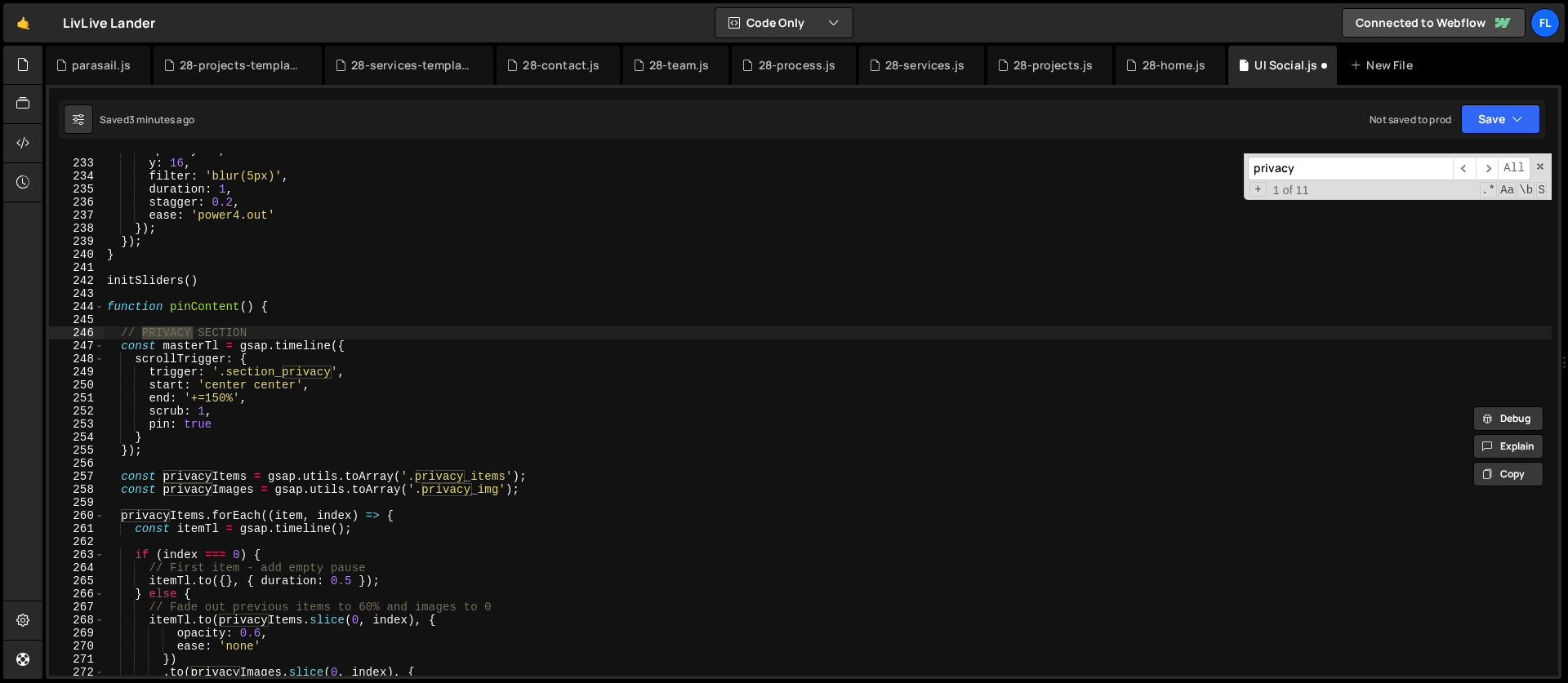
type input "privacy"
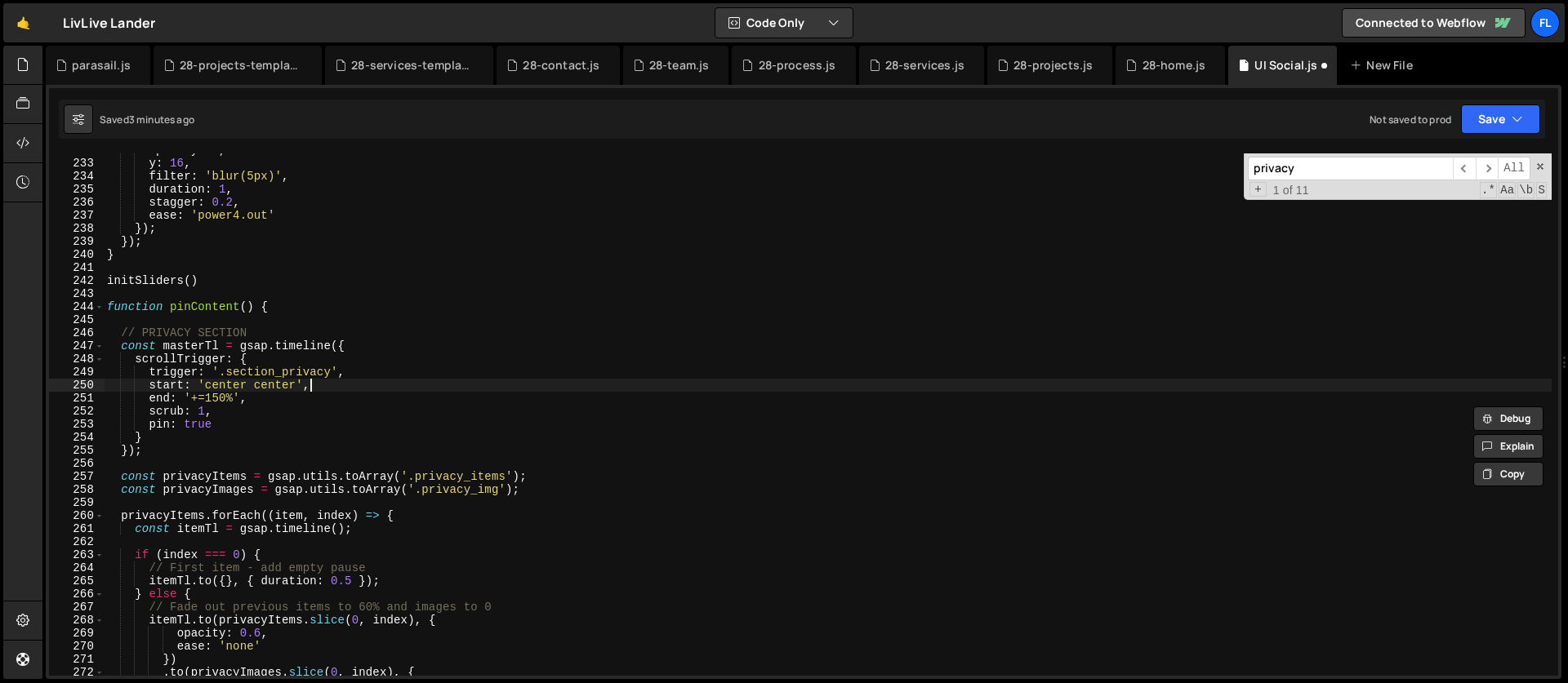
click at [310, 383] on div "opacity : 0 , y : 16 , filter : 'blur(5px)' , duration : 1 , stagger : 0.2 , ea…" at bounding box center [828, 418] width 1448 height 549
click at [264, 353] on div "opacity : 0 , y : 16 , filter : 'blur(5px)' , duration : 1 , stagger : 0.2 , ea…" at bounding box center [828, 418] width 1448 height 549
click at [259, 360] on div "opacity : 0 , y : 16 , filter : 'blur(5px)' , duration : 1 , stagger : 0.2 , ea…" at bounding box center [828, 418] width 1448 height 549
click at [196, 420] on div "opacity : 0 , y : 16 , filter : 'blur(5px)' , duration : 1 , stagger : 0.2 , ea…" at bounding box center [828, 418] width 1448 height 549
click at [250, 421] on div "opacity : 0 , y : 16 , filter : 'blur(5px)' , duration : 1 , stagger : 0.2 , ea…" at bounding box center [828, 418] width 1448 height 549
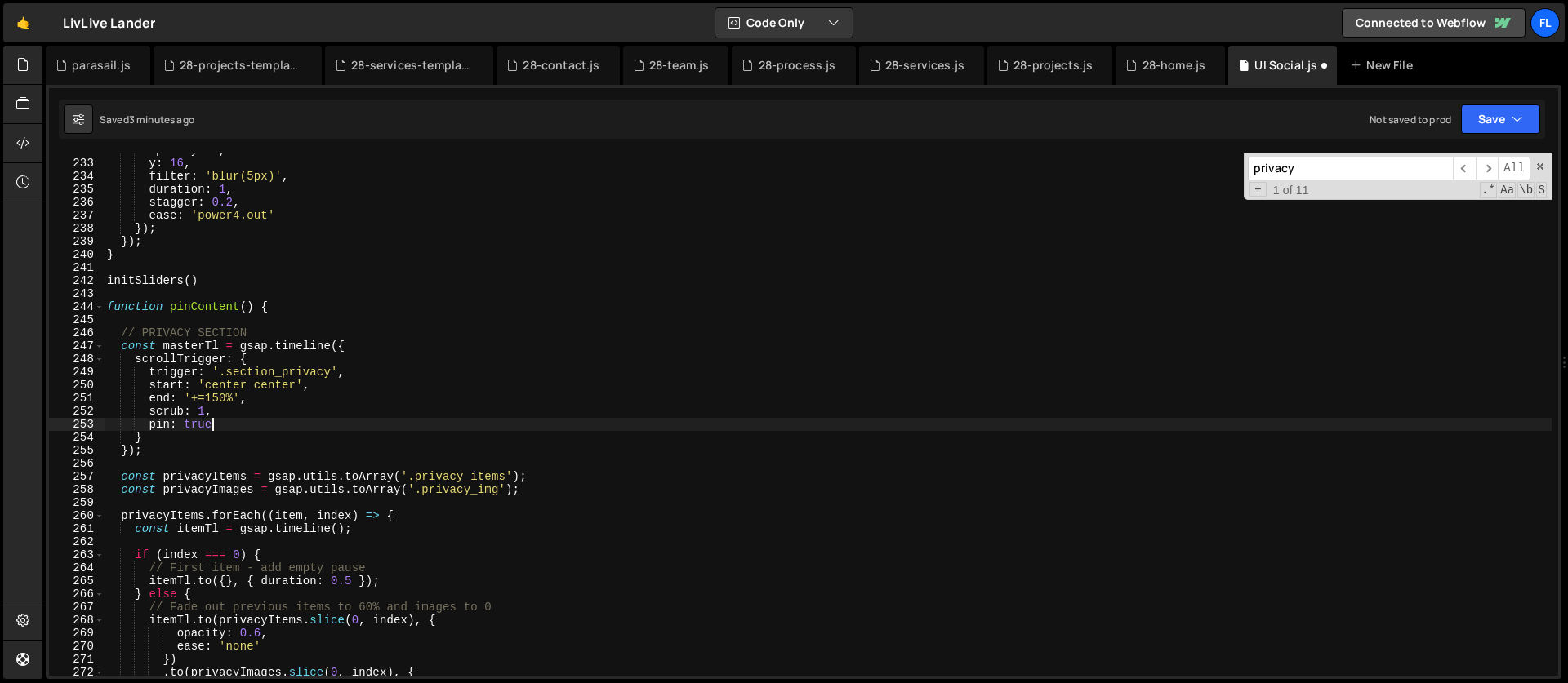
click at [236, 414] on div "opacity : 0 , y : 16 , filter : 'blur(5px)' , duration : 1 , stagger : 0.2 , ea…" at bounding box center [828, 418] width 1448 height 549
click at [267, 388] on div "opacity : 0 , y : 16 , filter : 'blur(5px)' , duration : 1 , stagger : 0.2 , ea…" at bounding box center [828, 418] width 1448 height 549
click at [195, 384] on div "opacity : 0 , y : 16 , filter : 'blur(5px)' , duration : 1 , stagger : 0.2 , ea…" at bounding box center [828, 418] width 1448 height 549
click at [208, 373] on div "opacity : 0 , y : 16 , filter : 'blur(5px)' , duration : 1 , stagger : 0.2 , ea…" at bounding box center [828, 418] width 1448 height 549
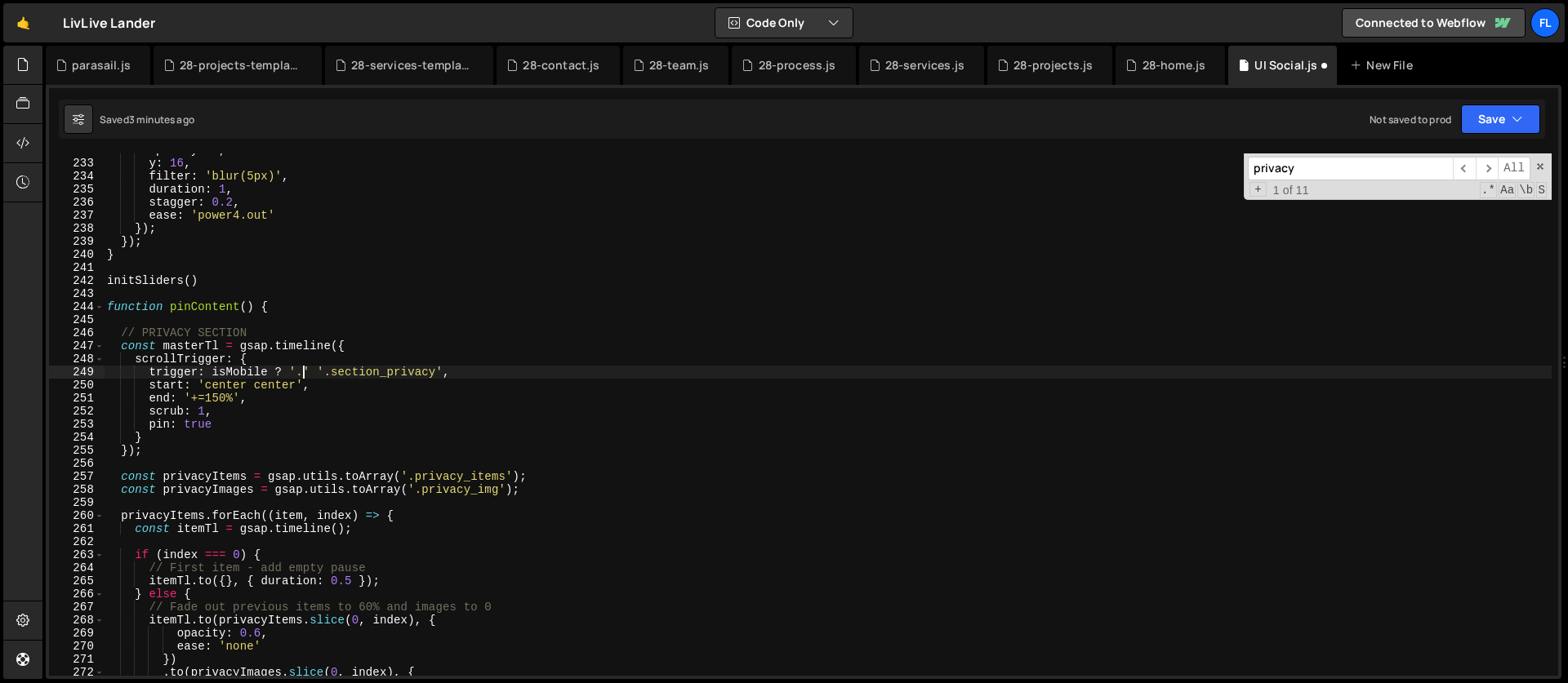
paste textarea "privacy_scroll1"
click at [418, 375] on div "opacity : 0 , y : 16 , filter : 'blur(5px)' , duration : 1 , stagger : 0.2 , ea…" at bounding box center [828, 418] width 1448 height 549
click at [191, 386] on div "opacity : 0 , y : 16 , filter : 'blur(5px)' , duration : 1 , stagger : 0.2 , ea…" at bounding box center [828, 418] width 1448 height 549
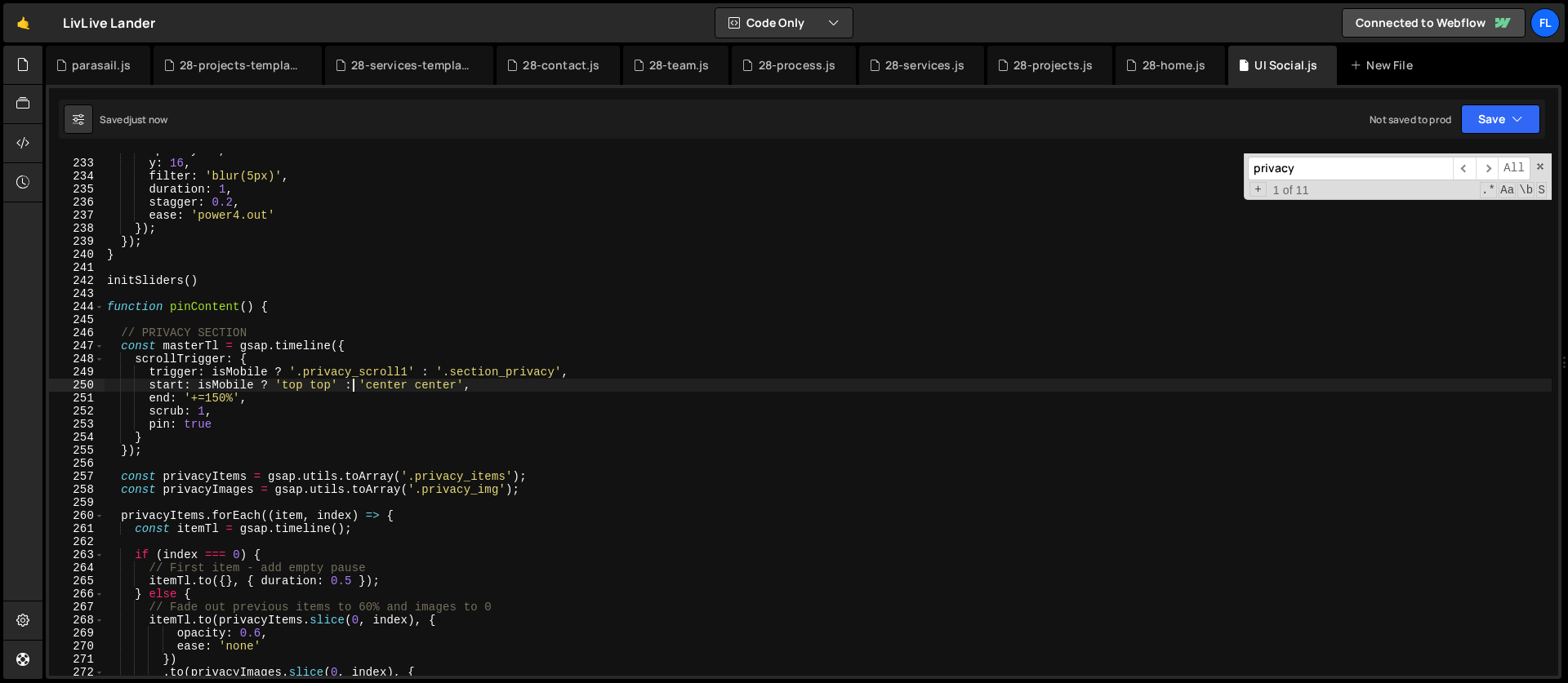
type textarea "start: isMobile ? 'top top' : 'center center',"
drag, startPoint x: 1311, startPoint y: 164, endPoint x: 1210, endPoint y: 170, distance: 101.2
click at [1210, 170] on div "opacity : 0 , y : 16 , filter : 'blur(5px)' , duration : 1 , stagger : 0.2 , ea…" at bounding box center [828, 415] width 1448 height 523
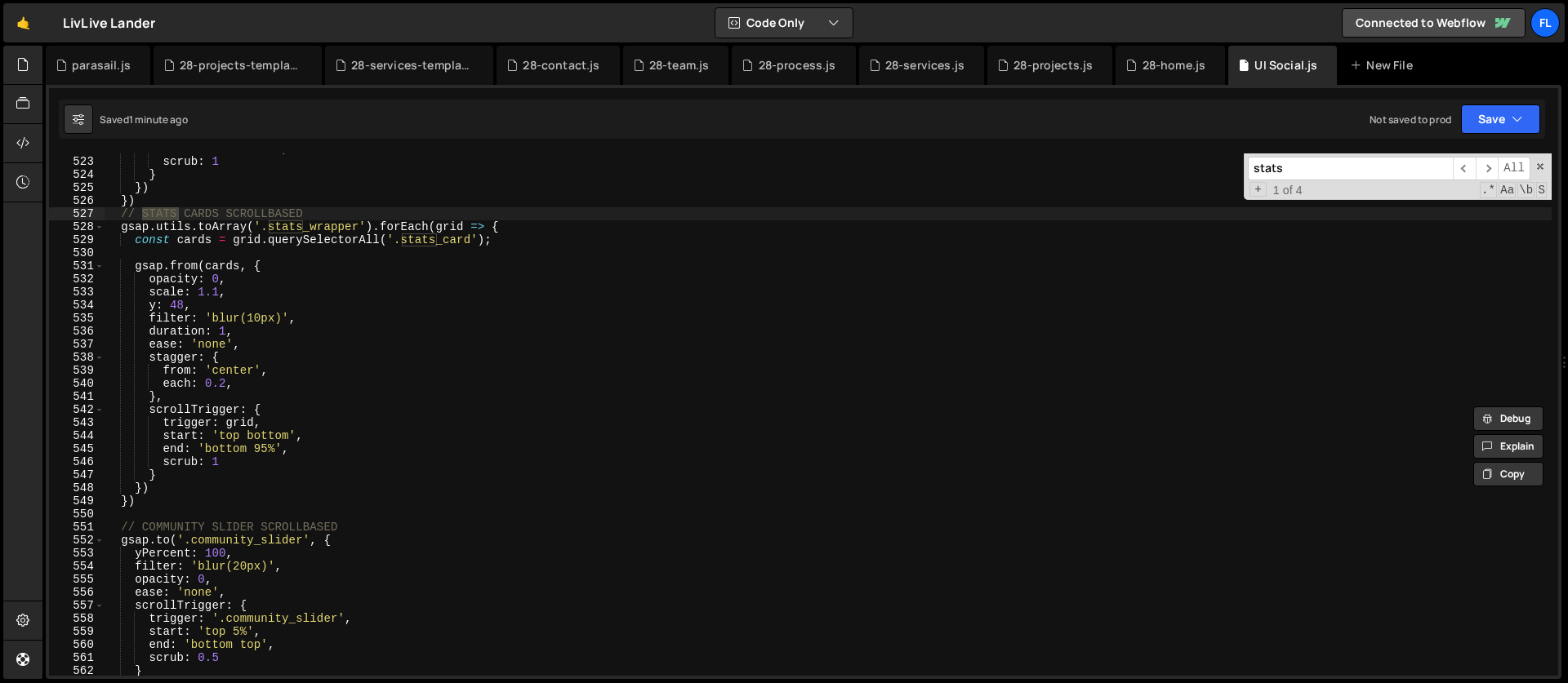
scroll to position [6797, 0]
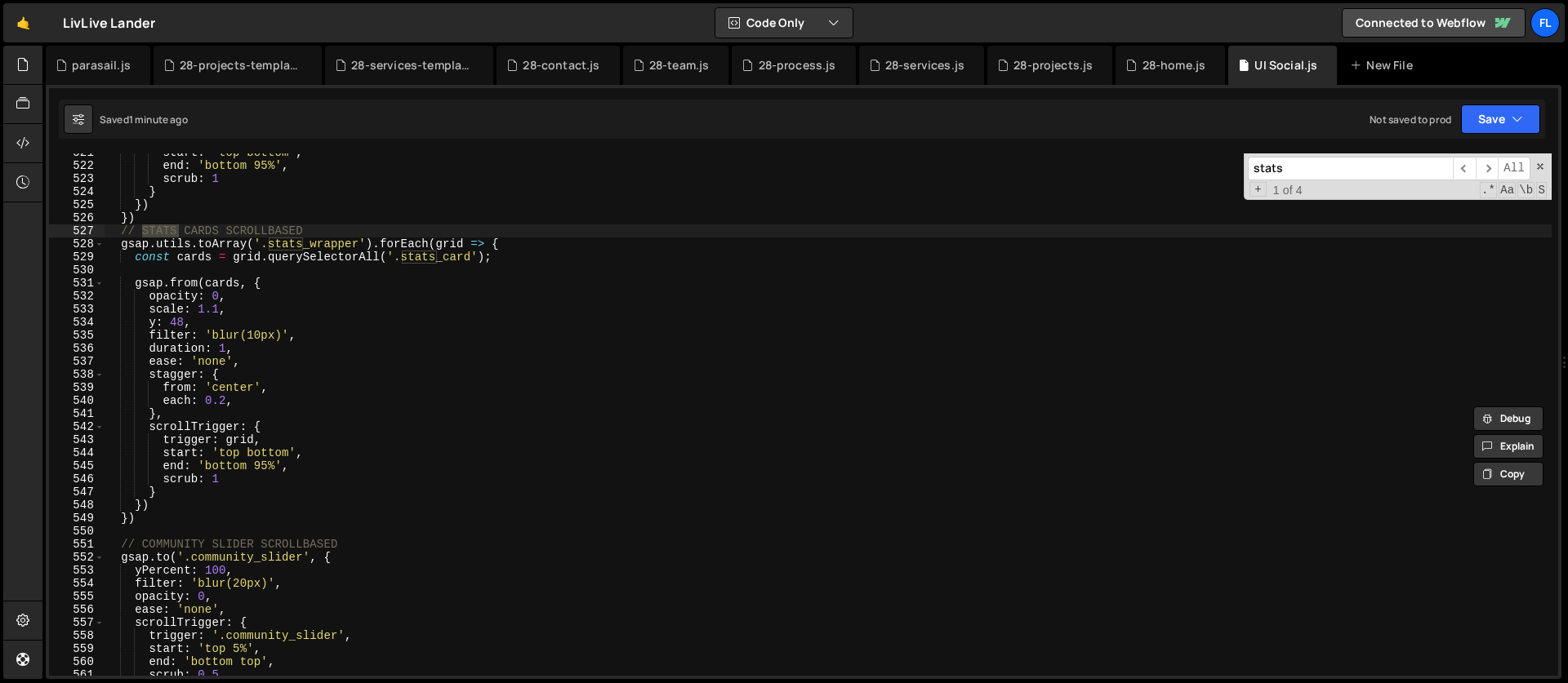
type input "stats"
click at [552, 252] on div "start : 'top bottom' , end : 'bottom 95%' , scrub : 1 } }) }) // STATS CARDS SC…" at bounding box center [828, 420] width 1448 height 549
click at [543, 246] on div "start : 'top bottom' , end : 'bottom 95%' , scrub : 1 } }) }) // STATS CARDS SC…" at bounding box center [828, 420] width 1448 height 549
click at [1299, 164] on input "stats" at bounding box center [1350, 169] width 205 height 24
click at [522, 237] on div "start : 'top bottom' , end : 'bottom 95%' , scrub : 1 } }) }) // STATS CARDS SC…" at bounding box center [828, 420] width 1448 height 549
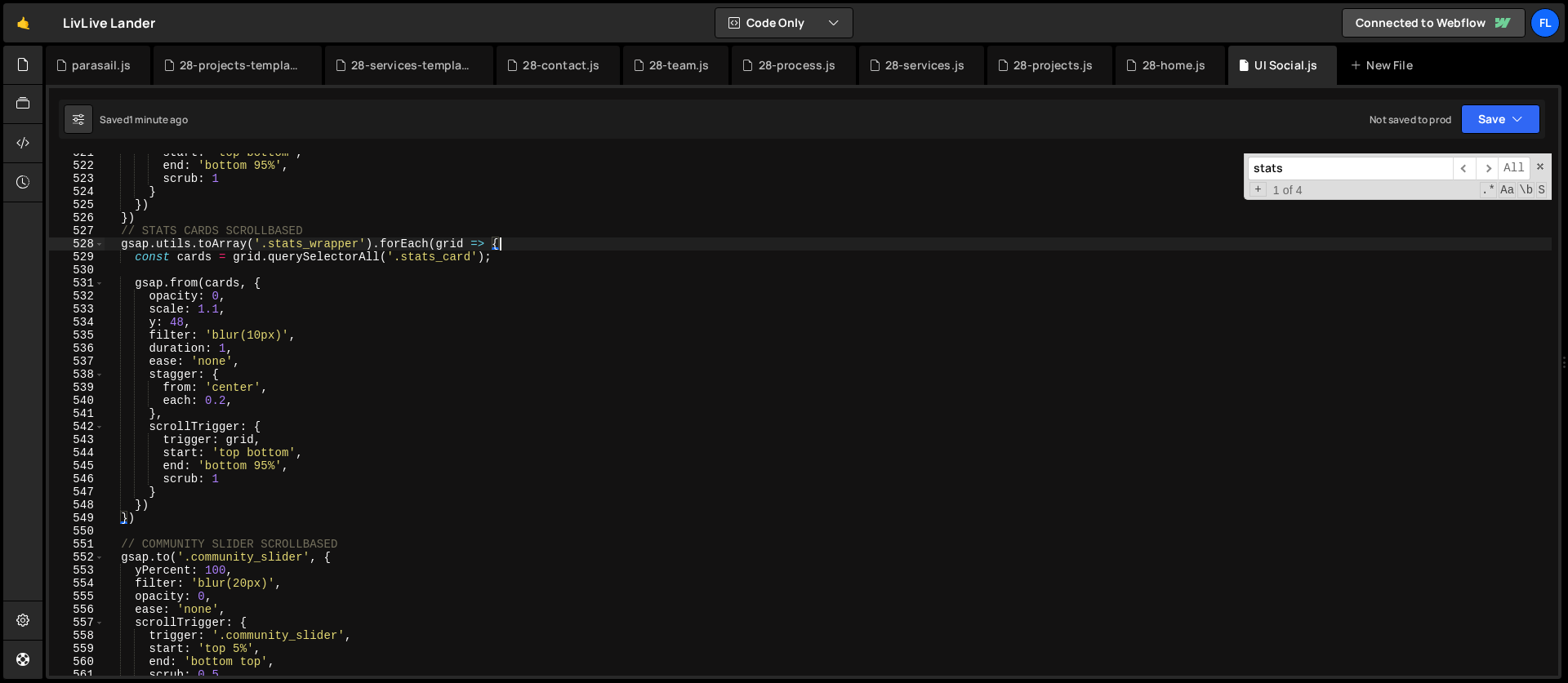
click at [286, 277] on div "start : 'top bottom' , end : 'bottom 95%' , scrub : 1 } }) }) // STATS CARDS SC…" at bounding box center [828, 420] width 1448 height 549
click at [292, 257] on div "start : 'top bottom' , end : 'bottom 95%' , scrub : 1 } }) }) // STATS CARDS SC…" at bounding box center [828, 420] width 1448 height 549
click at [523, 247] on div "start : 'top bottom' , end : 'bottom 95%' , scrub : 1 } }) }) // STATS CARDS SC…" at bounding box center [828, 420] width 1448 height 549
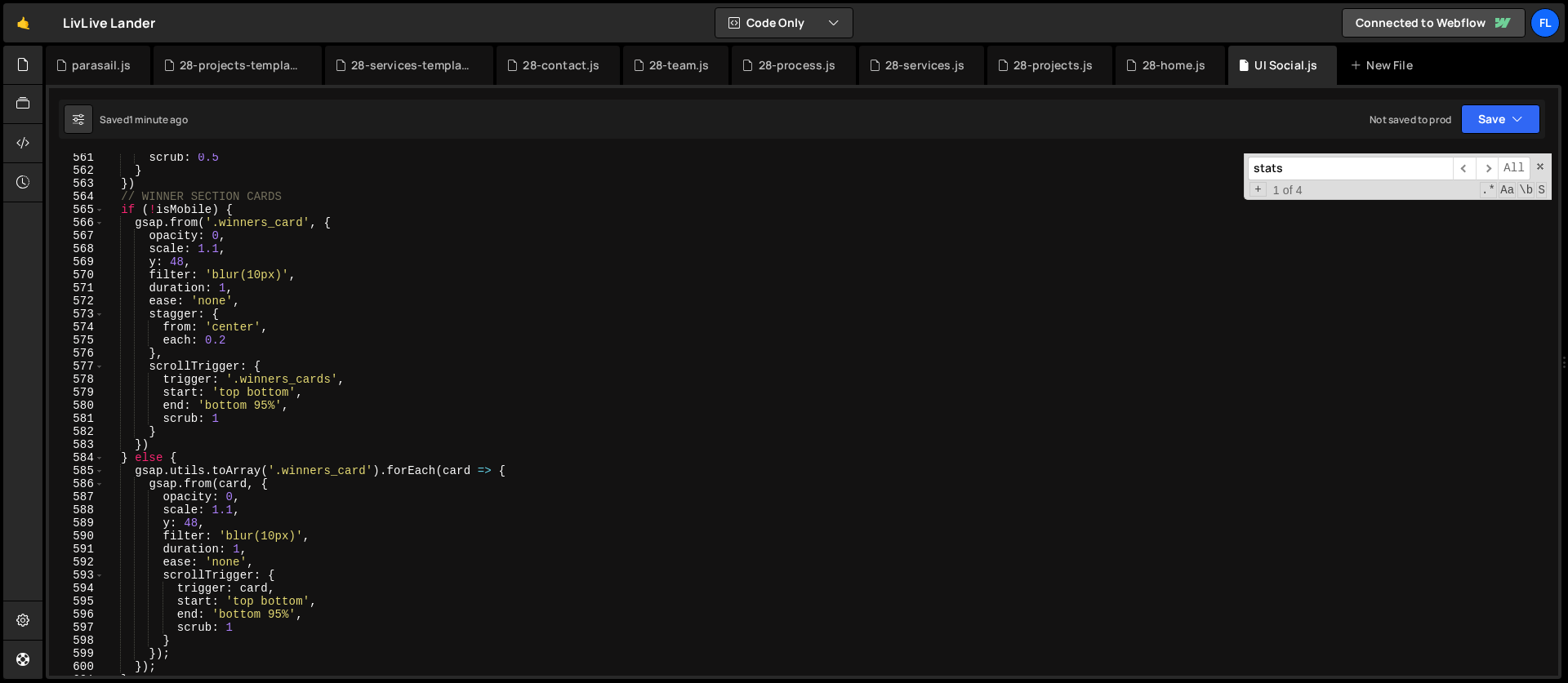
scroll to position [7315, 0]
click at [541, 474] on div "scrub : 0.5 } }) // WINNER SECTION CARDS if ( ! isMobile ) { gsap . from ( '.wi…" at bounding box center [828, 426] width 1448 height 549
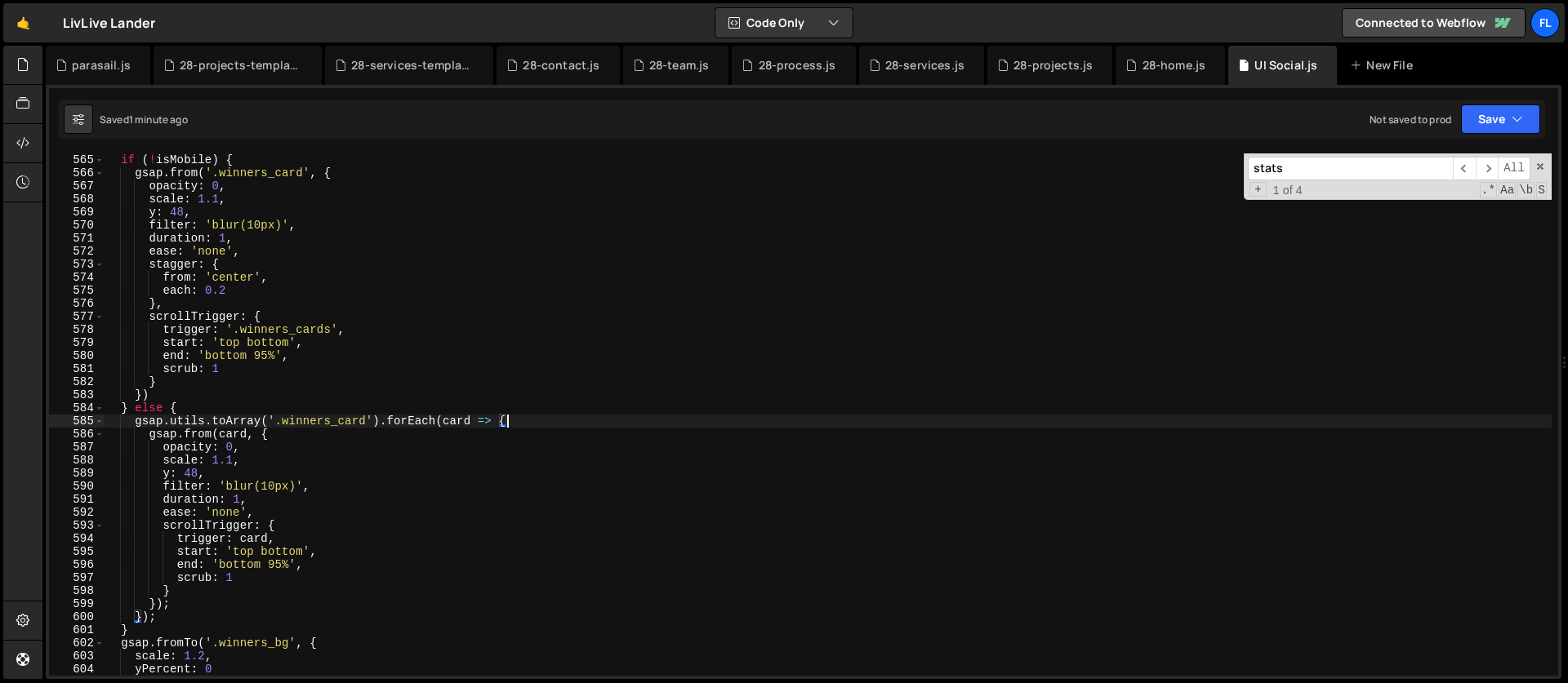
scroll to position [7364, 0]
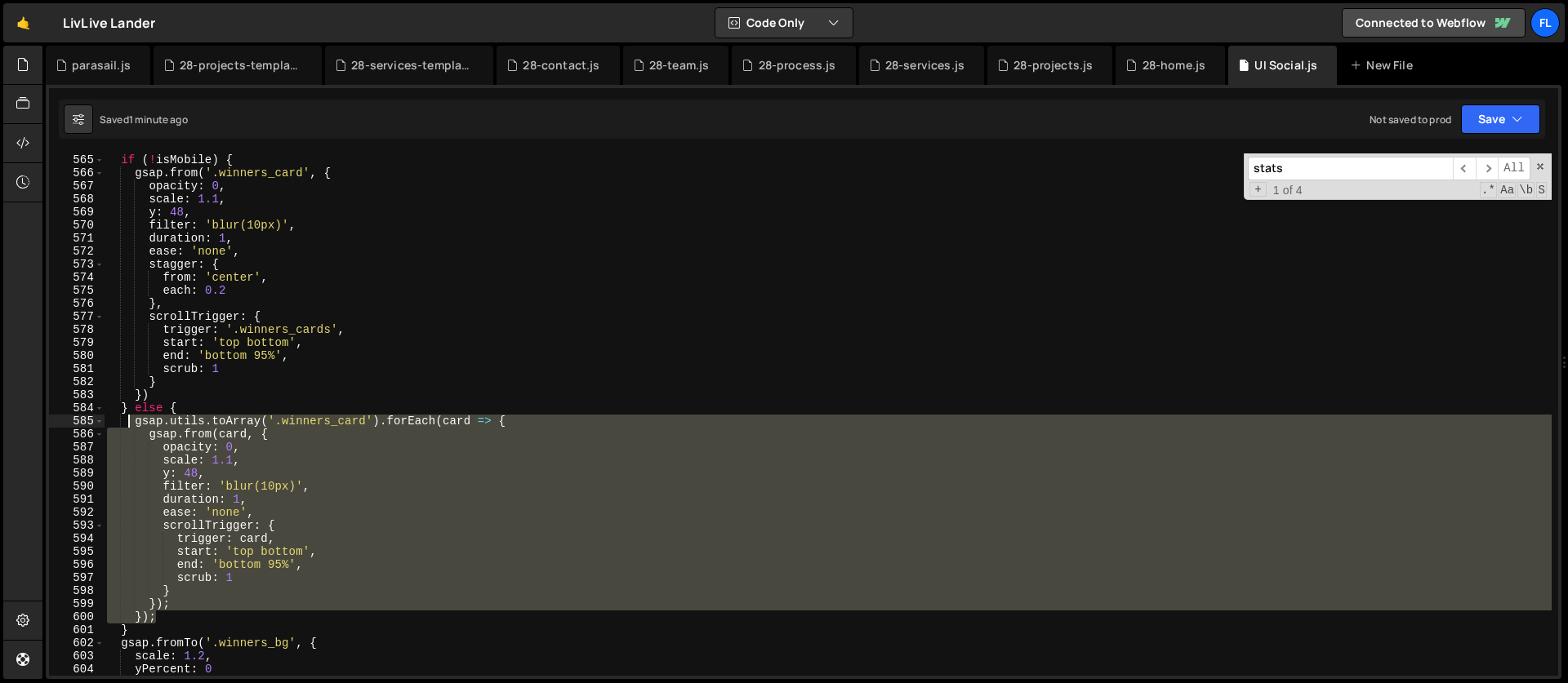
drag, startPoint x: 159, startPoint y: 617, endPoint x: 125, endPoint y: 426, distance: 194.0
click at [125, 426] on div "// WINNER SECTION CARDS if ( ! isMobile ) { gsap . from ( '.winners_card' , { o…" at bounding box center [828, 415] width 1448 height 549
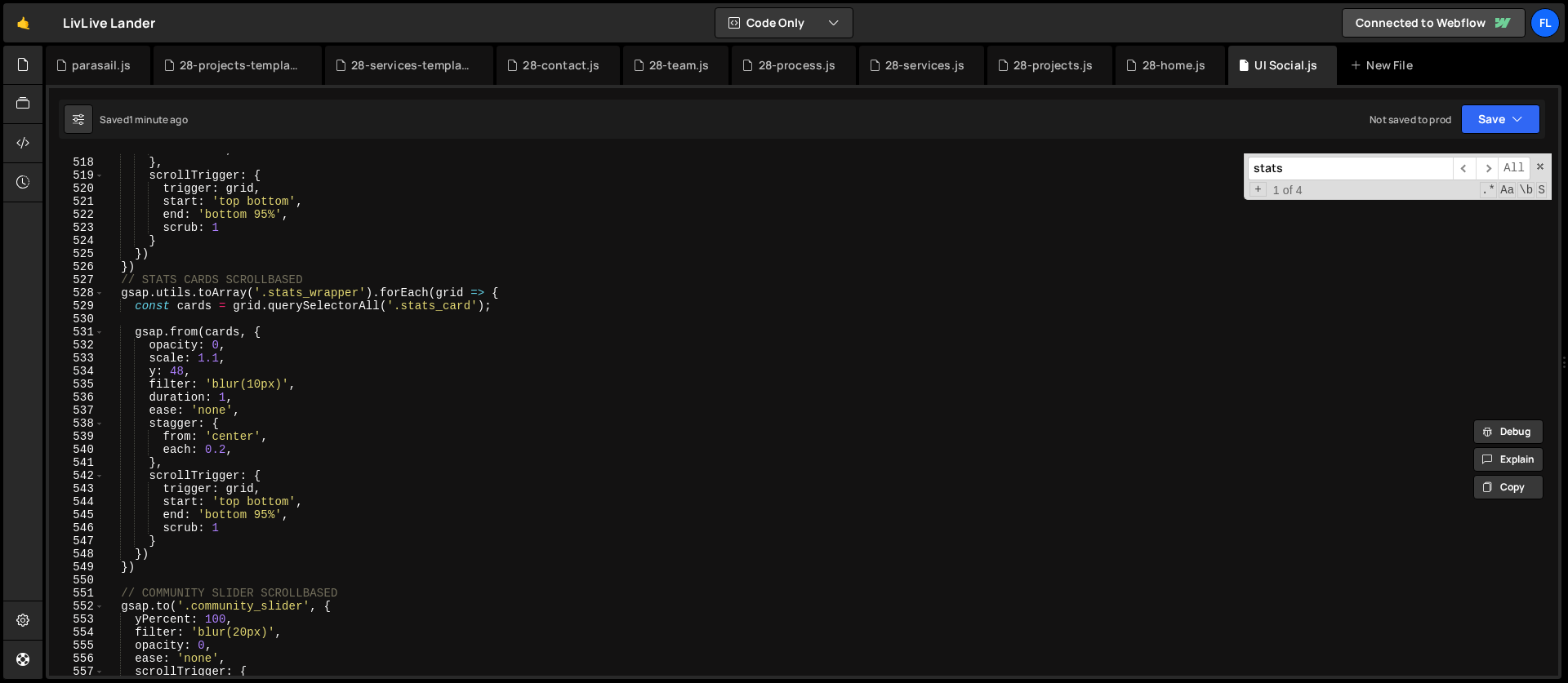
scroll to position [6730, 0]
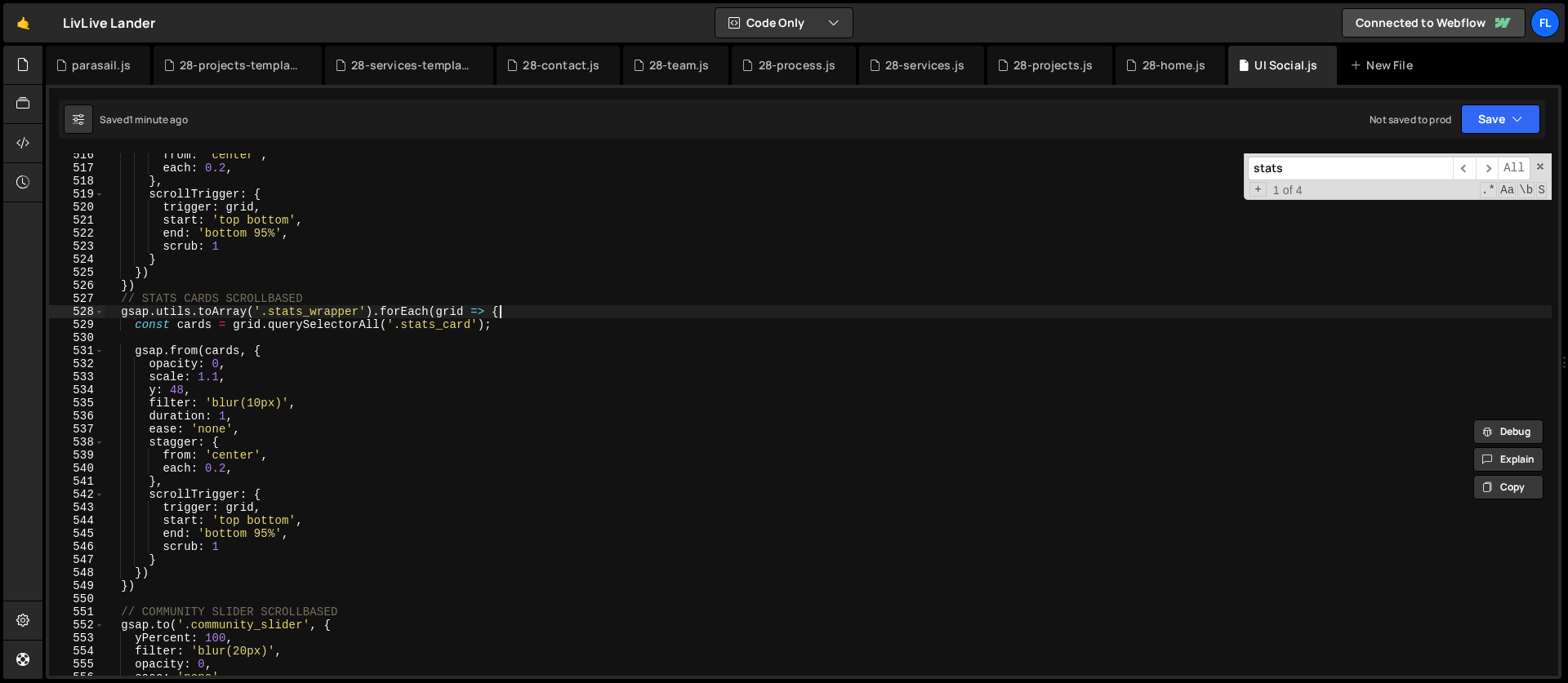
click at [512, 314] on div "from : 'center' , each : 0.2 , } , scrollTrigger : { trigger : grid , start : '…" at bounding box center [828, 423] width 1448 height 549
click at [340, 302] on div "from : 'center' , each : 0.2 , } , scrollTrigger : { trigger : grid , start : '…" at bounding box center [828, 423] width 1448 height 549
type textarea "// STATS CARDS SCROLLBASED"
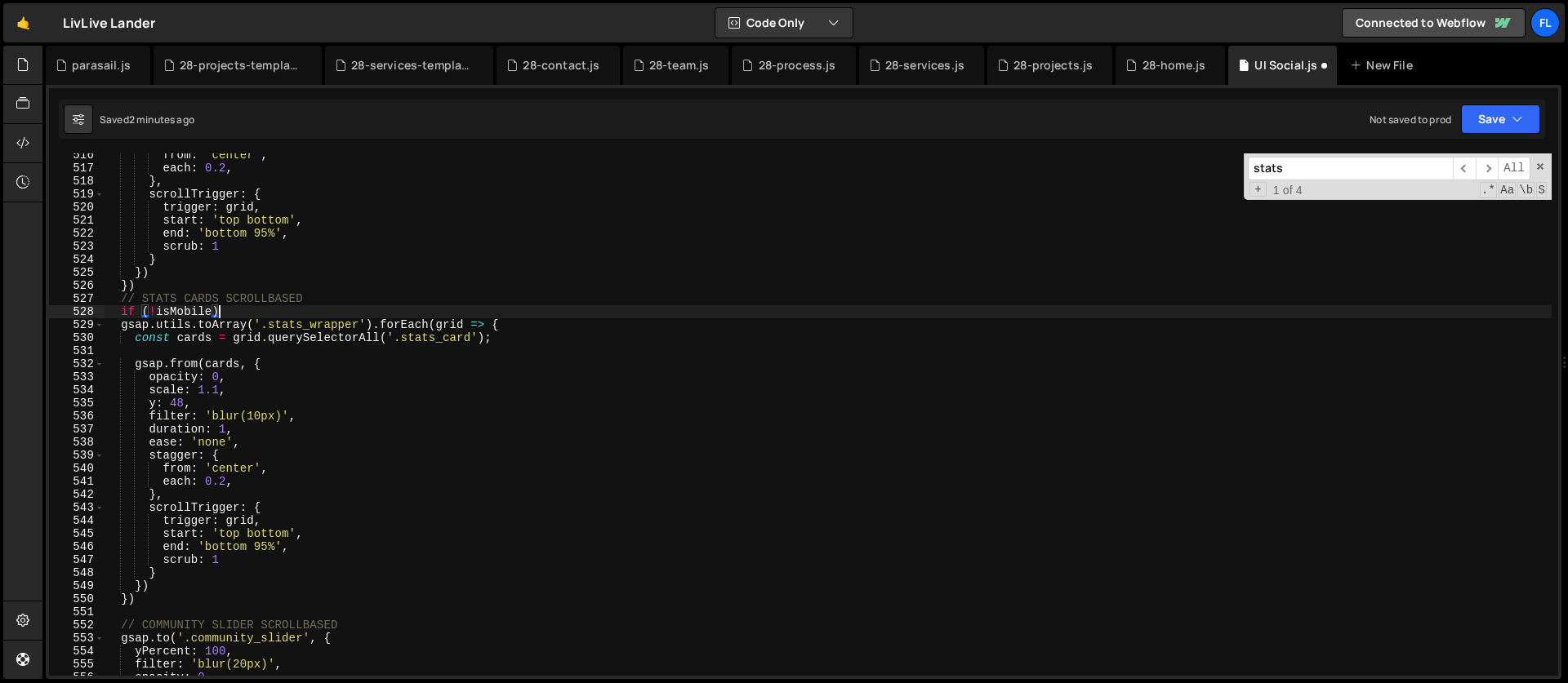
scroll to position [0, 8]
click at [147, 596] on div "from : 'center' , each : 0.2 , } , scrollTrigger : { trigger : grid , start : '…" at bounding box center [828, 423] width 1448 height 549
type textarea "})"
type textarea "} else {"
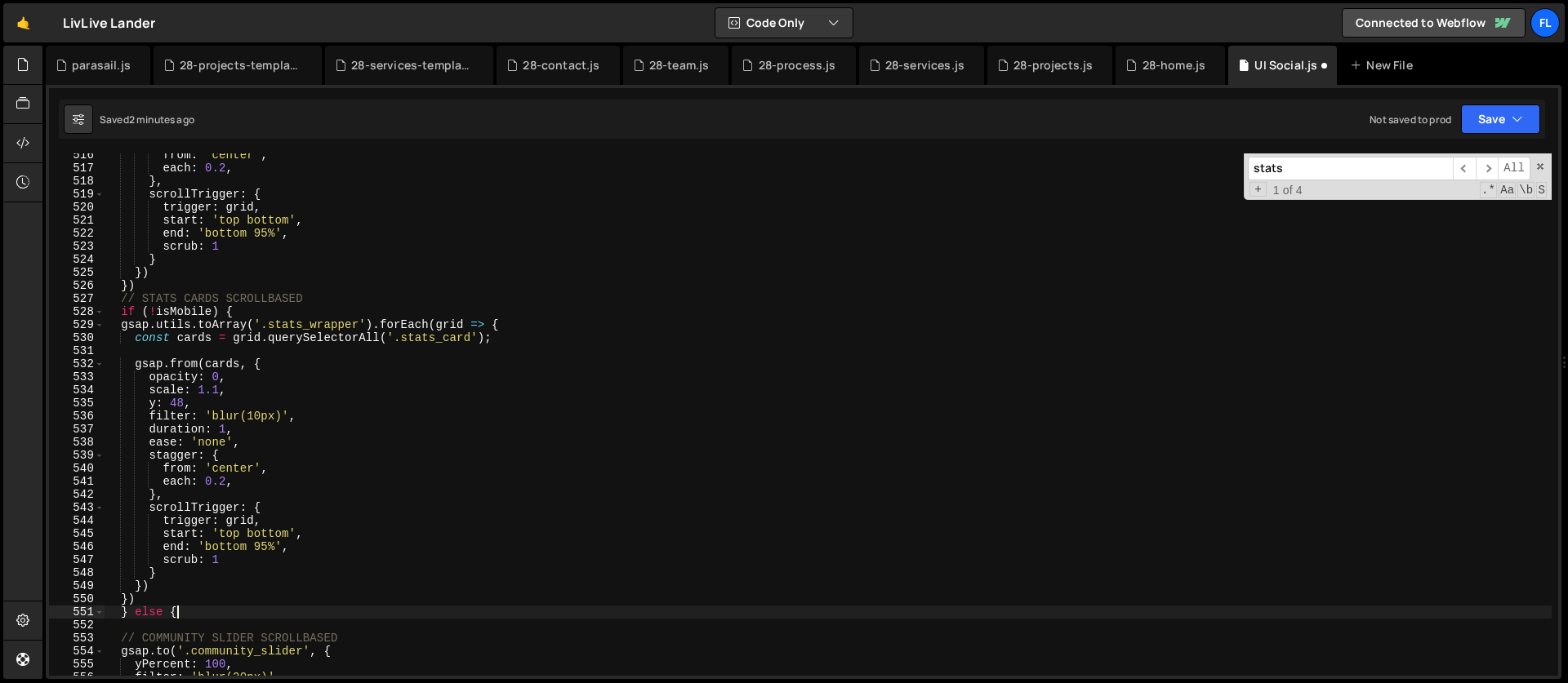
scroll to position [0, 1]
paste textarea "});"
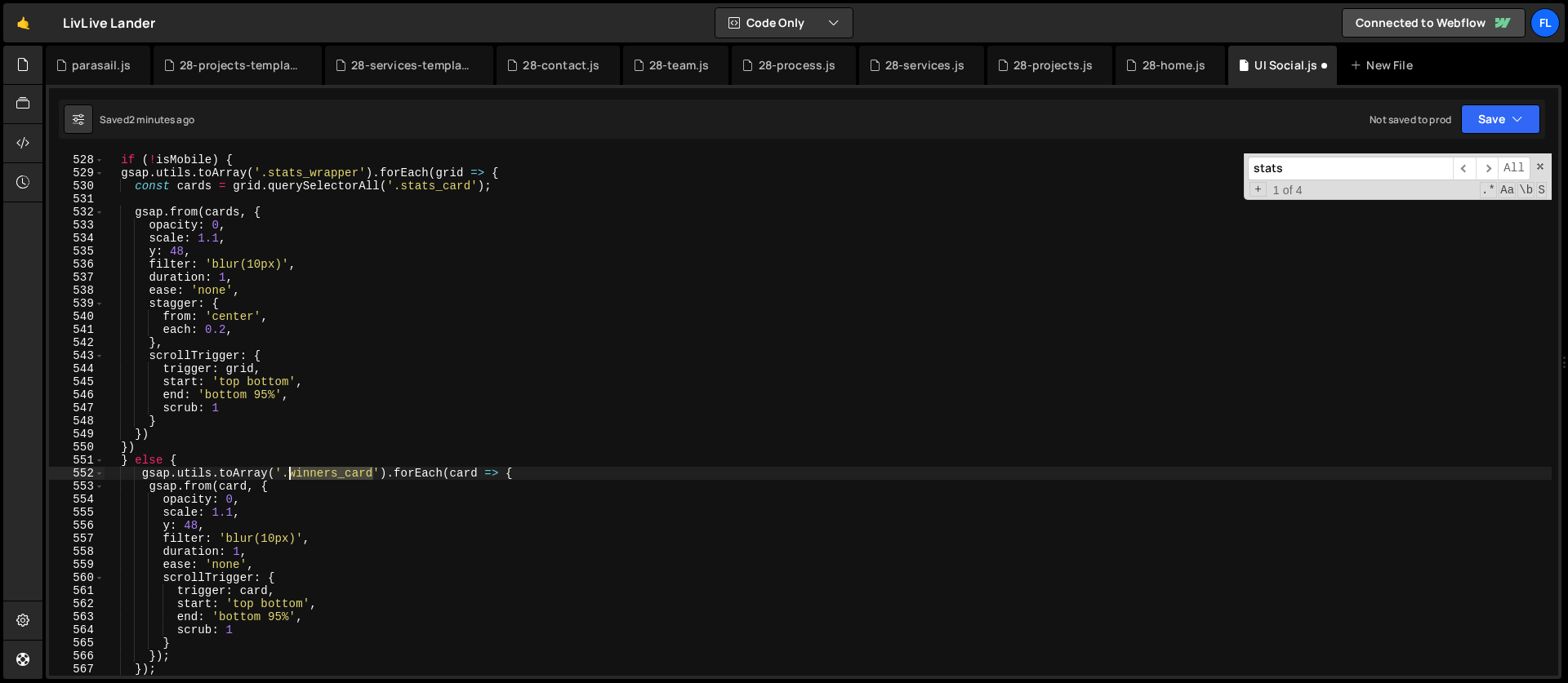
drag, startPoint x: 375, startPoint y: 475, endPoint x: 291, endPoint y: 474, distance: 84.0
click at [291, 474] on div "if ( ! isMobile ) { gsap . utils . toArray ( '.stats_wrapper' ) . forEach ( gri…" at bounding box center [828, 428] width 1448 height 549
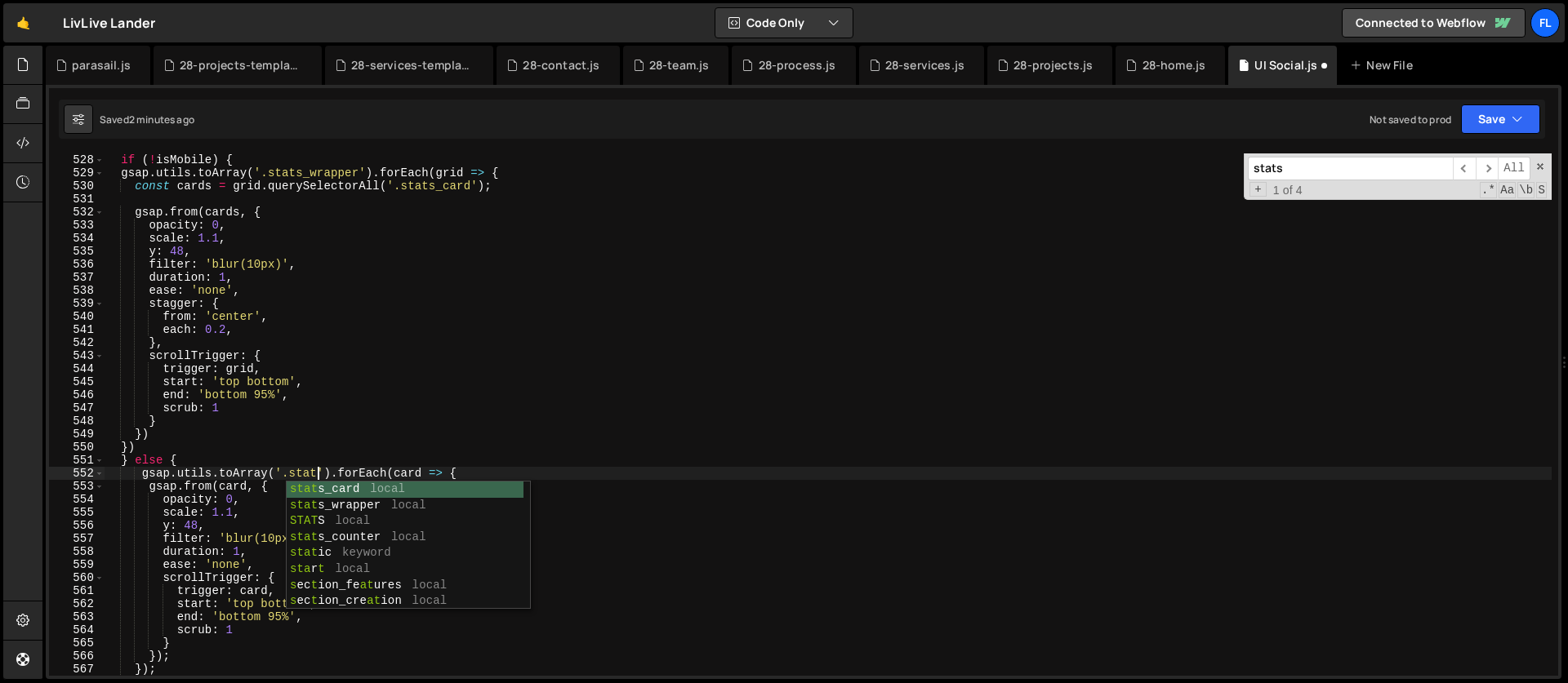
scroll to position [0, 14]
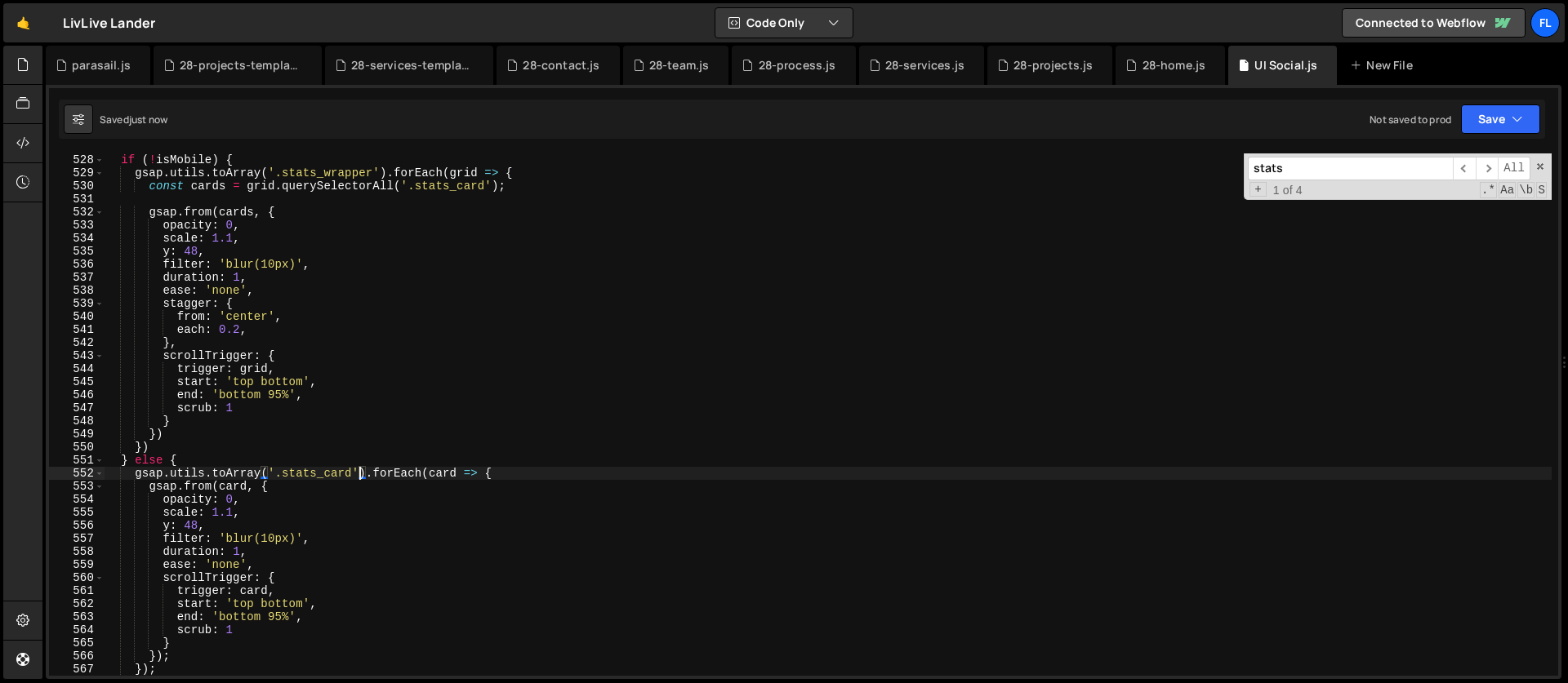
type textarea "gsap.utils.toArray('.stats_card').forEach(card => {"
drag, startPoint x: 1298, startPoint y: 162, endPoint x: 1219, endPoint y: 159, distance: 79.1
click at [1219, 159] on div "if ( ! isMobile ) { gsap . utils . toArray ( '.stats_wrapper' ) . forEach ( gri…" at bounding box center [828, 415] width 1448 height 523
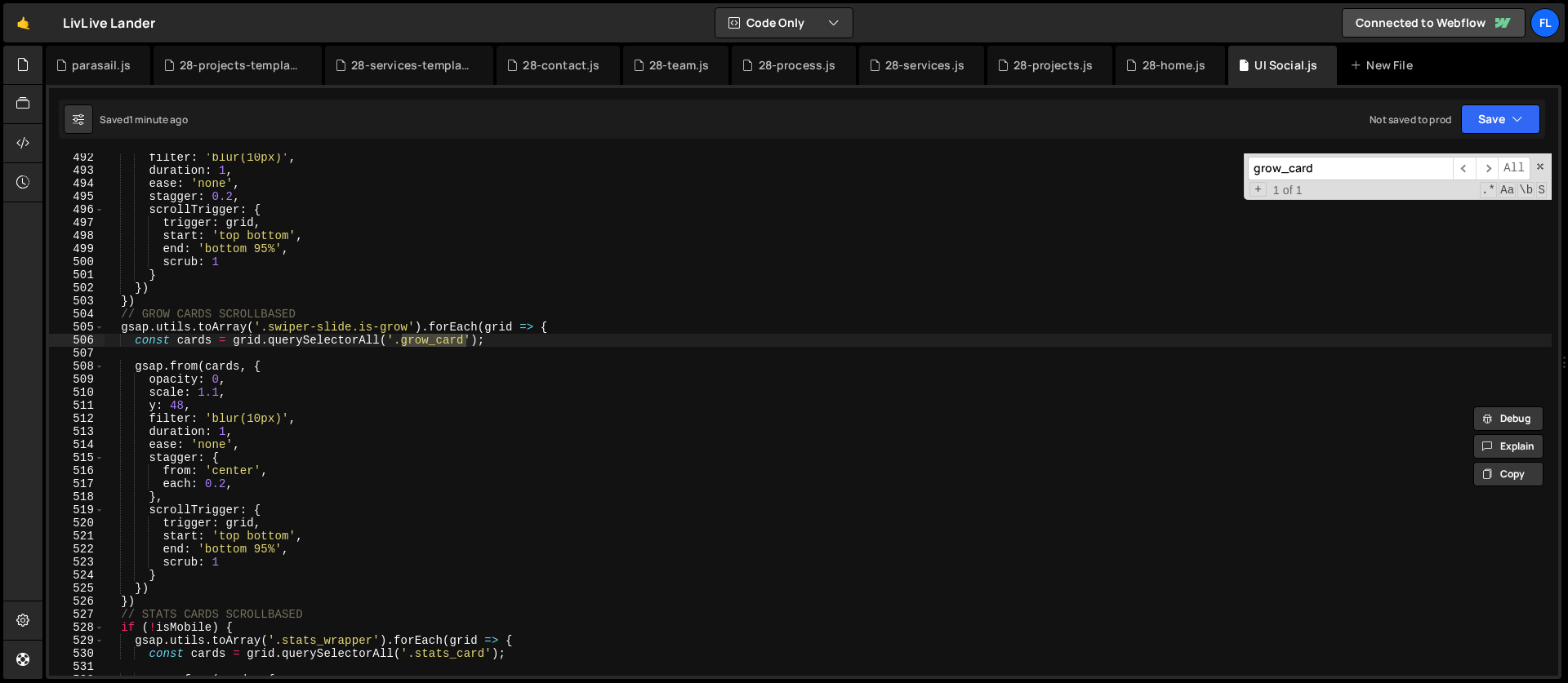
scroll to position [6414, 0]
type input "grow_card"
click at [529, 340] on div "filter : 'blur(10px)' , duration : 1 , ease : 'none' , stagger : 0.2 , scrollTr…" at bounding box center [828, 426] width 1448 height 549
click at [558, 335] on div "filter : 'blur(10px)' , duration : 1 , ease : 'none' , stagger : 0.2 , scrollTr…" at bounding box center [828, 426] width 1448 height 549
click at [564, 328] on div "filter : 'blur(10px)' , duration : 1 , ease : 'none' , stagger : 0.2 , scrollTr…" at bounding box center [828, 426] width 1448 height 549
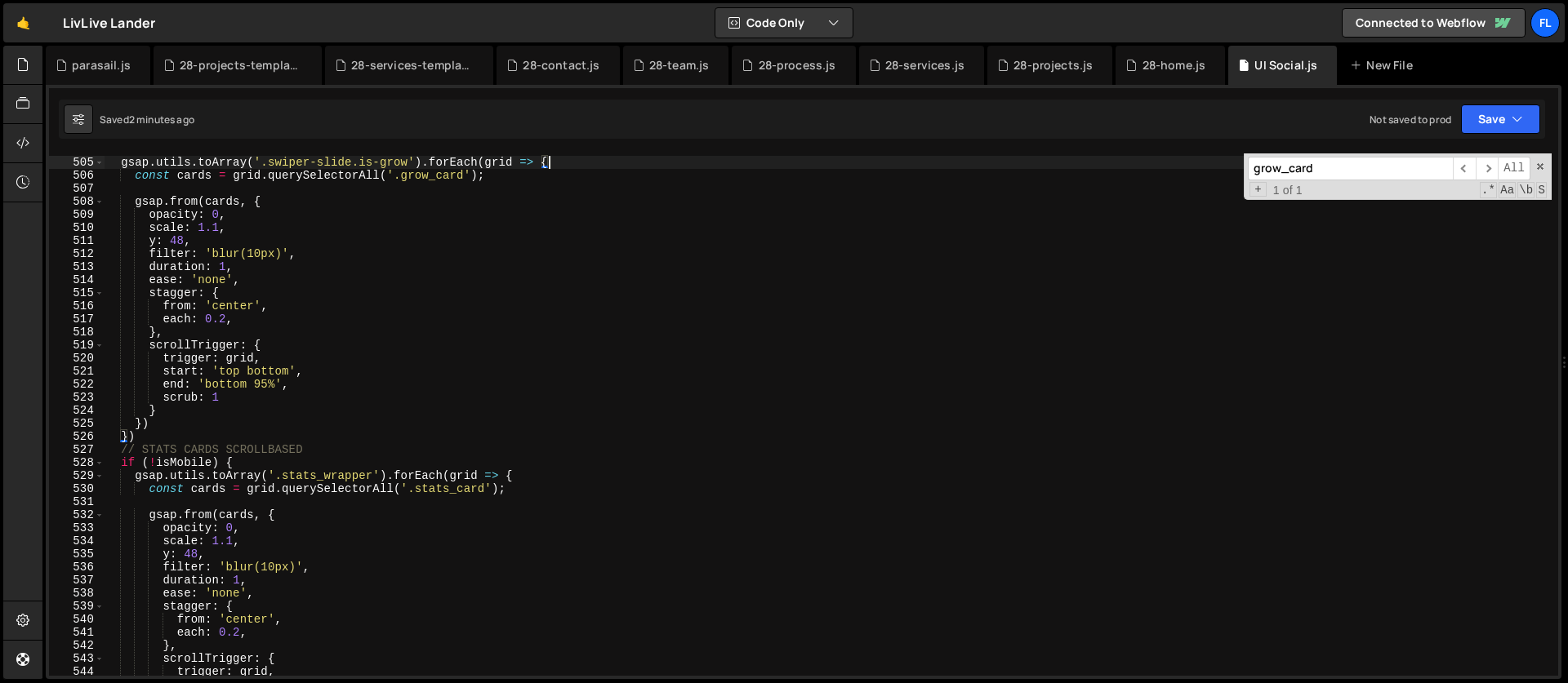
scroll to position [6500, 0]
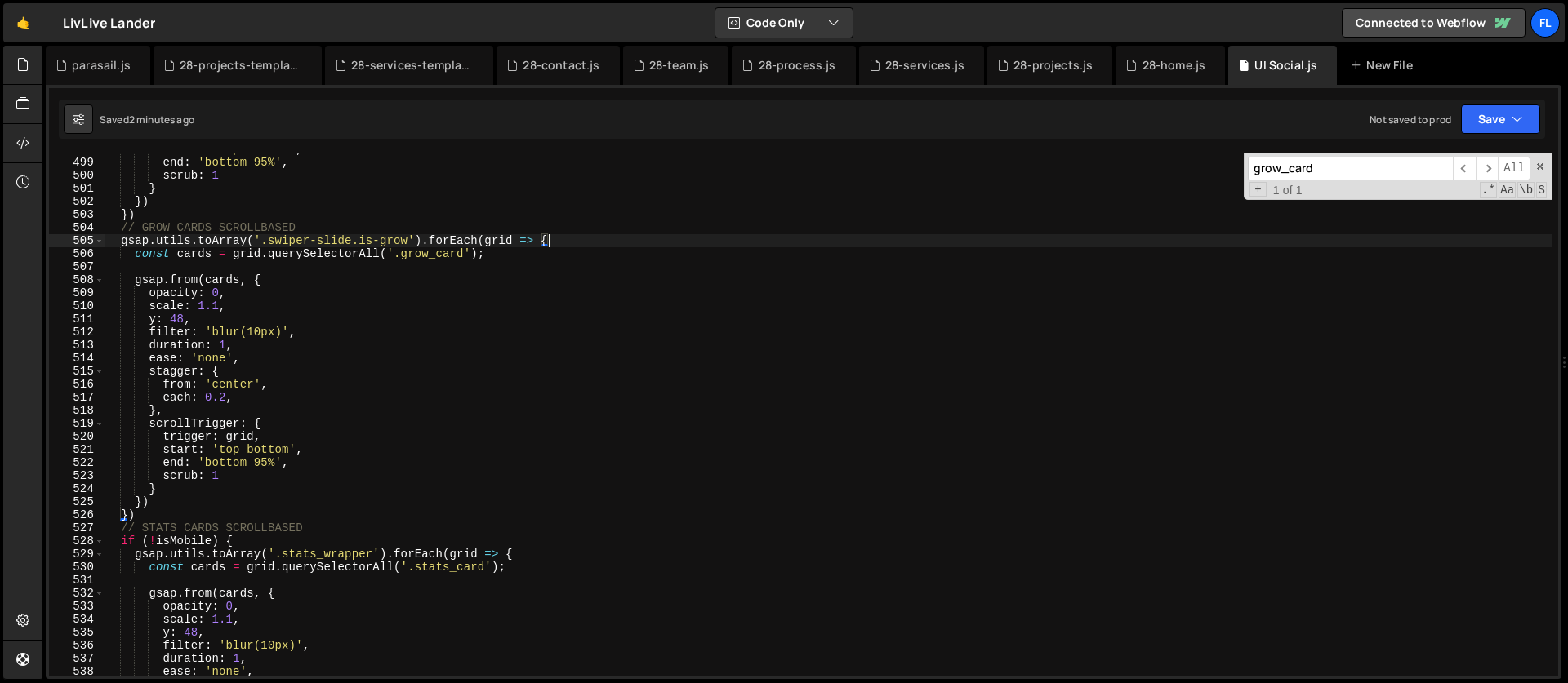
click at [324, 234] on div "start : 'top bottom' , end : 'bottom 95%' , scrub : 1 } }) }) // GROW CARDS SCR…" at bounding box center [828, 417] width 1448 height 549
click at [301, 217] on div "start : 'top bottom' , end : 'bottom 95%' , scrub : 1 } }) }) // GROW CARDS SCR…" at bounding box center [828, 417] width 1448 height 549
click at [313, 224] on div "start : 'top bottom' , end : 'bottom 95%' , scrub : 1 } }) }) // GROW CARDS SCR…" at bounding box center [828, 417] width 1448 height 549
type textarea "// GROW CARDS SCROLLBASED"
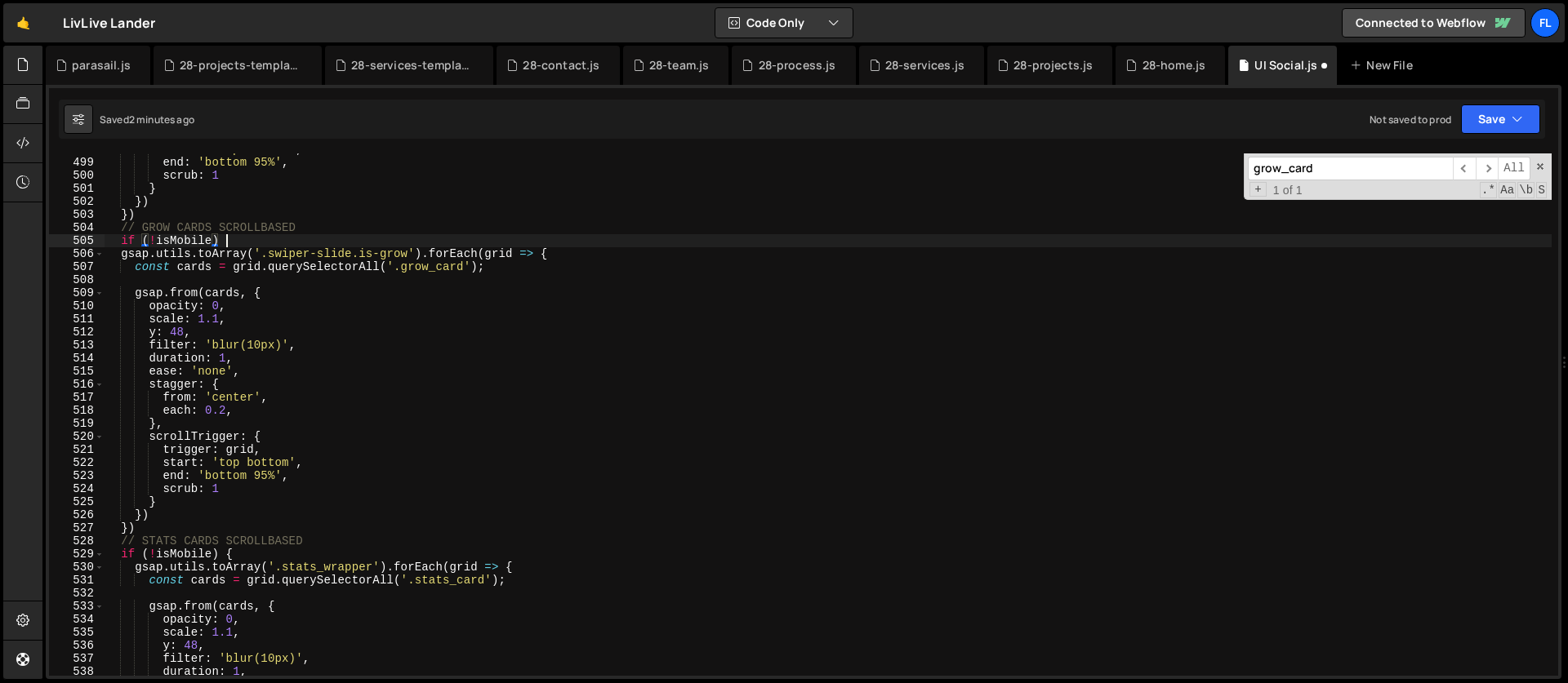
scroll to position [0, 8]
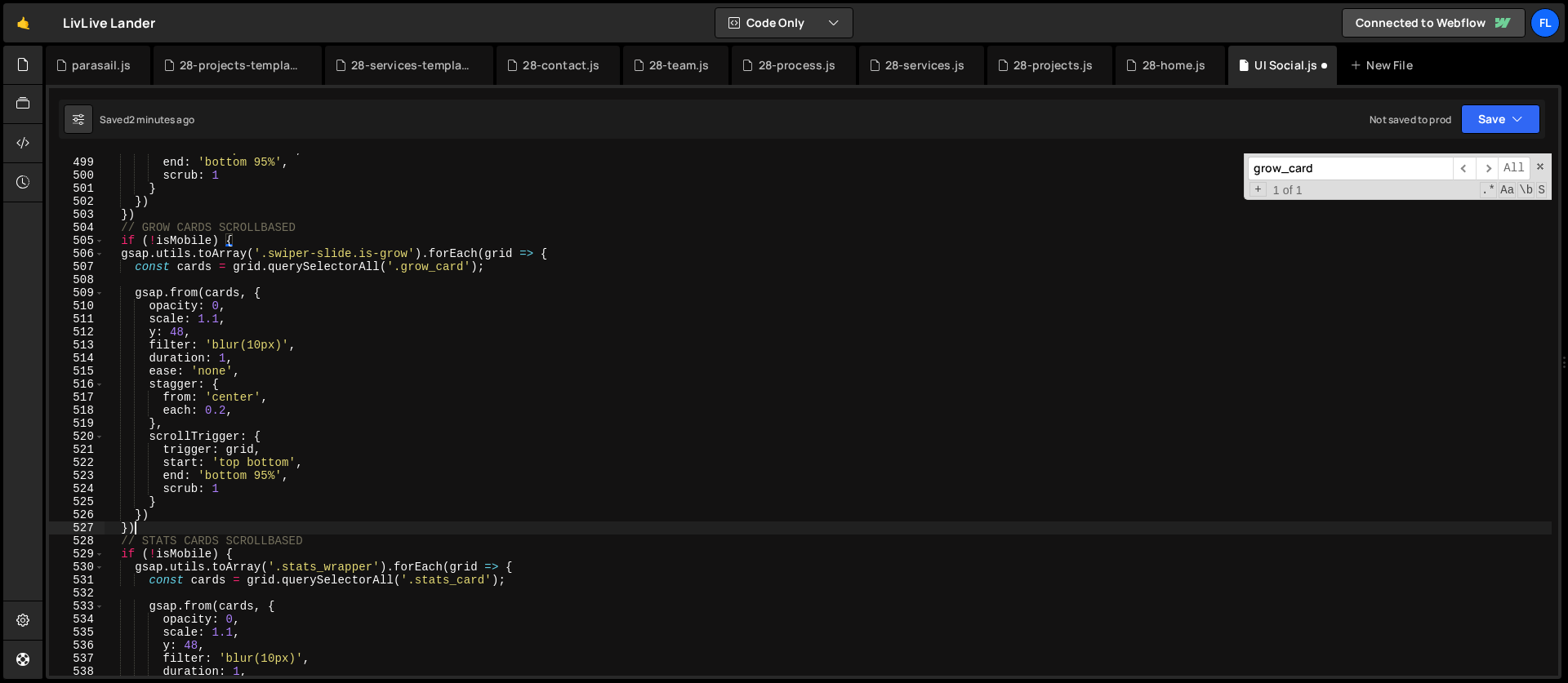
click at [145, 528] on div "start : 'top bottom' , end : 'bottom 95%' , scrub : 1 } }) }) // GROW CARDS SCR…" at bounding box center [828, 417] width 1448 height 549
type textarea "})"
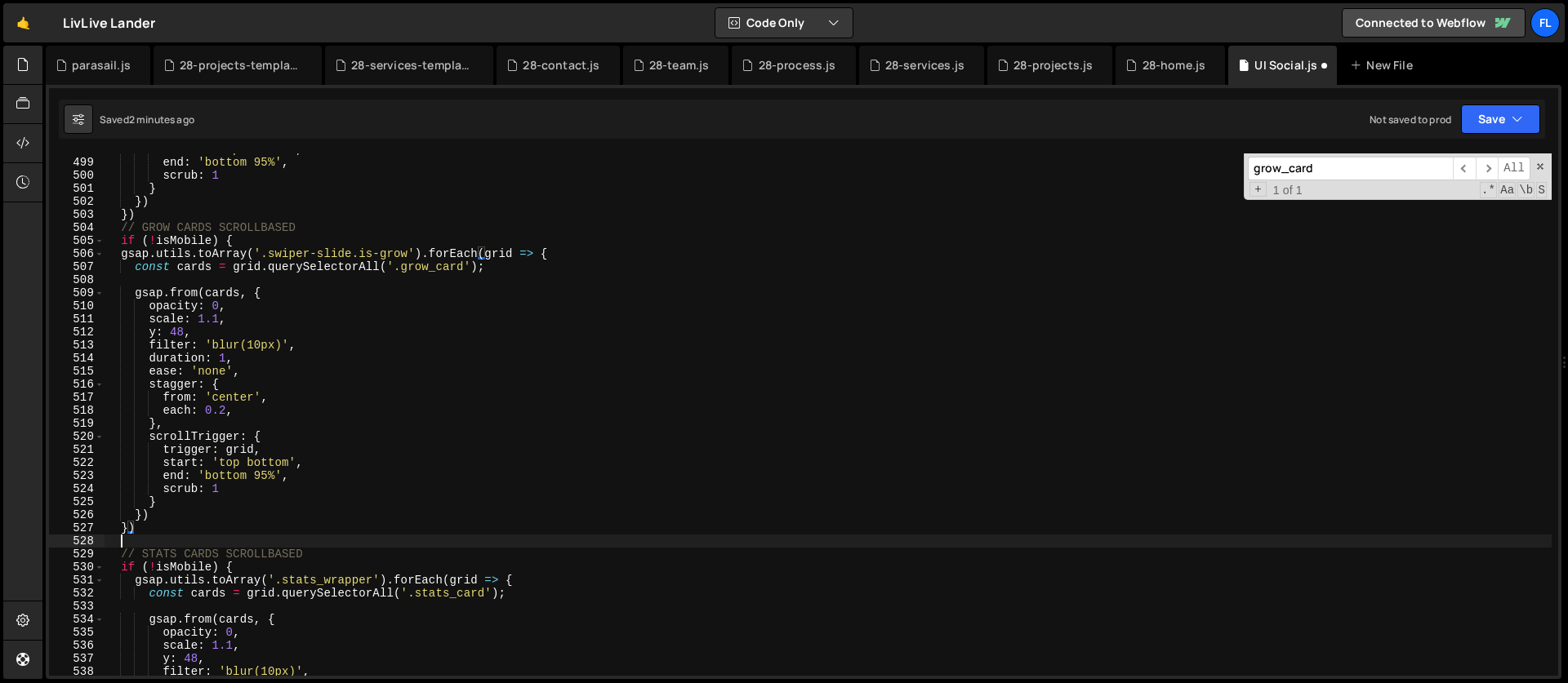
scroll to position [0, 0]
type textarea "} else {"
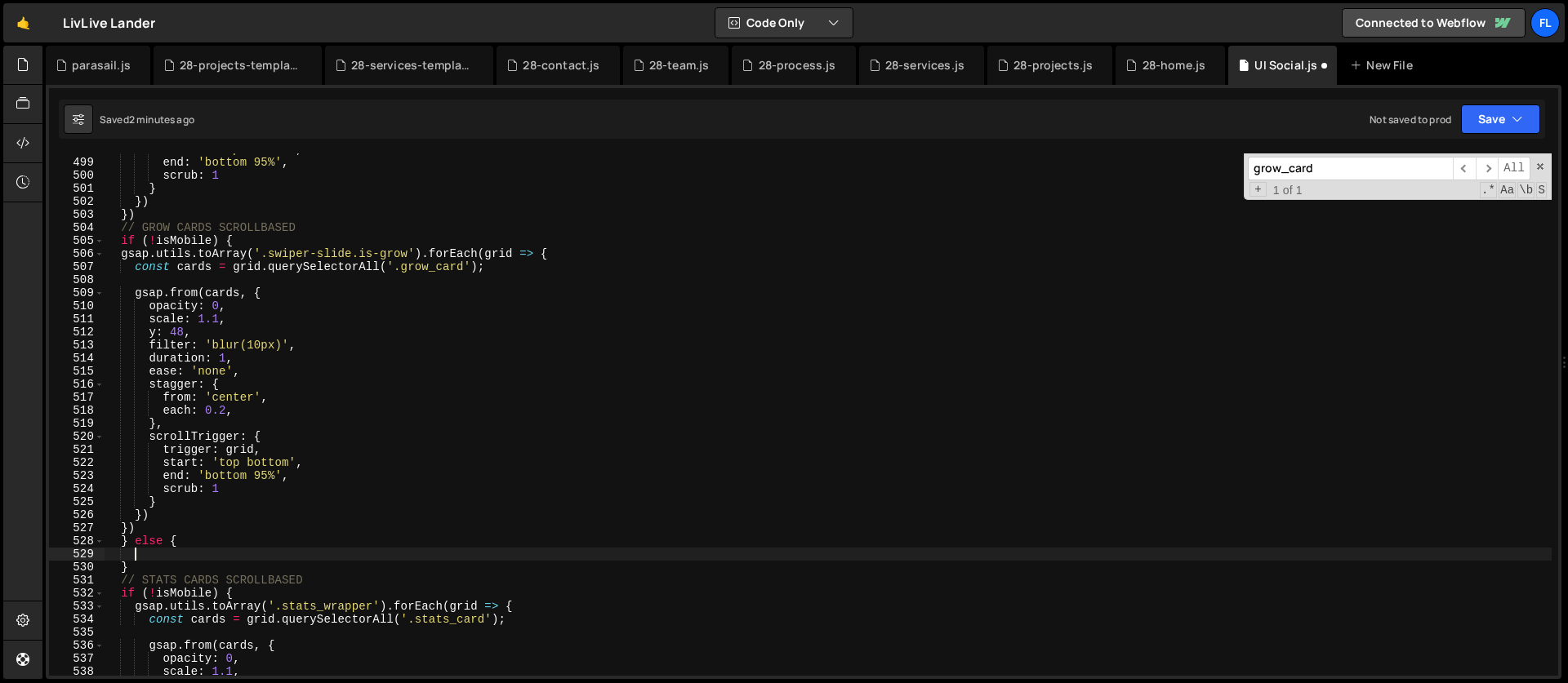
scroll to position [6513, 0]
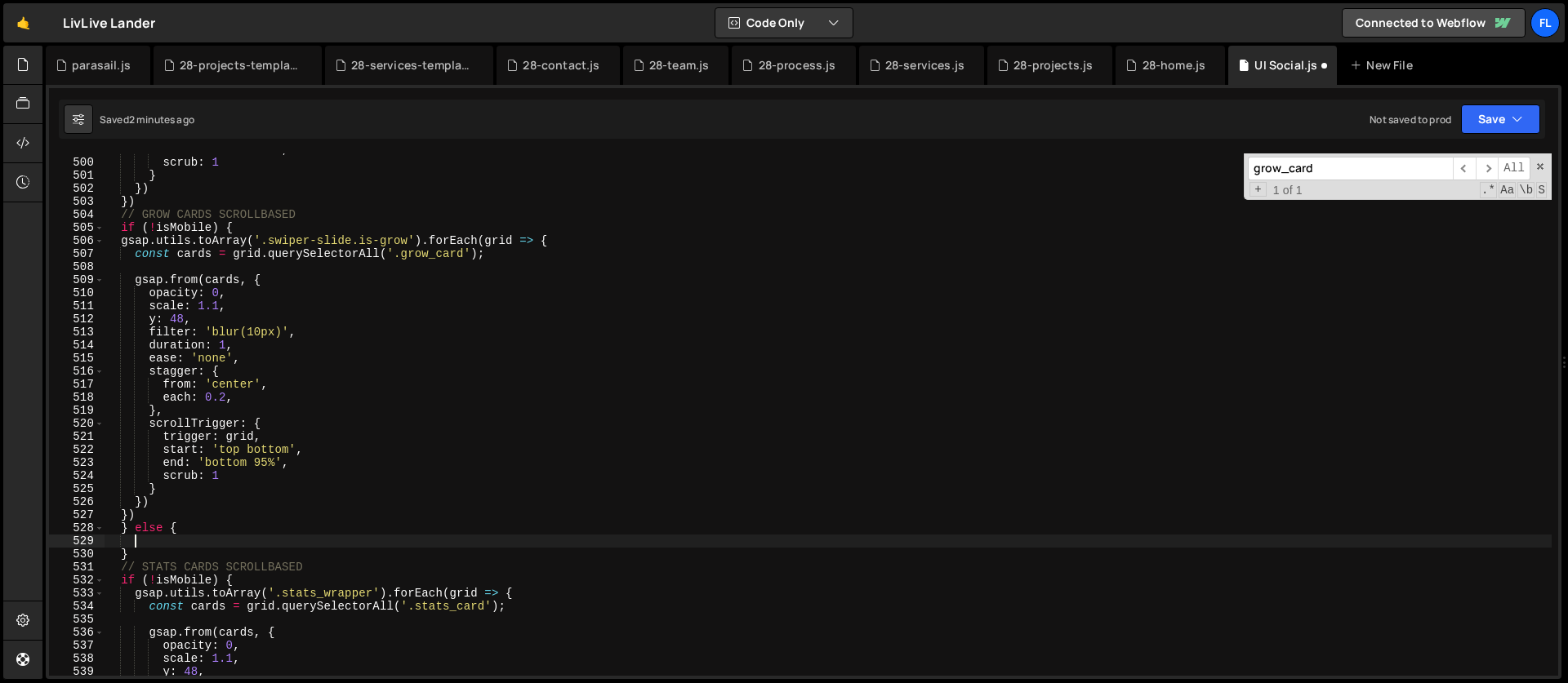
paste textarea "});"
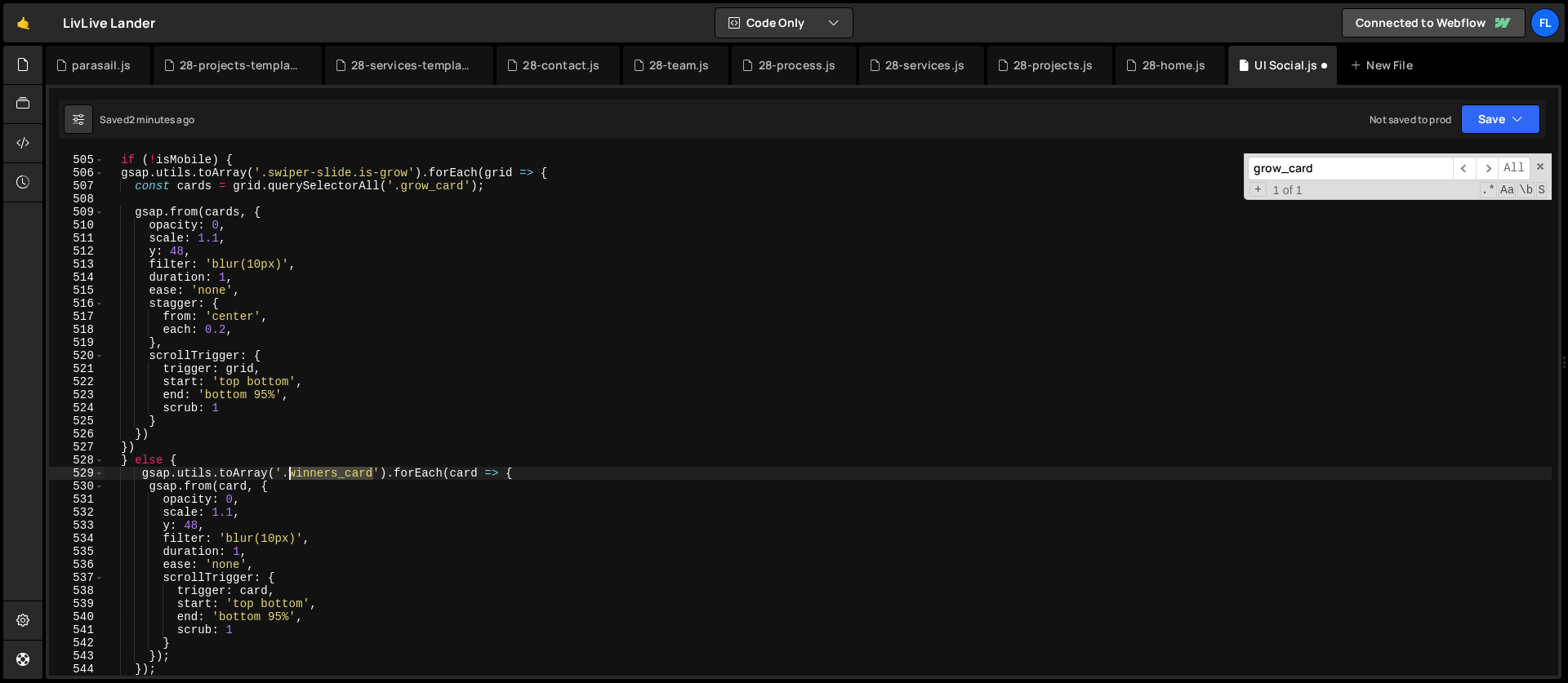
drag, startPoint x: 375, startPoint y: 474, endPoint x: 291, endPoint y: 473, distance: 84.0
click at [291, 473] on div "if ( ! isMobile ) { gsap . utils . toArray ( '.swiper-slide.is-grow' ) . forEac…" at bounding box center [828, 428] width 1448 height 549
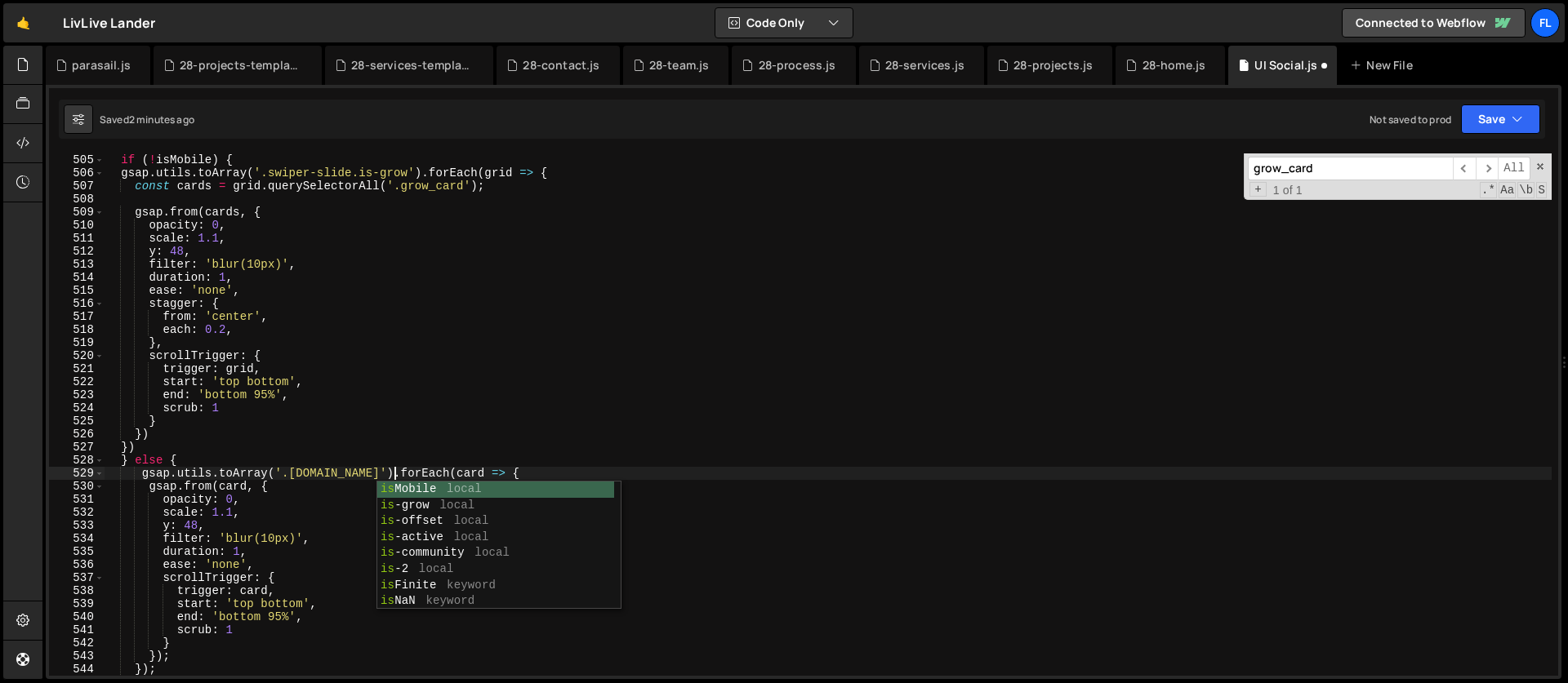
scroll to position [0, 20]
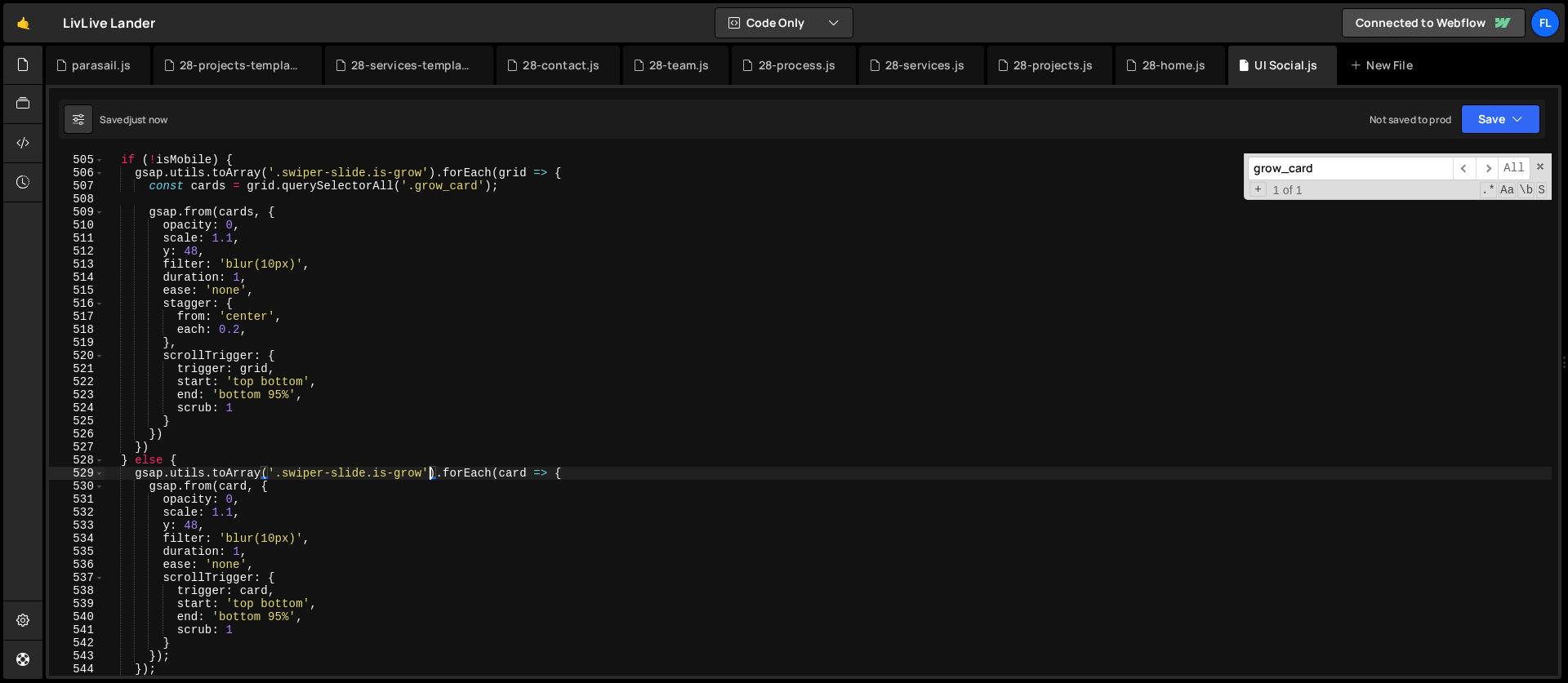
type textarea "gsap.utils.toArray('.swiper-slide.is-grow').forEach(card => {"
drag, startPoint x: 1320, startPoint y: 164, endPoint x: 1107, endPoint y: 158, distance: 213.1
click at [1107, 158] on div "if ( ! isMobile ) { gsap . utils . toArray ( '.swiper-slide.is-grow' ) . forEac…" at bounding box center [828, 415] width 1448 height 523
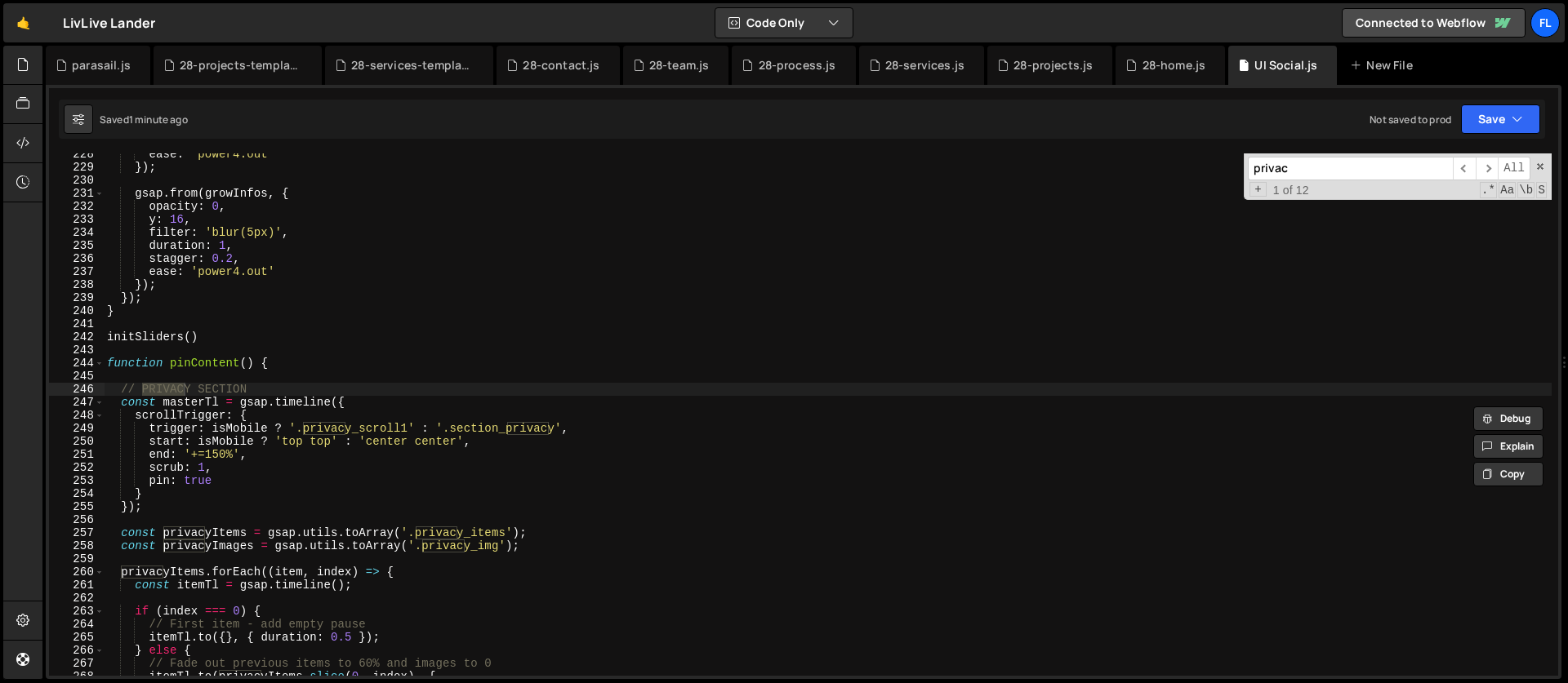
scroll to position [3029, 0]
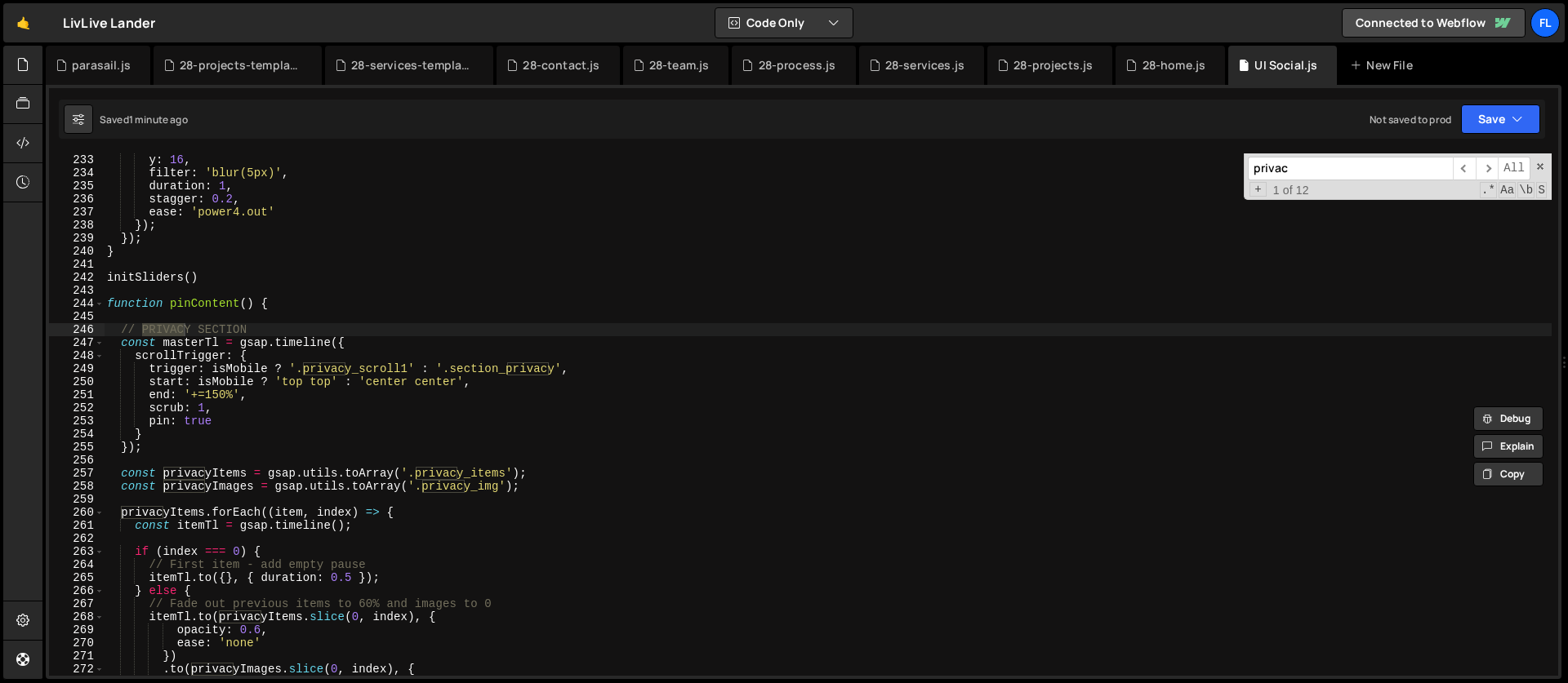
type input "privac"
click at [243, 425] on div "opacity : 0 , y : 16 , filter : 'blur(5px)' , duration : 1 , stagger : 0.2 , ea…" at bounding box center [828, 415] width 1448 height 549
type textarea "pin: true,"
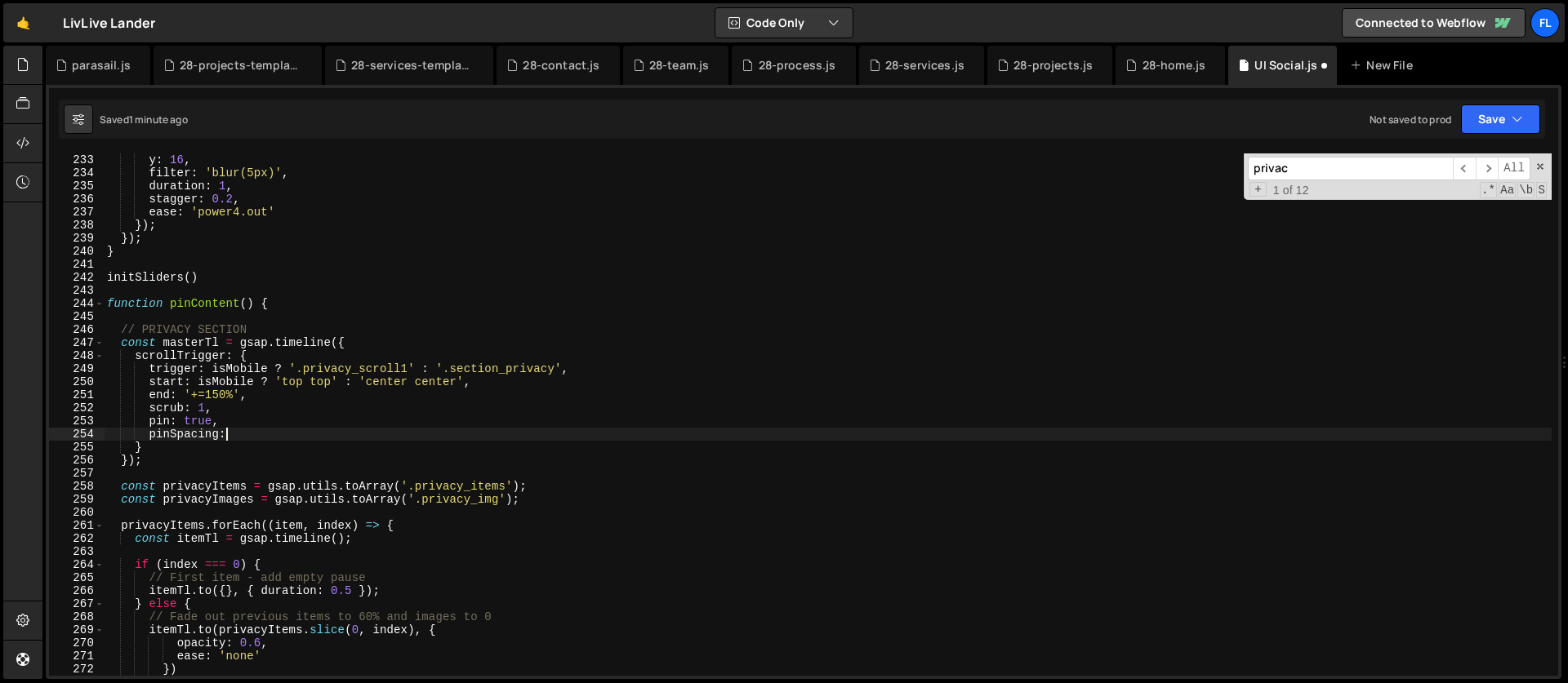
scroll to position [0, 8]
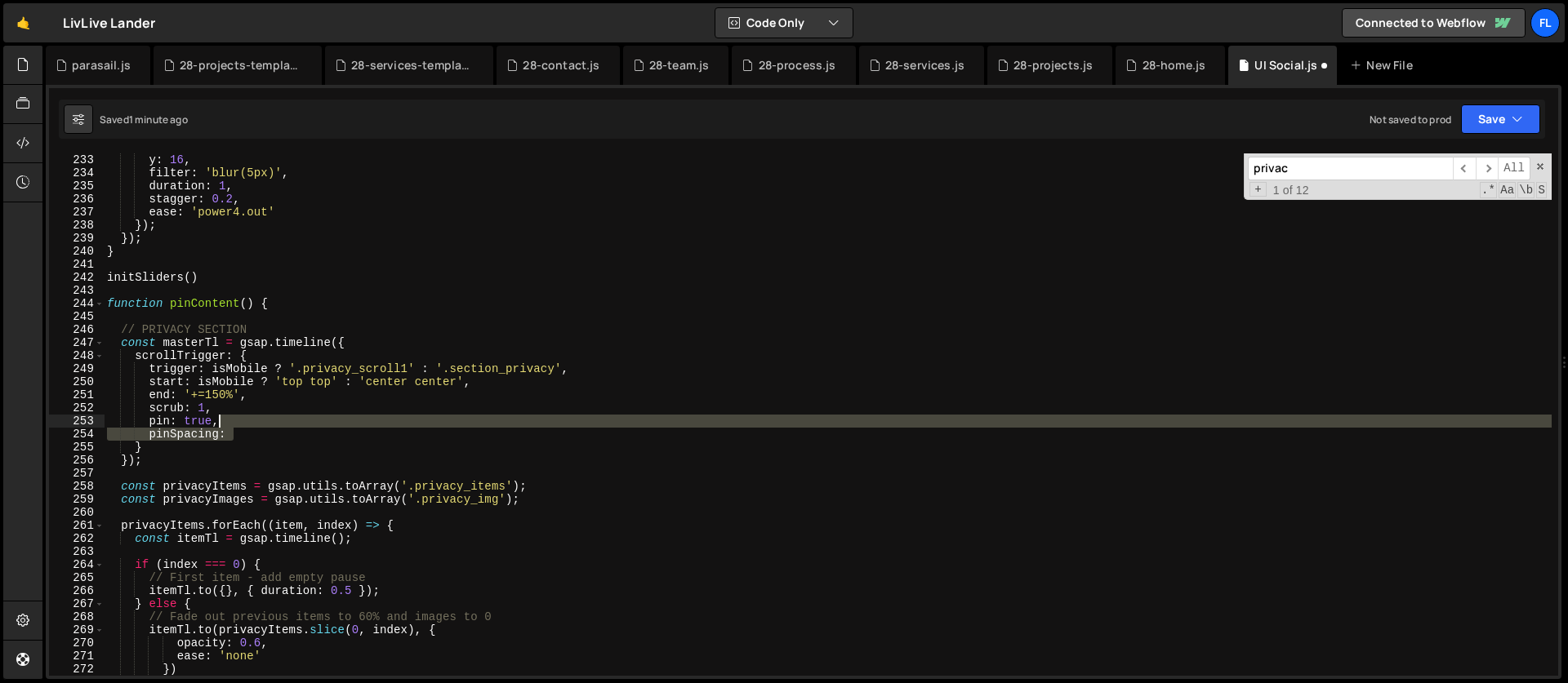
click at [243, 427] on div "opacity : 0 , y : 16 , filter : 'blur(5px)' , duration : 1 , stagger : 0.2 , ea…" at bounding box center [828, 415] width 1448 height 549
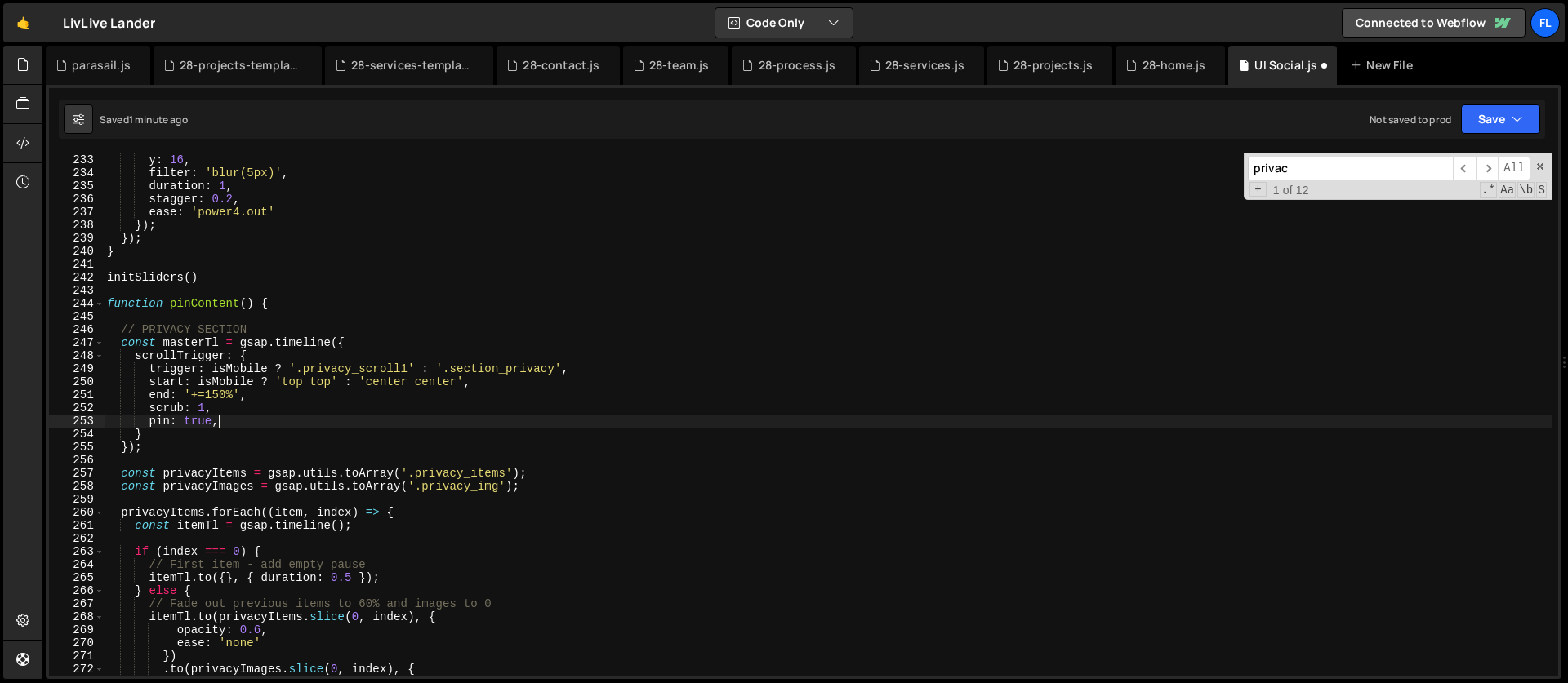
click at [179, 421] on div "opacity : 0 , y : 16 , filter : 'blur(5px)' , duration : 1 , stagger : 0.2 , ea…" at bounding box center [828, 415] width 1448 height 549
drag, startPoint x: 438, startPoint y: 422, endPoint x: 389, endPoint y: 423, distance: 49.0
click at [389, 423] on div "opacity : 0 , y : 16 , filter : 'blur(5px)' , duration : 1 , stagger : 0.2 , ea…" at bounding box center [828, 415] width 1448 height 549
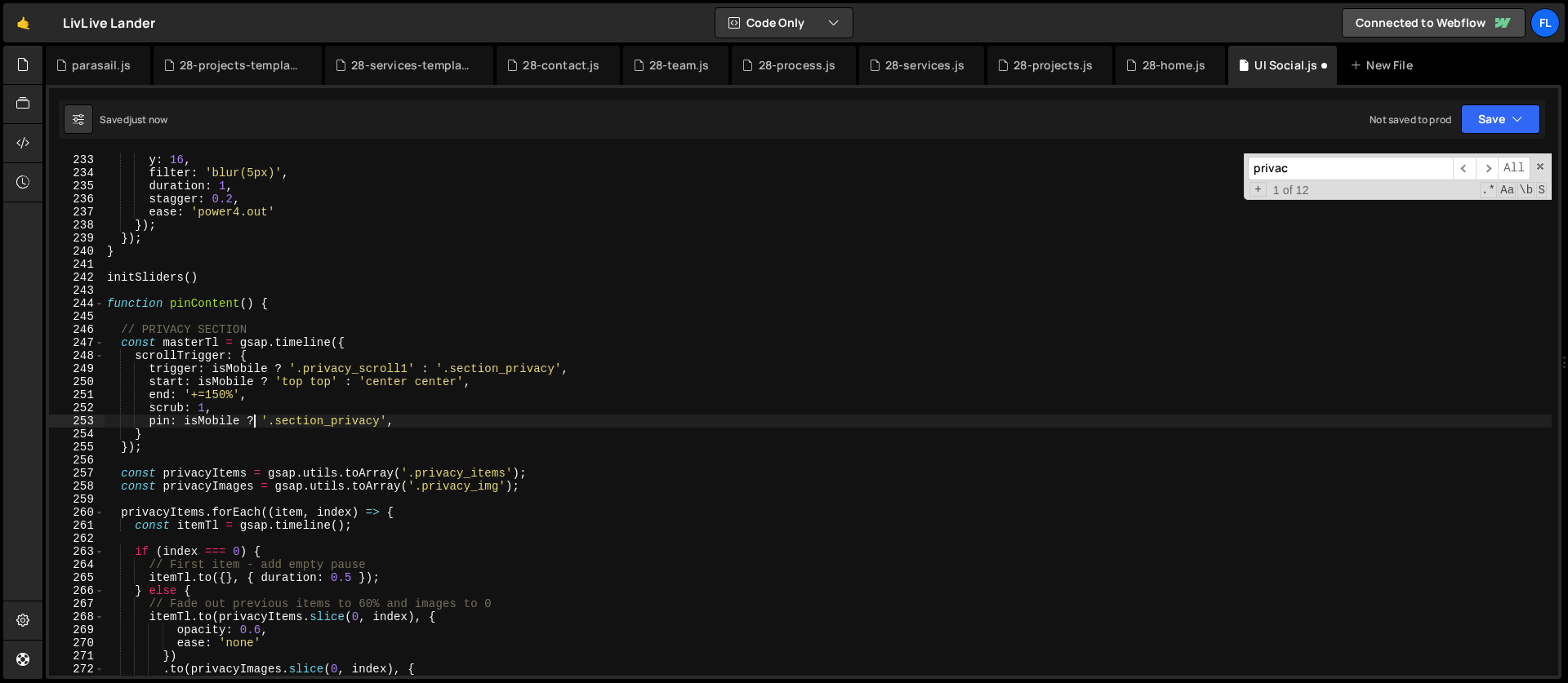
click at [257, 419] on div "opacity : 0 , y : 16 , filter : 'blur(5px)' , duration : 1 , stagger : 0.2 , ea…" at bounding box center [828, 415] width 1448 height 549
drag, startPoint x: 260, startPoint y: 421, endPoint x: 188, endPoint y: 421, distance: 72.0
click at [188, 421] on div "opacity : 0 , y : 16 , filter : 'blur(5px)' , duration : 1 , stagger : 0.2 , ea…" at bounding box center [828, 415] width 1448 height 549
type textarea "pin: '.section_privacy',"
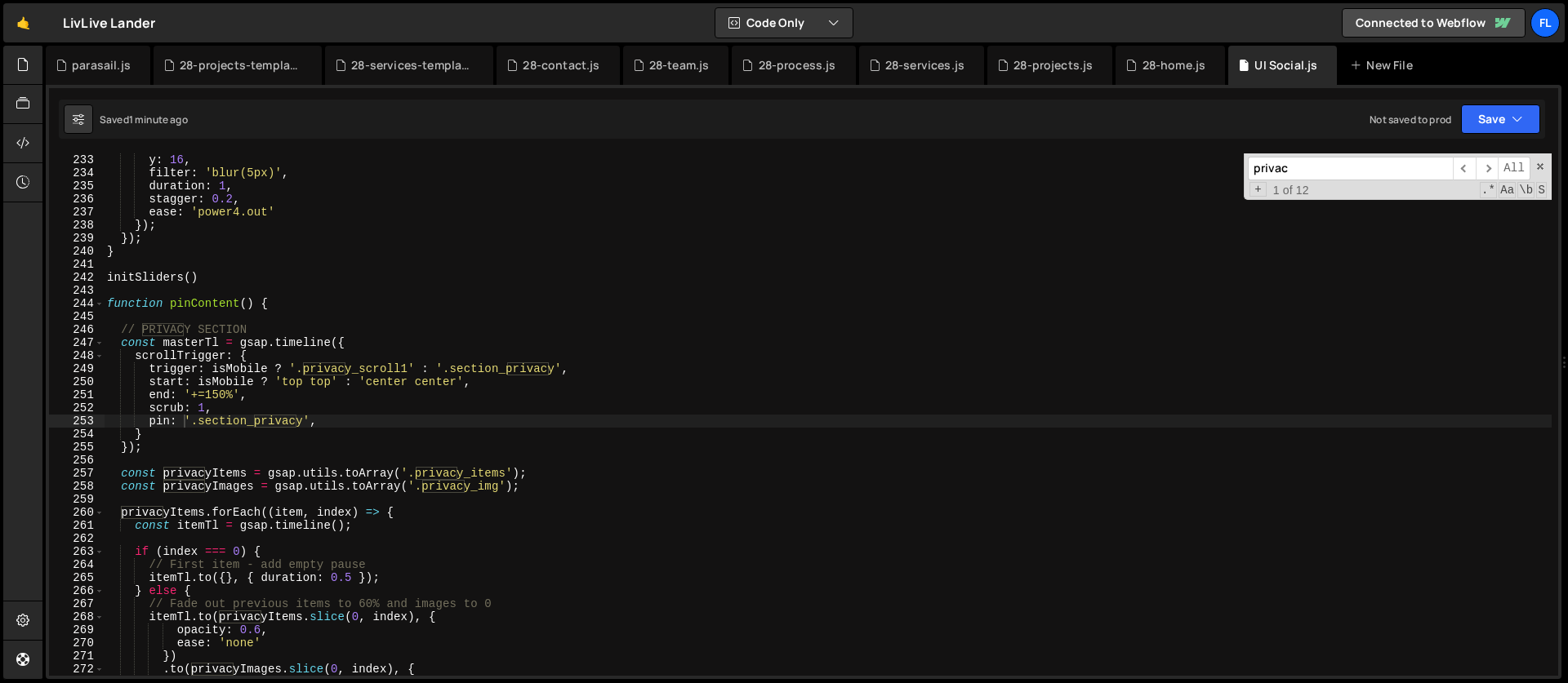
drag, startPoint x: 1297, startPoint y: 167, endPoint x: 1027, endPoint y: 192, distance: 271.2
click at [1027, 192] on div "opacity : 0 , y : 16 , filter : 'blur(5px)' , duration : 1 , stagger : 0.2 , ea…" at bounding box center [828, 415] width 1448 height 523
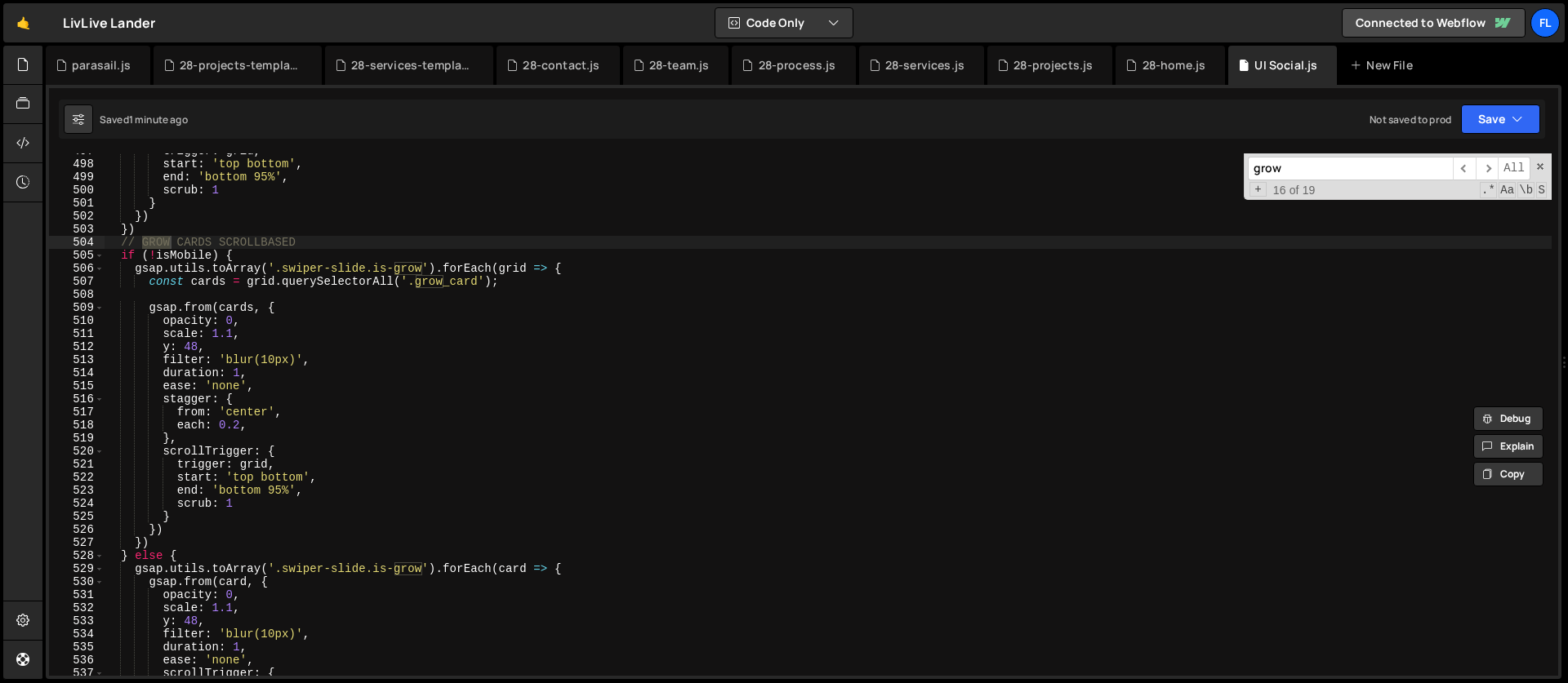
scroll to position [6535, 0]
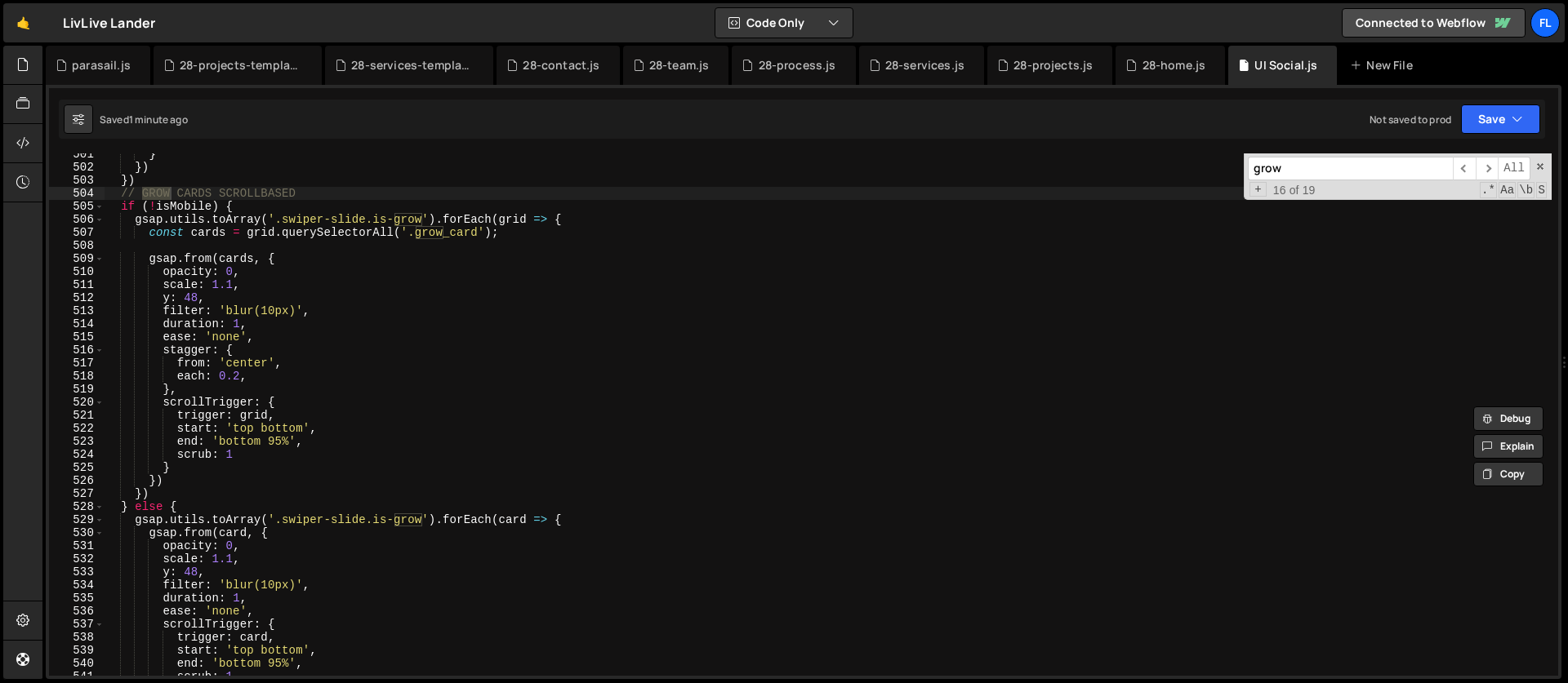
type input "grow"
click at [406, 484] on div "} }) }) // GROW CARDS SCROLLBASED if ( ! isMobile ) { gsap . utils . toArray ( …" at bounding box center [828, 422] width 1448 height 549
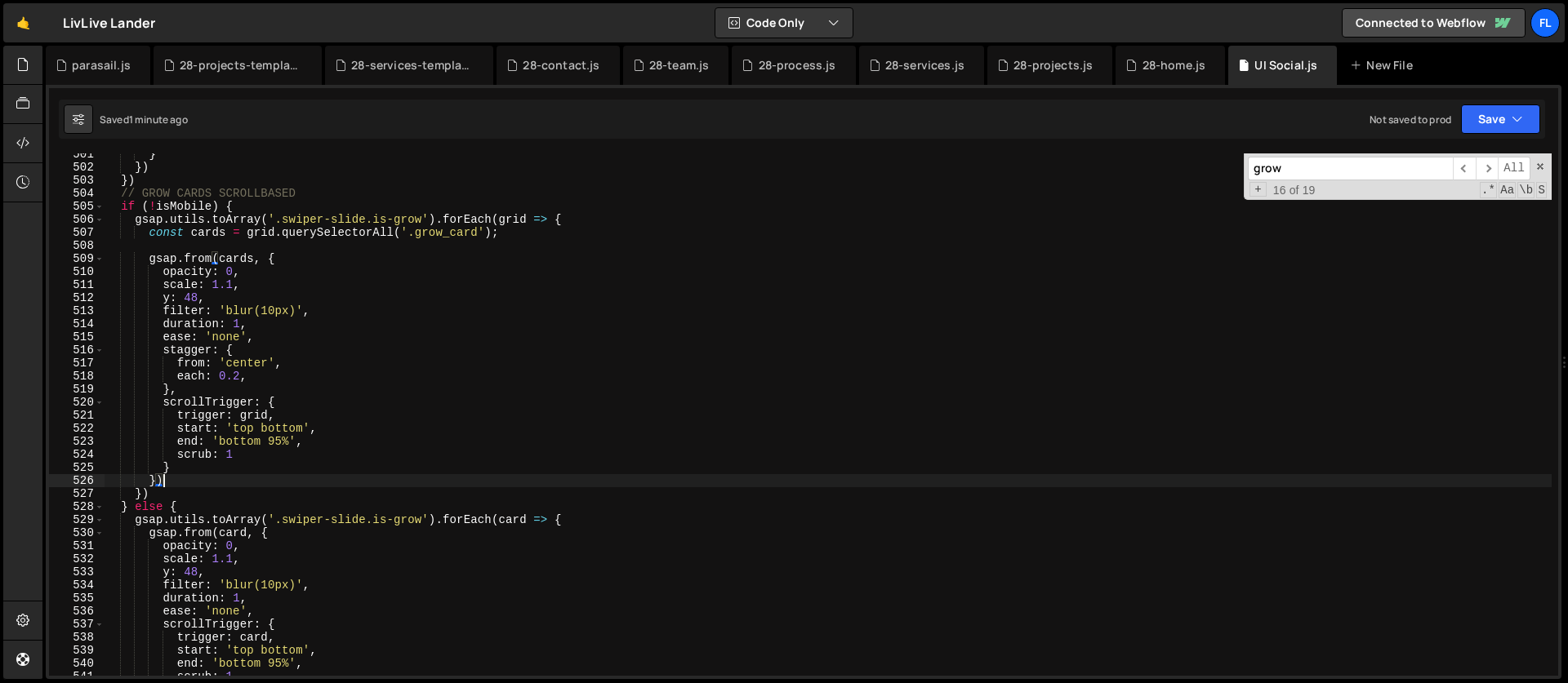
click at [414, 285] on div "} }) }) // GROW CARDS SCROLLBASED if ( ! isMobile ) { gsap . utils . toArray ( …" at bounding box center [828, 422] width 1448 height 549
type textarea "scale: 1.1,"
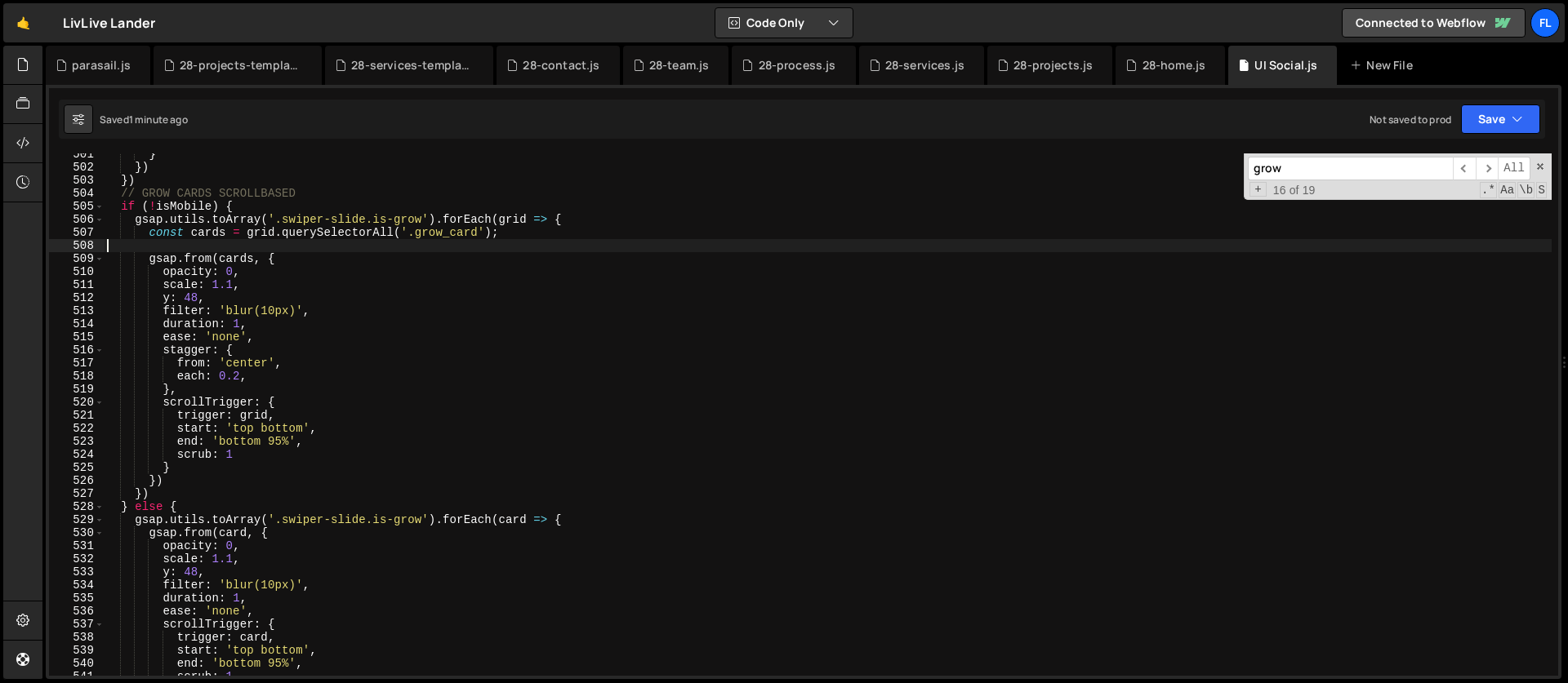
click at [450, 250] on div "} }) }) // GROW CARDS SCROLLBASED if ( ! isMobile ) { gsap . utils . toArray ( …" at bounding box center [828, 422] width 1448 height 549
click at [192, 508] on div "} }) }) // GROW CARDS SCROLLBASED if ( ! isMobile ) { gsap . utils . toArray ( …" at bounding box center [828, 426] width 1448 height 549
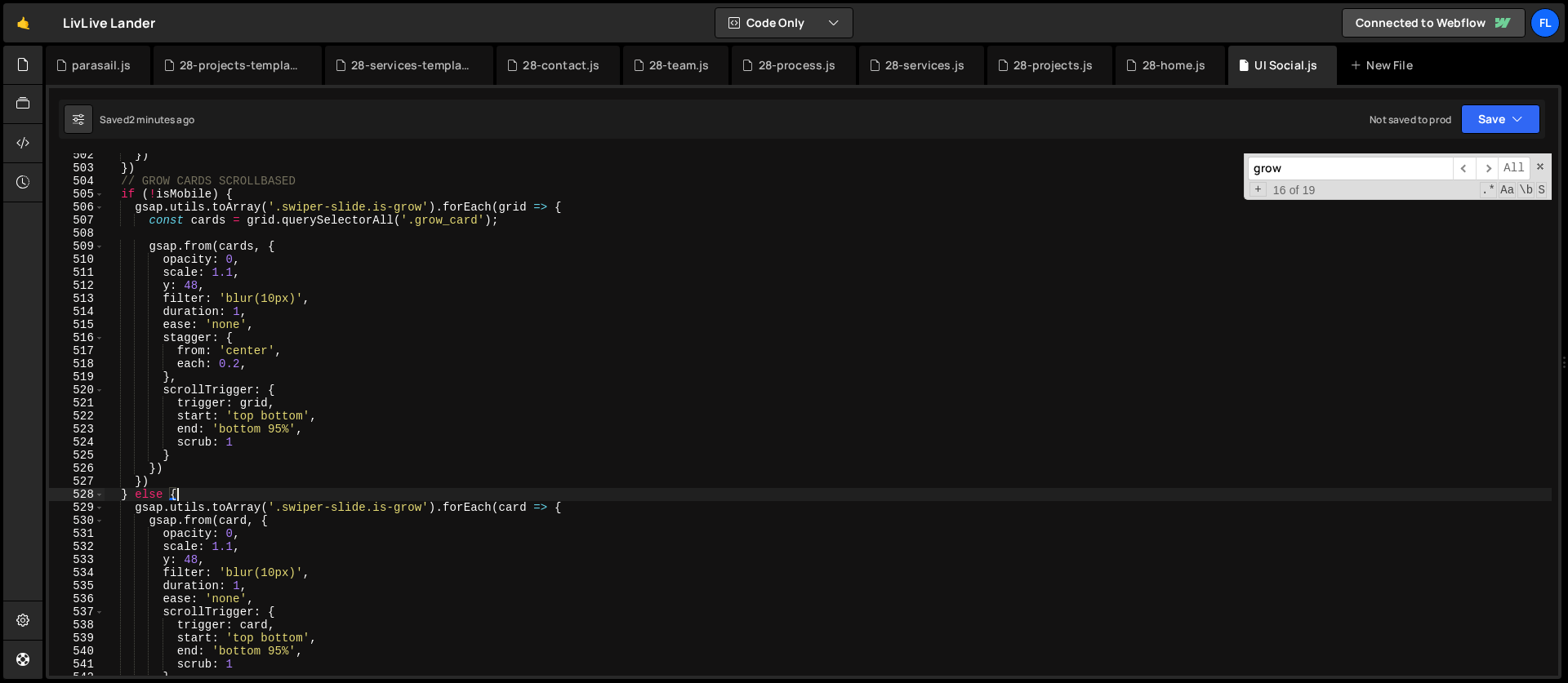
scroll to position [6548, 0]
drag, startPoint x: 424, startPoint y: 507, endPoint x: 285, endPoint y: 506, distance: 139.0
click at [285, 506] on div "}) }) // GROW CARDS SCROLLBASED if ( ! isMobile ) { gsap . utils . toArray ( '.…" at bounding box center [828, 421] width 1448 height 549
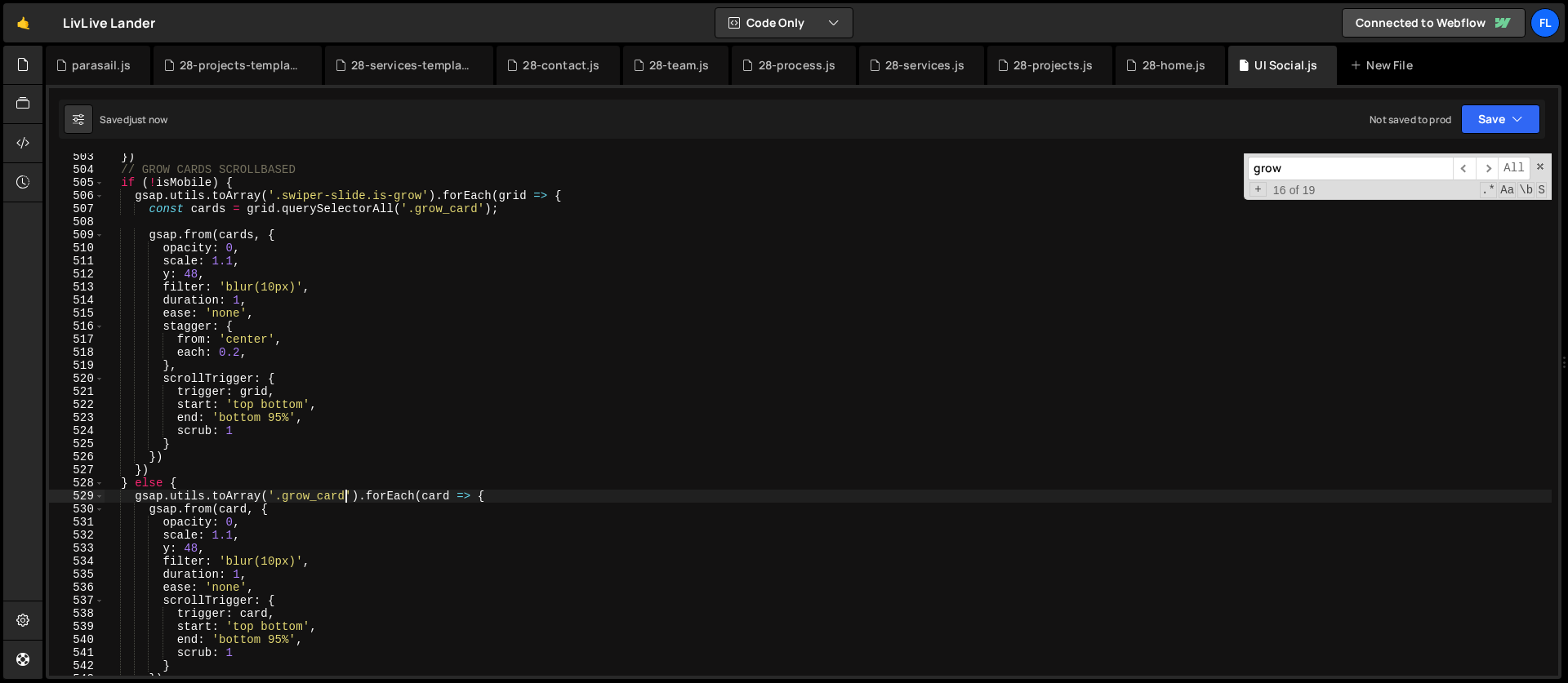
scroll to position [6572, 0]
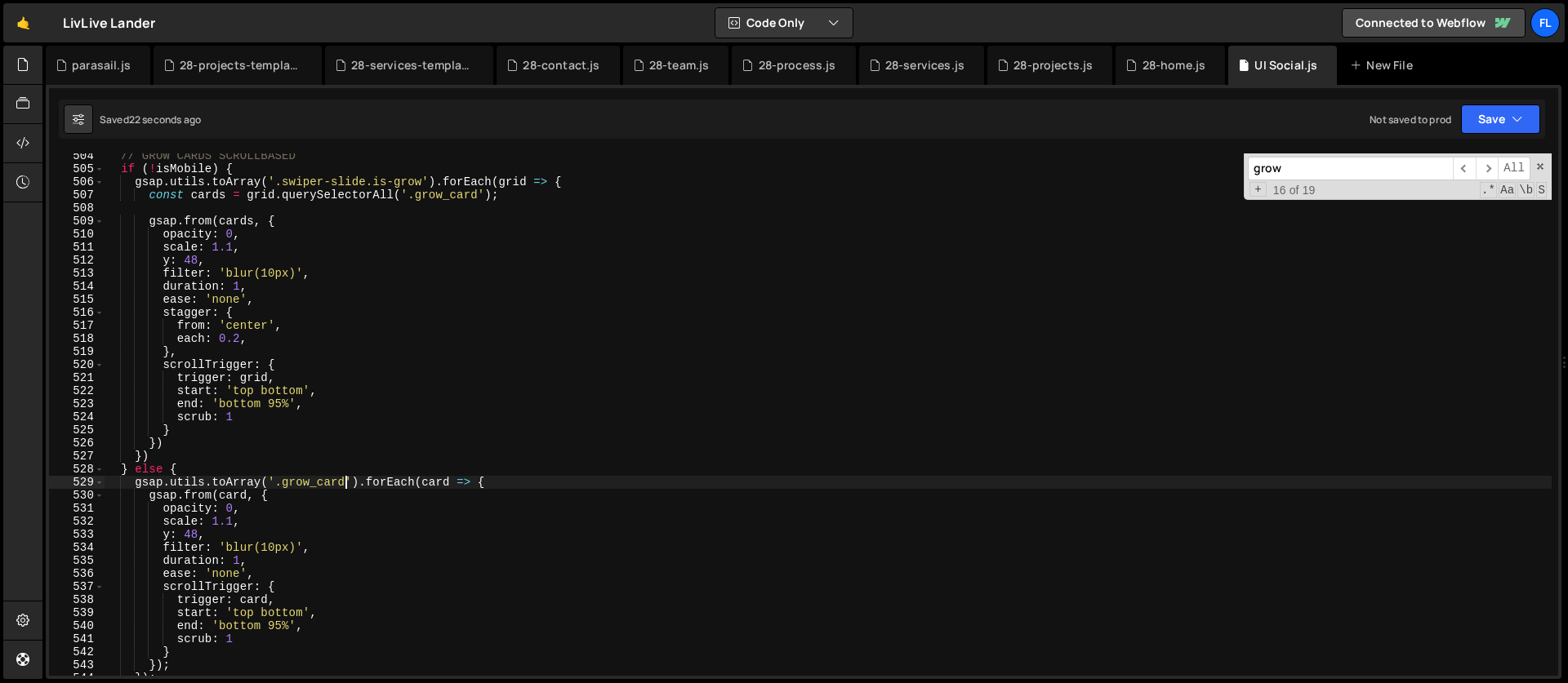
type textarea "gsap.utils.toArray('.grow_card').forEach(card => {"
drag, startPoint x: 1298, startPoint y: 170, endPoint x: 1186, endPoint y: 169, distance: 112.0
click at [1186, 169] on div "// GROW CARDS SCROLLBASED if ( ! isMobile ) { gsap . utils . toArray ( '.swiper…" at bounding box center [828, 415] width 1448 height 523
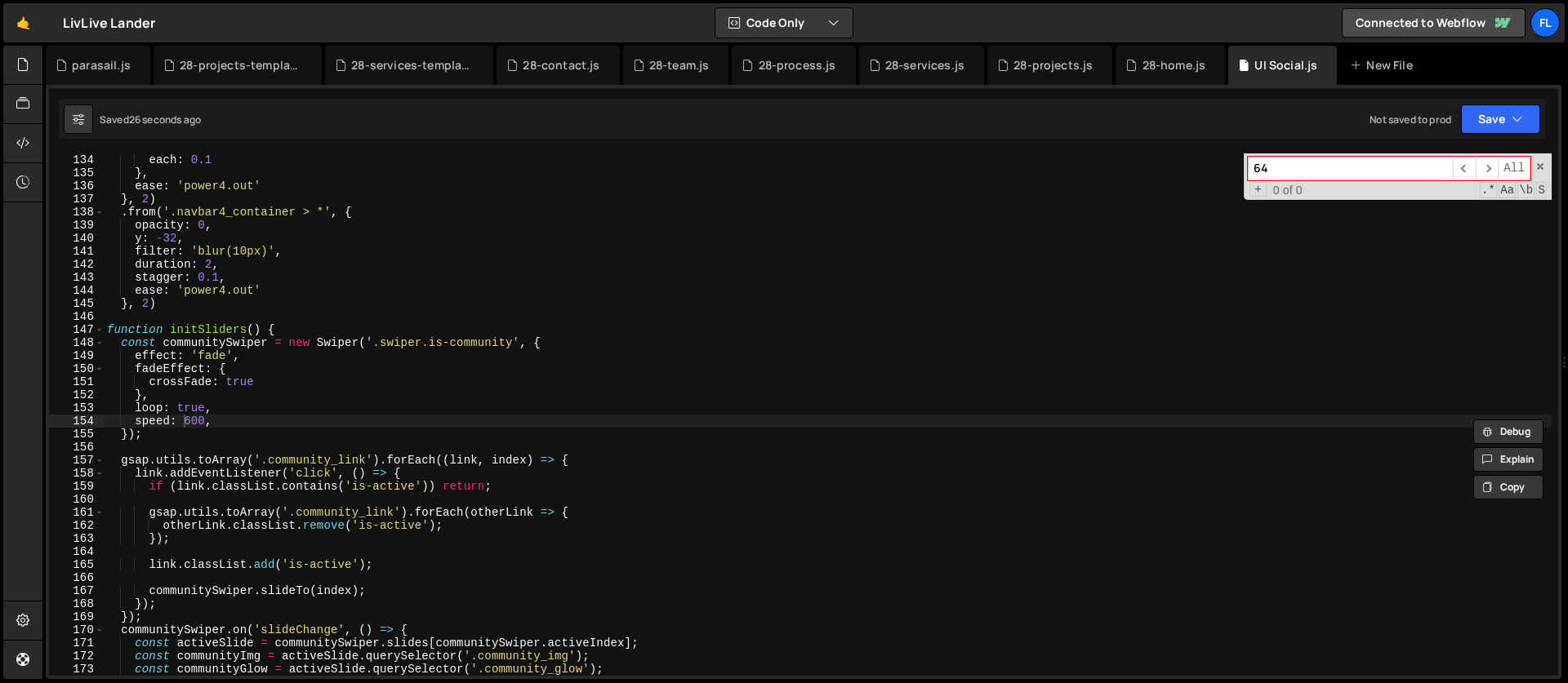
type input "6"
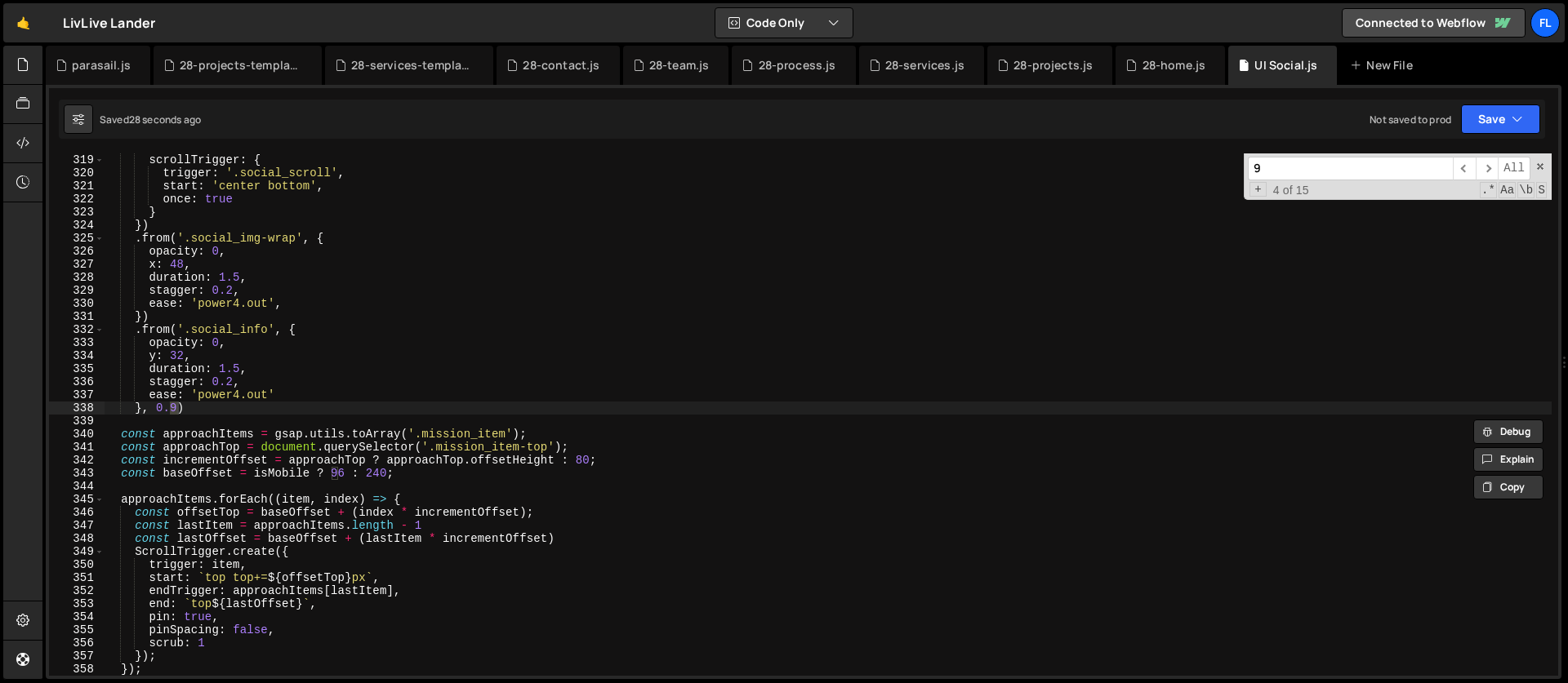
scroll to position [4152, 0]
type input "96"
click at [343, 474] on div "scrollTrigger : { trigger : '.social_scroll' , start : 'center bottom' , once :…" at bounding box center [828, 428] width 1448 height 549
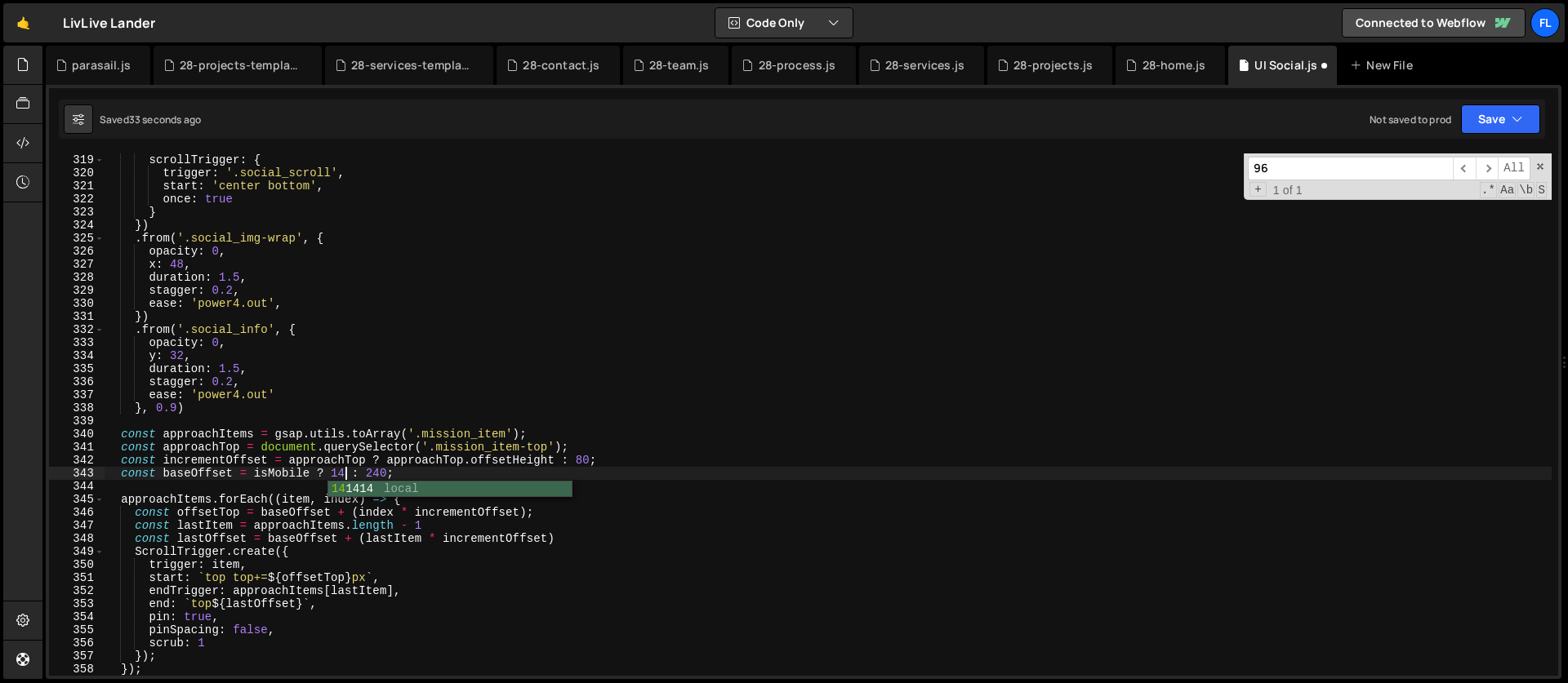
scroll to position [0, 17]
type textarea "const baseOffset = isMobile ? 144 : 240;"
drag, startPoint x: 1281, startPoint y: 169, endPoint x: 1172, endPoint y: 159, distance: 109.5
click at [1172, 159] on div "scrollTrigger : { trigger : '.social_scroll' , start : 'center bottom' , once :…" at bounding box center [828, 415] width 1448 height 523
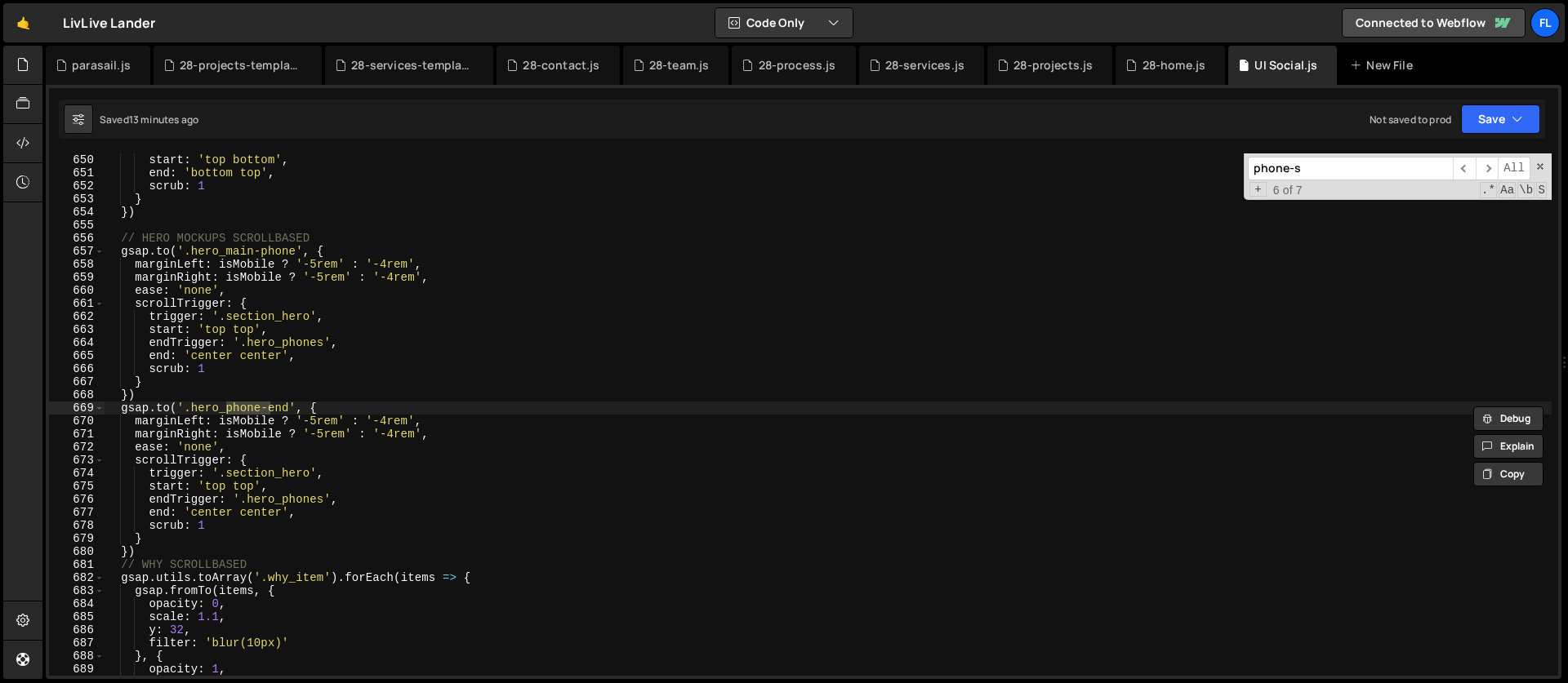
scroll to position [11765, 0]
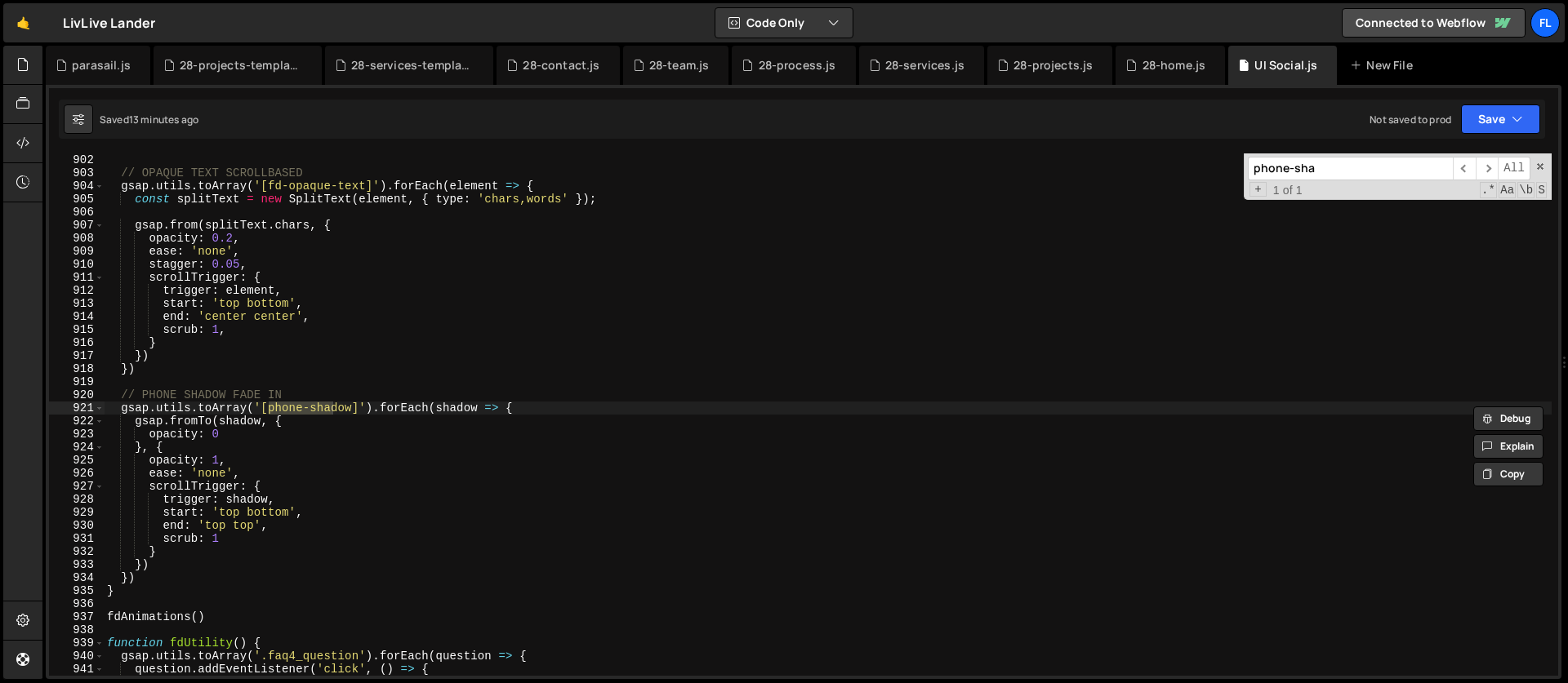
type input "phone-sha"
click at [373, 521] on div "// OPAQUE TEXT SCROLLBASED gsap . utils . toArray ( '[fd-opaque-text]' ) . forE…" at bounding box center [828, 428] width 1448 height 549
click at [306, 394] on div "// OPAQUE TEXT SCROLLBASED gsap . utils . toArray ( '[fd-opaque-text]' ) . forE…" at bounding box center [828, 428] width 1448 height 549
type textarea "// PHONE SHADOW FADE IN"
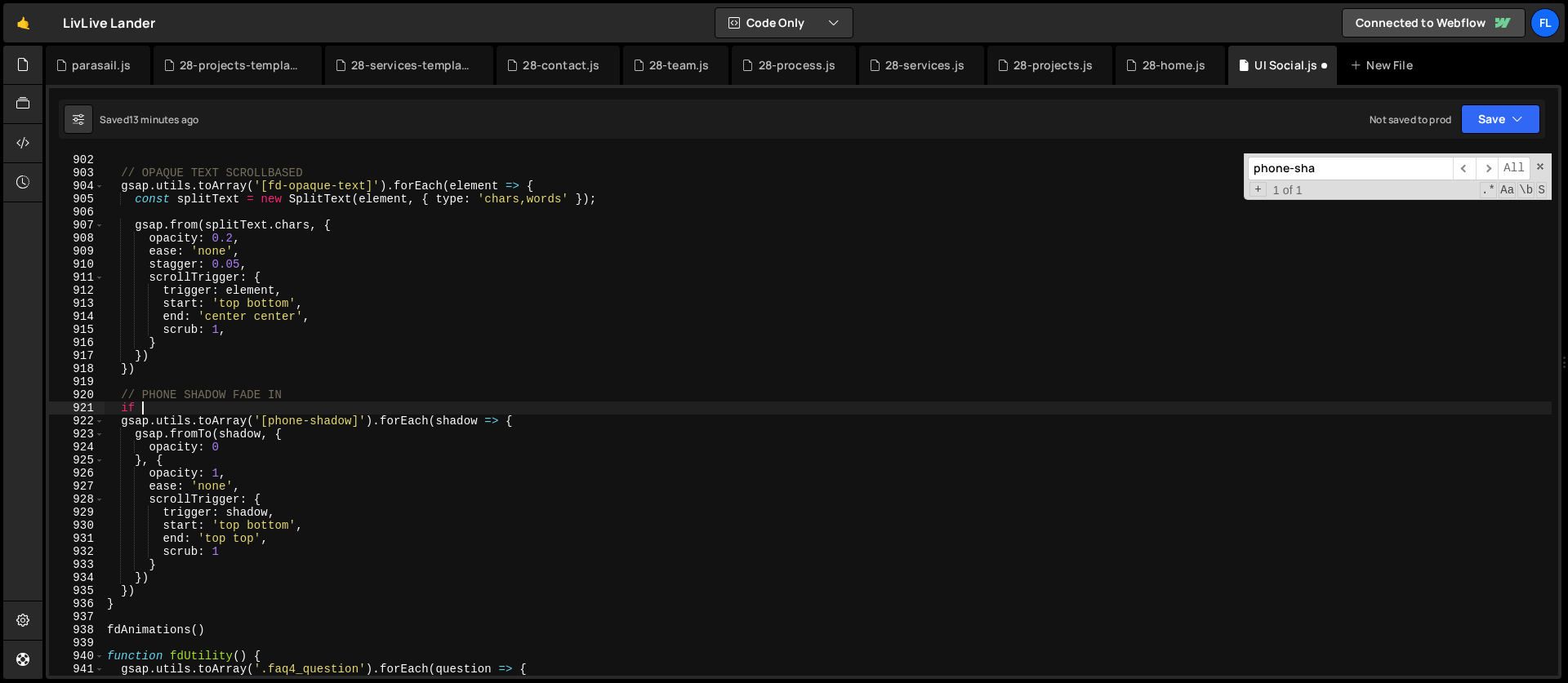
scroll to position [0, 2]
type textarea "if"
drag, startPoint x: 1330, startPoint y: 171, endPoint x: 1222, endPoint y: 170, distance: 108.0
click at [1222, 170] on div "// OPAQUE TEXT SCROLLBASED gsap . utils . toArray ( '[fd-opaque-text]' ) . forE…" at bounding box center [828, 415] width 1448 height 523
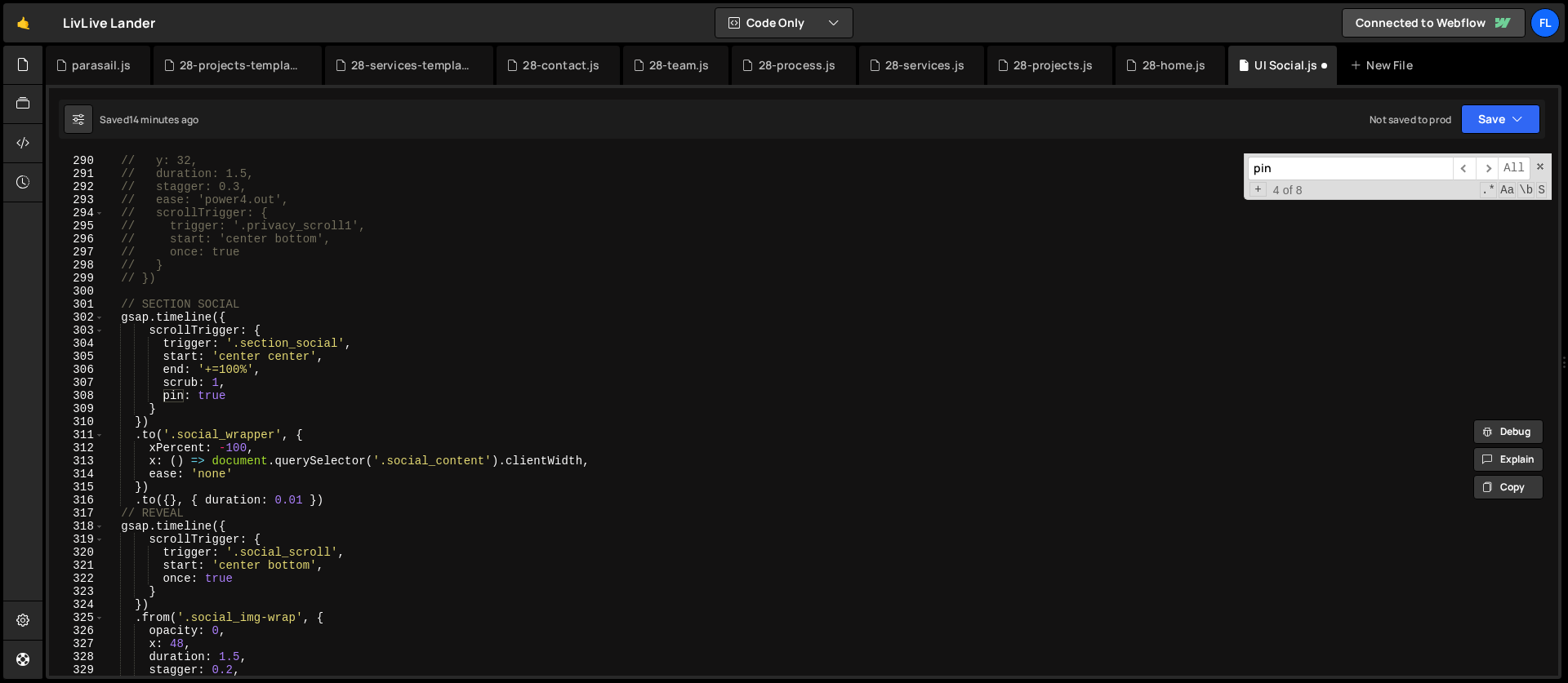
scroll to position [3859, 0]
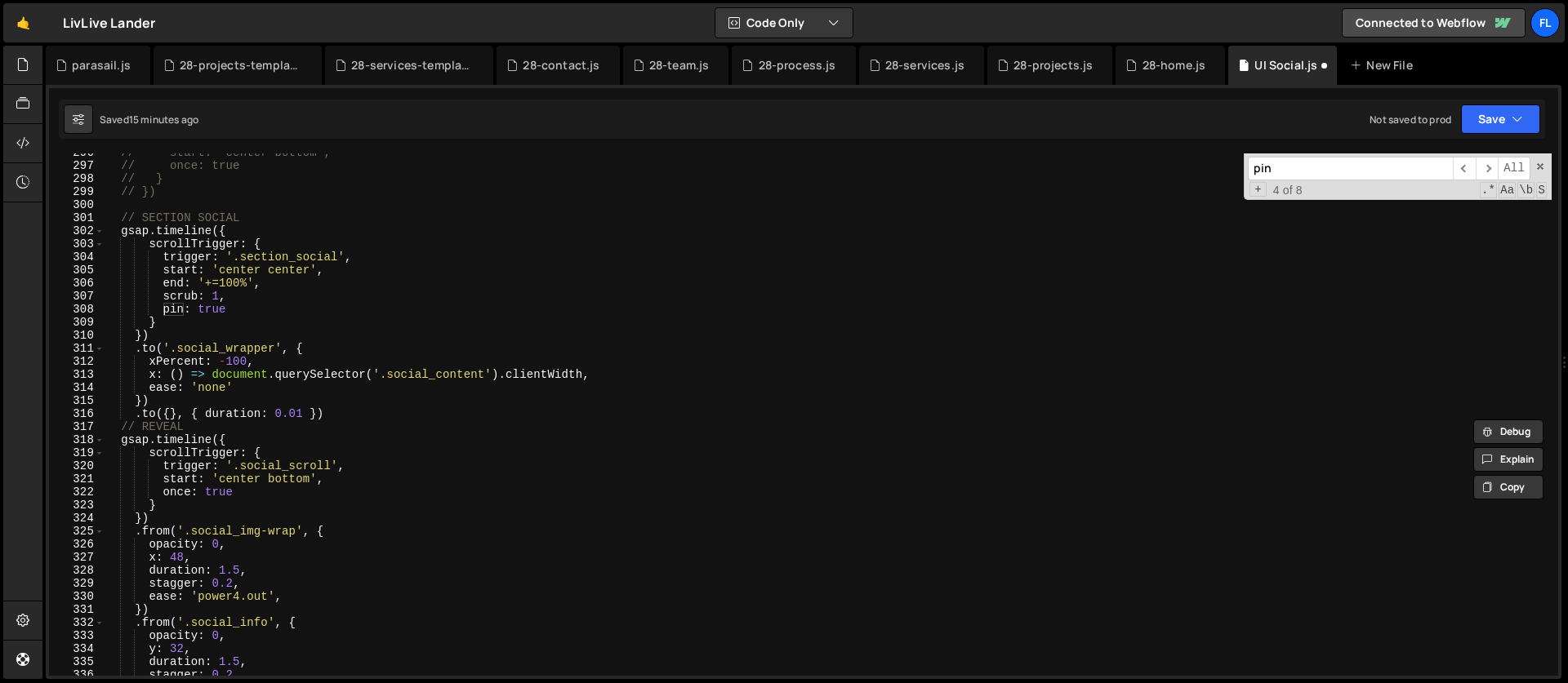
type input "pin"
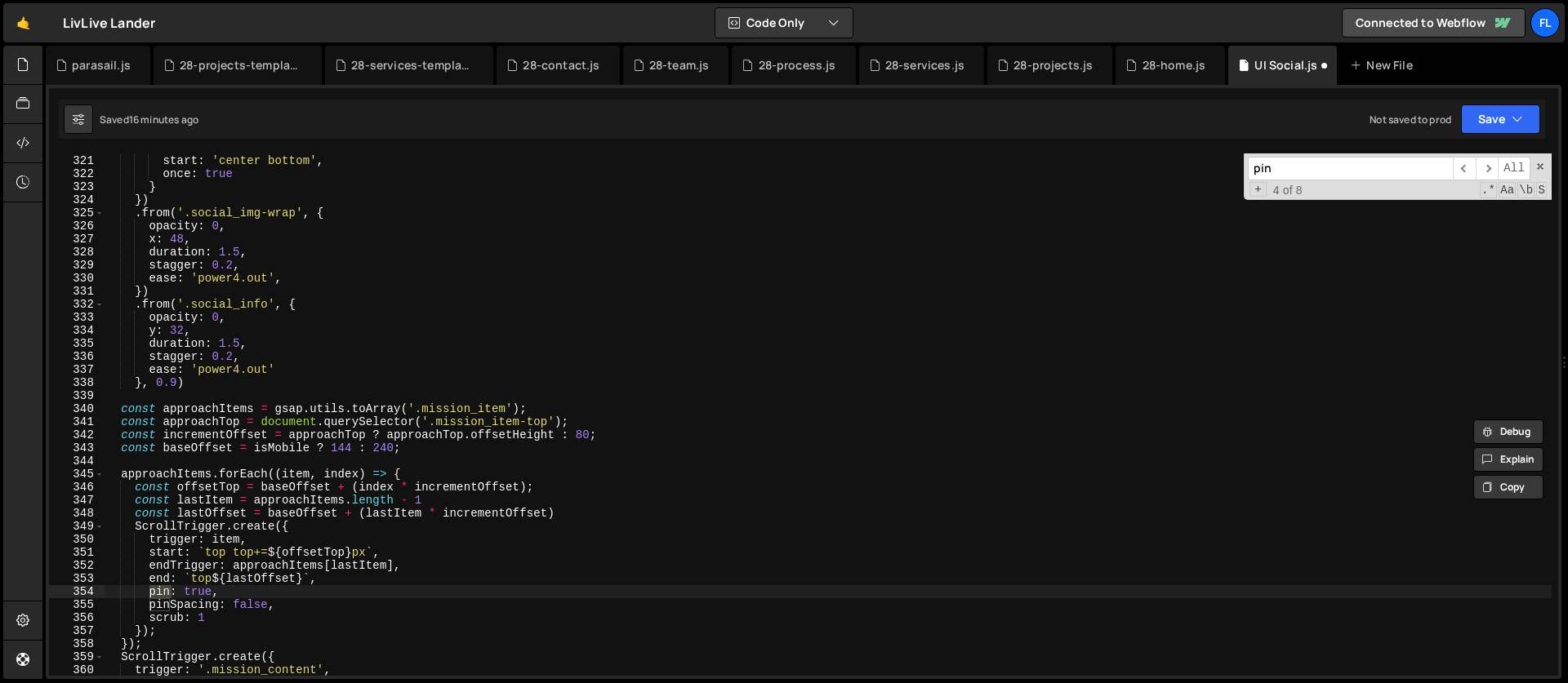
scroll to position [4345, 0]
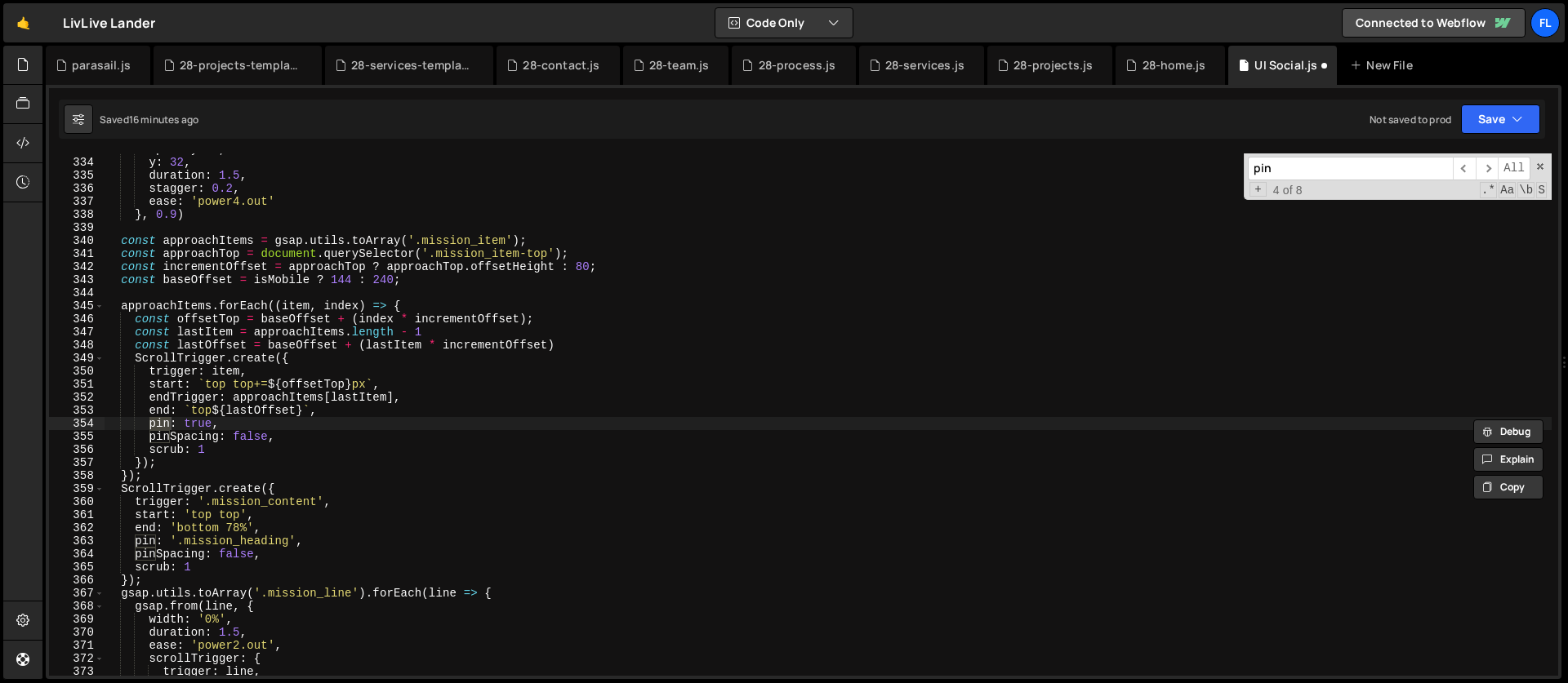
click at [248, 416] on div "opacity : 0 , y : 32 , duration : 1.5 , stagger : 0.2 , ease : 'power4.out' } ,…" at bounding box center [828, 417] width 1448 height 549
click at [1285, 171] on input "pin" at bounding box center [1350, 169] width 205 height 24
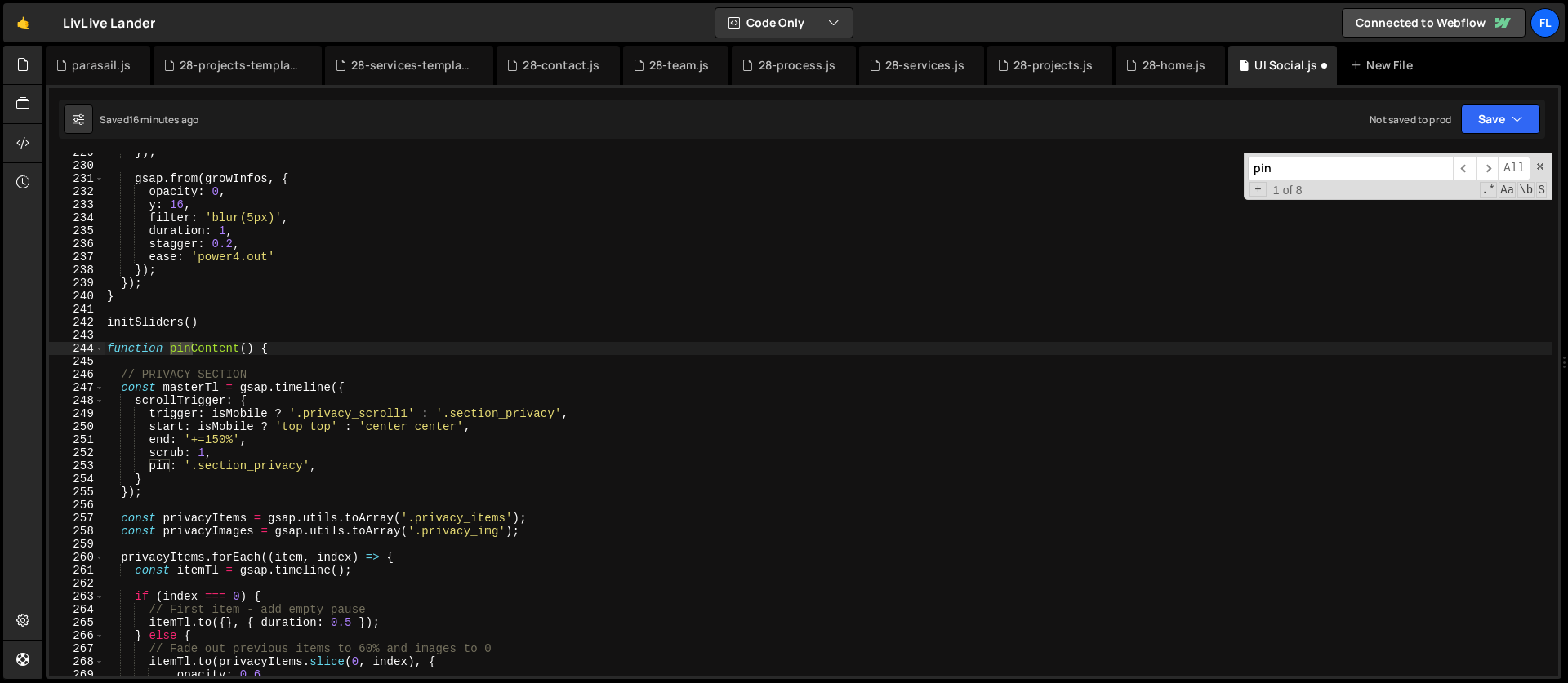
scroll to position [3000, 0]
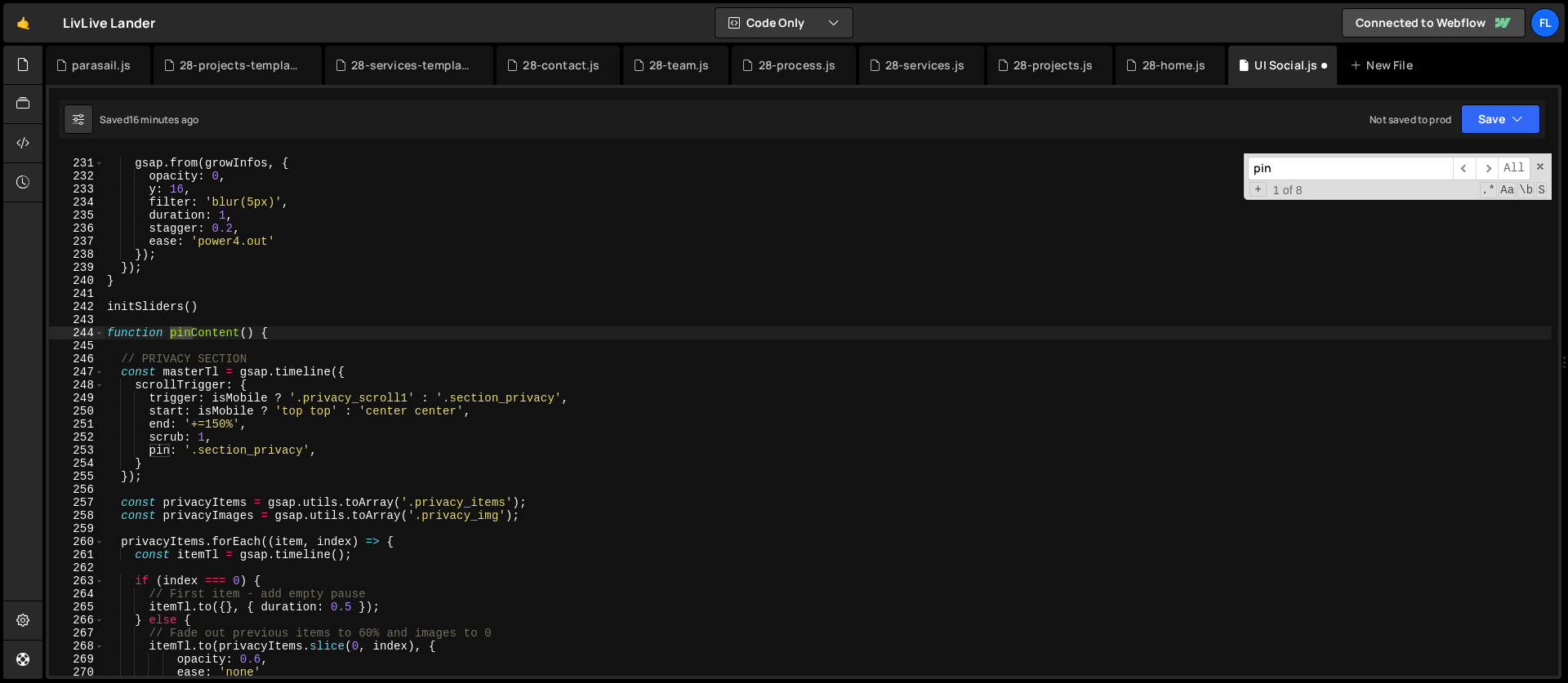
click at [295, 422] on div "gsap . from ( growInfos , { opacity : 0 , y : 16 , filter : 'blur(5px)' , durat…" at bounding box center [828, 418] width 1448 height 549
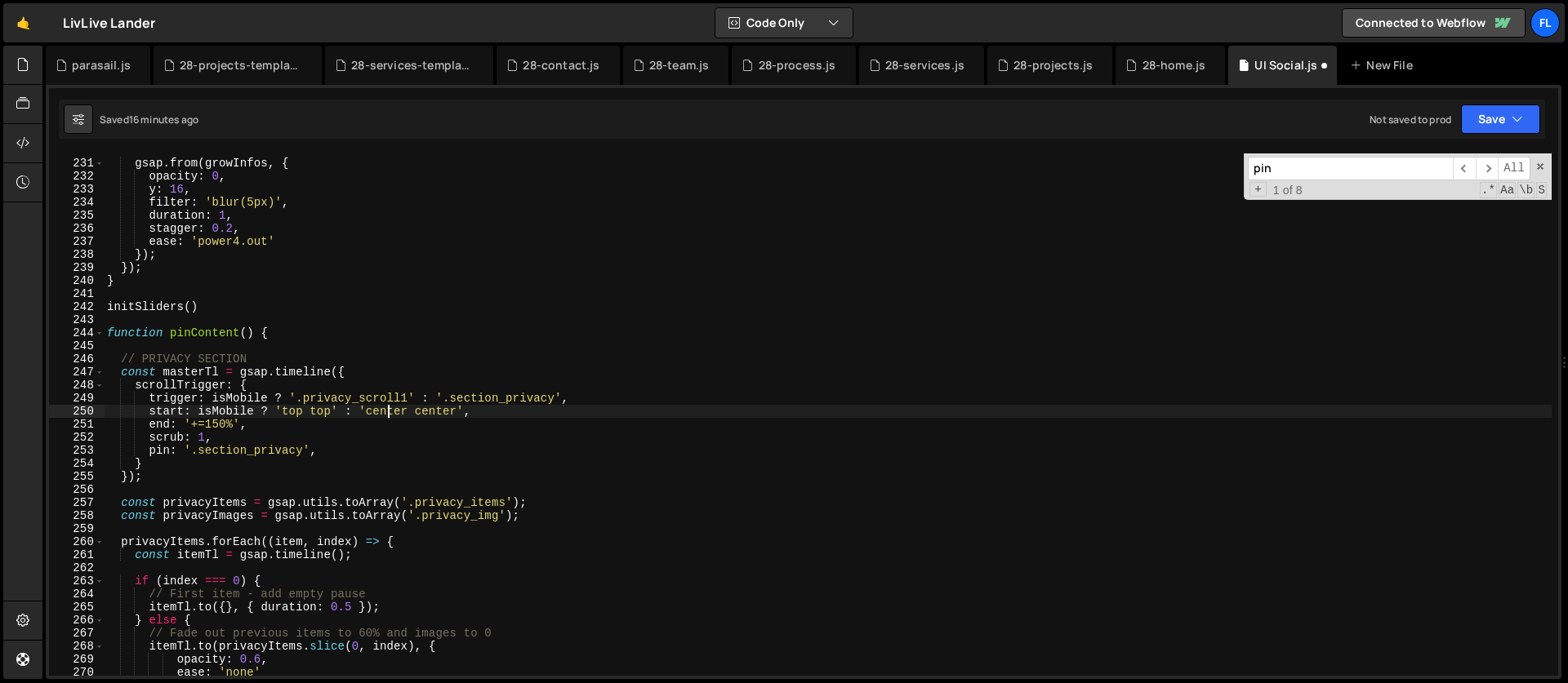
click at [389, 415] on div "gsap . from ( growInfos , { opacity : 0 , y : 16 , filter : 'blur(5px)' , durat…" at bounding box center [828, 418] width 1448 height 549
click at [325, 411] on div "gsap . from ( growInfos , { opacity : 0 , y : 16 , filter : 'blur(5px)' , durat…" at bounding box center [828, 418] width 1448 height 549
click at [179, 426] on div "gsap . from ( growInfos , { opacity : 0 , y : 16 , filter : 'blur(5px)' , durat…" at bounding box center [828, 418] width 1448 height 549
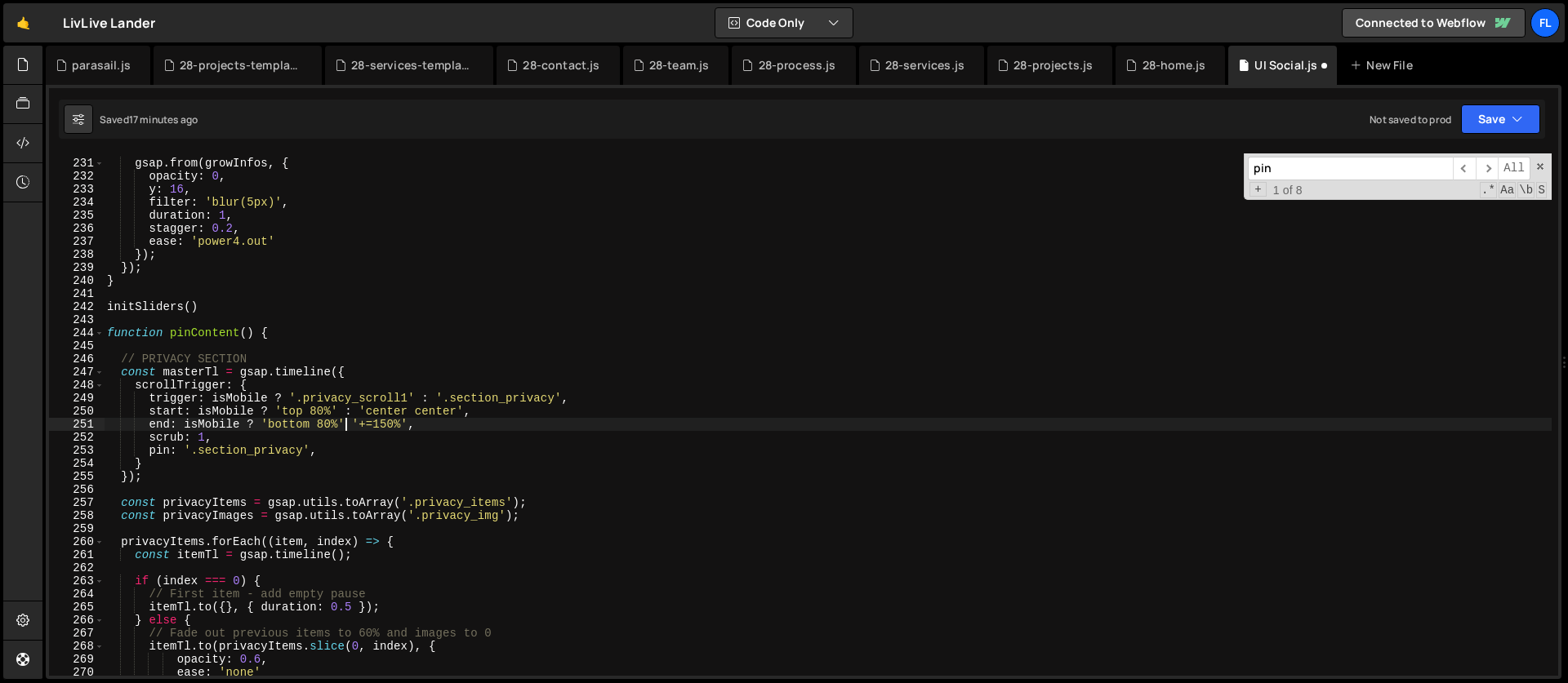
scroll to position [0, 17]
click at [182, 446] on div "gsap . from ( growInfos , { opacity : 0 , y : 16 , filter : 'blur(5px)' , durat…" at bounding box center [828, 418] width 1448 height 549
click at [287, 436] on div "gsap . from ( growInfos , { opacity : 0 , y : 16 , filter : 'blur(5px)' , durat…" at bounding box center [828, 418] width 1448 height 549
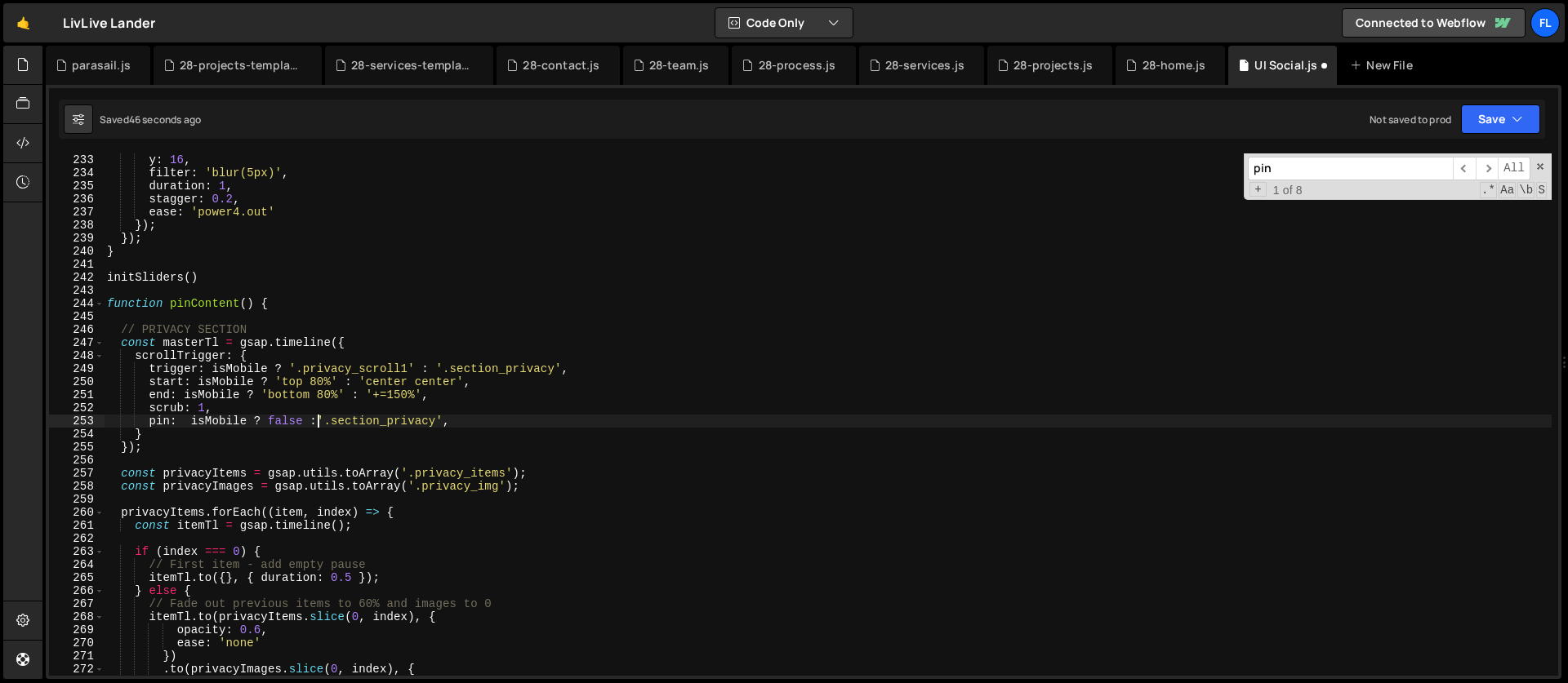
scroll to position [3029, 0]
click at [1287, 165] on input "pin" at bounding box center [1350, 169] width 205 height 24
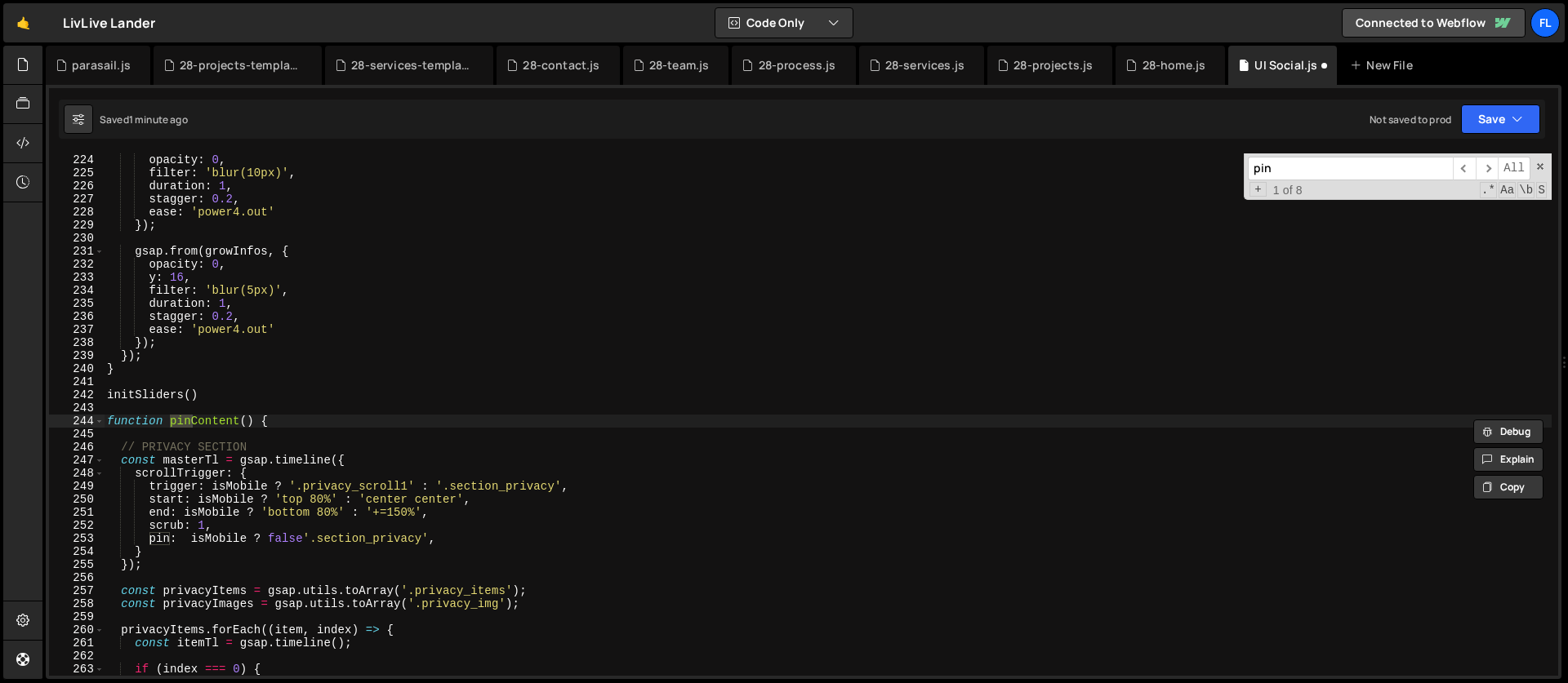
scroll to position [2912, 0]
click at [305, 542] on div "opacity : 0 , filter : 'blur(10px)' , duration : 1 , stagger : 0.2 , ease : 'po…" at bounding box center [828, 428] width 1448 height 549
type textarea "pin: isMobile ? false : '.section_privacy',"
click at [257, 381] on div "opacity : 0 , filter : 'blur(10px)' , duration : 1 , stagger : 0.2 , ease : 'po…" at bounding box center [828, 428] width 1448 height 549
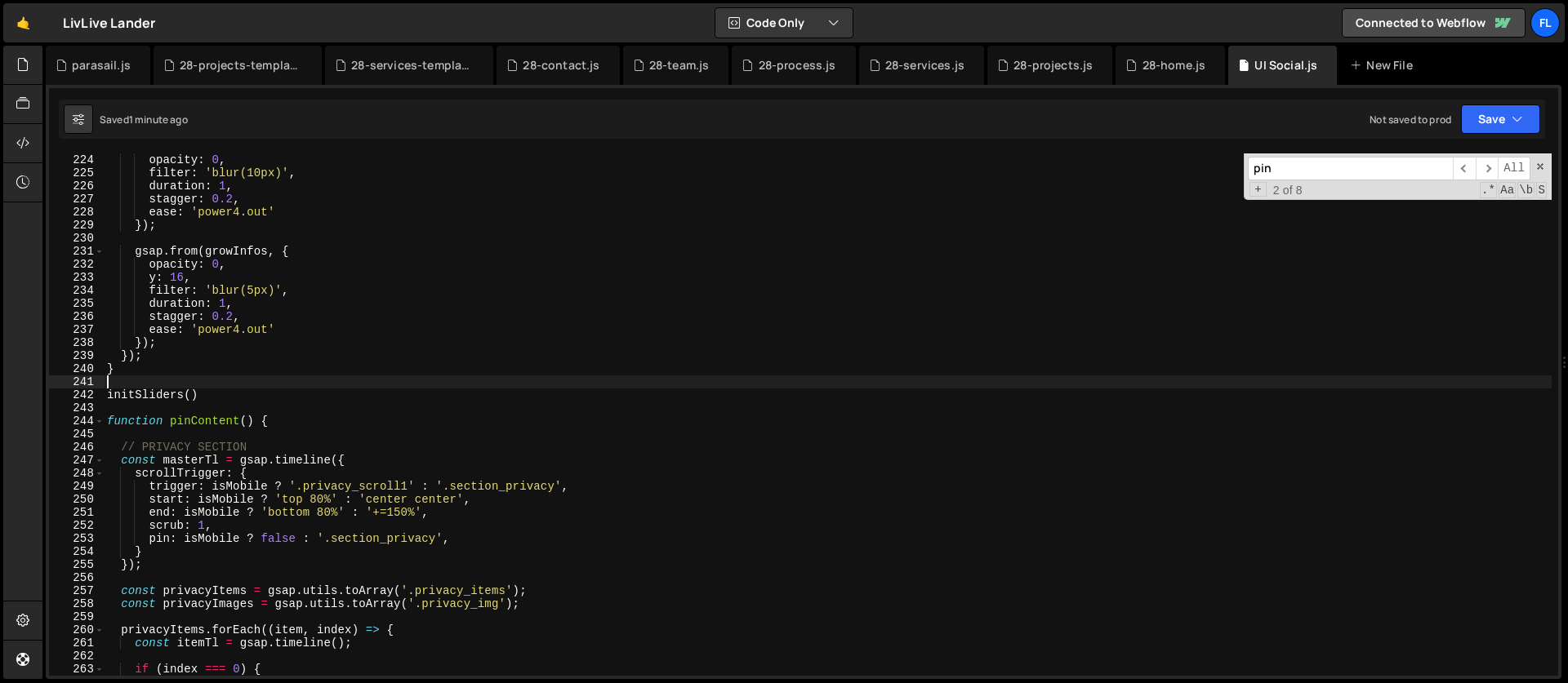
scroll to position [0, 0]
type textarea "fdUtility()"
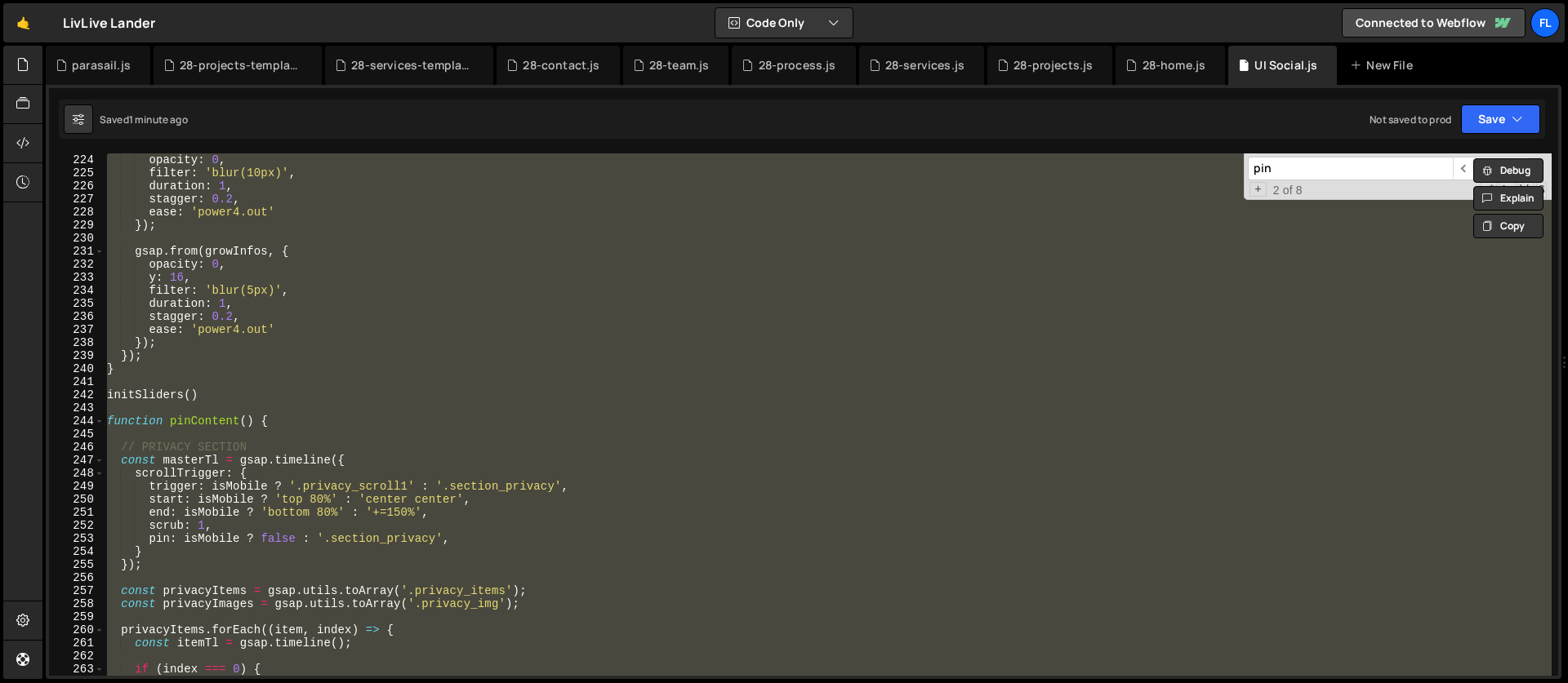
drag, startPoint x: 1316, startPoint y: 172, endPoint x: 1155, endPoint y: 168, distance: 161.0
click at [1155, 168] on div "opacity : 0 , filter : 'blur(10px)' , duration : 1 , stagger : 0.2 , ease : 'po…" at bounding box center [828, 415] width 1448 height 523
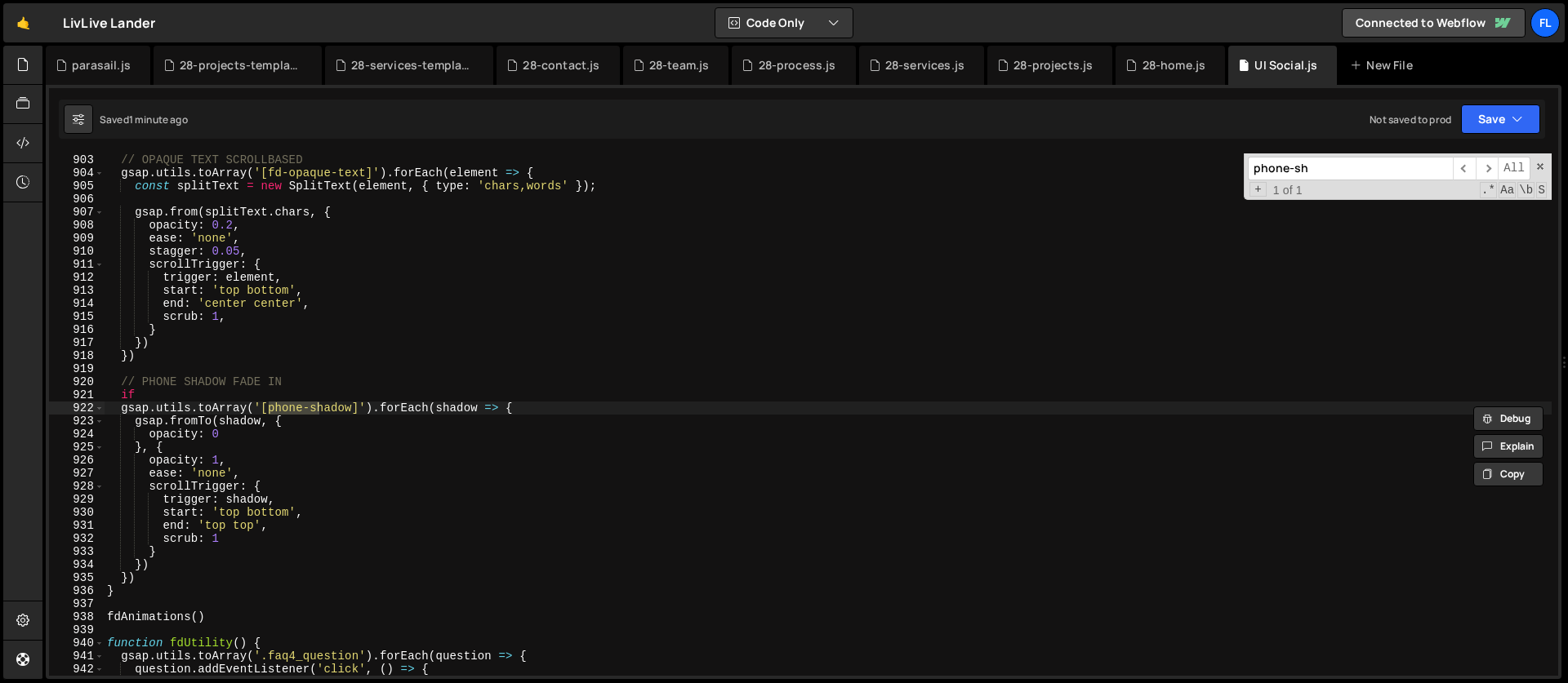
scroll to position [11777, 0]
type input "phone-sha"
click at [169, 399] on div "// OPAQUE TEXT SCROLLBASED gsap . utils . toArray ( '[fd-opaque-text]' ) . forE…" at bounding box center [828, 428] width 1448 height 549
drag, startPoint x: 530, startPoint y: 407, endPoint x: 517, endPoint y: 413, distance: 14.3
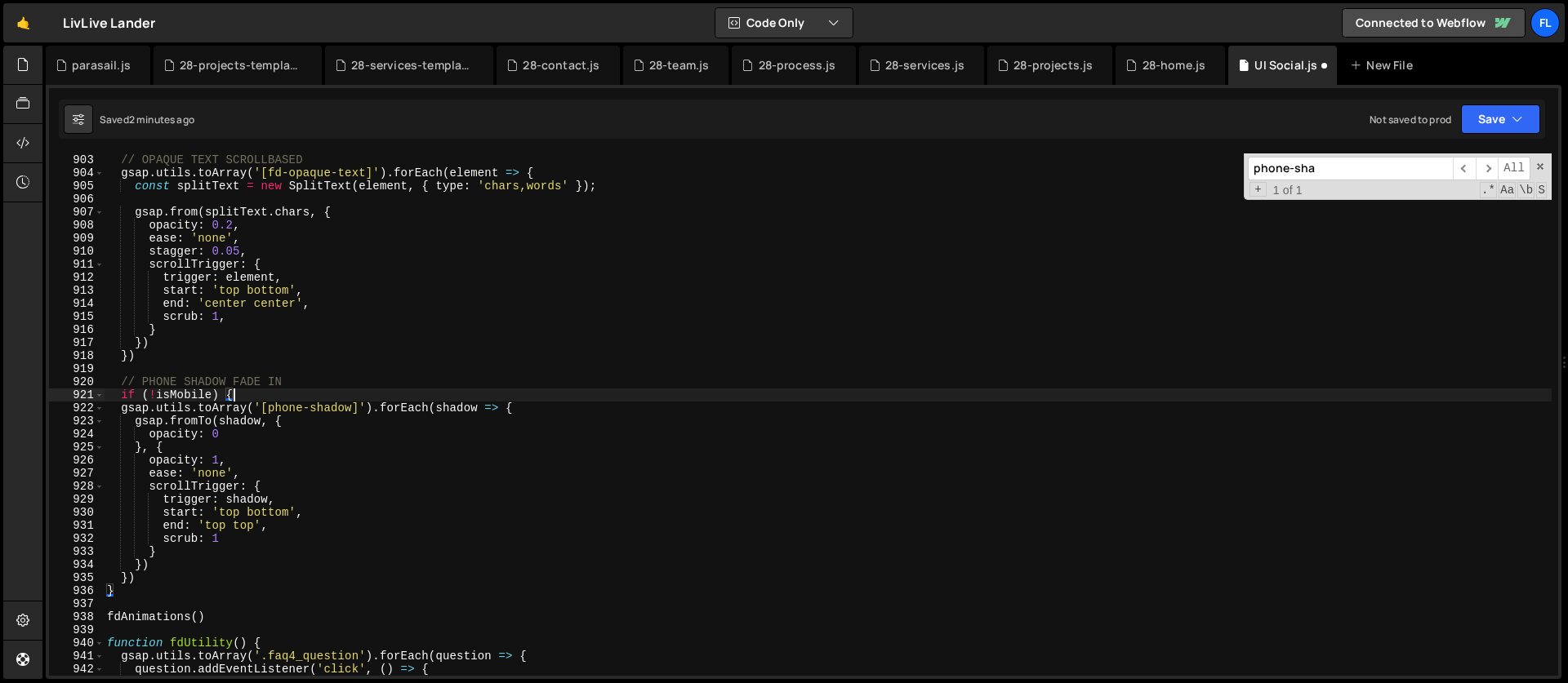
click at [530, 407] on div "// OPAQUE TEXT SCROLLBASED gsap . utils . toArray ( '[fd-opaque-text]' ) . forE…" at bounding box center [828, 428] width 1448 height 549
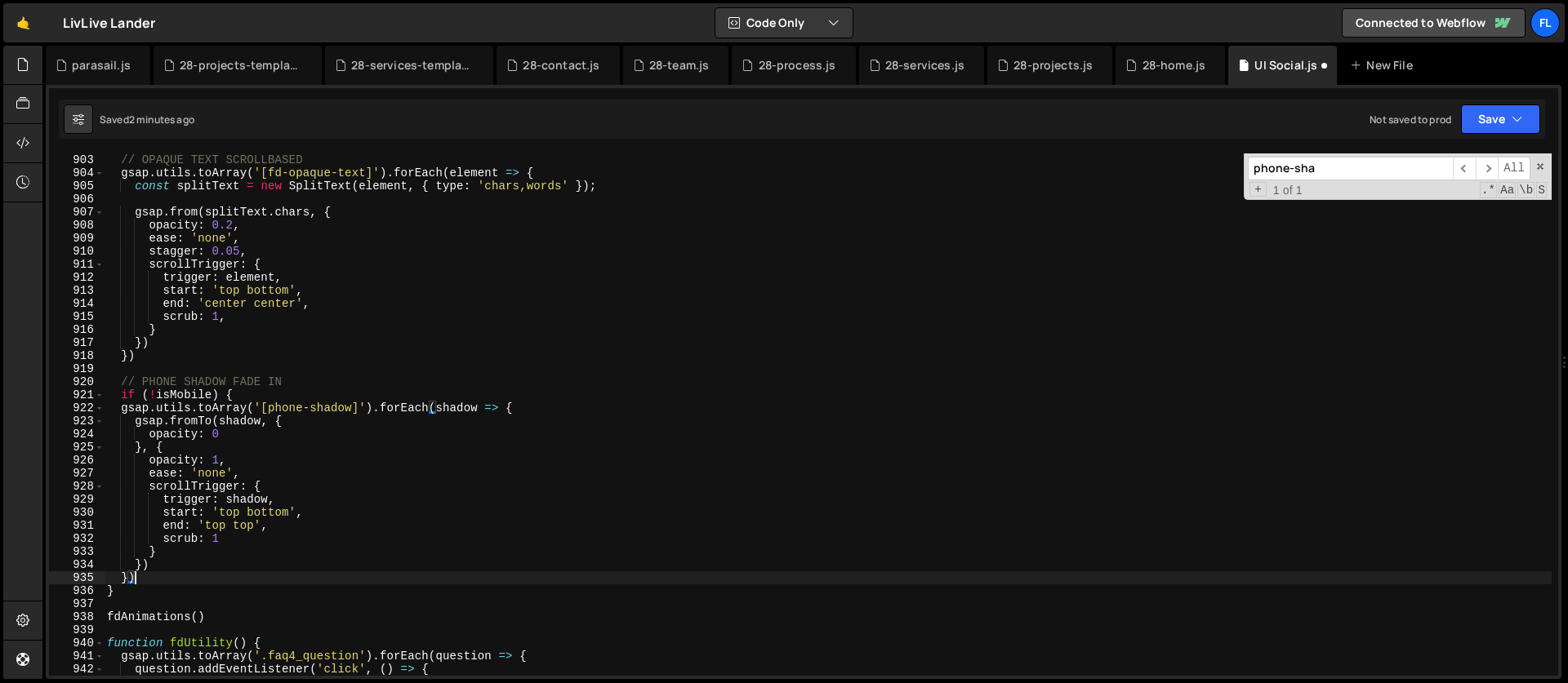
click at [149, 577] on div "// OPAQUE TEXT SCROLLBASED gsap . utils . toArray ( '[fd-opaque-text]' ) . forE…" at bounding box center [828, 428] width 1448 height 549
type textarea "})"
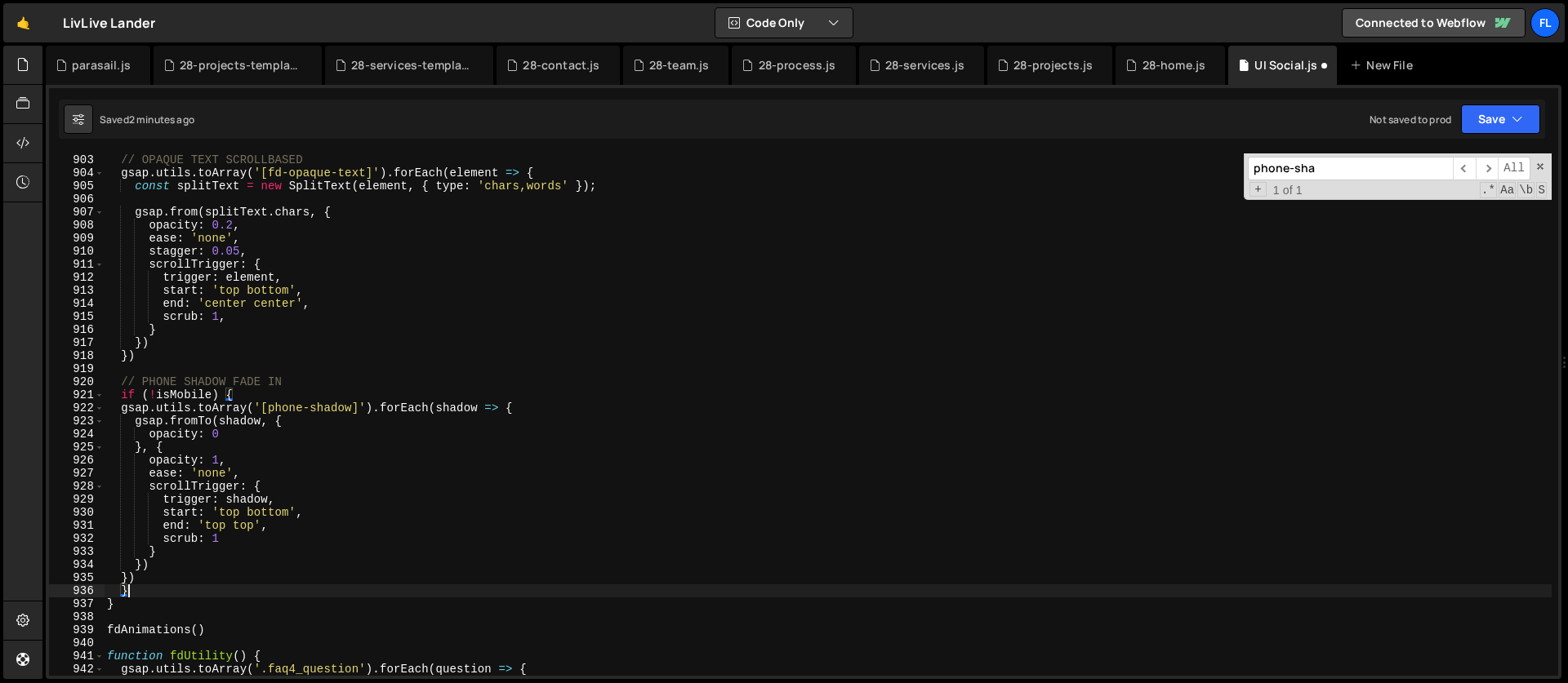
click at [136, 604] on div "// OPAQUE TEXT SCROLLBASED gsap . utils . toArray ( '[fd-opaque-text]' ) . forE…" at bounding box center [828, 428] width 1448 height 549
type textarea "}"
drag, startPoint x: 1324, startPoint y: 169, endPoint x: 1194, endPoint y: 158, distance: 130.5
click at [1194, 158] on div "// OPAQUE TEXT SCROLLBASED gsap . utils . toArray ( '[fd-opaque-text]' ) . forE…" at bounding box center [828, 415] width 1448 height 523
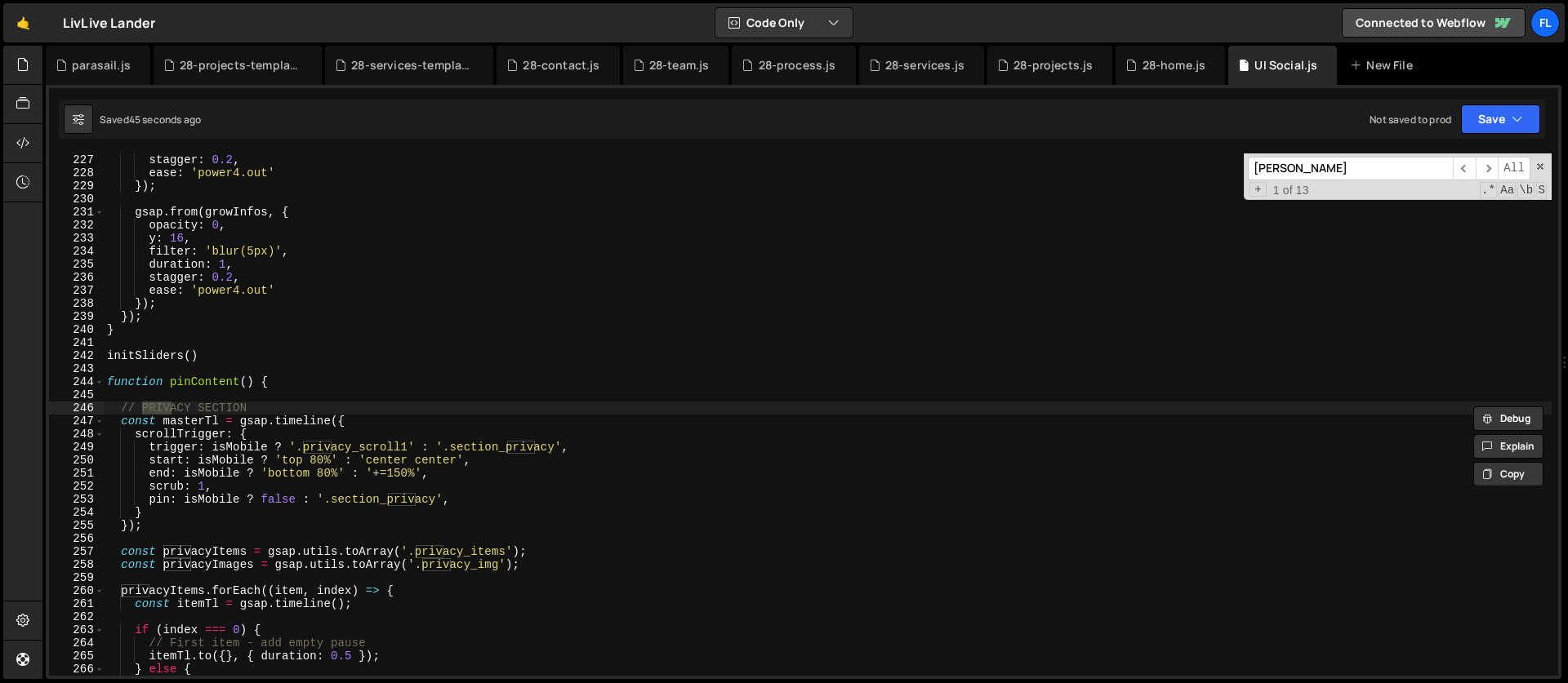
scroll to position [2951, 0]
type input "privac"
click at [329, 471] on div "stagger : 0.2 , ease : 'power4.out' }) ; gsap . from ( growInfos , { opacity : …" at bounding box center [828, 428] width 1448 height 549
click at [294, 473] on div "stagger : 0.2 , ease : 'power4.out' }) ; gsap . from ( growInfos , { opacity : …" at bounding box center [828, 428] width 1448 height 549
drag, startPoint x: 294, startPoint y: 473, endPoint x: 294, endPoint y: 545, distance: 72.0
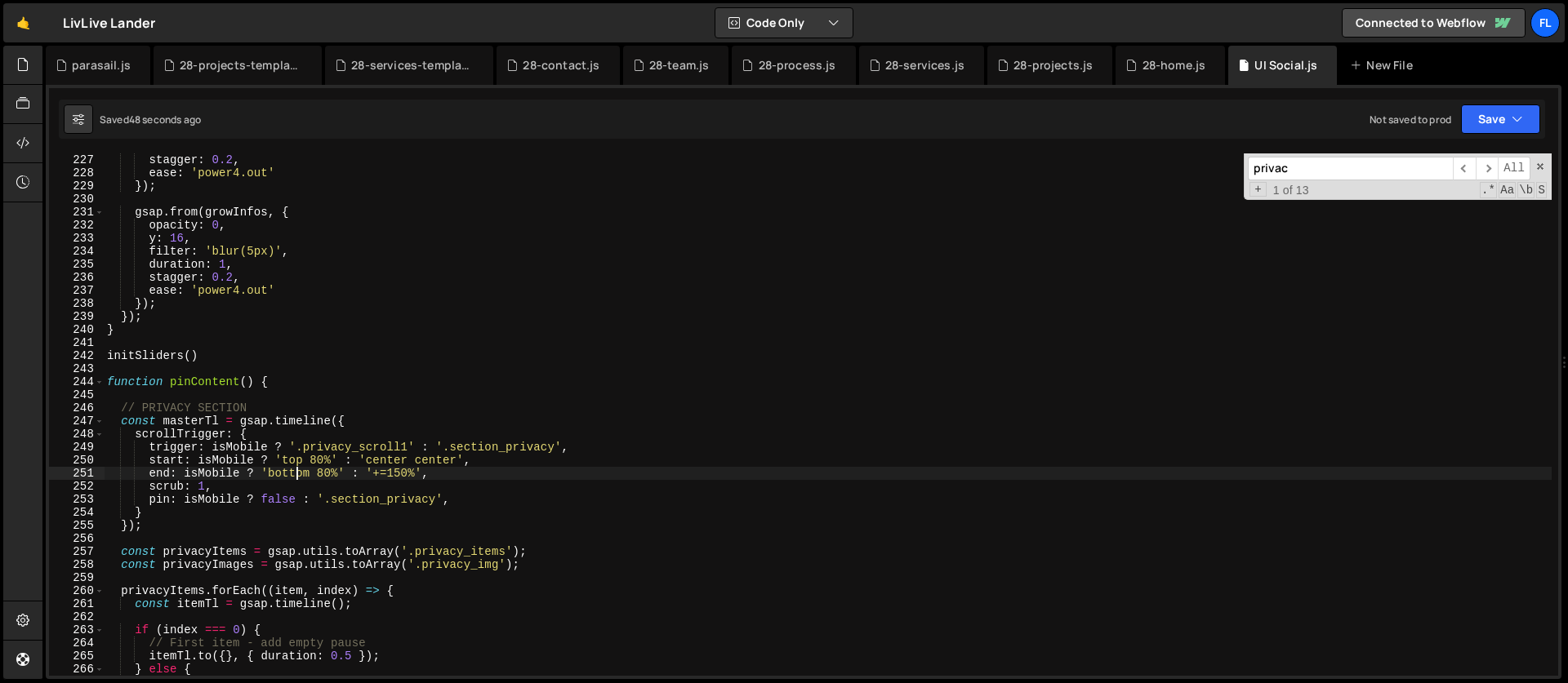
click at [294, 474] on div "stagger : 0.2 , ease : 'power4.out' }) ; gsap . from ( growInfos , { opacity : …" at bounding box center [828, 428] width 1448 height 549
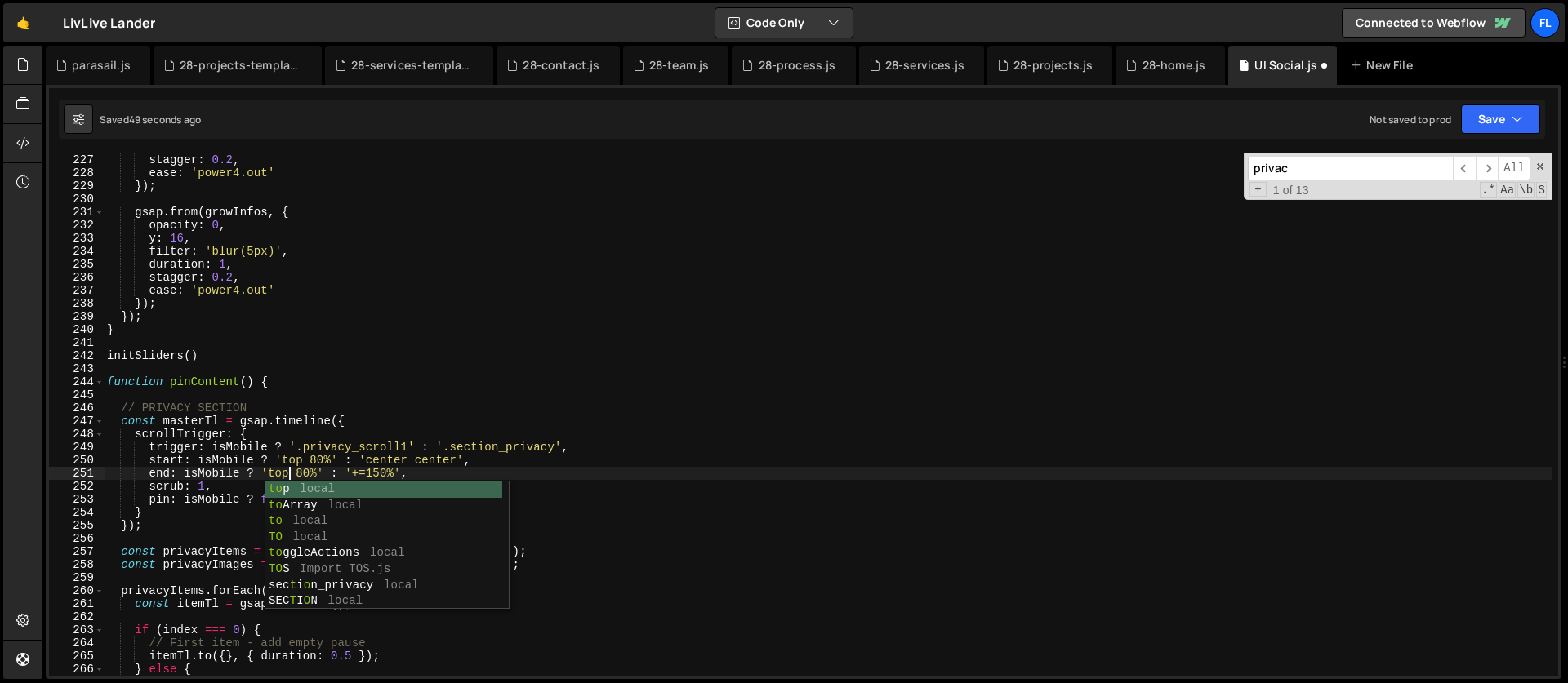
scroll to position [0, 12]
click at [304, 476] on div "stagger : 0.2 , ease : 'power4.out' }) ; gsap . from ( growInfos , { opacity : …" at bounding box center [828, 428] width 1448 height 549
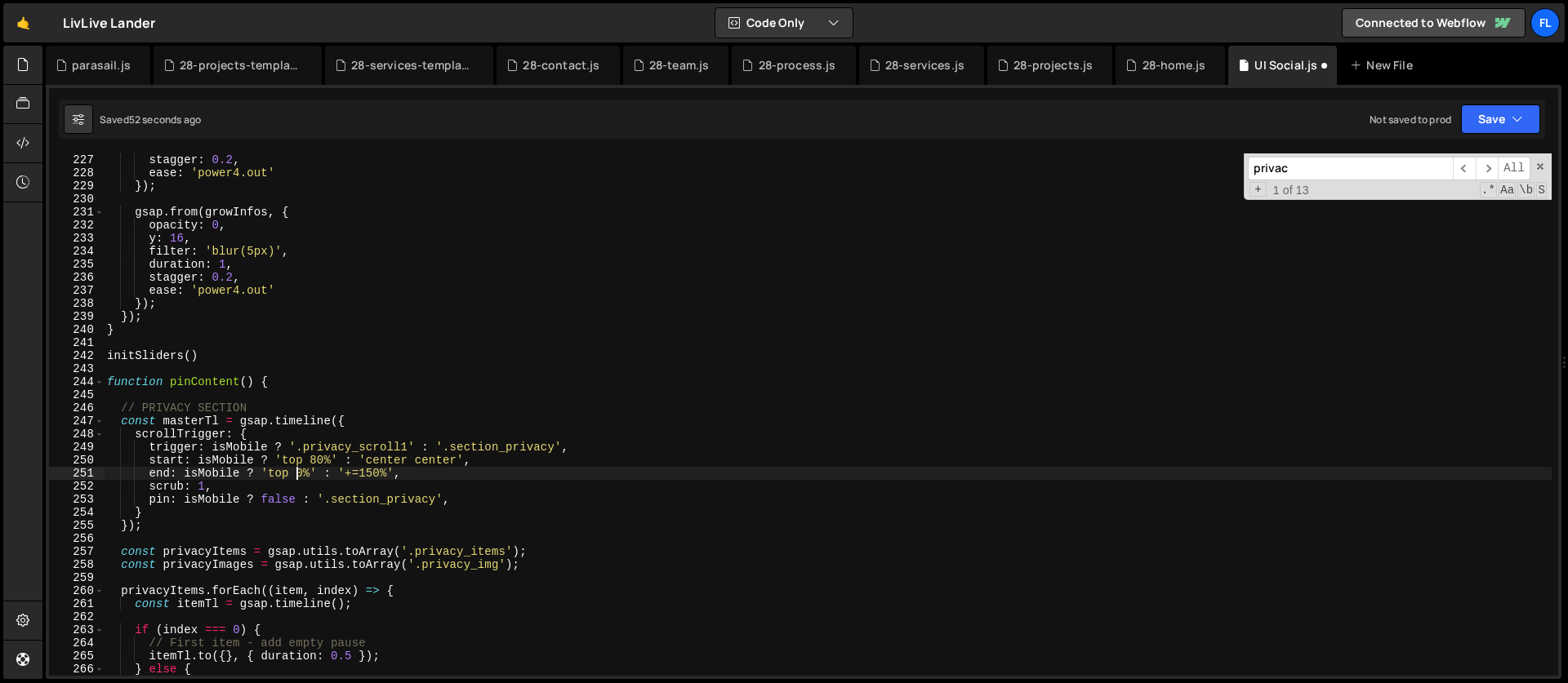
scroll to position [0, 13]
drag, startPoint x: 446, startPoint y: 500, endPoint x: 248, endPoint y: 500, distance: 198.0
click at [248, 500] on div "stagger : 0.2 , ease : 'power4.out' }) ; gsap . from ( growInfos , { opacity : …" at bounding box center [828, 428] width 1448 height 549
click at [184, 501] on div "stagger : 0.2 , ease : 'power4.out' }) ; gsap . from ( growInfos , { opacity : …" at bounding box center [828, 428] width 1448 height 549
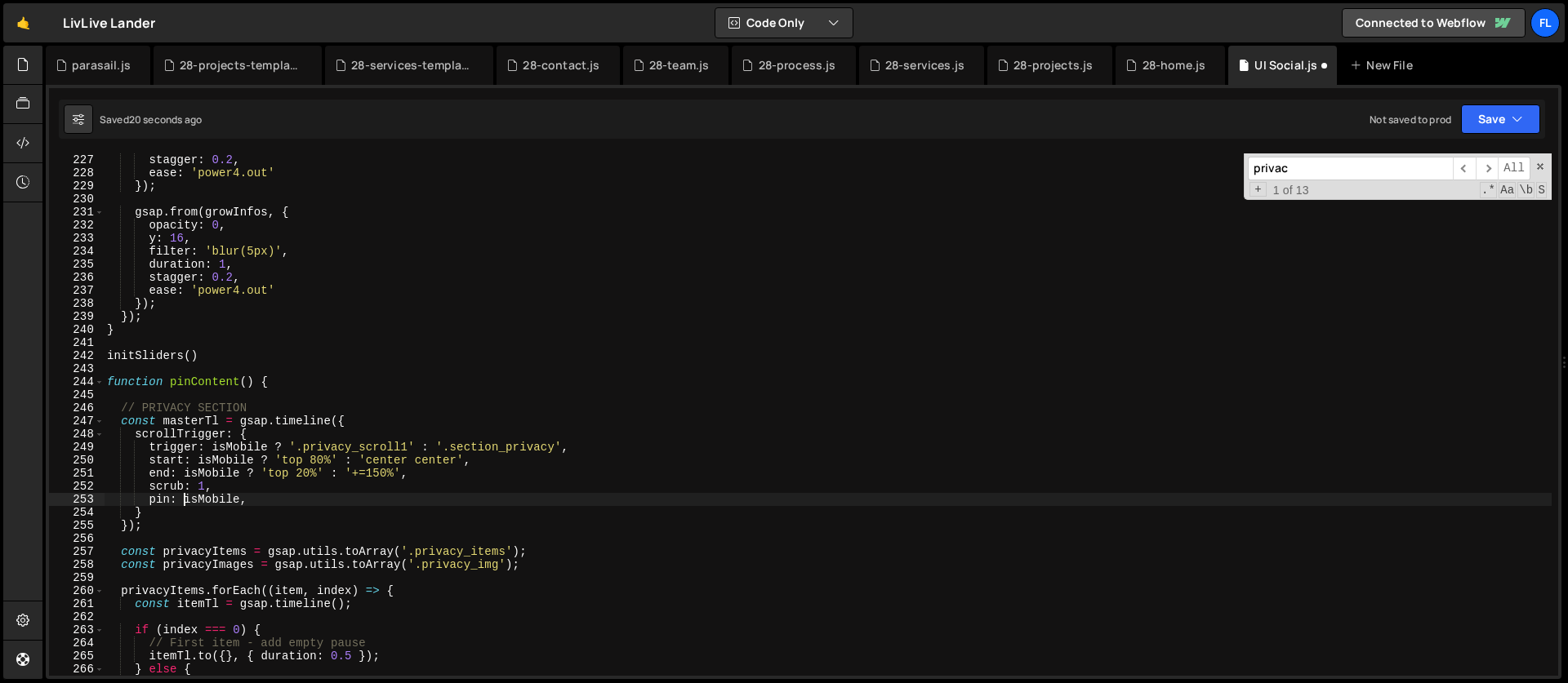
scroll to position [0, 7]
type textarea "pin: !isMobile,"
drag, startPoint x: 1317, startPoint y: 176, endPoint x: 1168, endPoint y: 172, distance: 149.1
click at [1168, 172] on div "stagger : 0.2 , ease : 'power4.out' }) ; gsap . from ( growInfos , { opacity : …" at bounding box center [828, 415] width 1448 height 523
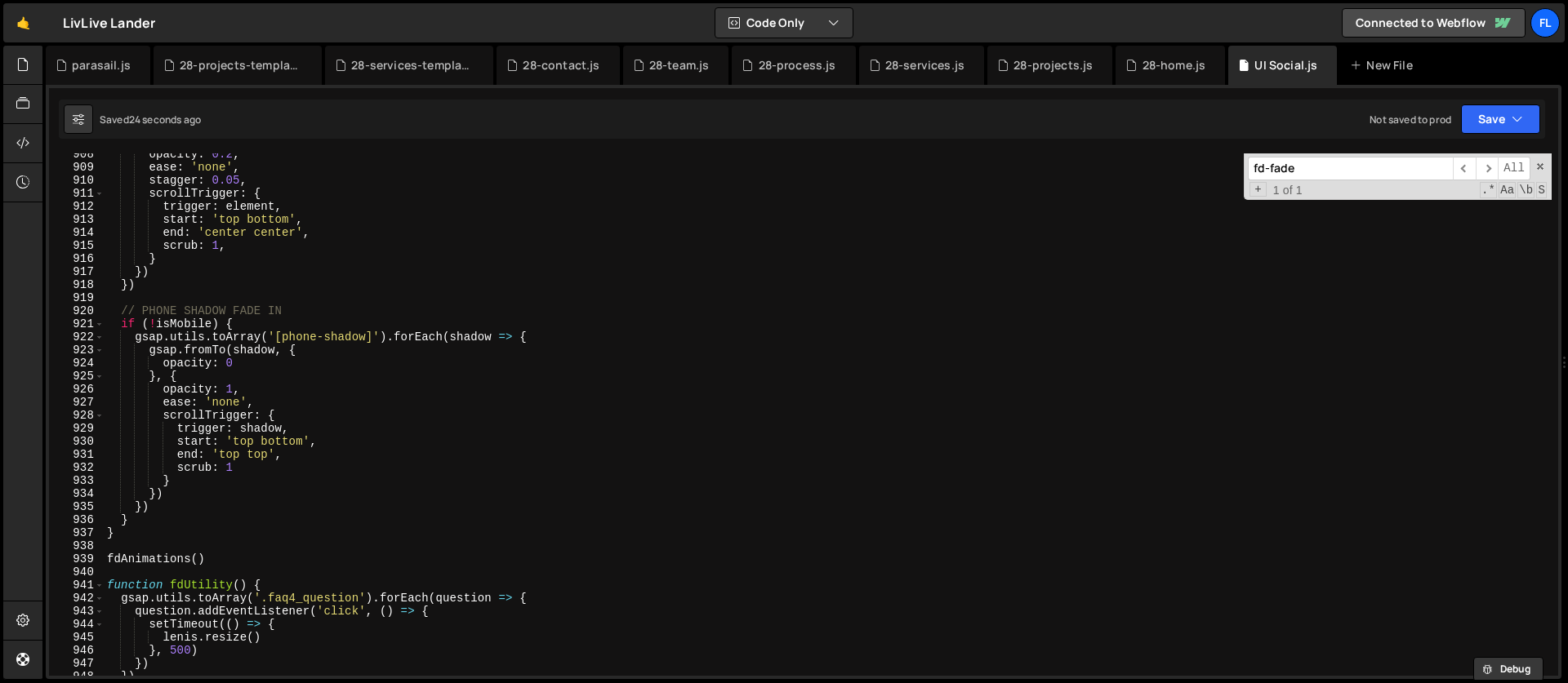
scroll to position [11914, 0]
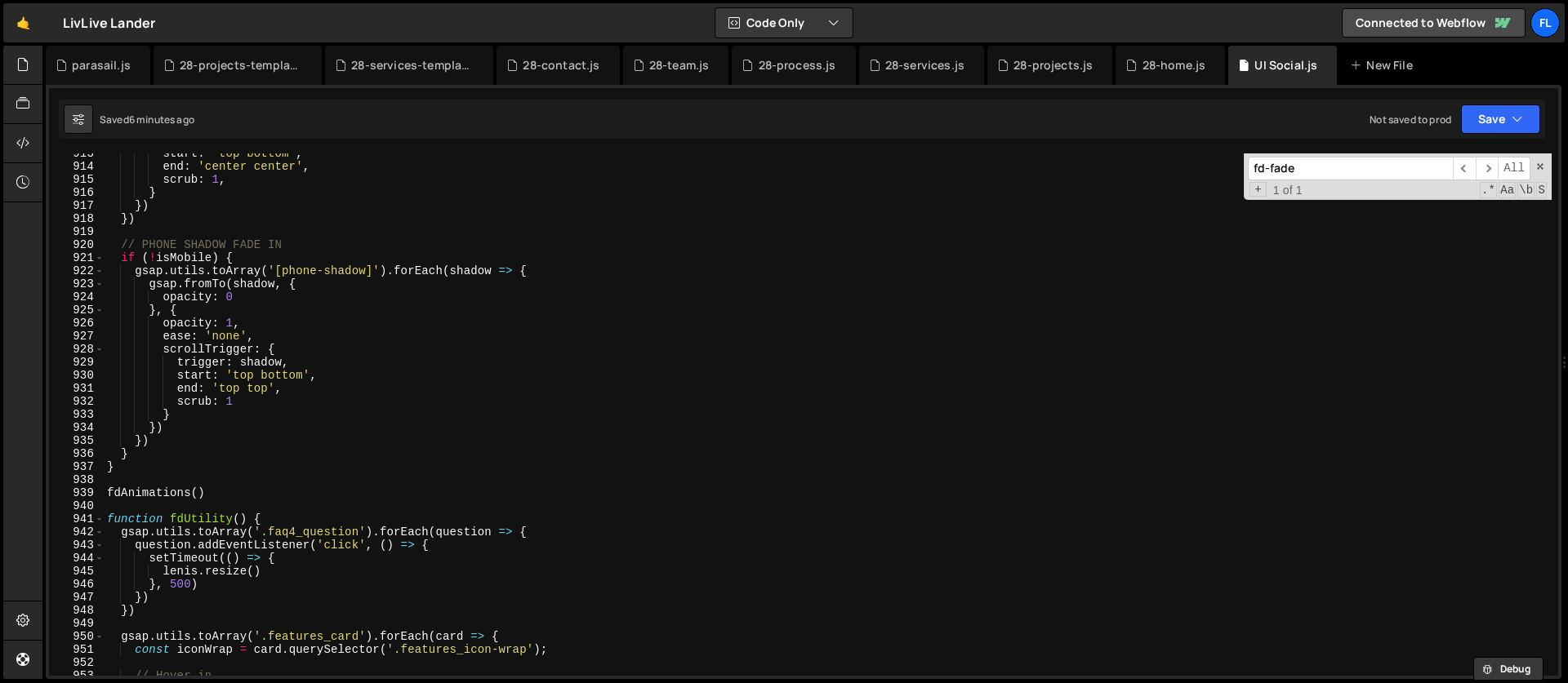
click at [1347, 183] on div "+ 1 of 1 .* Aa \b S" at bounding box center [1397, 189] width 299 height 13
paste input "creation_flow-img-wrap"
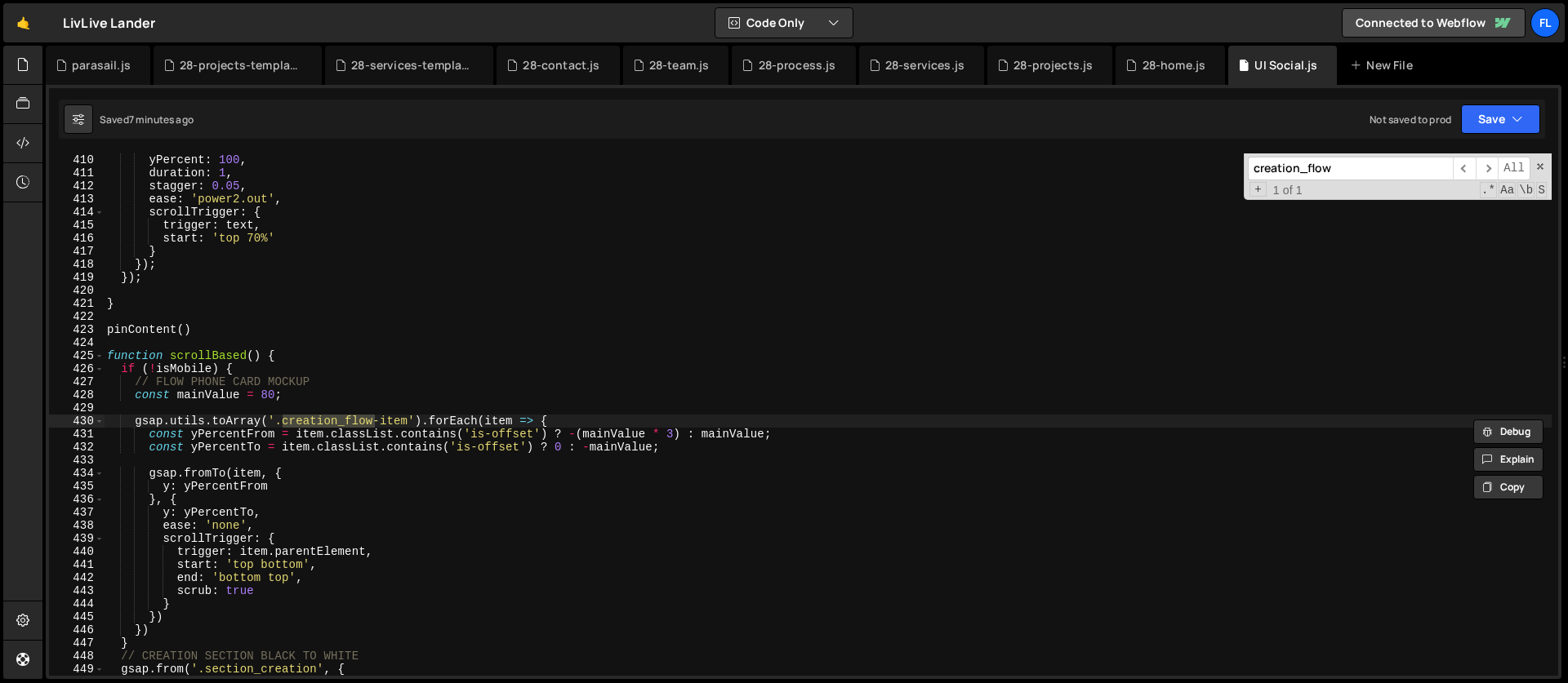
type input "creation_flow"
click at [297, 355] on div "yPercent : 100 , duration : 1 , stagger : 0.05 , ease : 'power2.out' , scrollTr…" at bounding box center [828, 428] width 1448 height 549
click at [251, 370] on div "yPercent : 100 , duration : 1 , stagger : 0.05 , ease : 'power2.out' , scrollTr…" at bounding box center [828, 428] width 1448 height 549
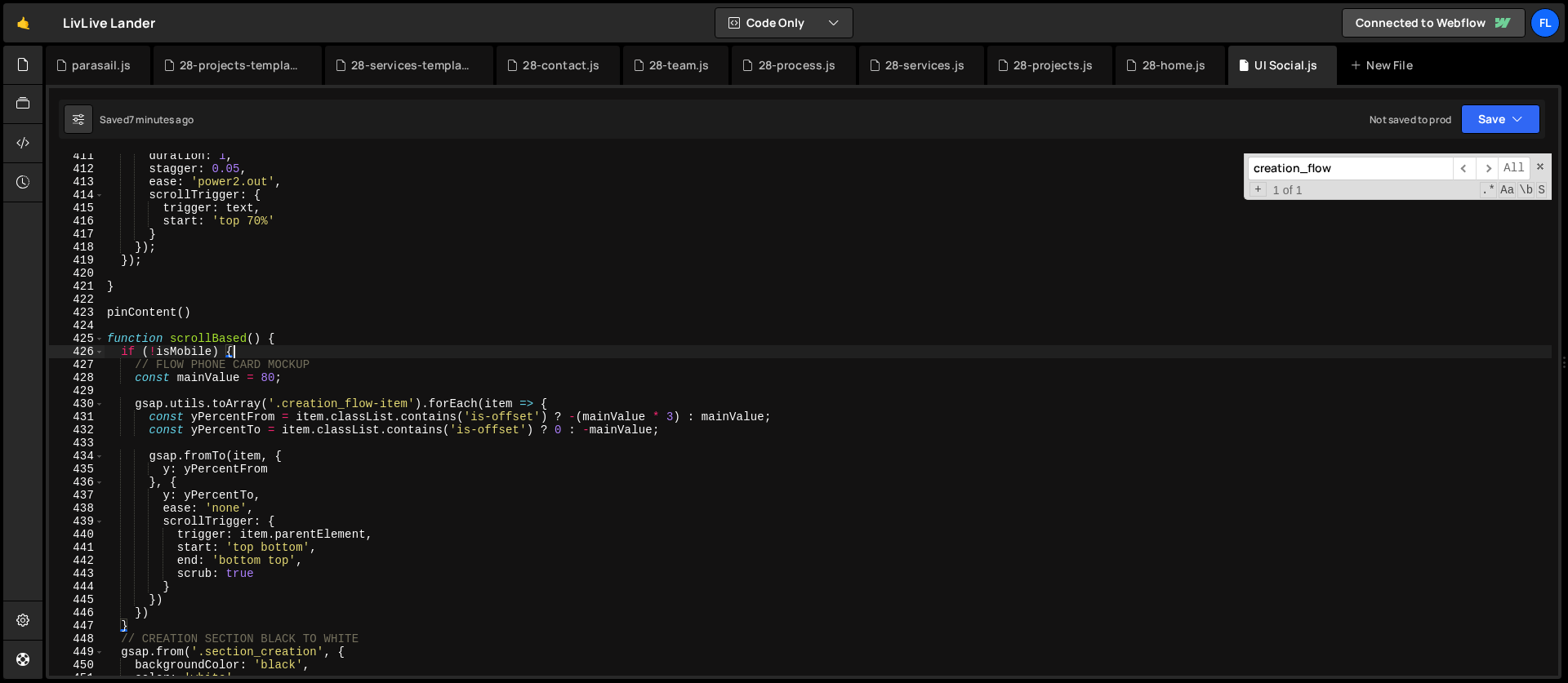
scroll to position [5404, 0]
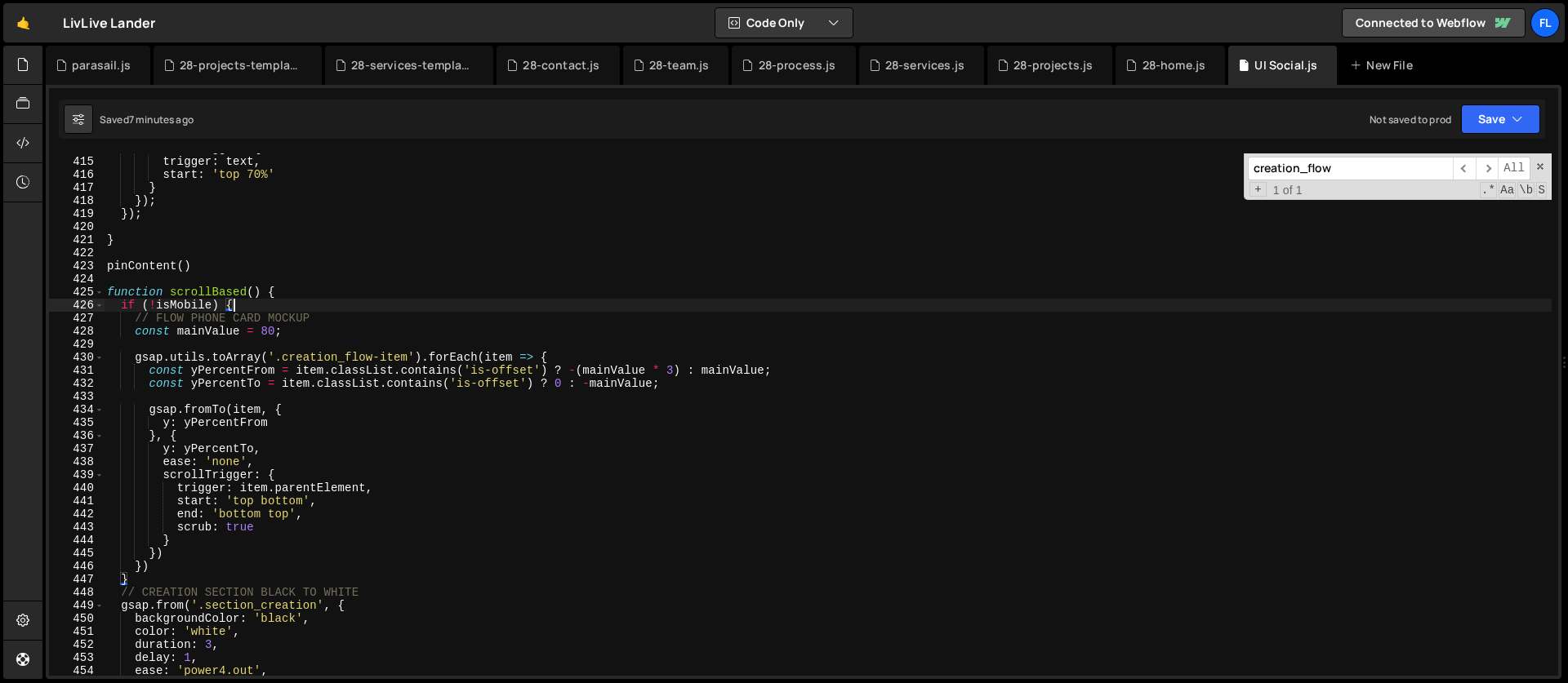
click at [137, 582] on div "scrollTrigger : { trigger : text , start : 'top 70%' } }) ; }) ; } pinContent (…" at bounding box center [828, 416] width 1448 height 549
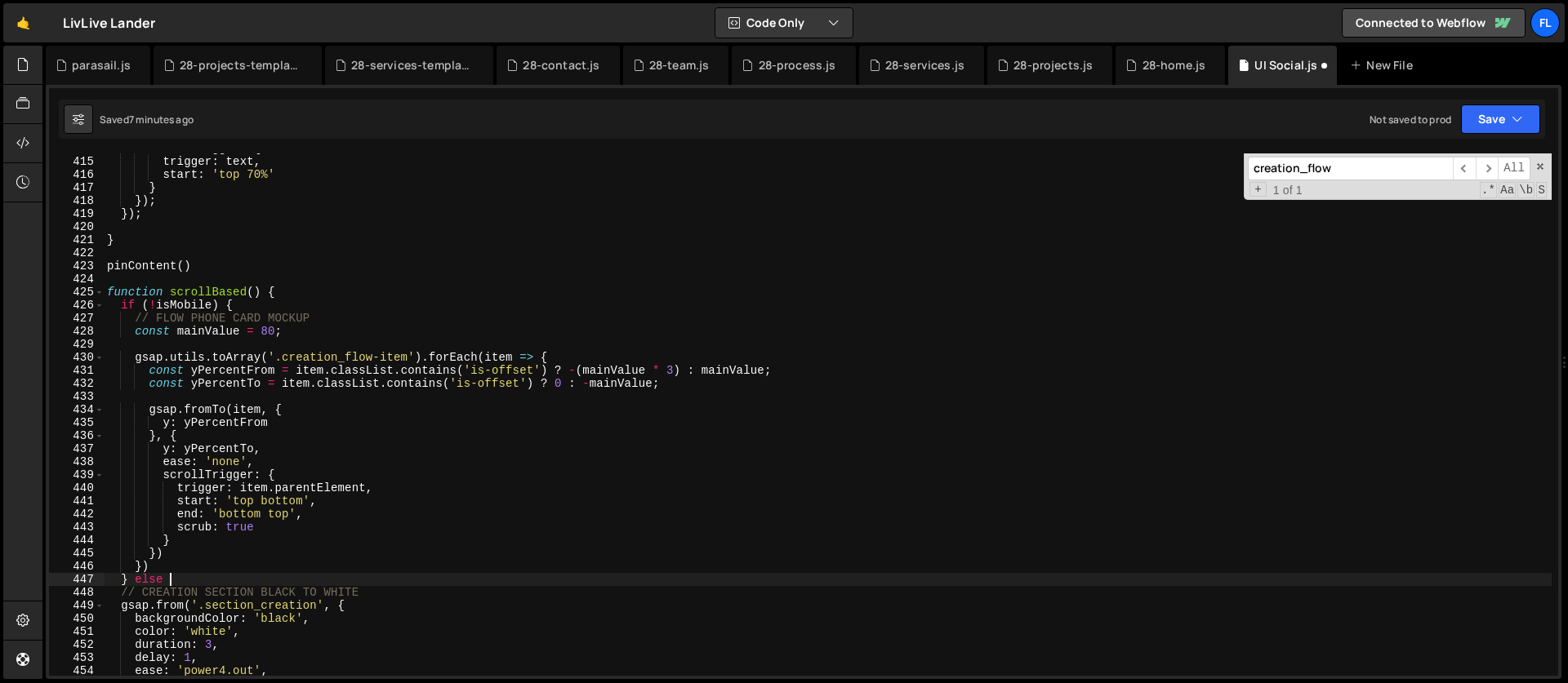
type textarea "} else {"
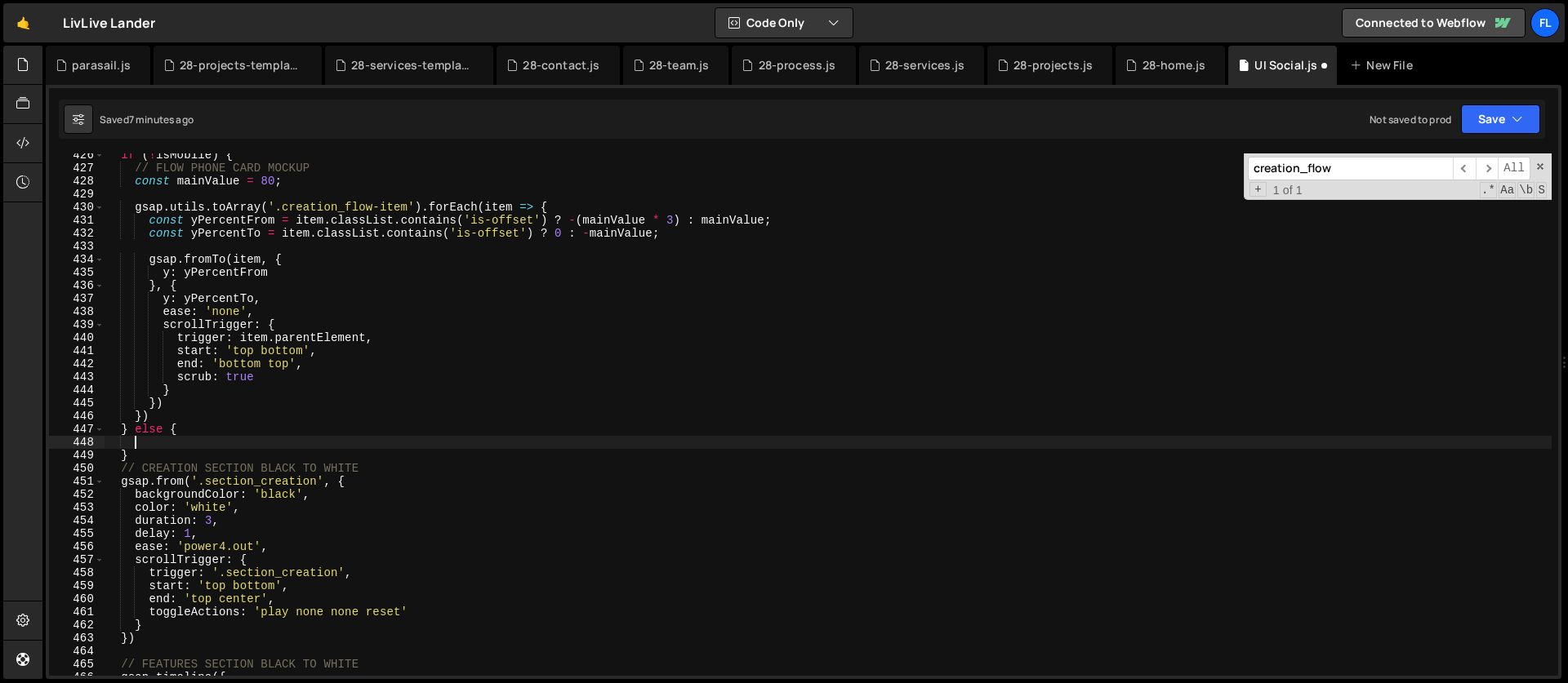
scroll to position [5539, 0]
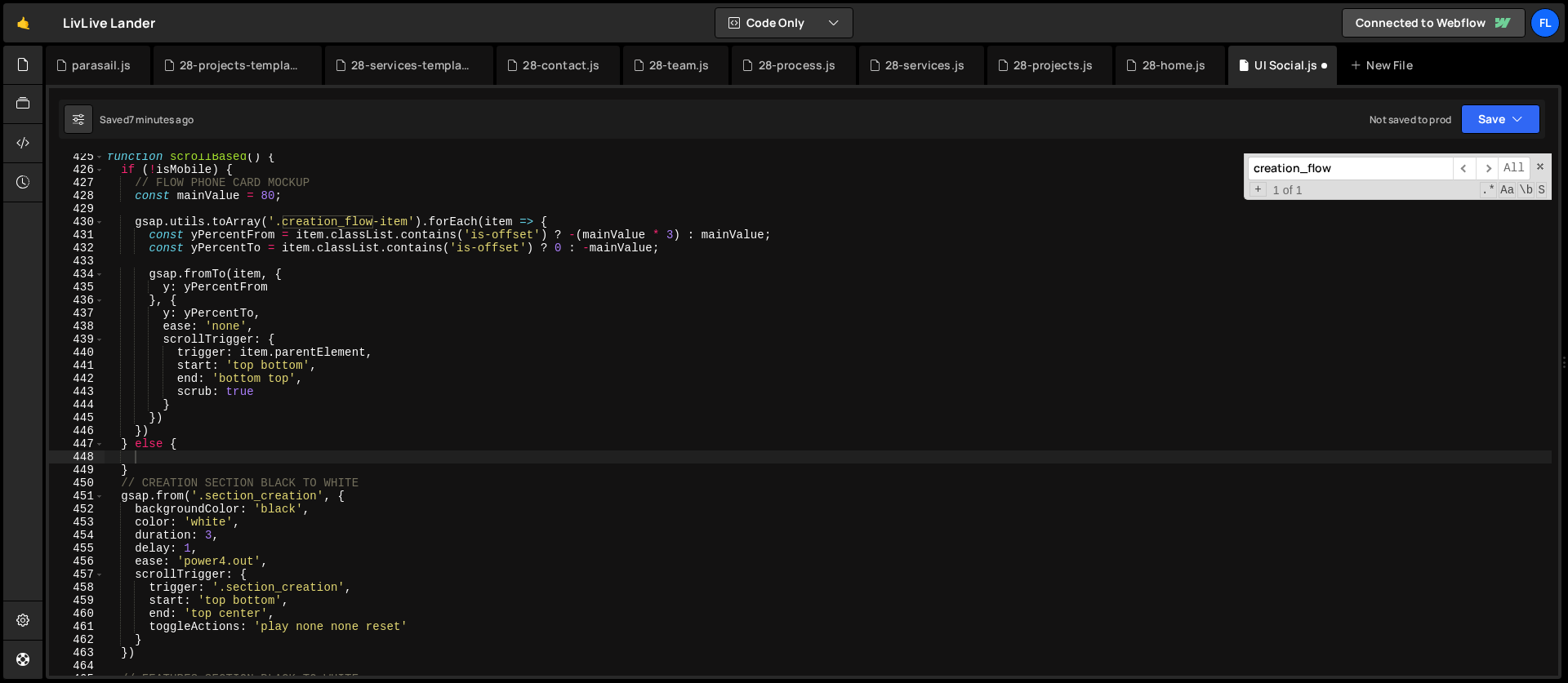
drag, startPoint x: 1377, startPoint y: 163, endPoint x: 1189, endPoint y: 160, distance: 188.0
click at [1189, 160] on div "function scrollBased ( ) { if ( ! isMobile ) { // FLOW PHONE CARD MOCKUP const …" at bounding box center [828, 415] width 1448 height 523
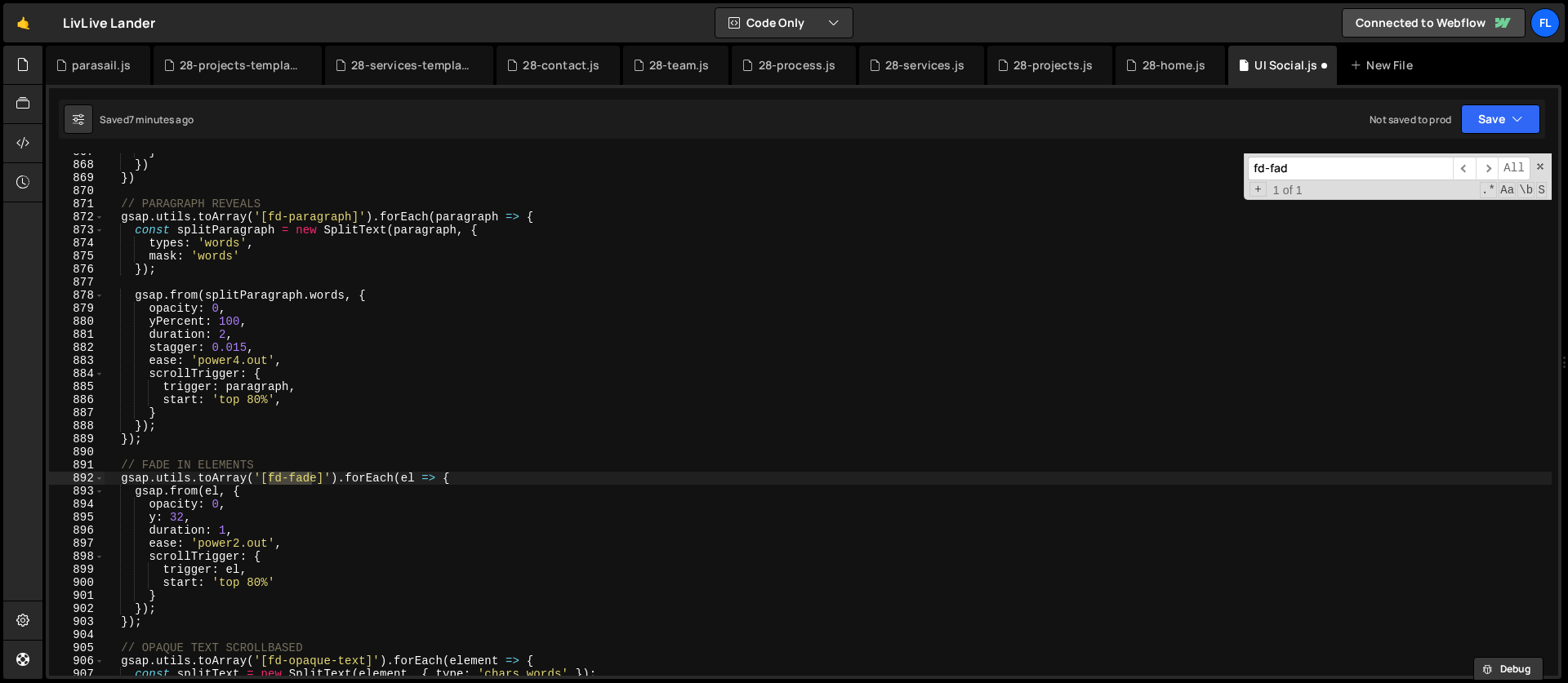
scroll to position [11431, 0]
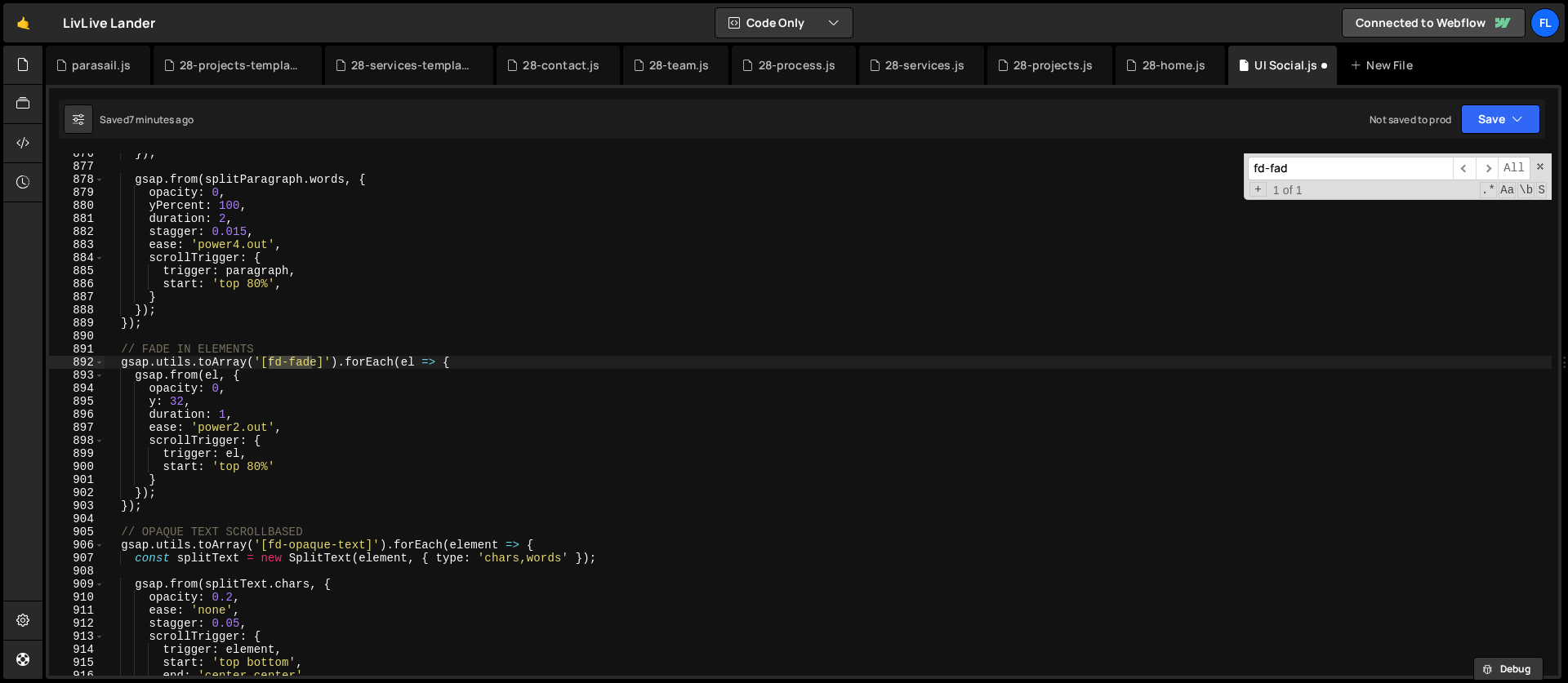
type input "fd-fad"
click at [471, 365] on div "}) ; gsap . from ( splitParagraph . words , { opacity : 0 , yPercent : 100 , du…" at bounding box center [828, 421] width 1448 height 549
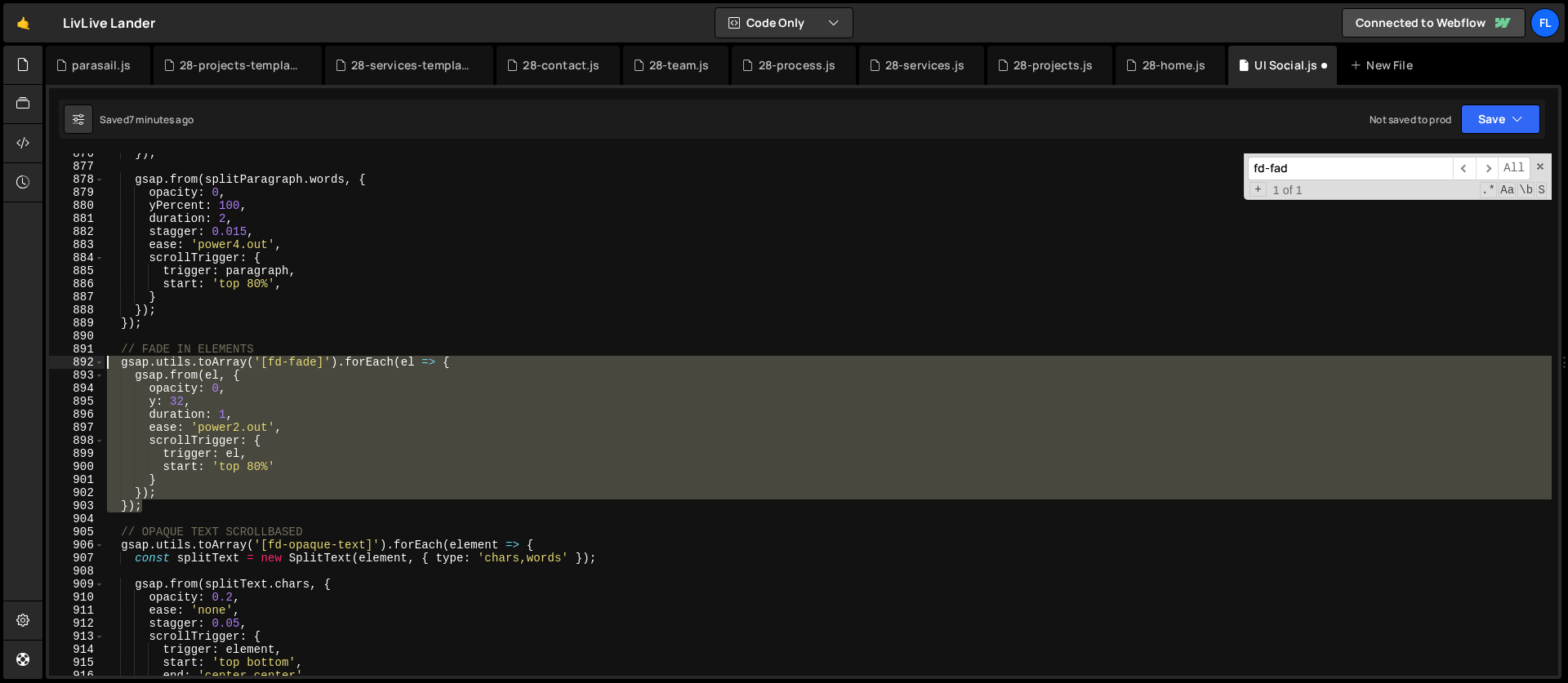
drag, startPoint x: 160, startPoint y: 501, endPoint x: 103, endPoint y: 369, distance: 143.8
click at [103, 369] on div "gsap.utils.toArray('[fd-fade]').forEach(el => { 876 877 878 879 880 881 882 883…" at bounding box center [803, 415] width 1509 height 523
type textarea "gsap.utils.toArray('[fd-fade]').forEach(el => { gsap.from(el, {"
drag, startPoint x: 1304, startPoint y: 173, endPoint x: 1206, endPoint y: 161, distance: 98.7
click at [1206, 161] on div "}) ; gsap . from ( splitParagraph . words , { opacity : 0 , yPercent : 100 , du…" at bounding box center [828, 415] width 1448 height 523
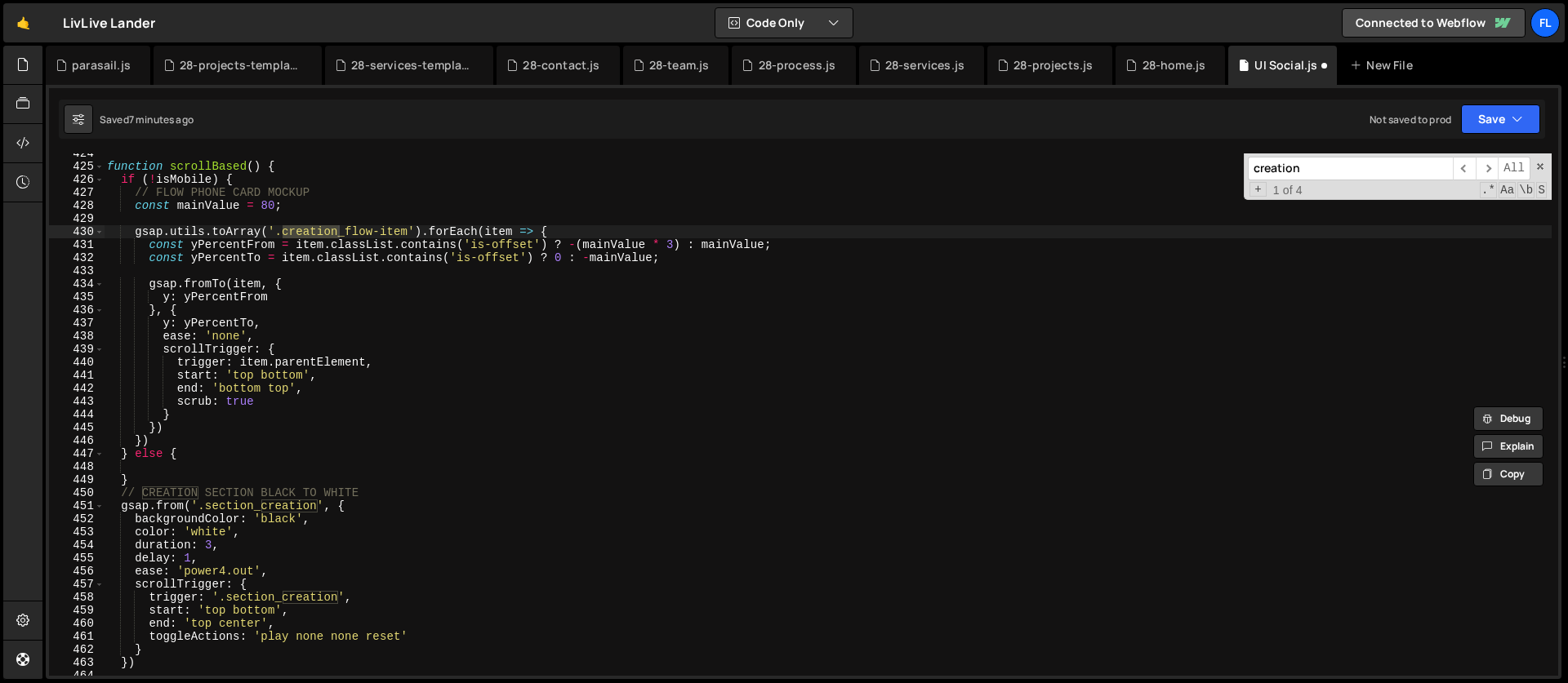
scroll to position [5622, 0]
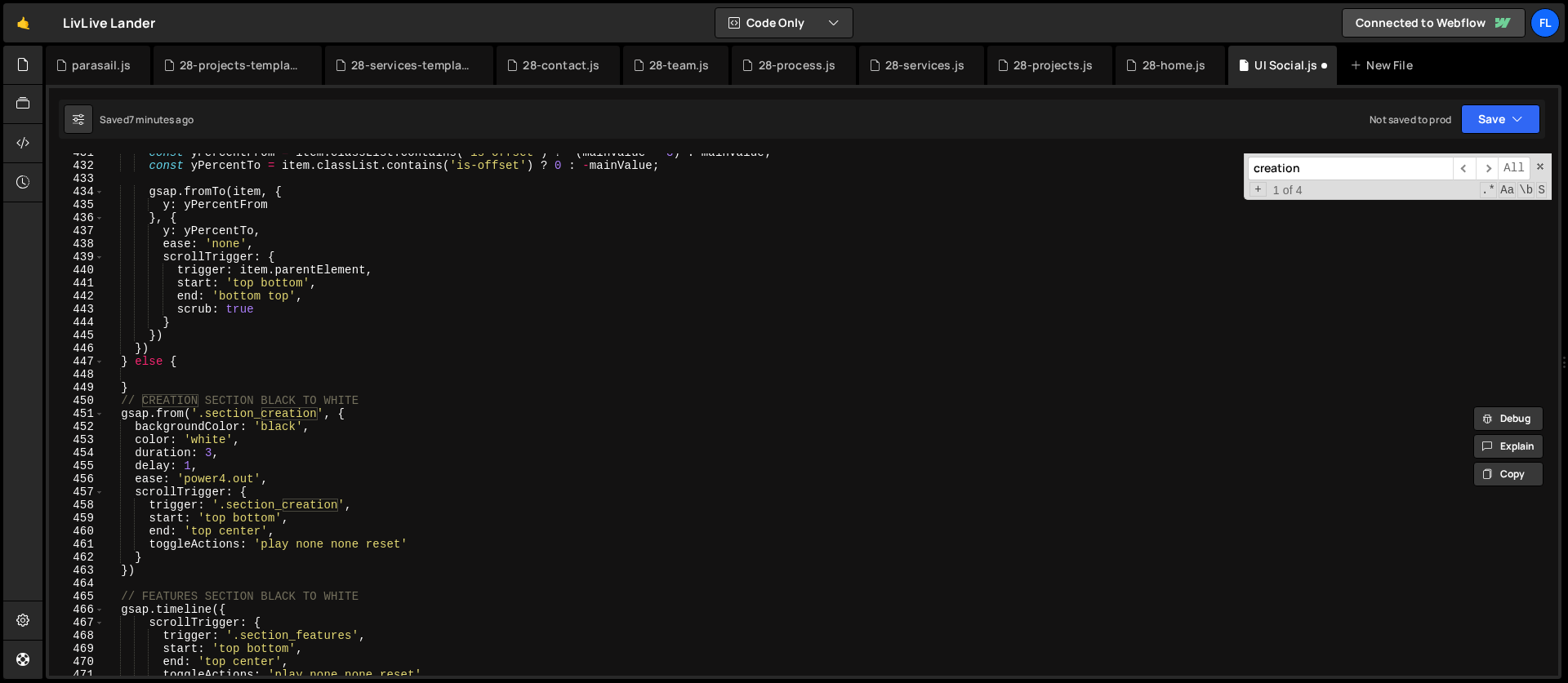
type input "creation"
click at [144, 377] on div "const yPercentFrom = item . classList . contains ( 'is-offset' ) ? - ( mainValu…" at bounding box center [828, 420] width 1448 height 549
paste textarea "});"
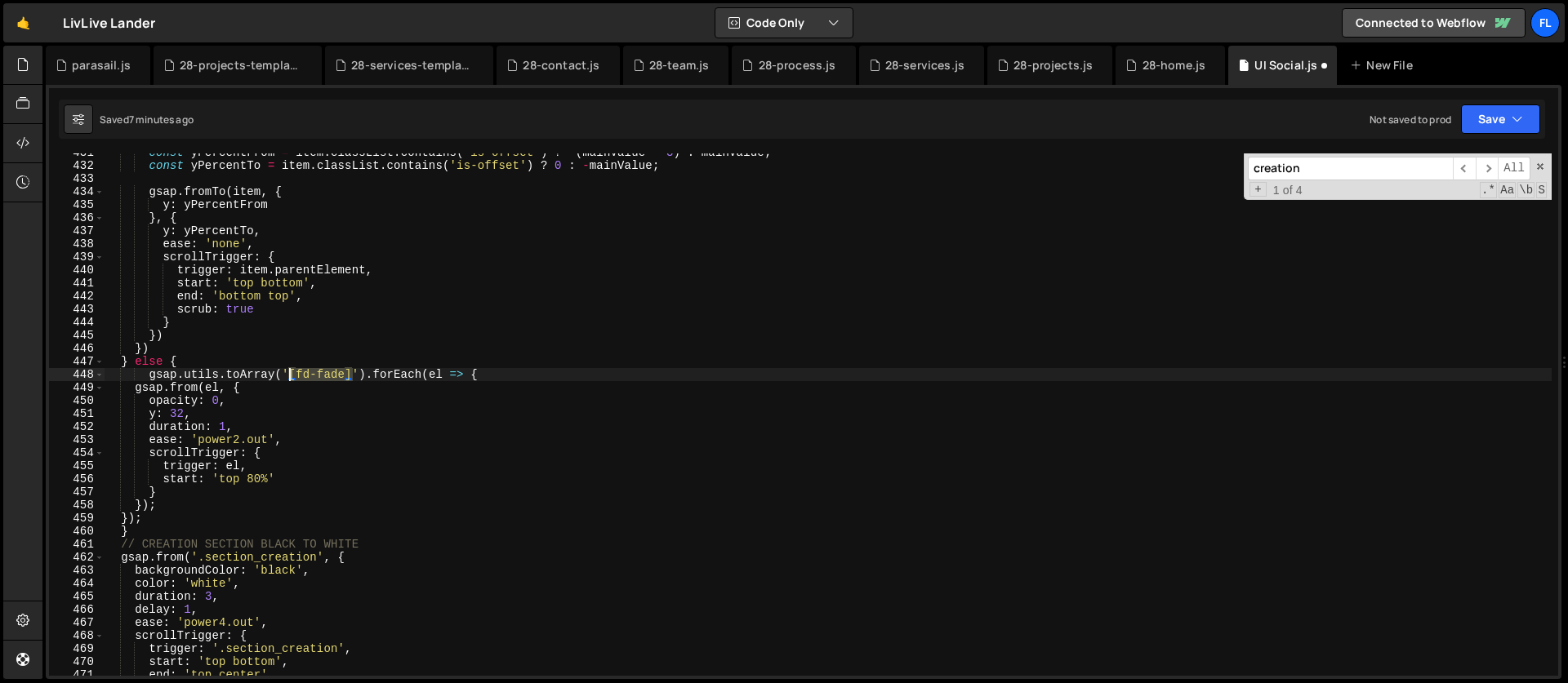
drag, startPoint x: 353, startPoint y: 373, endPoint x: 291, endPoint y: 374, distance: 62.0
click at [291, 374] on div "const yPercentFrom = item . classList . contains ( 'is-offset' ) ? - ( mainValu…" at bounding box center [828, 420] width 1448 height 549
paste textarea "creation_flow-img-wrap"
click at [206, 411] on div "const yPercentFrom = item . classList . contains ( 'is-offset' ) ? - ( mainValu…" at bounding box center [828, 420] width 1448 height 549
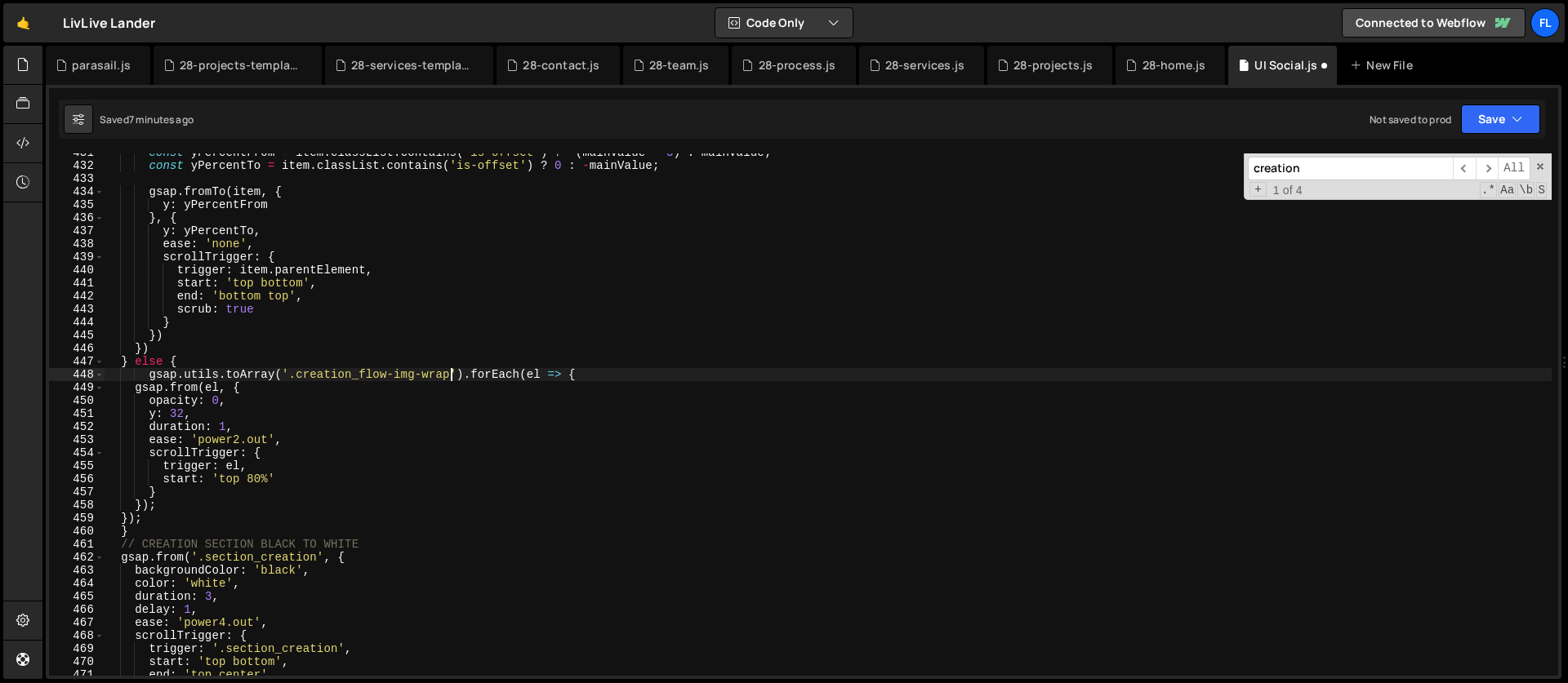
type textarea "y: 32,"
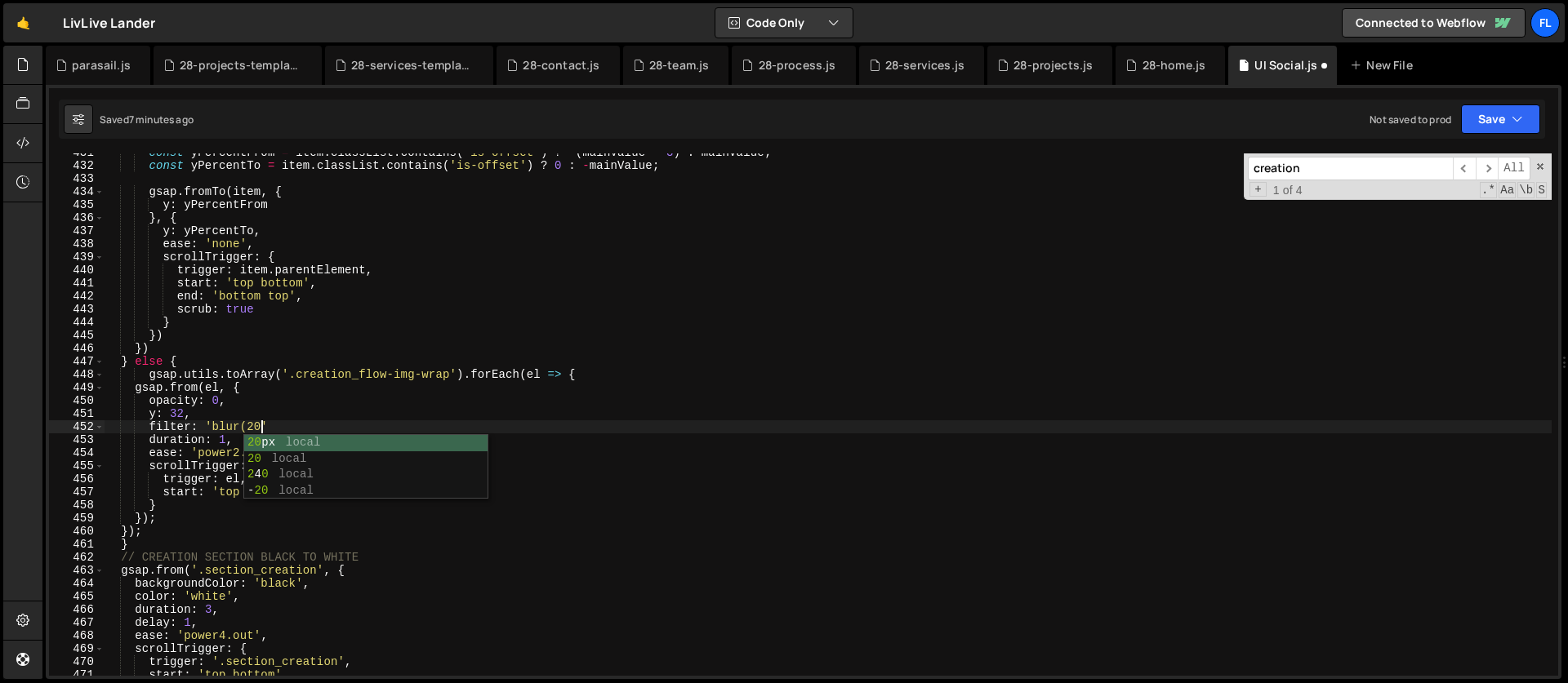
scroll to position [0, 12]
click at [276, 483] on div "const yPercentFrom = item . classList . contains ( 'is-offset' ) ? - ( mainValu…" at bounding box center [828, 420] width 1448 height 549
click at [240, 446] on div "const yPercentFrom = item . classList . contains ( 'is-offset' ) ? - ( mainValu…" at bounding box center [828, 420] width 1448 height 549
click at [241, 453] on div "const yPercentFrom = item . classList . contains ( 'is-offset' ) ? - ( mainValu…" at bounding box center [828, 420] width 1448 height 549
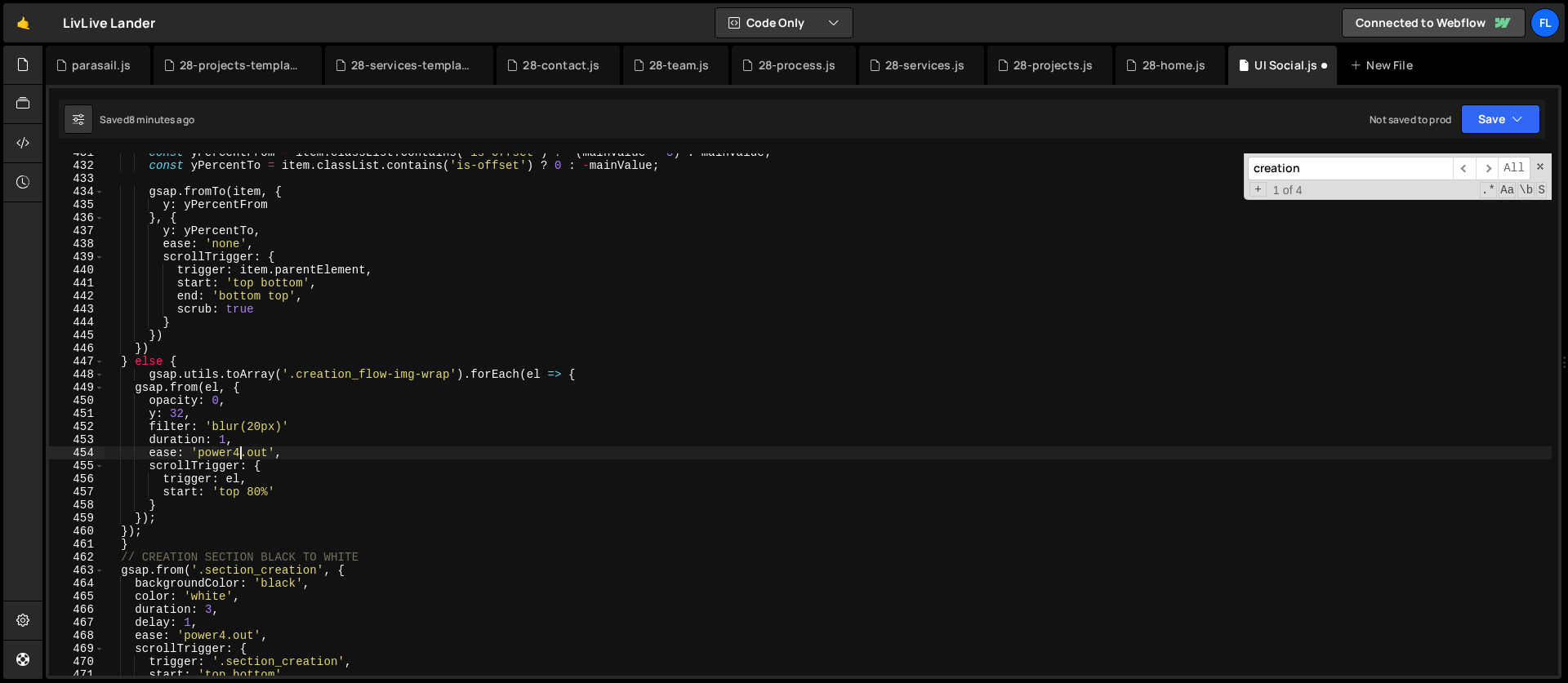
scroll to position [0, 9]
click at [315, 426] on div "const yPercentFrom = item . classList . contains ( 'is-offset' ) ? - ( mainValu…" at bounding box center [828, 420] width 1448 height 549
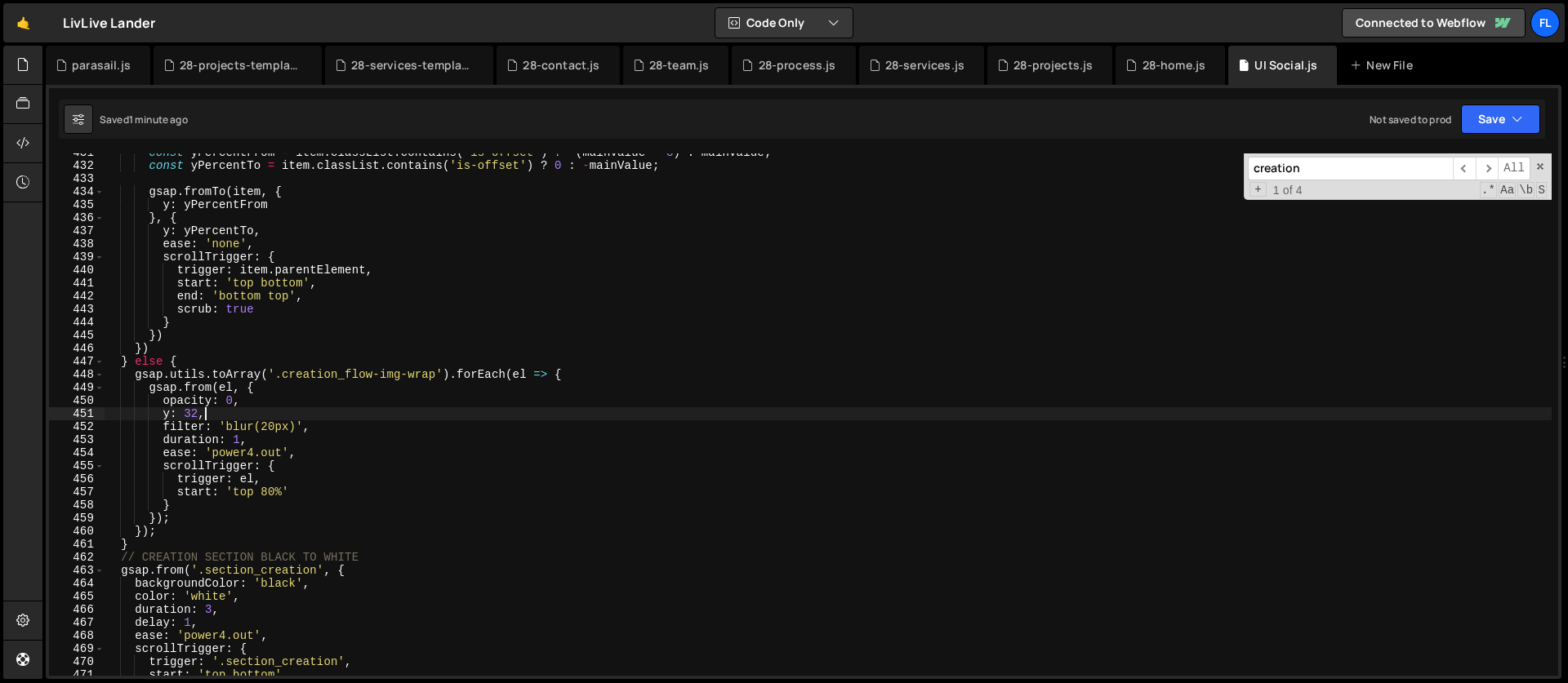
click at [208, 418] on div "const yPercentFrom = item . classList . contains ( 'is-offset' ) ? - ( mainValu…" at bounding box center [828, 420] width 1448 height 549
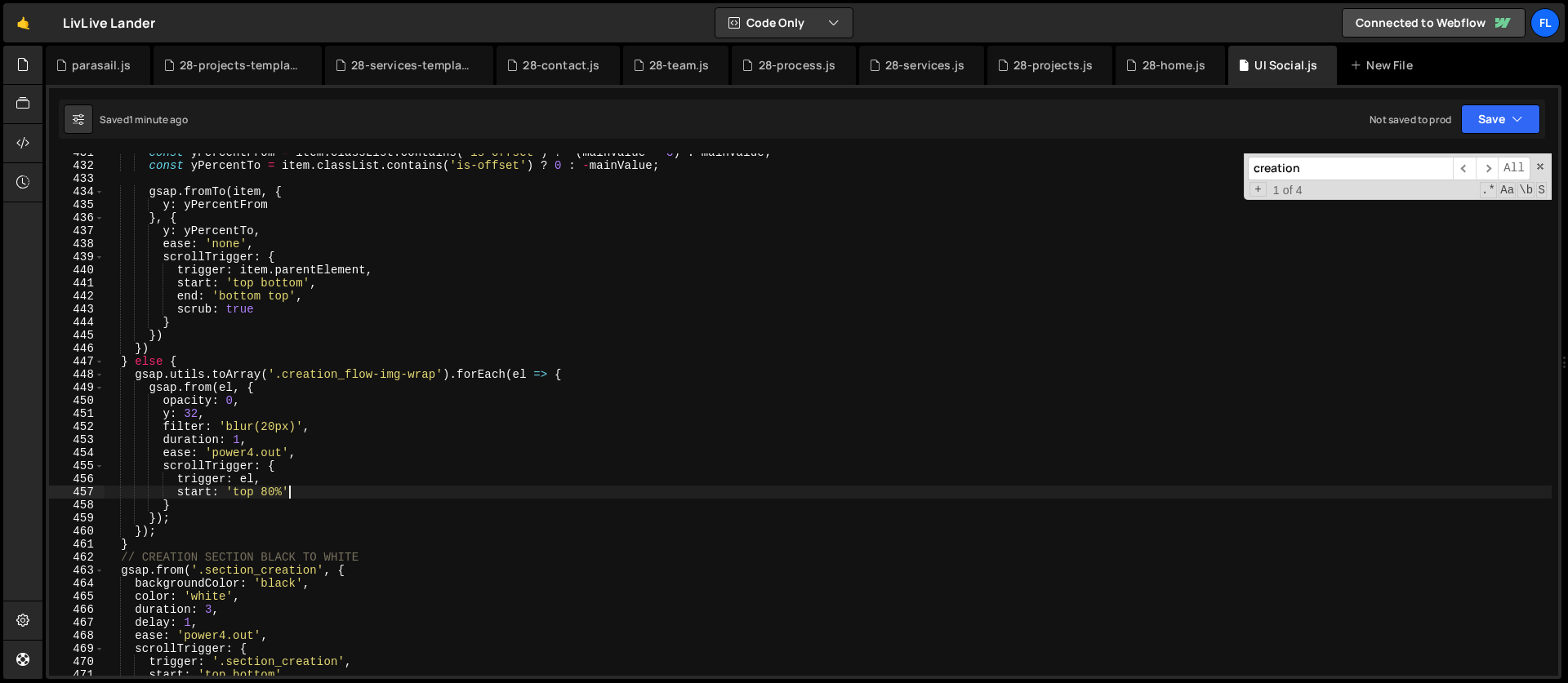
click at [298, 494] on div "const yPercentFrom = item . classList . contains ( 'is-offset' ) ? - ( mainValu…" at bounding box center [828, 420] width 1448 height 549
type textarea "start: 'top 80%',"
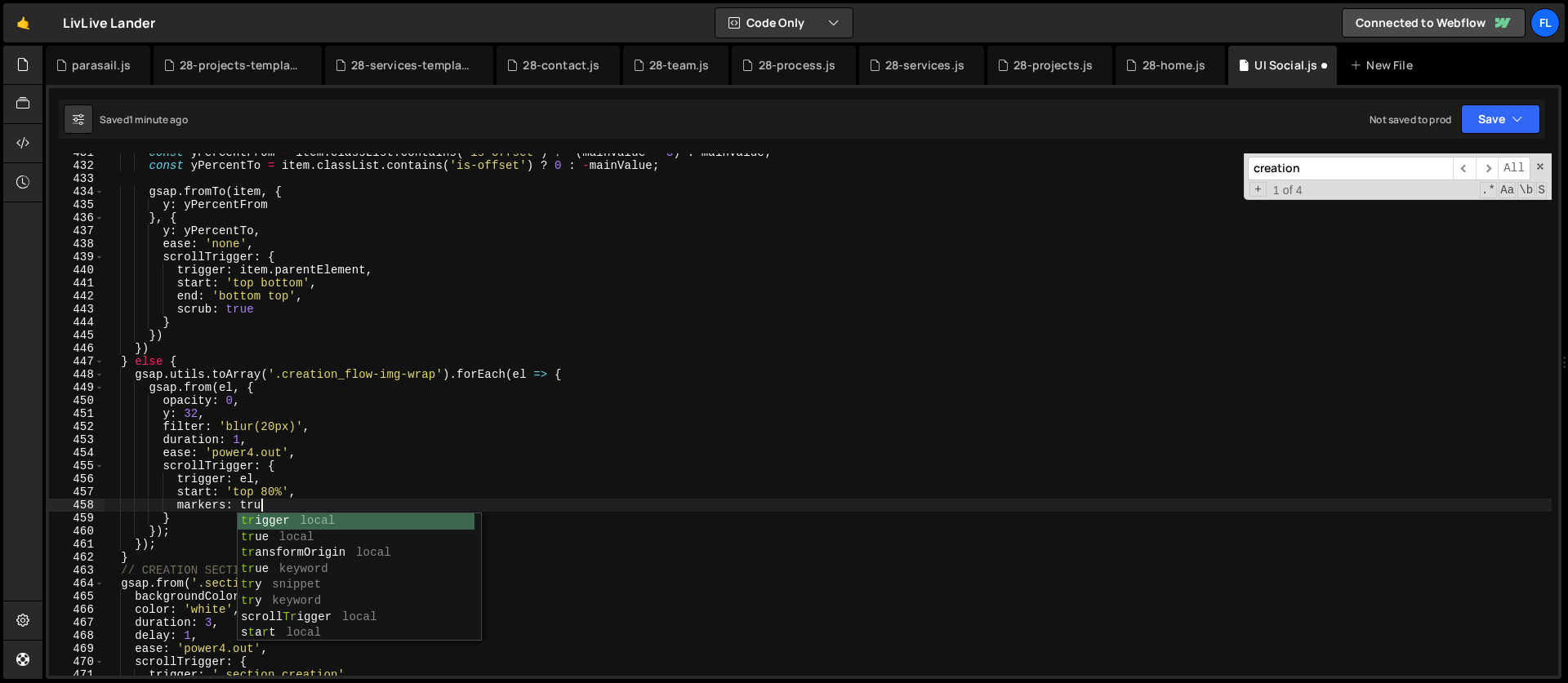
scroll to position [0, 10]
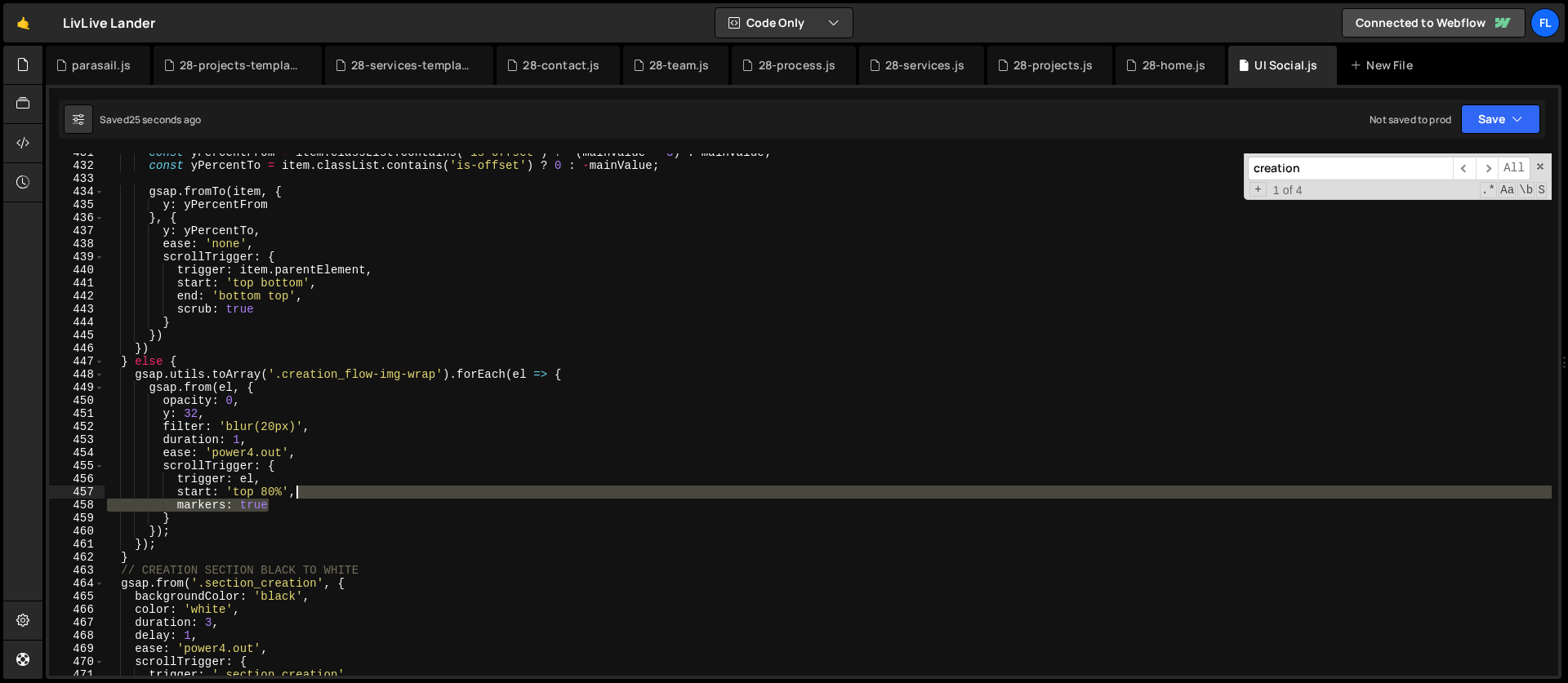
drag, startPoint x: 281, startPoint y: 504, endPoint x: 313, endPoint y: 491, distance: 34.5
click at [313, 491] on div "const yPercentFrom = item . classList . contains ( 'is-offset' ) ? - ( mainValu…" at bounding box center [828, 420] width 1448 height 549
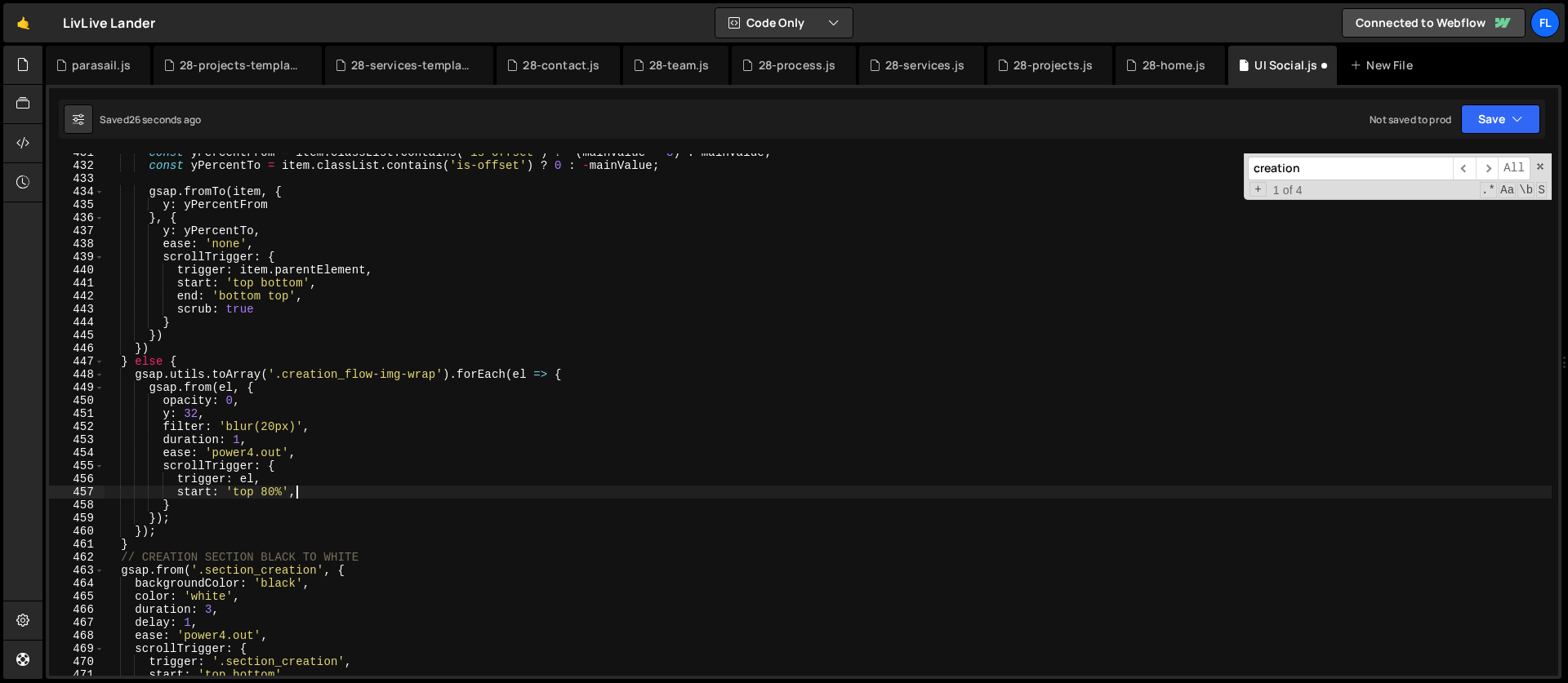
click at [241, 438] on div "const yPercentFrom = item . classList . contains ( 'is-offset' ) ? - ( mainValu…" at bounding box center [828, 420] width 1448 height 549
type textarea "duration: 1.5,"
drag, startPoint x: 1312, startPoint y: 171, endPoint x: 1206, endPoint y: 161, distance: 106.5
click at [1206, 161] on div "const yPercentFrom = item . classList . contains ( 'is-offset' ) ? - ( mainValu…" at bounding box center [828, 415] width 1448 height 523
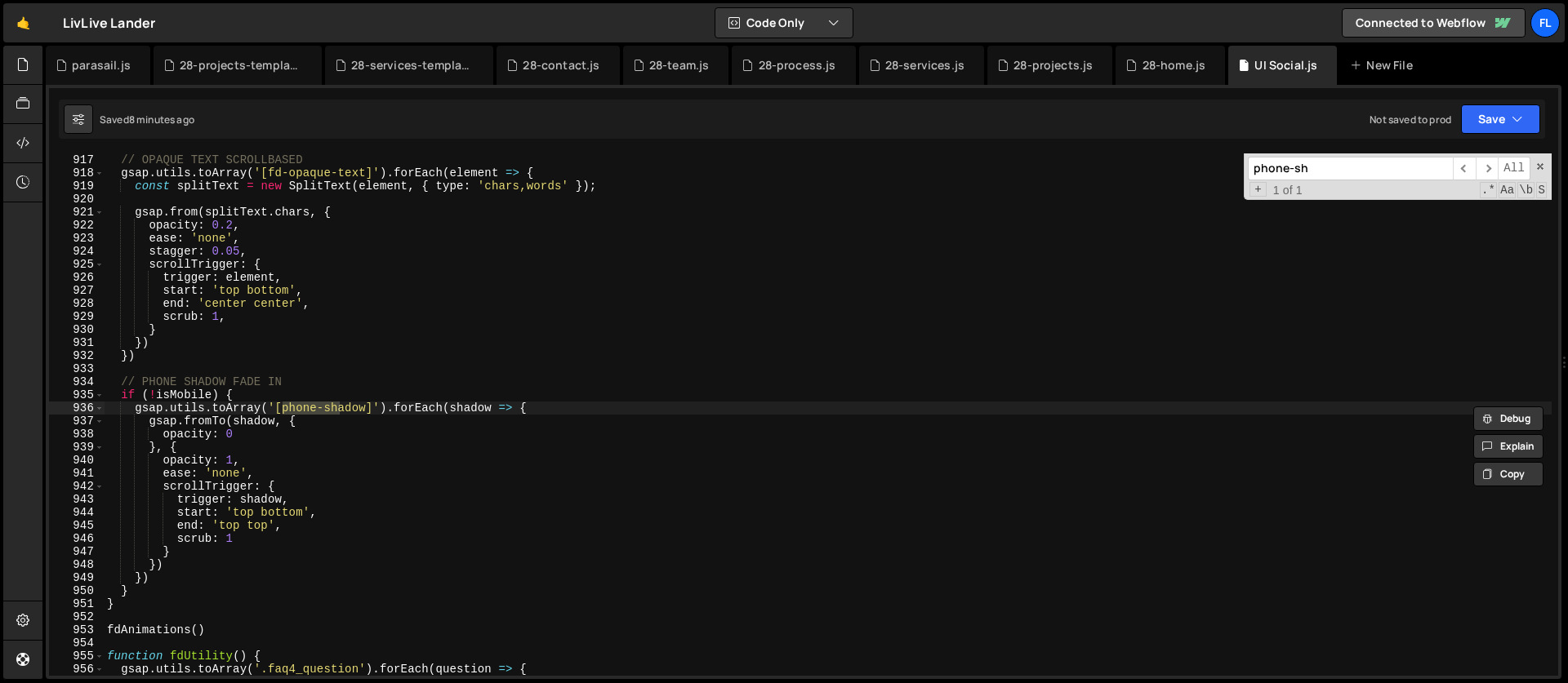
scroll to position [11973, 0]
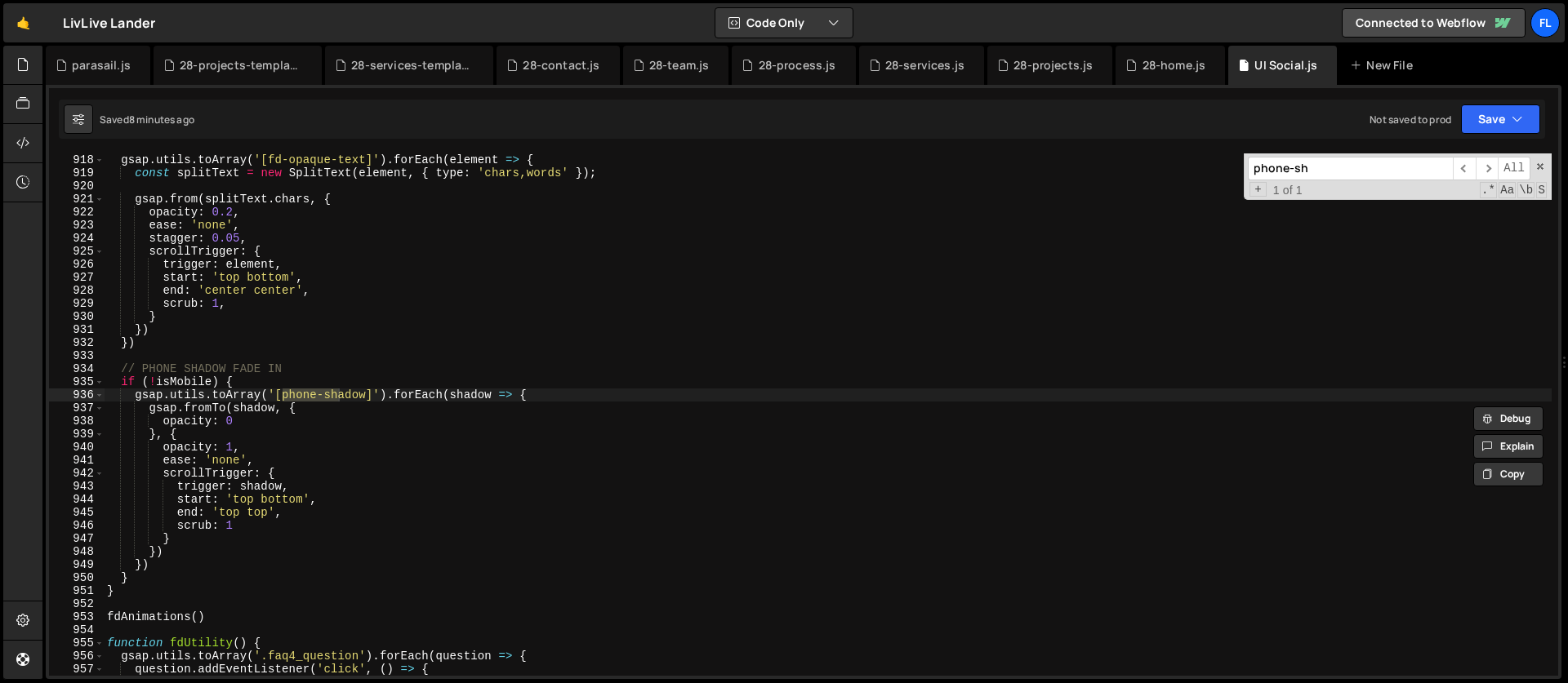
type input "phone-sh"
click at [335, 431] on div "gsap . utils . toArray ( '[fd-opaque-text]' ) . forEach ( element => { const sp…" at bounding box center [828, 428] width 1448 height 549
click at [264, 388] on div "gsap . utils . toArray ( '[fd-opaque-text]' ) . forEach ( element => { const sp…" at bounding box center [828, 428] width 1448 height 549
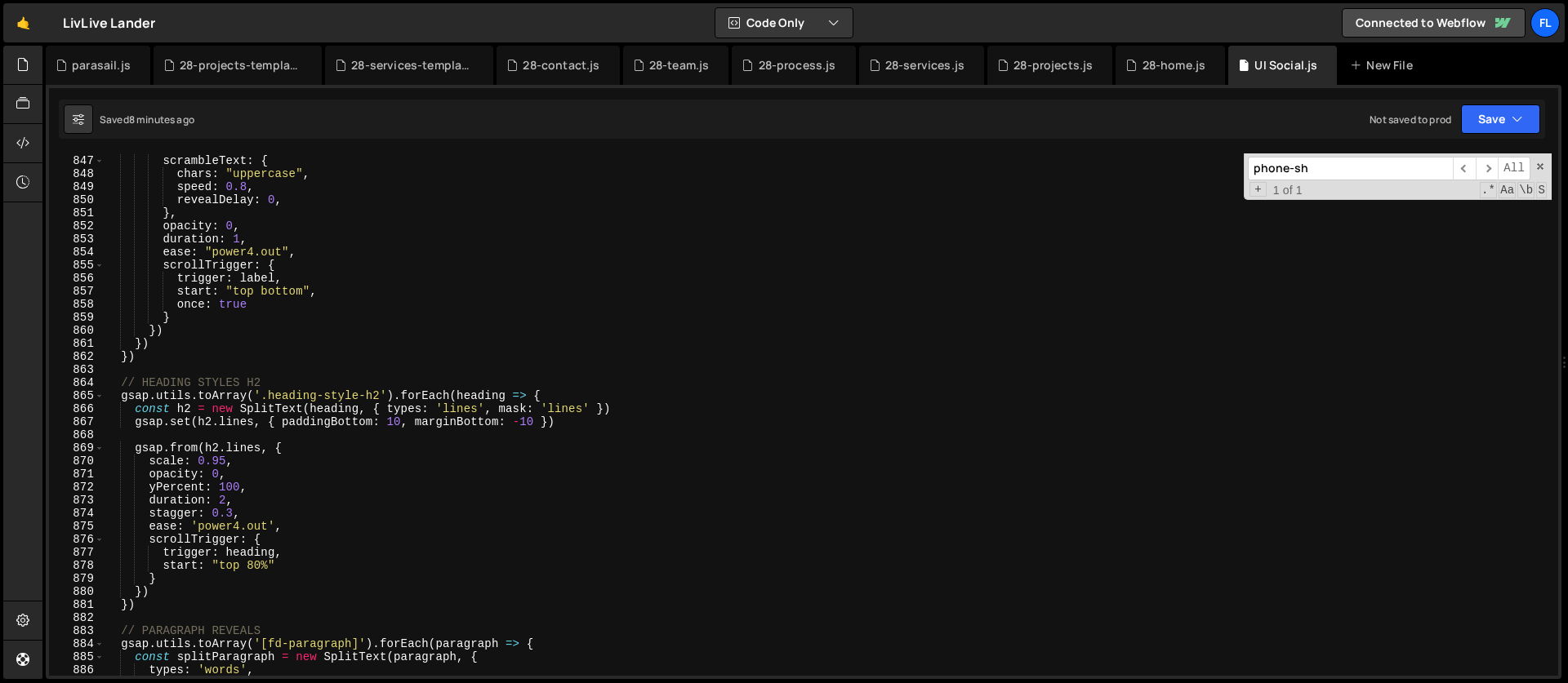
scroll to position [10884, 0]
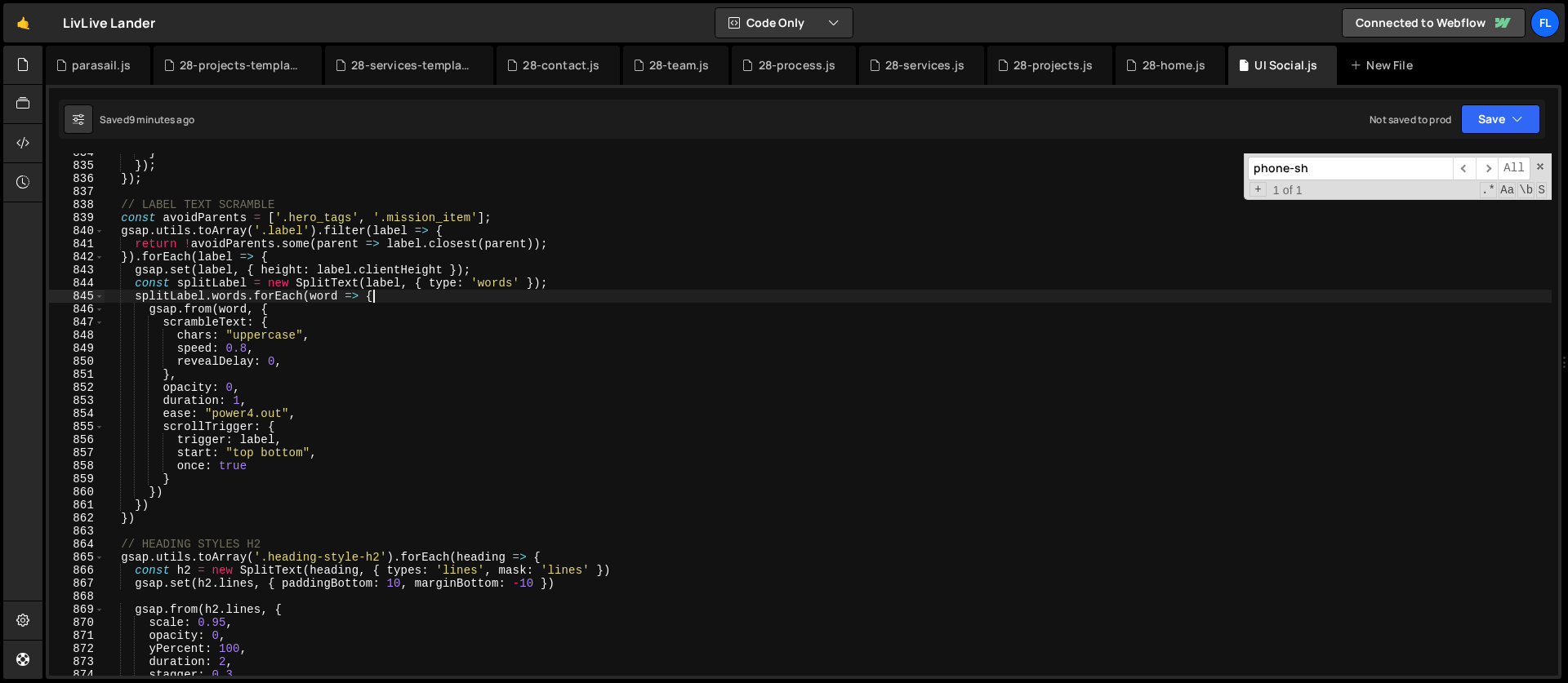
click at [421, 296] on div "} }) ; }) ; // LABEL TEXT SCRAMBLE const avoidParents = [ '.hero_tags' , '.miss…" at bounding box center [828, 420] width 1448 height 549
type textarea "splitLabel.words.forEach(word => {"
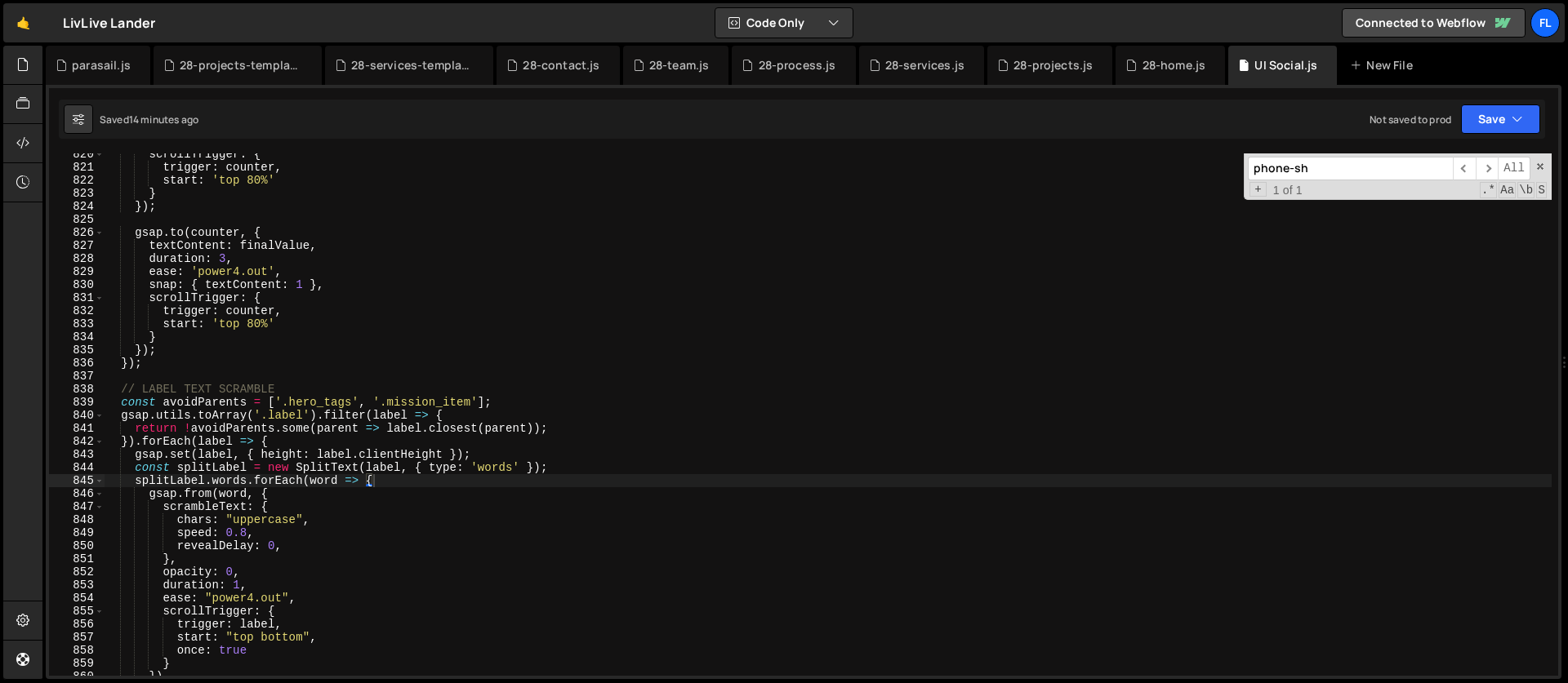
drag, startPoint x: 1320, startPoint y: 168, endPoint x: 1170, endPoint y: 176, distance: 150.2
click at [1170, 176] on div "scrollTrigger : { trigger : counter , start : 'top 80%' } }) ; gsap . to ( coun…" at bounding box center [828, 415] width 1448 height 523
type input "f"
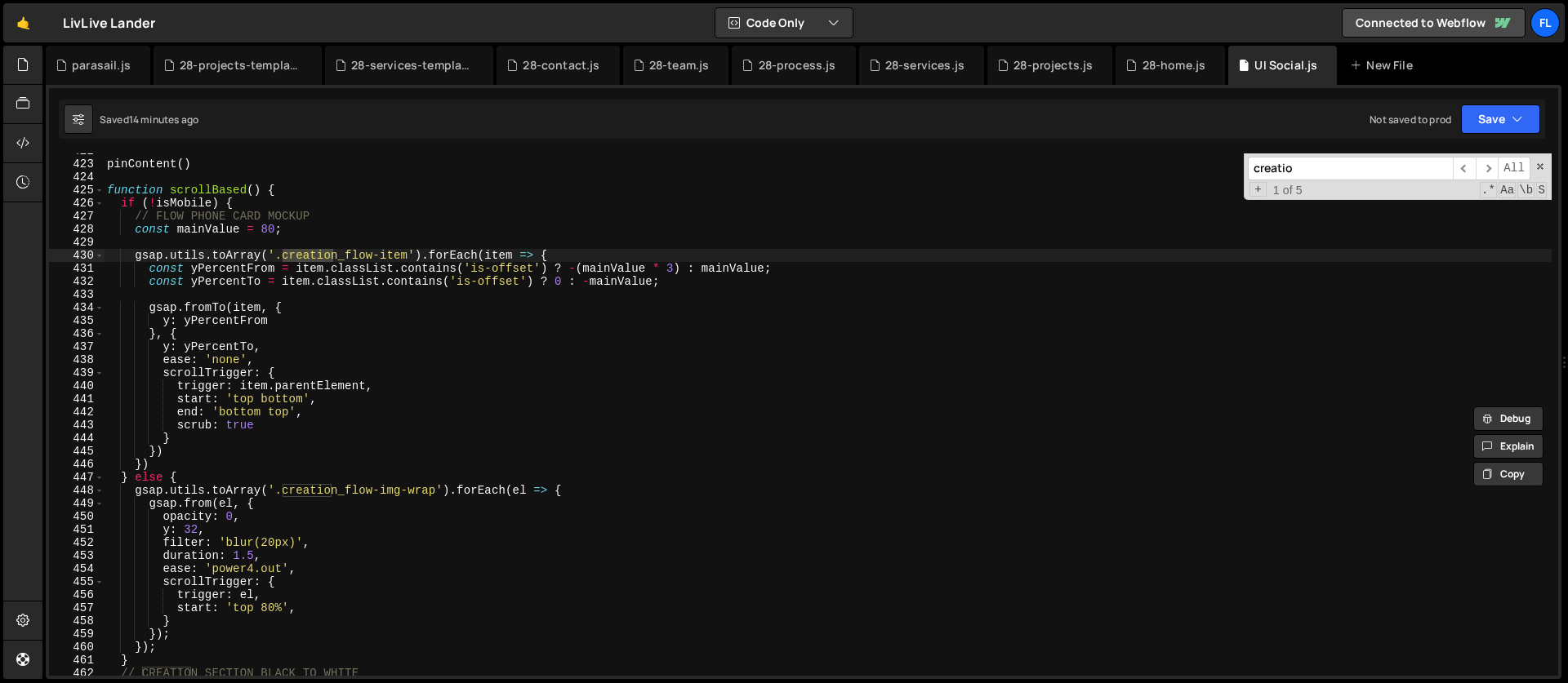
scroll to position [5577, 0]
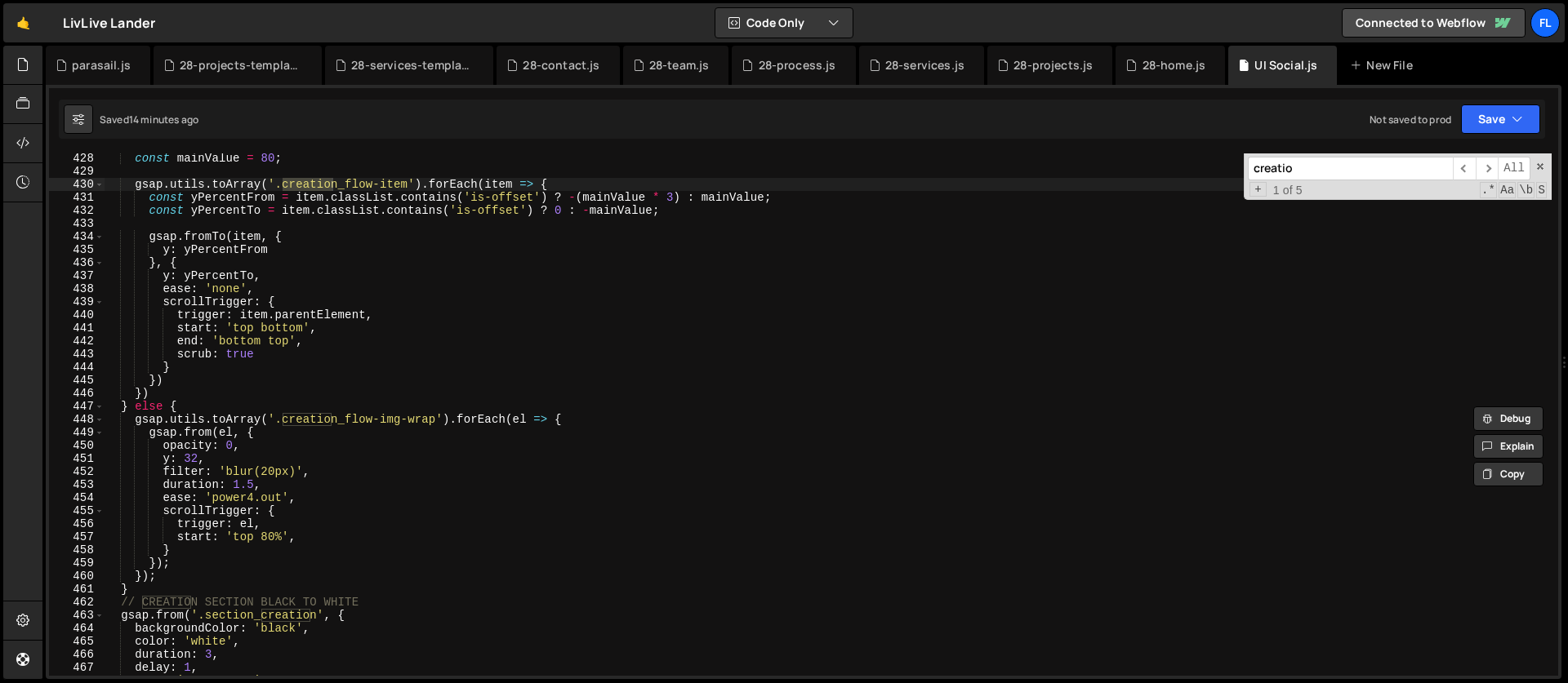
type input "creatio"
type textarea "opacity: 0,"
click at [308, 449] on div "const mainValue = 80 ; gsap . utils . toArray ( '.creation_flow-item' ) . forEa…" at bounding box center [828, 426] width 1448 height 549
